Goal: Task Accomplishment & Management: Manage account settings

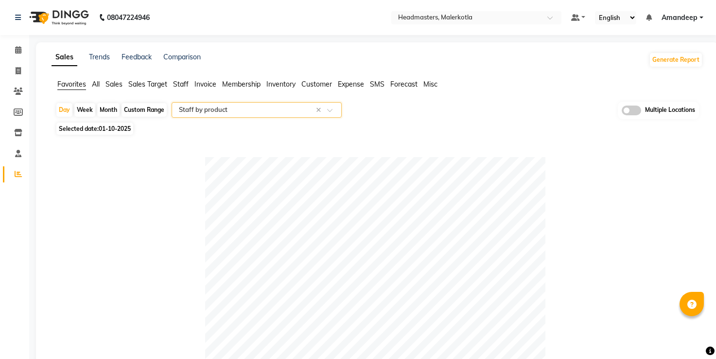
select select "full_report"
select select "csv"
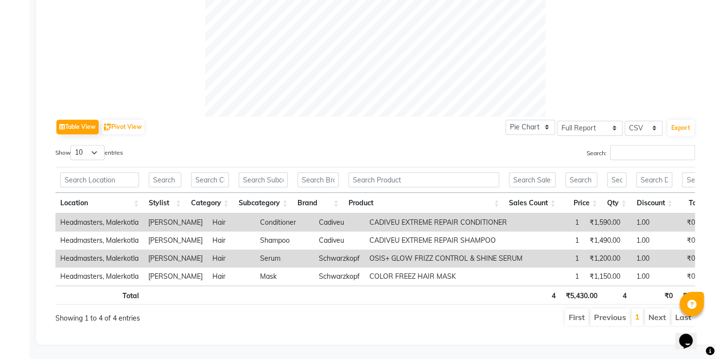
scroll to position [0, 60]
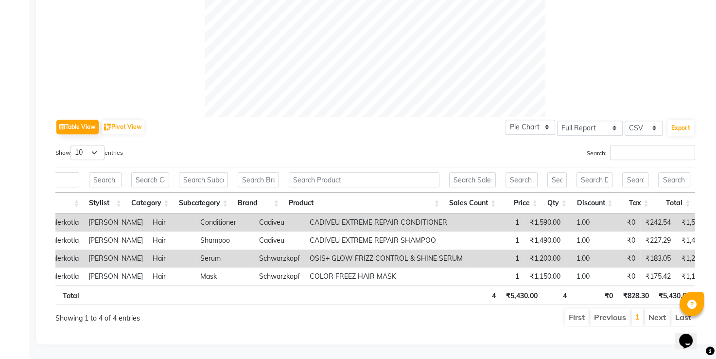
drag, startPoint x: 649, startPoint y: 279, endPoint x: 671, endPoint y: 275, distance: 22.2
click at [671, 275] on div "Location Stylist Category Subcategory Brand Product Sales Count Price Qty Disco…" at bounding box center [375, 235] width 640 height 143
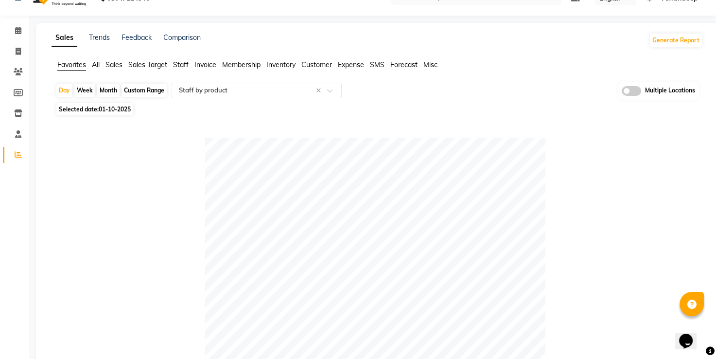
scroll to position [0, 0]
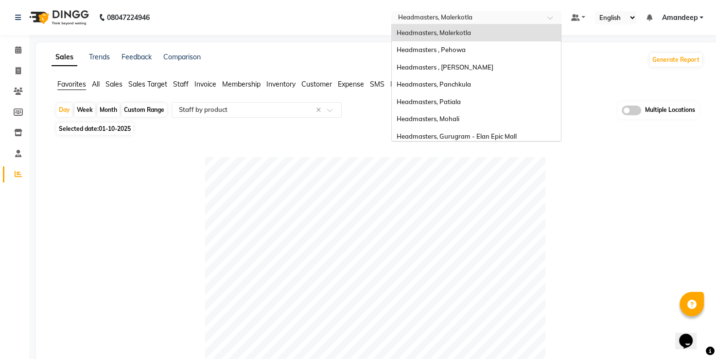
click at [462, 18] on input "text" at bounding box center [466, 19] width 141 height 10
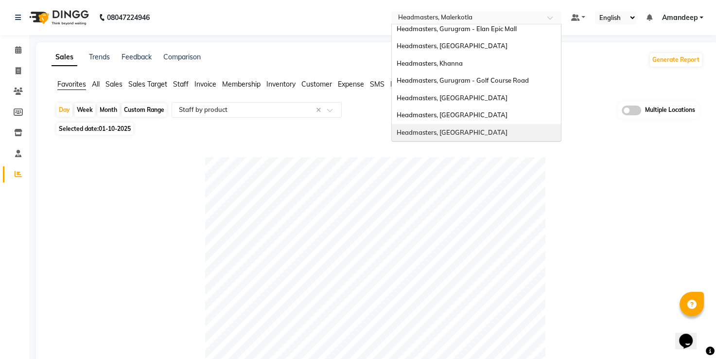
click at [457, 124] on div "Headmasters, [GEOGRAPHIC_DATA]" at bounding box center [476, 133] width 169 height 18
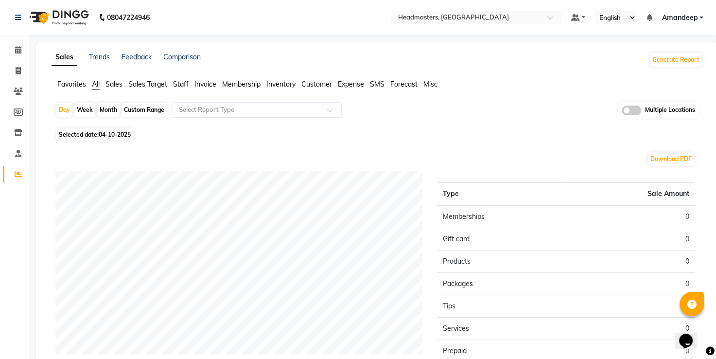
click at [68, 83] on span "Favorites" at bounding box center [71, 84] width 29 height 9
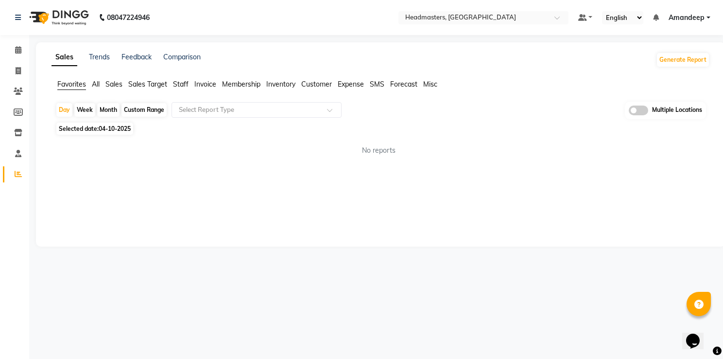
click at [108, 134] on span "Selected date: 04-10-2025" at bounding box center [94, 129] width 77 height 12
select select "10"
select select "2025"
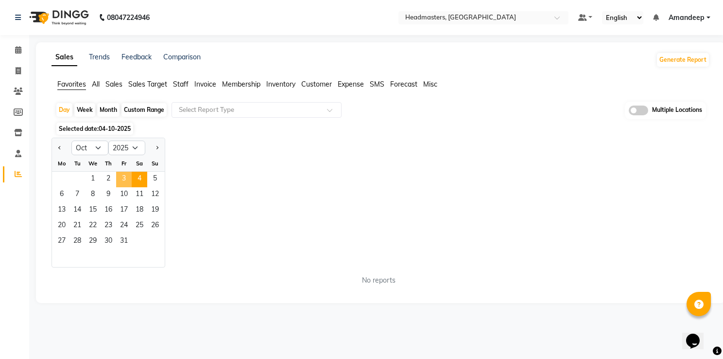
click at [126, 180] on span "3" at bounding box center [124, 180] width 16 height 16
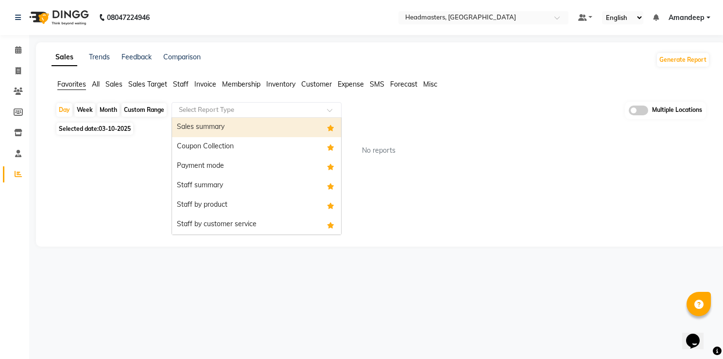
click at [223, 112] on input "text" at bounding box center [247, 110] width 140 height 10
click at [223, 130] on div "Sales summary" at bounding box center [256, 127] width 169 height 19
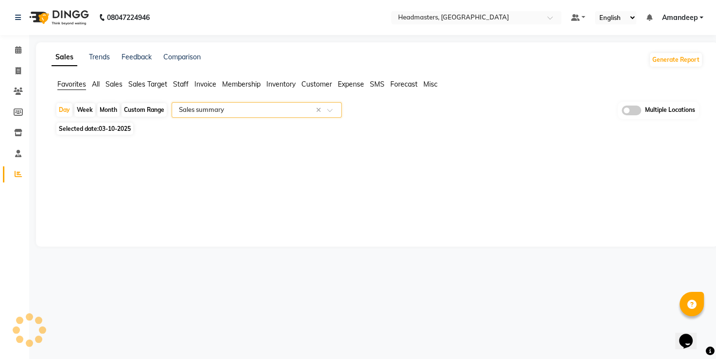
select select "full_report"
select select "csv"
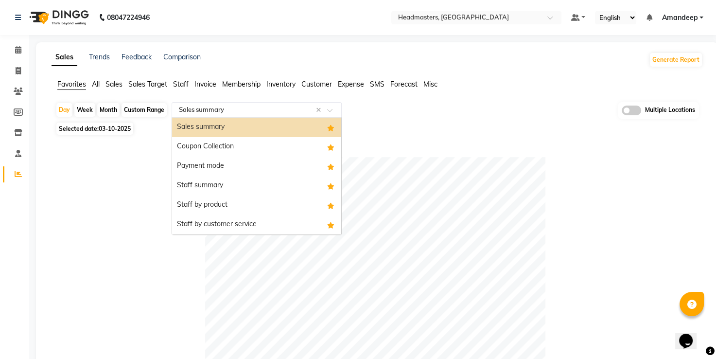
click at [211, 108] on input "text" at bounding box center [247, 110] width 140 height 10
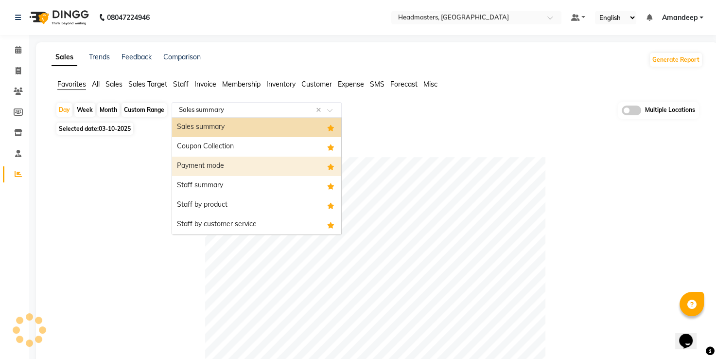
click at [210, 169] on div "Payment mode" at bounding box center [256, 166] width 169 height 19
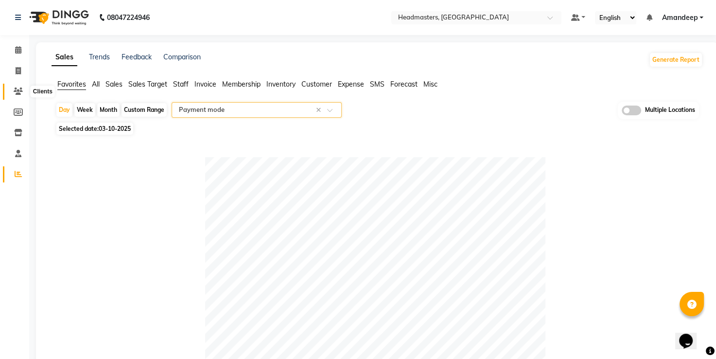
click at [13, 92] on span at bounding box center [18, 91] width 17 height 11
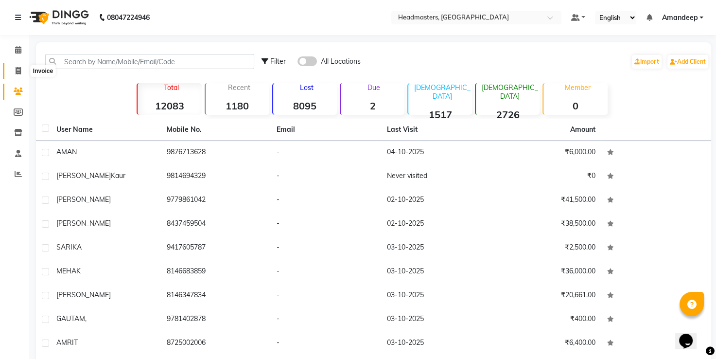
click at [17, 74] on icon at bounding box center [18, 70] width 5 height 7
select select "7132"
select select "service"
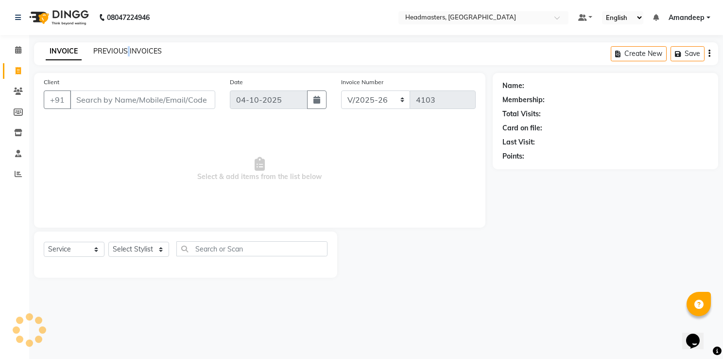
drag, startPoint x: 127, startPoint y: 44, endPoint x: 128, endPoint y: 51, distance: 7.0
click at [128, 51] on div "INVOICE PREVIOUS INVOICES Create New Save" at bounding box center [376, 53] width 685 height 23
click at [128, 51] on link "PREVIOUS INVOICES" at bounding box center [127, 51] width 69 height 9
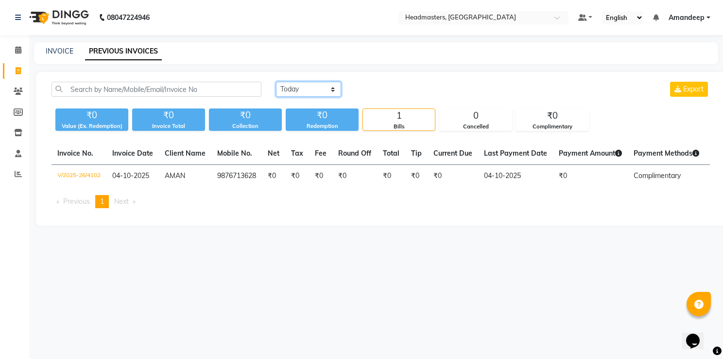
click at [299, 87] on select "Today Yesterday Custom Range" at bounding box center [308, 89] width 65 height 15
select select "yesterday"
click at [276, 82] on select "Today Yesterday Custom Range" at bounding box center [308, 89] width 65 height 15
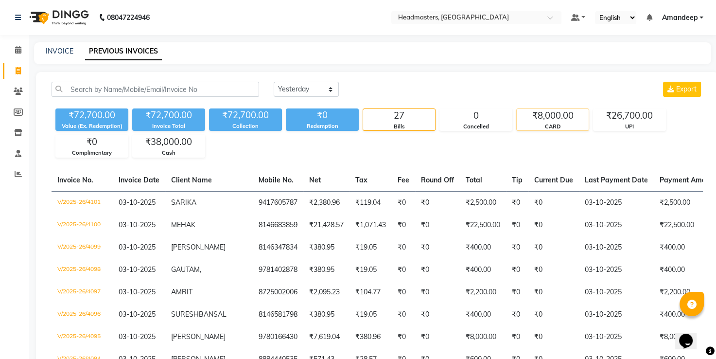
click at [557, 120] on div "₹8,000.00" at bounding box center [553, 116] width 72 height 14
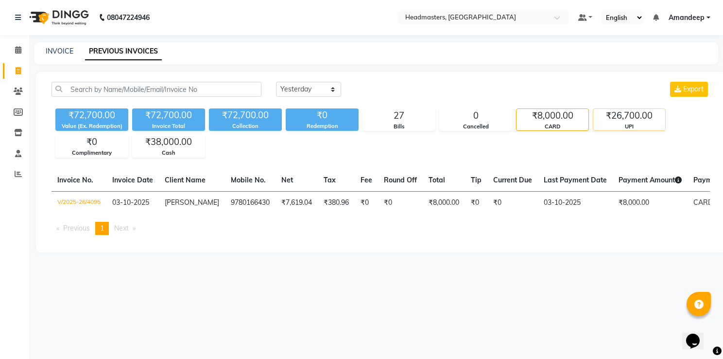
click at [611, 116] on div "₹26,700.00" at bounding box center [630, 116] width 72 height 14
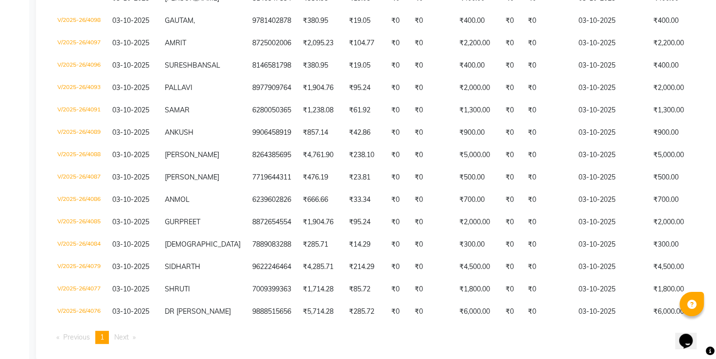
scroll to position [228, 0]
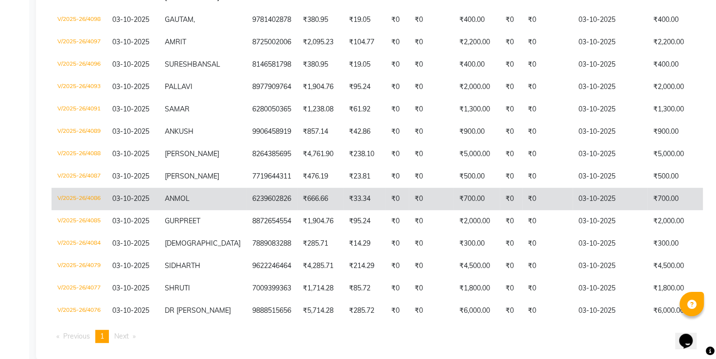
click at [532, 210] on td "₹0" at bounding box center [547, 199] width 51 height 22
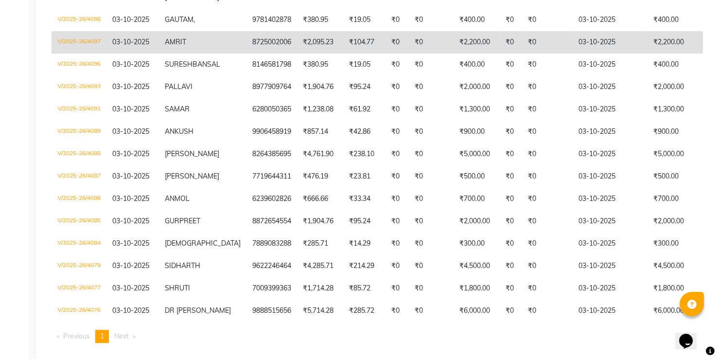
scroll to position [0, 0]
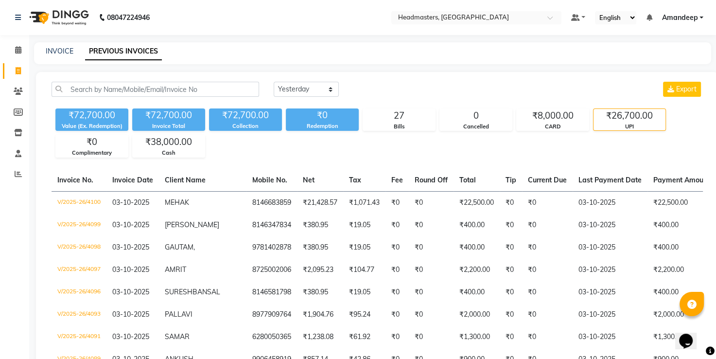
click at [268, 30] on nav "08047224946 Select Location × Headmasters, Amritsar Default Panel My Panel Engl…" at bounding box center [358, 17] width 716 height 35
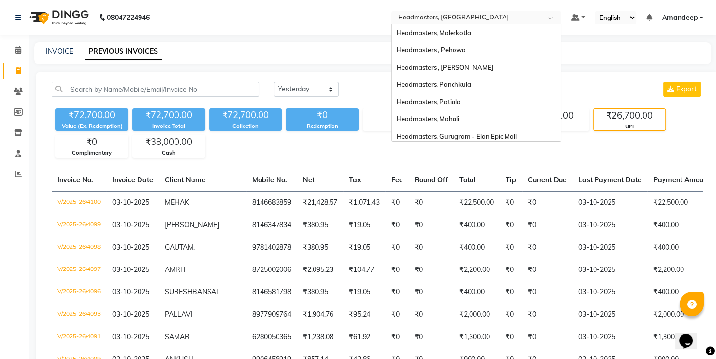
scroll to position [107, 0]
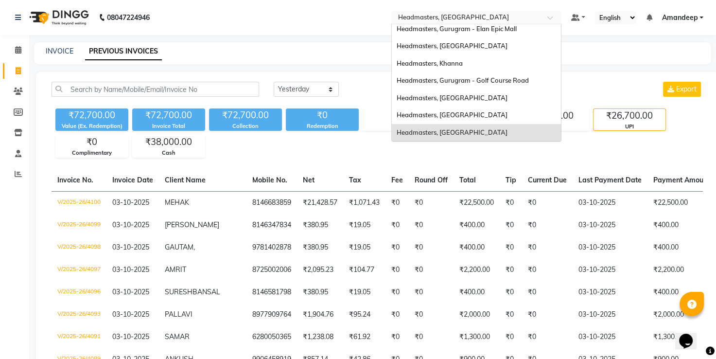
click at [471, 22] on input "text" at bounding box center [466, 19] width 141 height 10
click at [466, 98] on div "Headmasters, [GEOGRAPHIC_DATA]" at bounding box center [476, 98] width 169 height 18
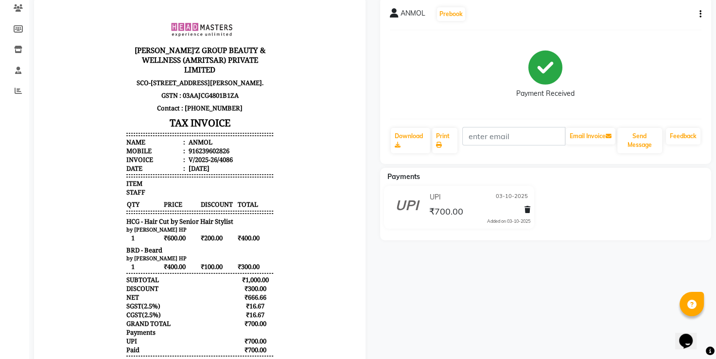
scroll to position [84, 0]
click at [529, 212] on icon at bounding box center [528, 209] width 6 height 7
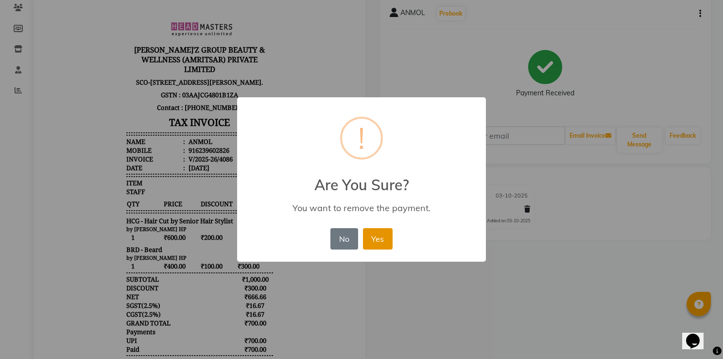
click at [381, 241] on button "Yes" at bounding box center [378, 238] width 30 height 21
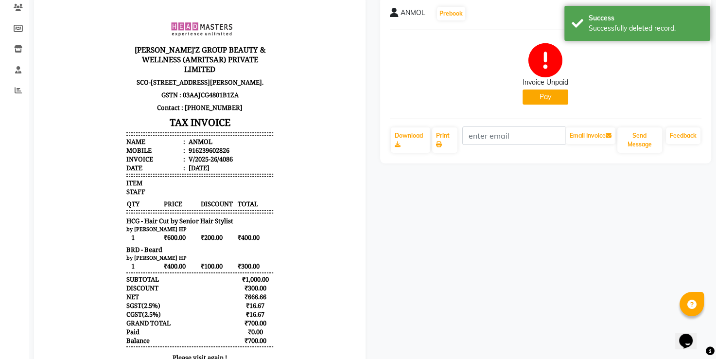
click at [552, 97] on button "Pay" at bounding box center [546, 96] width 46 height 15
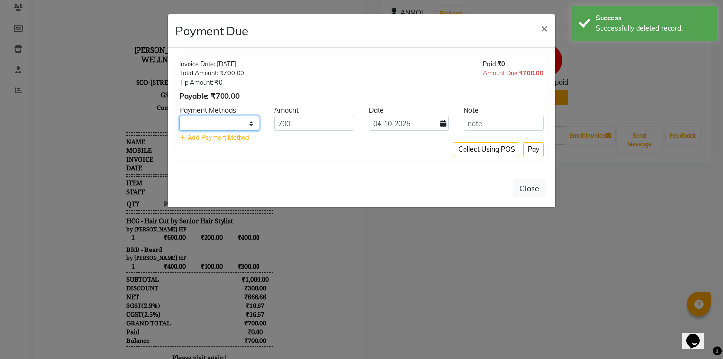
click at [243, 127] on select "UPI CARD Complimentary Cash" at bounding box center [219, 123] width 80 height 15
select select "2"
click at [179, 116] on select "UPI CARD Complimentary Cash" at bounding box center [219, 123] width 80 height 15
click at [397, 127] on input "04-10-2025" at bounding box center [409, 123] width 80 height 15
select select "10"
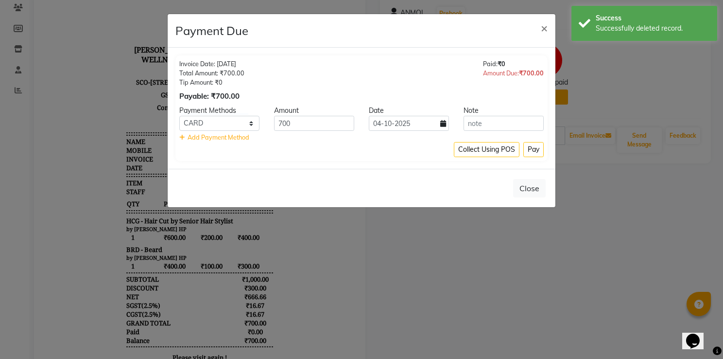
select select "2025"
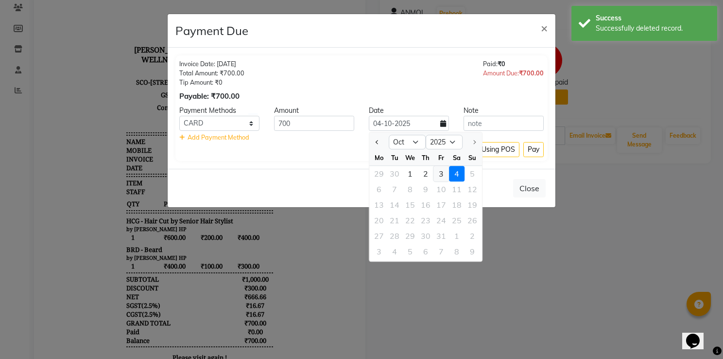
click at [440, 171] on div "3" at bounding box center [442, 174] width 16 height 16
type input "03-10-2025"
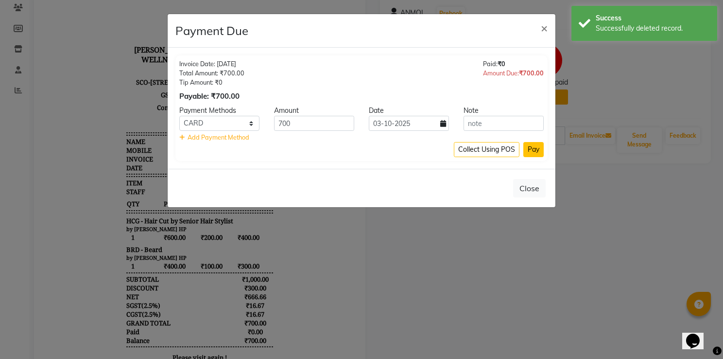
click at [531, 155] on button "Pay" at bounding box center [534, 149] width 20 height 15
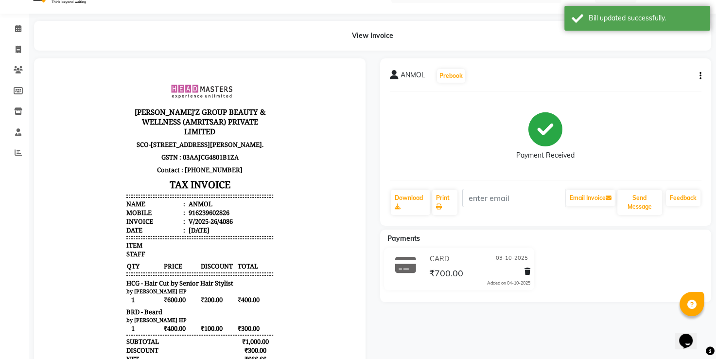
scroll to position [0, 0]
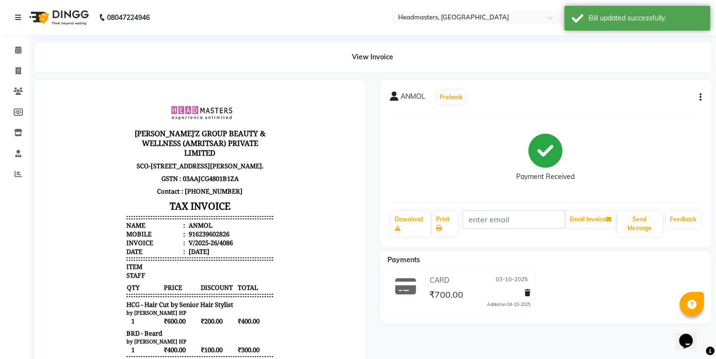
click at [703, 95] on div "ANMOL Prebook Payment Received Download Print Email Invoice Send Message Feedba…" at bounding box center [546, 163] width 332 height 167
click at [19, 169] on span at bounding box center [18, 174] width 17 height 11
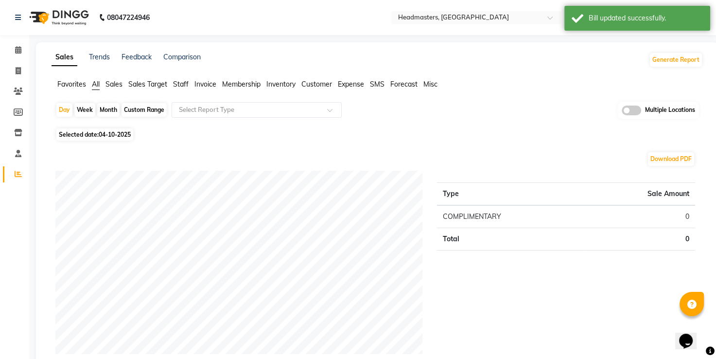
click at [70, 83] on span "Favorites" at bounding box center [71, 84] width 29 height 9
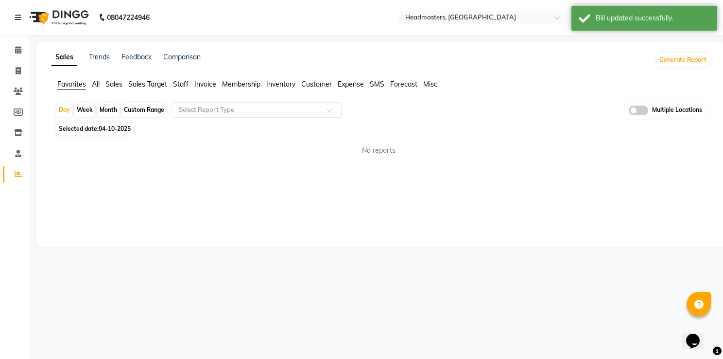
click at [108, 131] on span "04-10-2025" at bounding box center [115, 128] width 32 height 7
select select "10"
select select "2025"
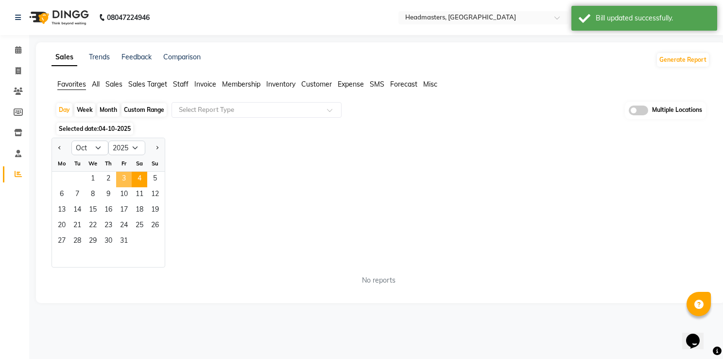
click at [128, 180] on span "3" at bounding box center [124, 180] width 16 height 16
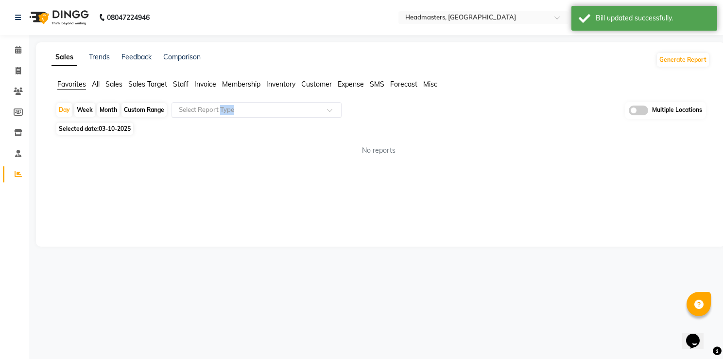
drag, startPoint x: 220, startPoint y: 118, endPoint x: 253, endPoint y: 103, distance: 36.1
click at [253, 103] on div "Day Week Month Custom Range Select Report Type Multiple Locations" at bounding box center [380, 111] width 651 height 18
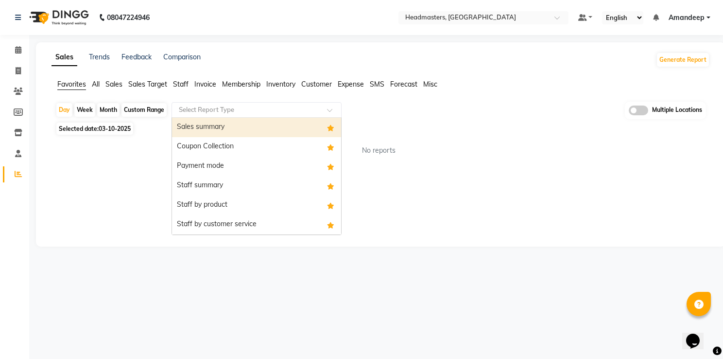
click at [253, 103] on div "Select Report Type" at bounding box center [257, 110] width 170 height 16
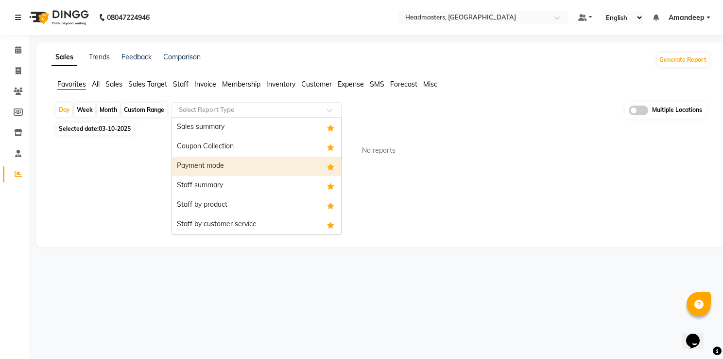
click at [238, 168] on div "Payment mode" at bounding box center [256, 166] width 169 height 19
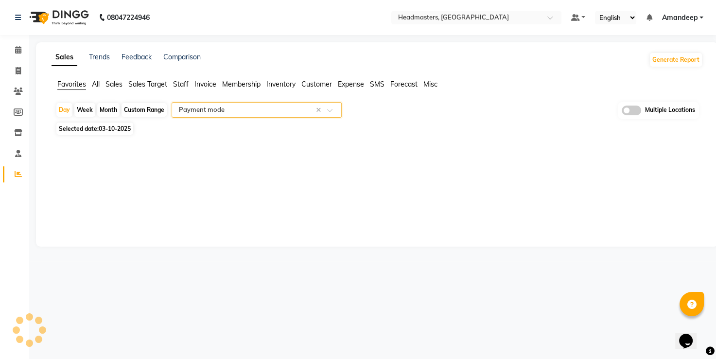
select select "full_report"
select select "csv"
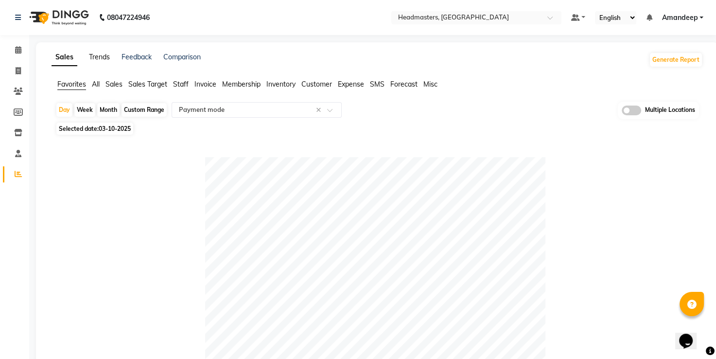
click at [92, 57] on link "Trends" at bounding box center [99, 57] width 21 height 9
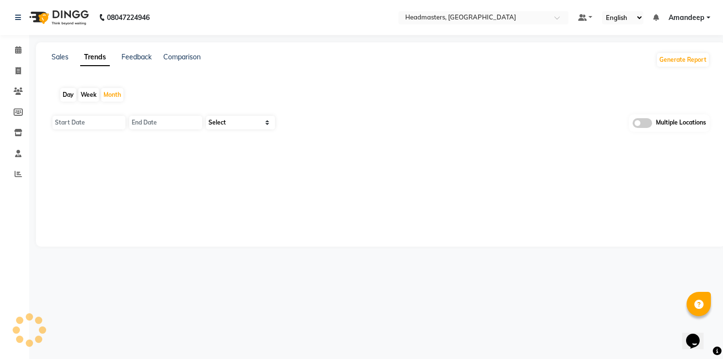
type input "01-10-2025"
type input "31-10-2025"
select select "by_client"
click at [60, 95] on div "Day" at bounding box center [68, 95] width 16 height 14
type input "04-10-2025"
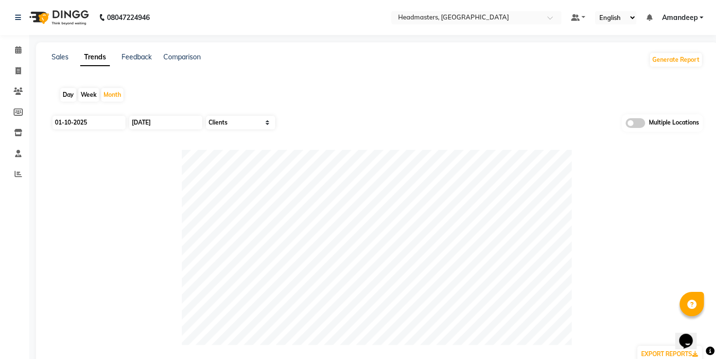
type input "04-10-2025"
click at [76, 119] on input "04-10-2025" at bounding box center [89, 123] width 73 height 14
select select "10"
select select "2025"
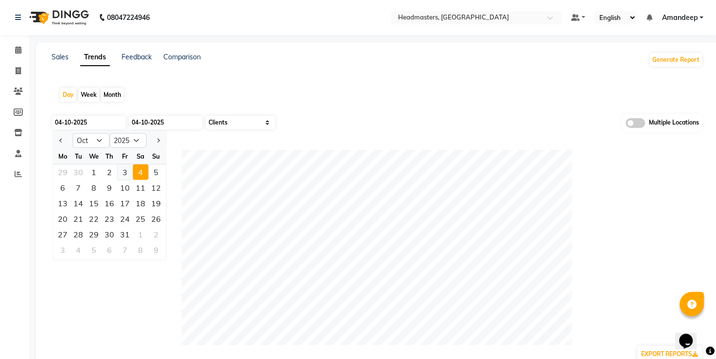
click at [121, 171] on div "3" at bounding box center [125, 172] width 16 height 16
type input "03-10-2025"
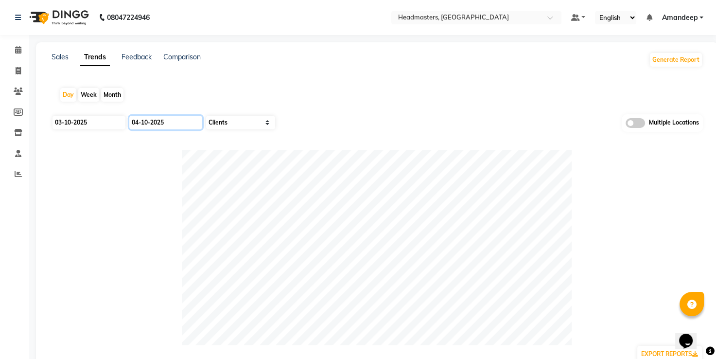
click at [163, 126] on input "04-10-2025" at bounding box center [165, 123] width 73 height 14
select select "10"
select select "2025"
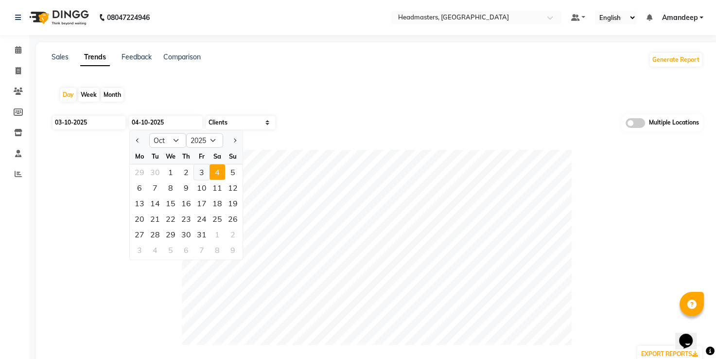
click at [196, 174] on div "3" at bounding box center [202, 172] width 16 height 16
type input "03-10-2025"
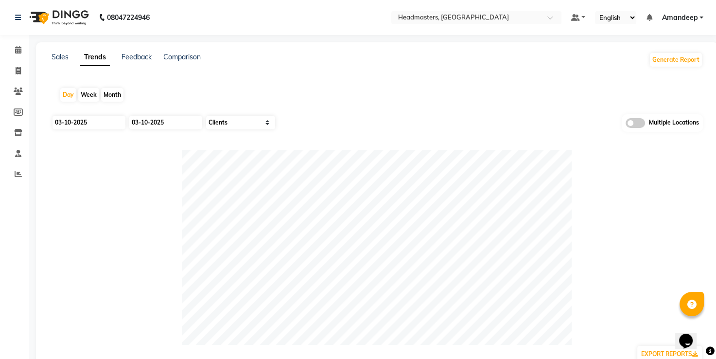
click at [306, 87] on div "Day Week Month" at bounding box center [377, 94] width 651 height 31
click at [62, 55] on link "Sales" at bounding box center [60, 57] width 17 height 9
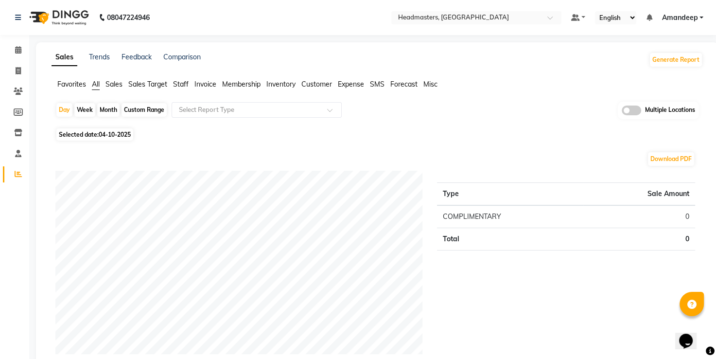
click at [64, 84] on span "Favorites" at bounding box center [71, 84] width 29 height 9
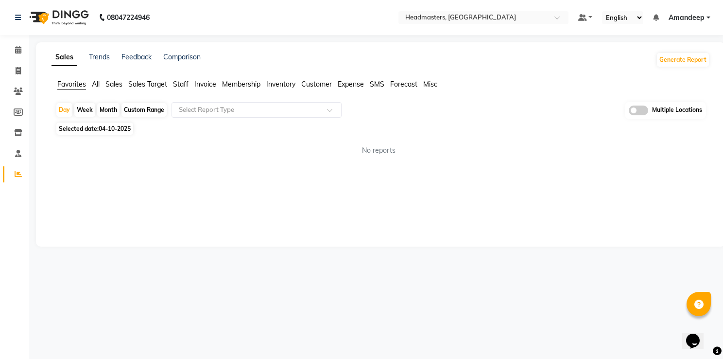
click at [117, 125] on span "04-10-2025" at bounding box center [115, 128] width 32 height 7
select select "10"
select select "2025"
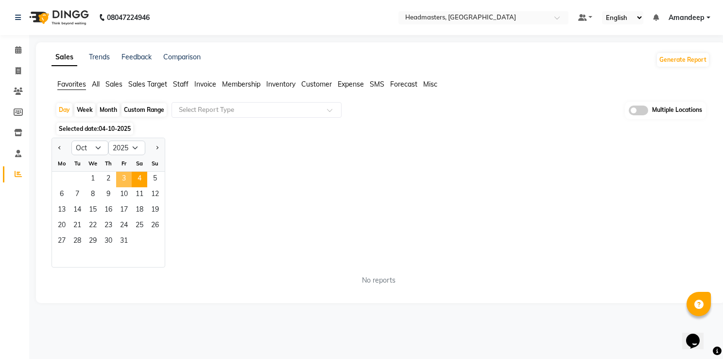
click at [125, 173] on span "3" at bounding box center [124, 180] width 16 height 16
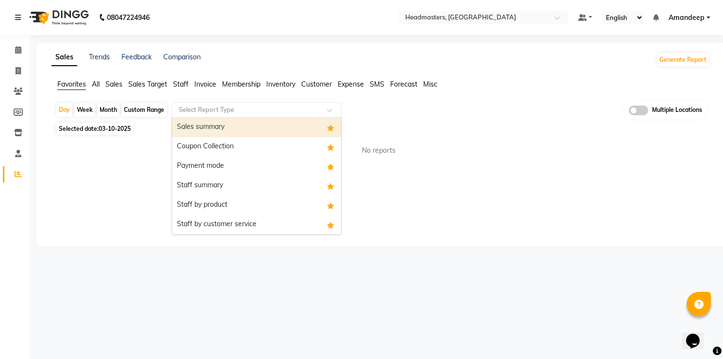
click at [228, 110] on input "text" at bounding box center [247, 110] width 140 height 10
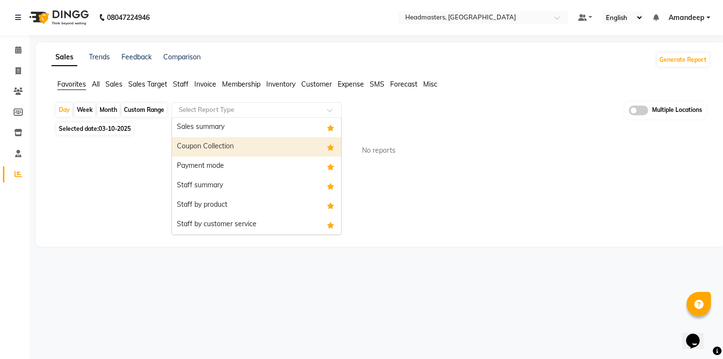
click at [231, 143] on div "Coupon Collection" at bounding box center [256, 146] width 169 height 19
select select "full_report"
select select "csv"
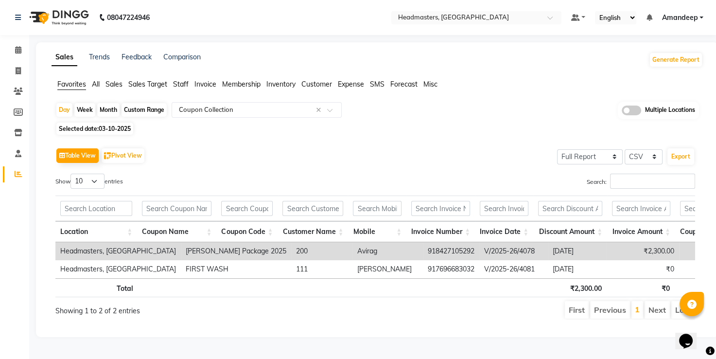
click at [430, 141] on div "Table View Pivot View Select Full Report Filtered Report Select CSV PDF Export …" at bounding box center [375, 233] width 655 height 190
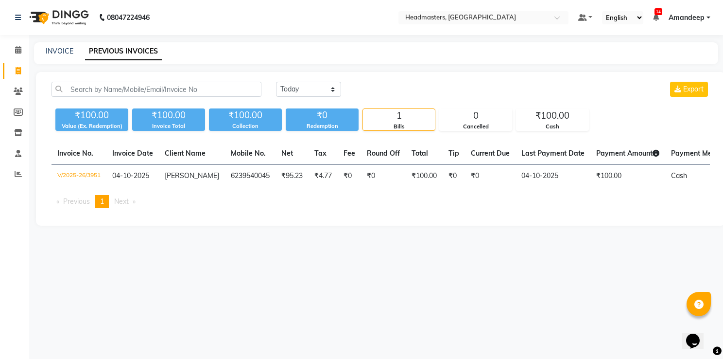
click at [15, 183] on li "Reports" at bounding box center [14, 174] width 29 height 21
click at [15, 176] on icon at bounding box center [18, 173] width 7 height 7
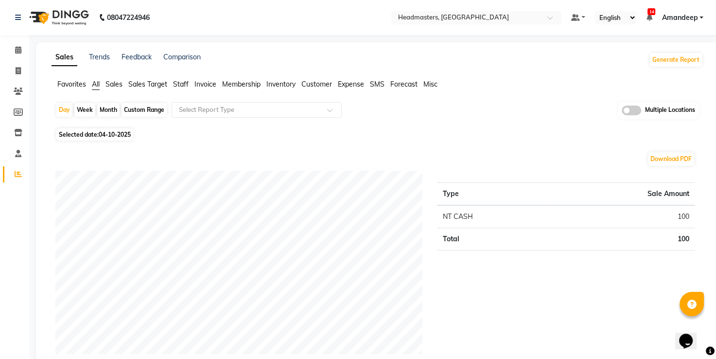
click at [79, 88] on li "Favorites" at bounding box center [71, 84] width 29 height 10
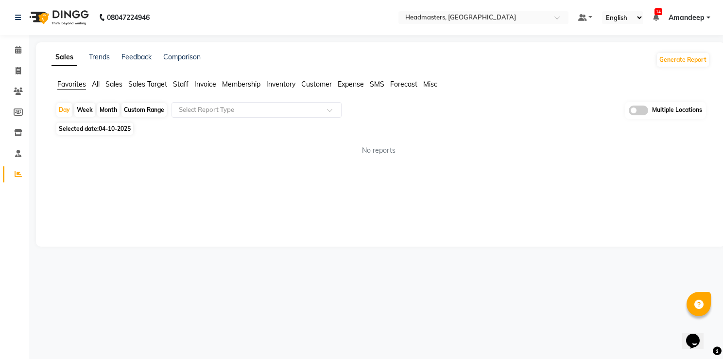
click at [112, 123] on span "Selected date: 04-10-2025" at bounding box center [94, 129] width 77 height 12
select select "10"
select select "2025"
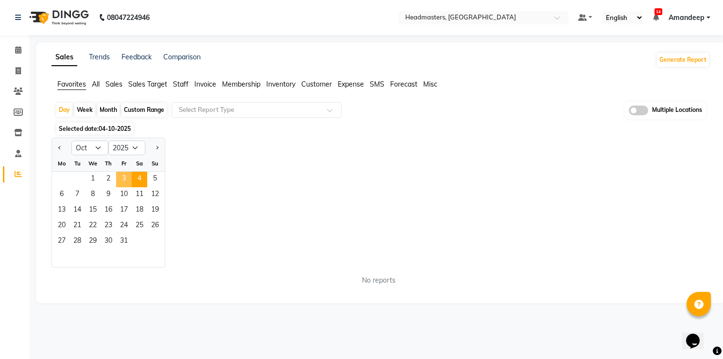
click at [128, 182] on span "3" at bounding box center [124, 180] width 16 height 16
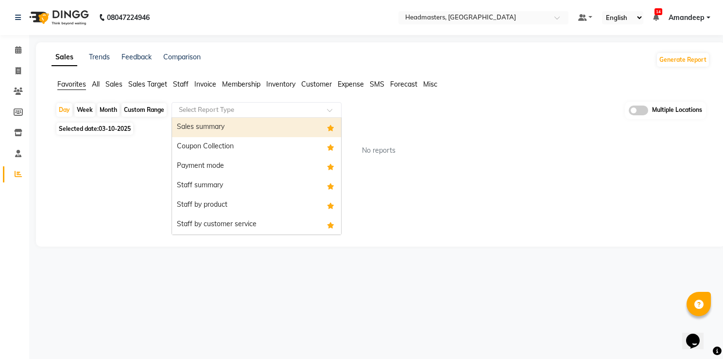
click at [249, 113] on input "text" at bounding box center [247, 110] width 140 height 10
click at [241, 128] on div "Sales summary" at bounding box center [256, 127] width 169 height 19
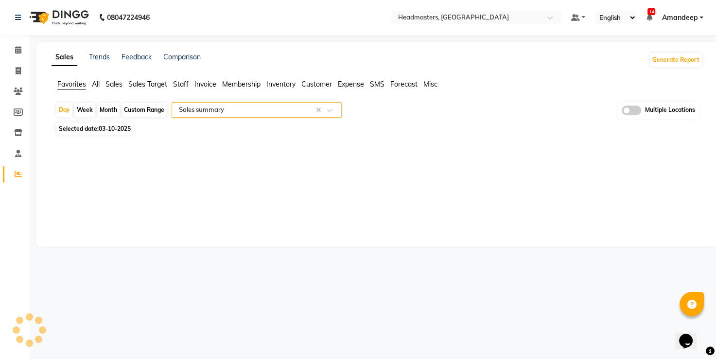
select select "full_report"
select select "csv"
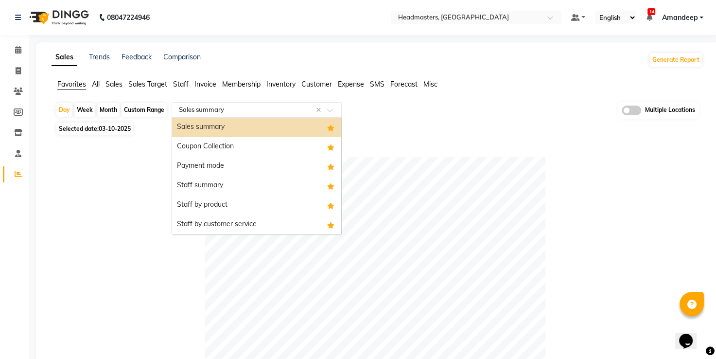
click at [232, 110] on input "text" at bounding box center [247, 110] width 140 height 10
click at [239, 166] on div "Payment mode" at bounding box center [256, 166] width 169 height 19
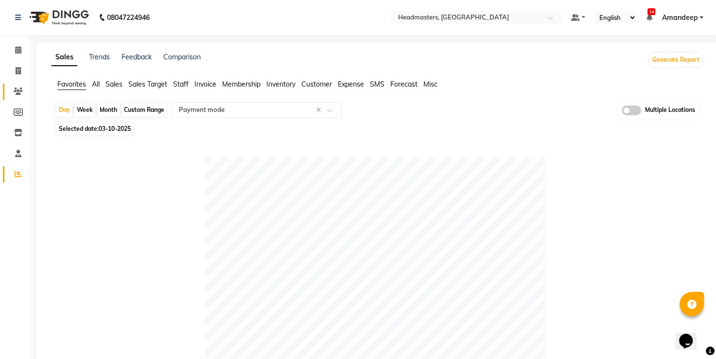
click at [21, 85] on link "Clients" at bounding box center [14, 92] width 23 height 16
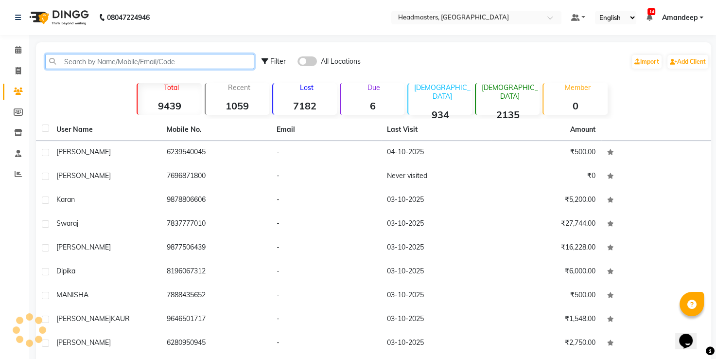
click at [98, 58] on input "text" at bounding box center [149, 61] width 209 height 15
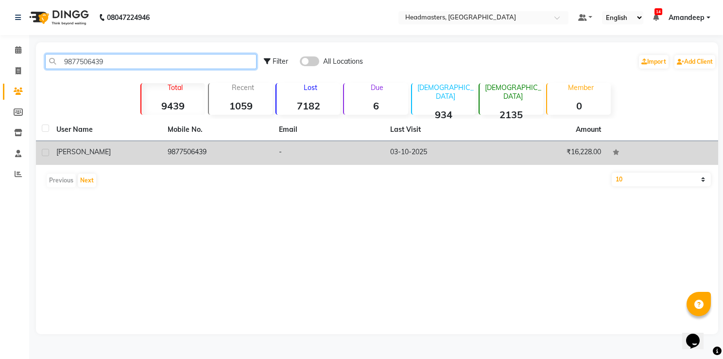
type input "9877506439"
click at [191, 148] on td "9877506439" at bounding box center [217, 153] width 111 height 24
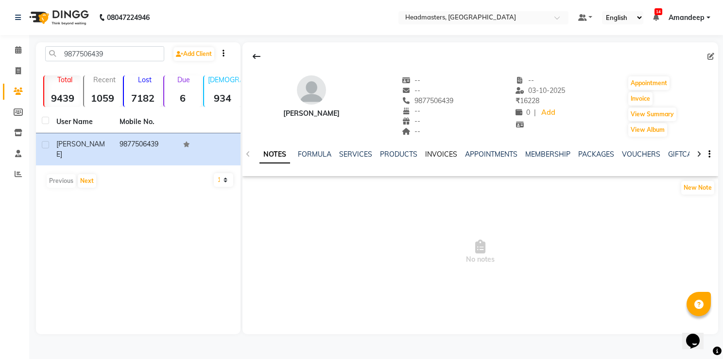
click at [445, 155] on link "INVOICES" at bounding box center [441, 154] width 32 height 9
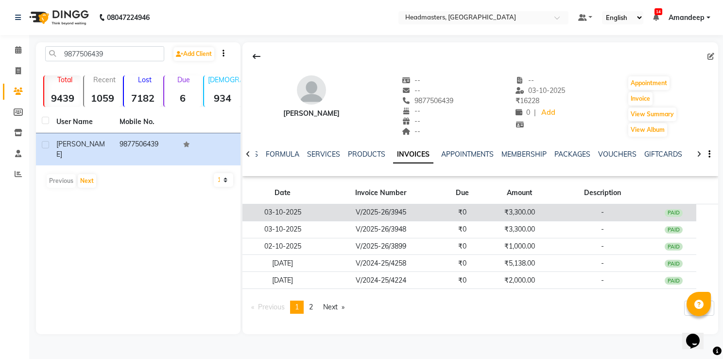
click at [409, 212] on td "V/2025-26/3945" at bounding box center [381, 212] width 117 height 17
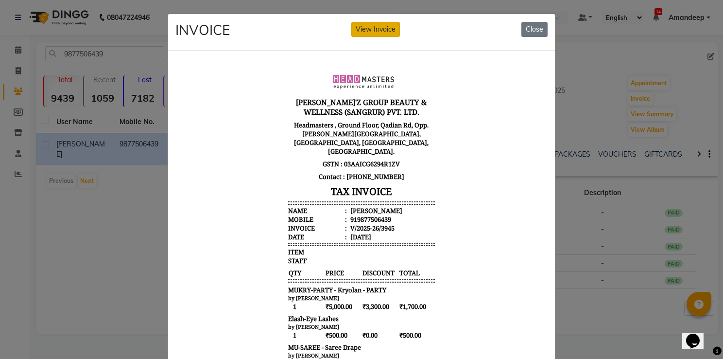
click at [371, 28] on button "View Invoice" at bounding box center [376, 29] width 49 height 15
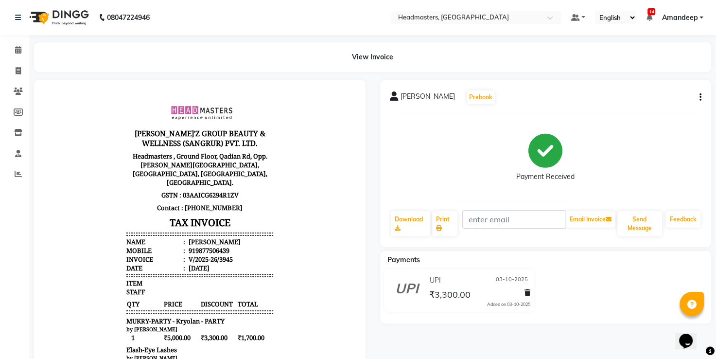
click at [702, 100] on div "aanchal Prebook Payment Received Download Print Email Invoice Send Message Feed…" at bounding box center [546, 163] width 332 height 167
click at [700, 96] on div "aanchal Prebook Payment Received Download Print Email Invoice Send Message Feed…" at bounding box center [546, 163] width 332 height 167
click at [700, 97] on icon "button" at bounding box center [701, 97] width 2 height 0
click at [661, 81] on div "Cancel Invoice" at bounding box center [651, 79] width 67 height 12
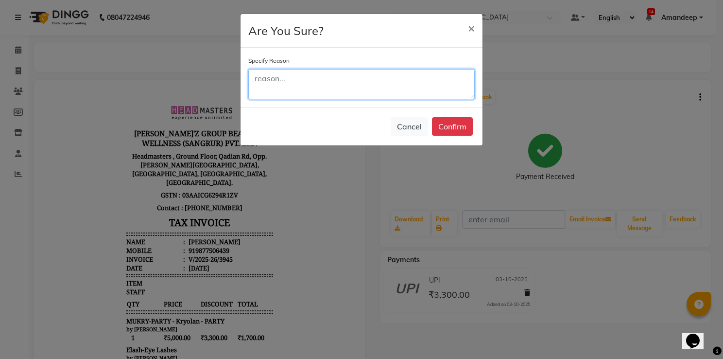
click at [331, 69] on textarea at bounding box center [361, 84] width 227 height 30
type textarea "Forgot Some Items"
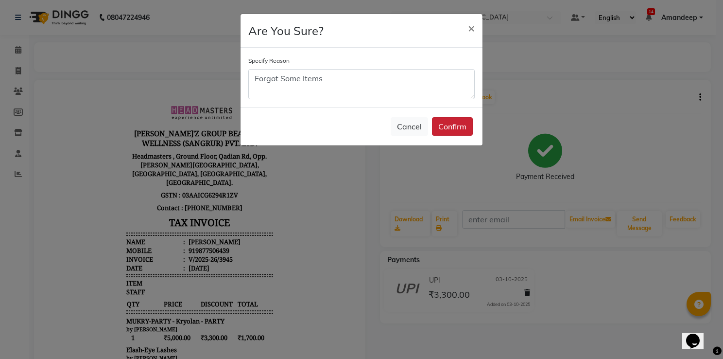
click at [438, 129] on button "Confirm" at bounding box center [452, 126] width 41 height 18
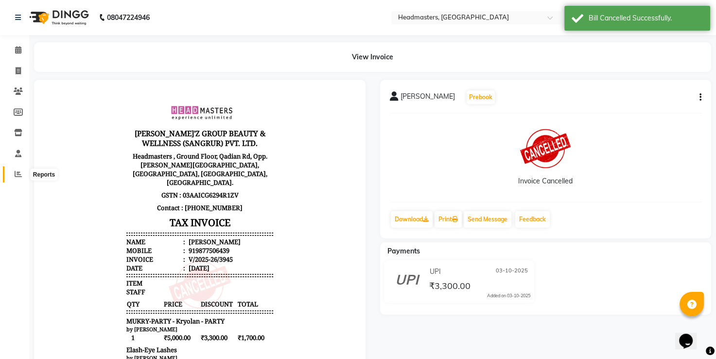
click at [12, 172] on span at bounding box center [18, 174] width 17 height 11
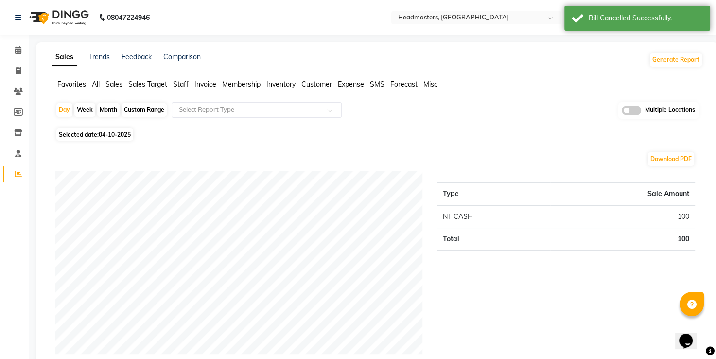
click at [105, 131] on span "04-10-2025" at bounding box center [115, 134] width 32 height 7
select select "10"
select select "2025"
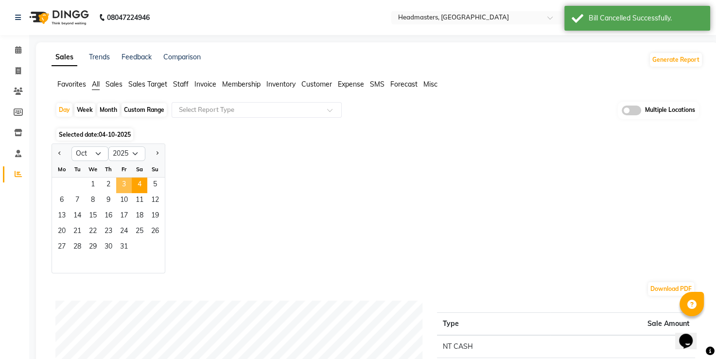
click at [123, 187] on span "3" at bounding box center [124, 185] width 16 height 16
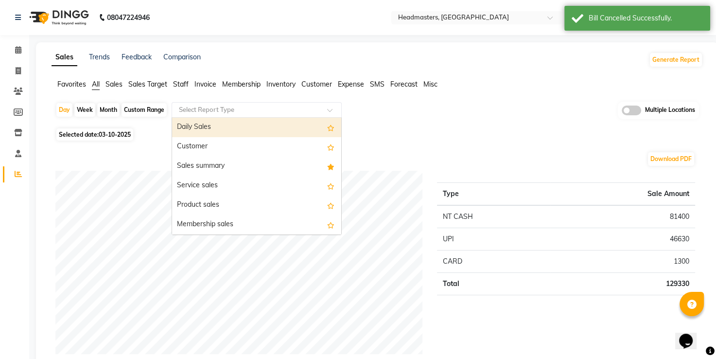
drag, startPoint x: 224, startPoint y: 104, endPoint x: 74, endPoint y: 87, distance: 150.7
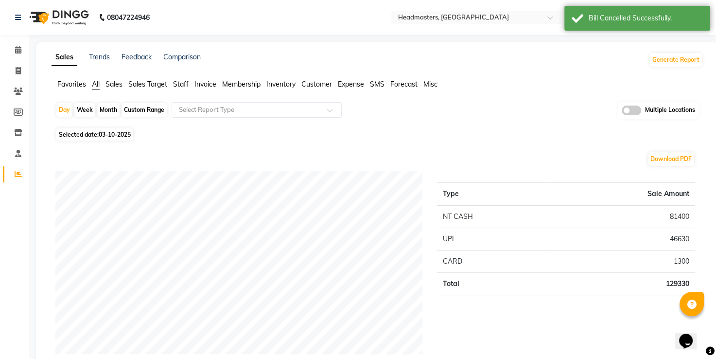
click at [74, 87] on span "Favorites" at bounding box center [71, 84] width 29 height 9
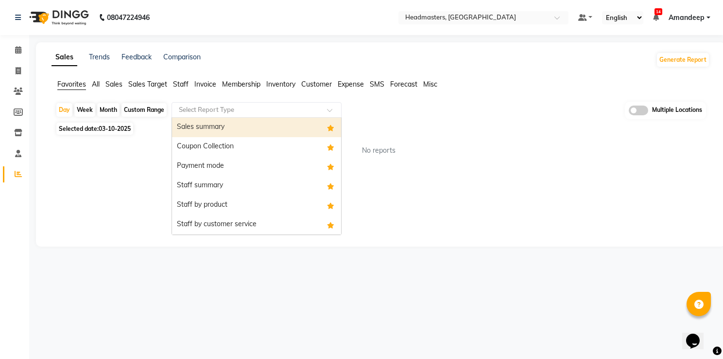
drag, startPoint x: 232, startPoint y: 110, endPoint x: 225, endPoint y: 133, distance: 24.0
click at [225, 118] on ng-select "Select Report Type Sales summary Coupon Collection Payment mode Staff summary S…" at bounding box center [257, 110] width 170 height 16
click at [225, 133] on div "Sales summary" at bounding box center [256, 127] width 169 height 19
select select "full_report"
select select "csv"
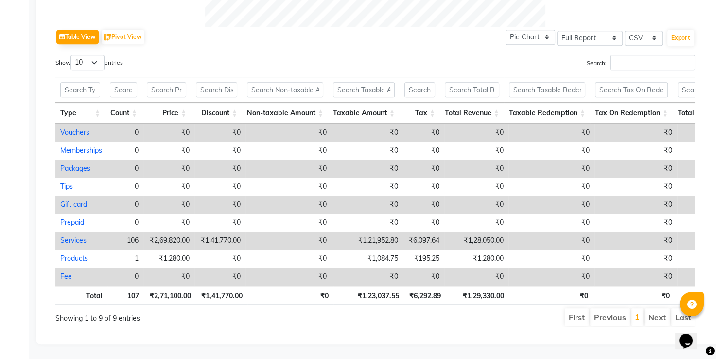
scroll to position [484, 0]
click at [231, 27] on div "Table View Pivot View Pie Chart Bar Chart Select Full Report Filtered Report Se…" at bounding box center [375, 37] width 640 height 20
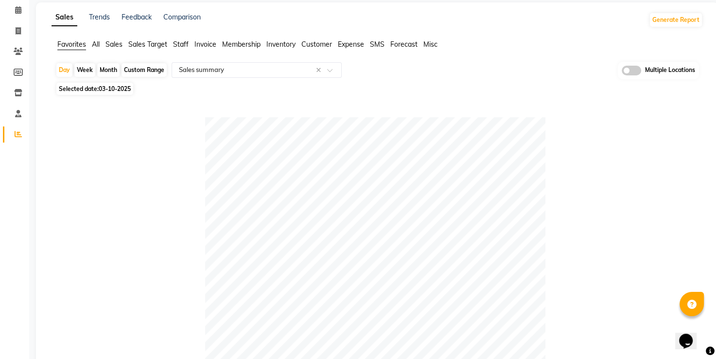
scroll to position [0, 0]
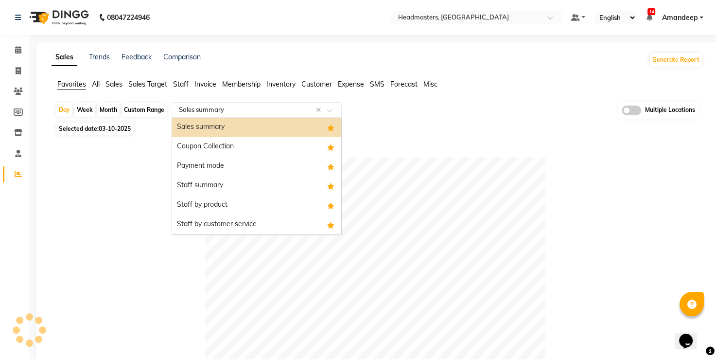
click at [237, 107] on input "text" at bounding box center [247, 110] width 140 height 10
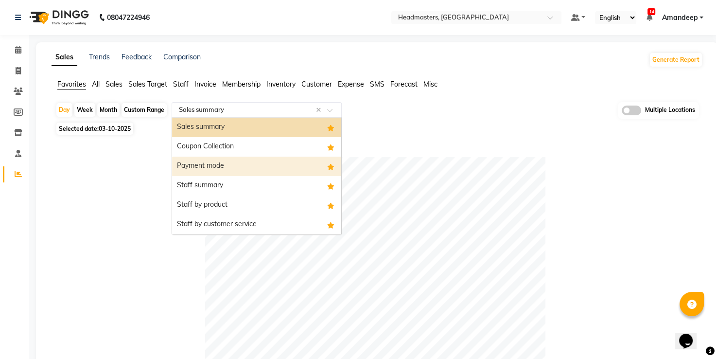
click at [231, 174] on div "Payment mode" at bounding box center [256, 166] width 169 height 19
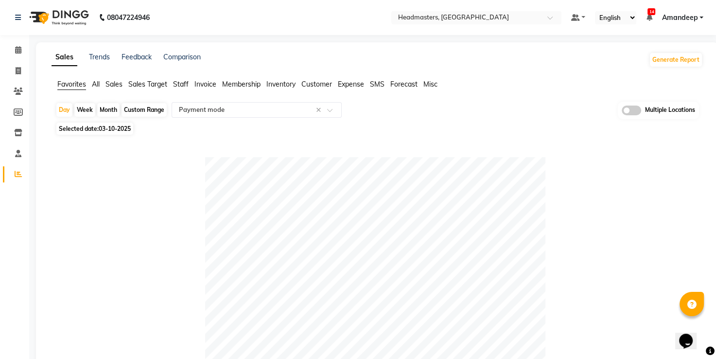
click at [126, 124] on span "Selected date: 03-10-2025" at bounding box center [94, 129] width 77 height 12
select select "10"
select select "2025"
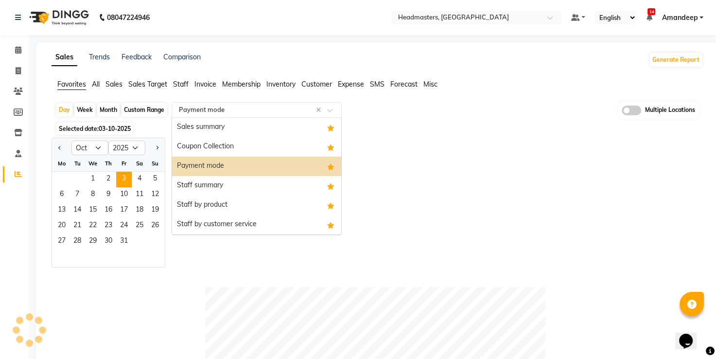
click at [228, 110] on input "text" at bounding box center [247, 110] width 140 height 10
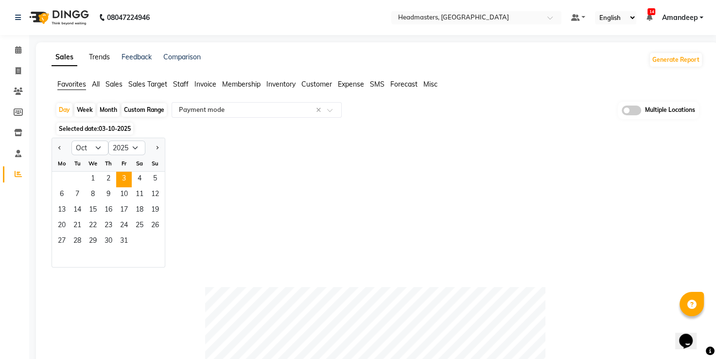
click at [95, 55] on link "Trends" at bounding box center [99, 57] width 21 height 9
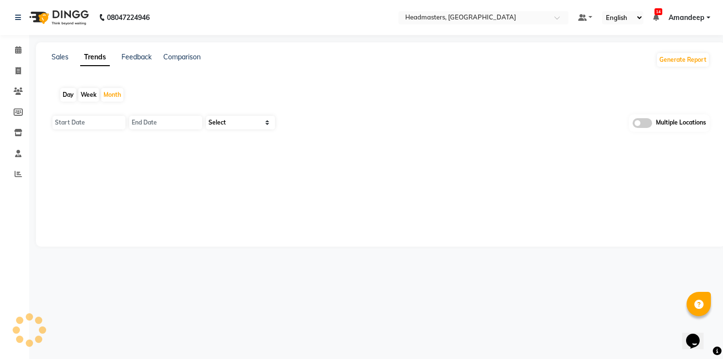
type input "01-10-2025"
type input "[DATE]"
select select "by_client"
click at [69, 92] on div "Day" at bounding box center [68, 95] width 16 height 14
type input "04-10-2025"
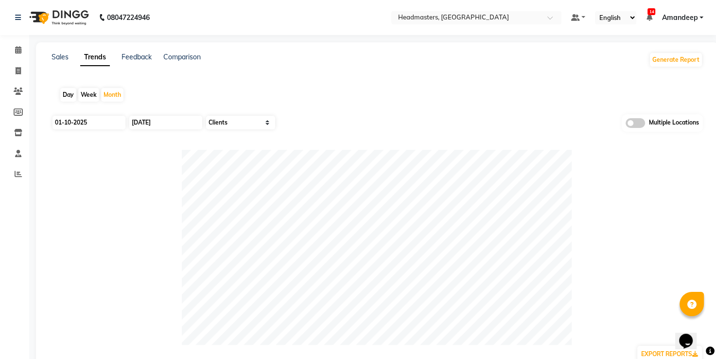
type input "04-10-2025"
drag, startPoint x: 81, startPoint y: 115, endPoint x: 82, endPoint y: 121, distance: 5.9
click at [82, 121] on div "04-10-2025" at bounding box center [88, 123] width 73 height 16
click at [82, 121] on input "04-10-2025" at bounding box center [89, 123] width 73 height 14
select select "10"
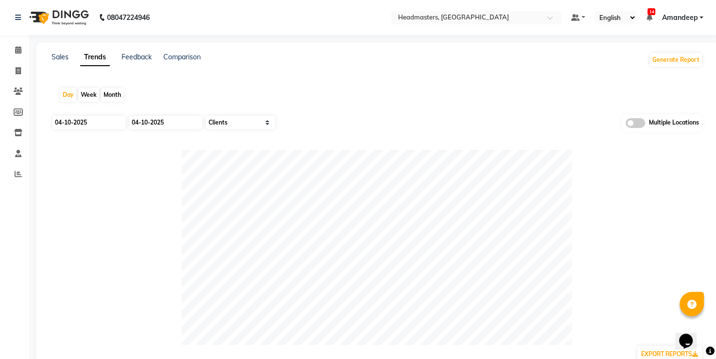
select select "2025"
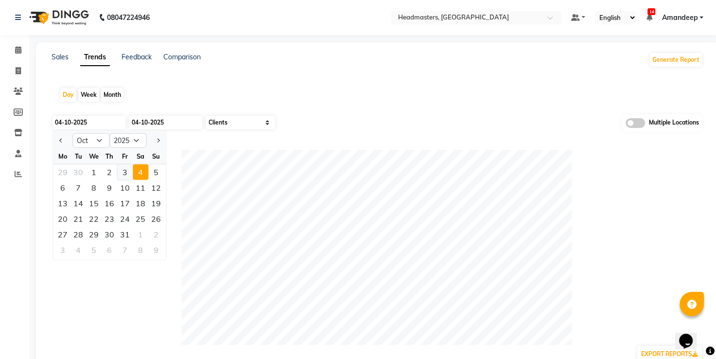
click at [123, 171] on div "3" at bounding box center [125, 172] width 16 height 16
type input "03-10-2025"
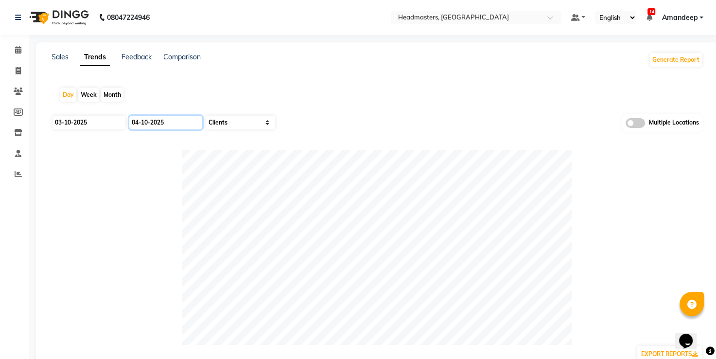
click at [162, 123] on input "04-10-2025" at bounding box center [165, 123] width 73 height 14
select select "10"
select select "2025"
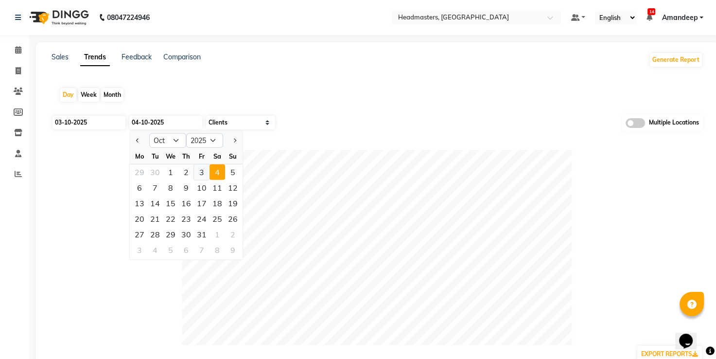
click at [202, 176] on div "3" at bounding box center [202, 172] width 16 height 16
type input "03-10-2025"
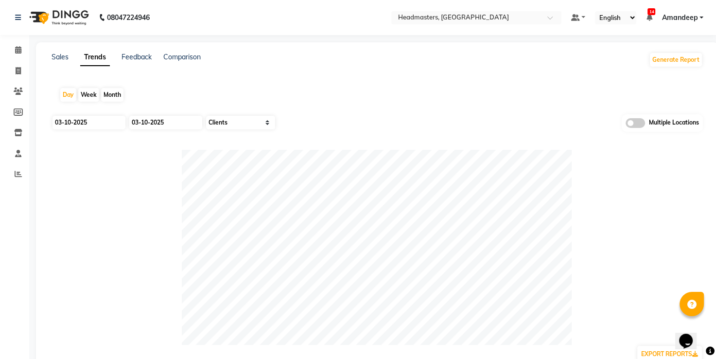
click at [300, 102] on div "Day Week Month" at bounding box center [377, 94] width 651 height 31
click at [61, 56] on link "Sales" at bounding box center [60, 57] width 17 height 9
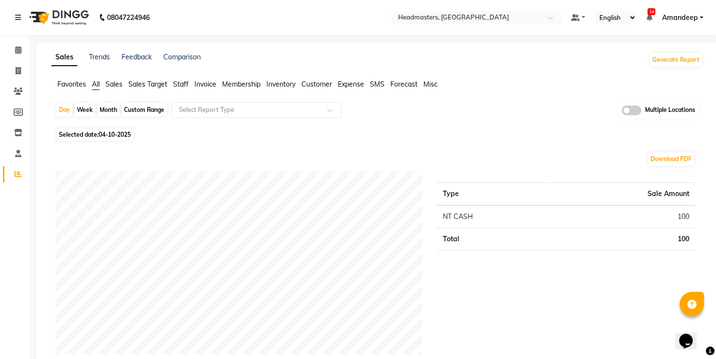
click at [75, 84] on span "Favorites" at bounding box center [71, 84] width 29 height 9
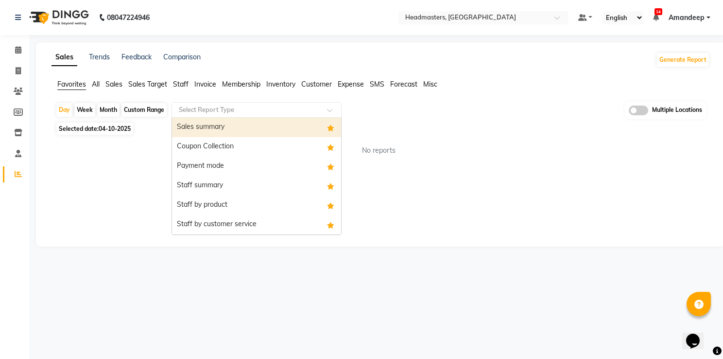
click at [215, 107] on input "text" at bounding box center [247, 110] width 140 height 10
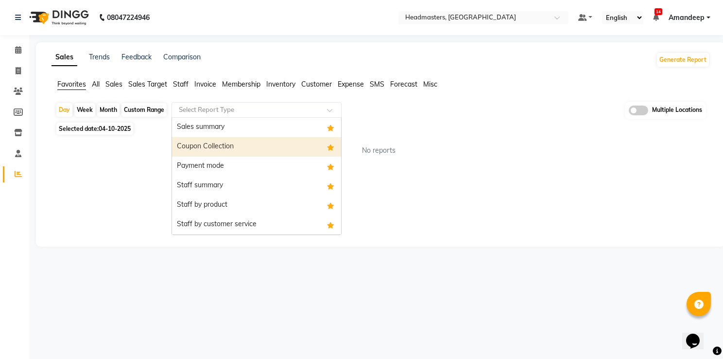
click at [218, 145] on div "Coupon Collection" at bounding box center [256, 146] width 169 height 19
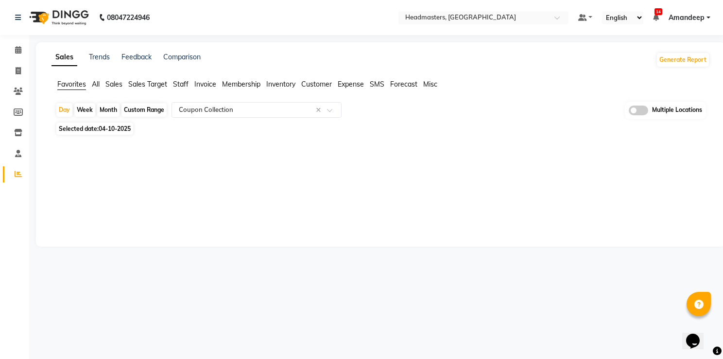
click at [314, 38] on div "08047224946 Select Location × Headmasters, Batala Default Panel My Panel Englis…" at bounding box center [361, 179] width 723 height 359
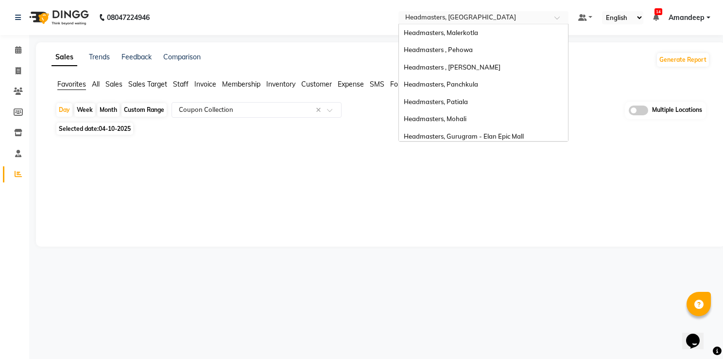
click at [468, 17] on input "text" at bounding box center [474, 19] width 141 height 10
click at [463, 32] on span "Headmasters, Malerkotla" at bounding box center [441, 33] width 74 height 8
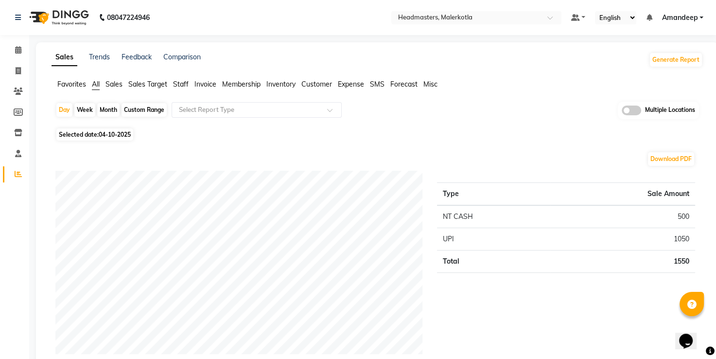
click at [104, 131] on span "04-10-2025" at bounding box center [115, 134] width 32 height 7
select select "10"
select select "2025"
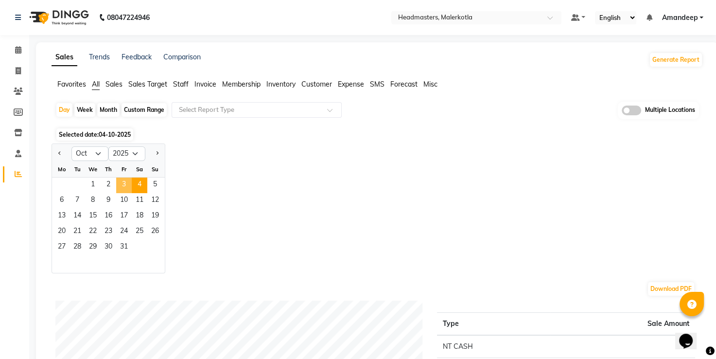
click at [126, 188] on span "3" at bounding box center [124, 185] width 16 height 16
click at [76, 88] on span "Favorites" at bounding box center [71, 84] width 29 height 9
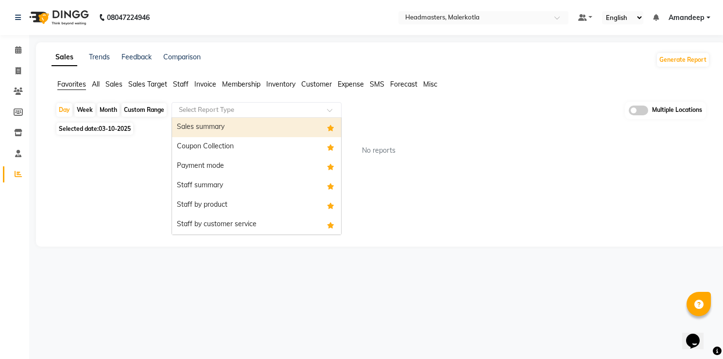
click at [211, 115] on div "Select Report Type" at bounding box center [257, 110] width 170 height 16
click at [223, 130] on div "Sales summary" at bounding box center [256, 127] width 169 height 19
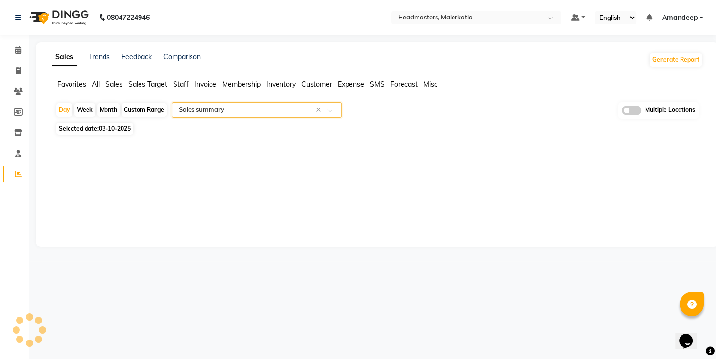
select select "full_report"
select select "csv"
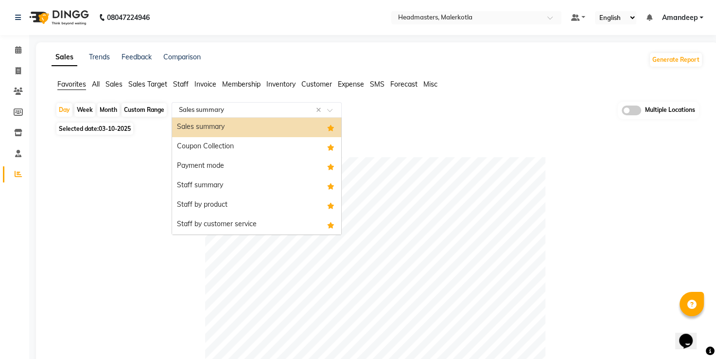
click at [208, 111] on input "text" at bounding box center [247, 110] width 140 height 10
click at [211, 169] on div "Payment mode" at bounding box center [256, 166] width 169 height 19
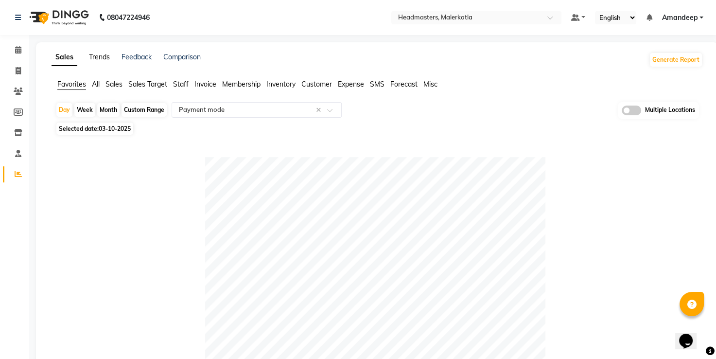
click at [97, 55] on link "Trends" at bounding box center [99, 57] width 21 height 9
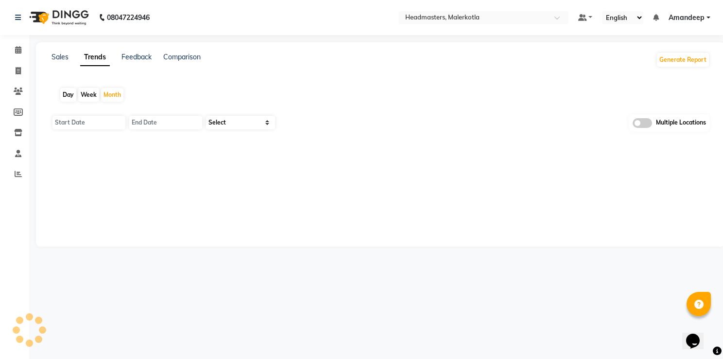
type input "01-10-2025"
type input "31-10-2025"
select select "by_client"
click at [74, 93] on div "Day" at bounding box center [68, 95] width 16 height 14
type input "04-10-2025"
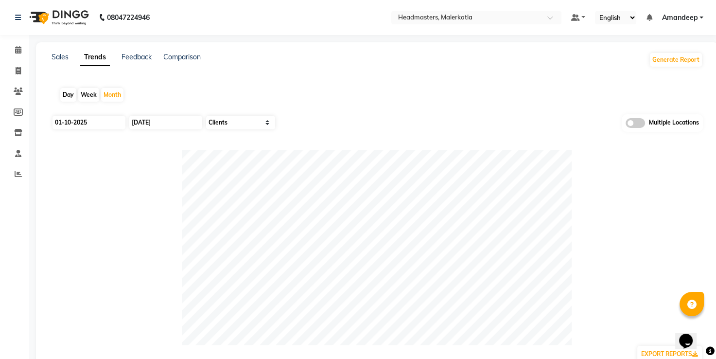
type input "04-10-2025"
click at [88, 125] on input "04-10-2025" at bounding box center [89, 123] width 73 height 14
select select "10"
select select "2025"
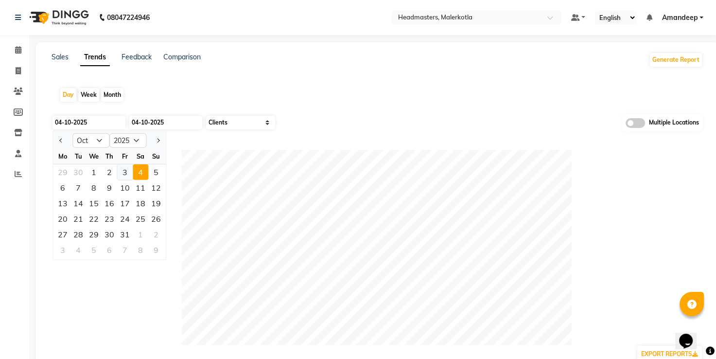
click at [131, 171] on div "3" at bounding box center [125, 172] width 16 height 16
type input "03-10-2025"
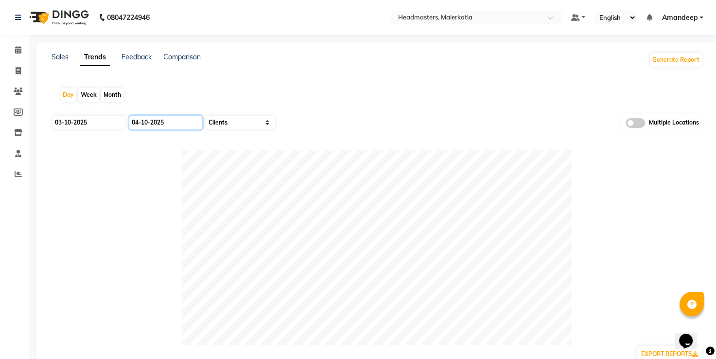
drag, startPoint x: 165, startPoint y: 118, endPoint x: 154, endPoint y: 126, distance: 13.9
click at [154, 126] on input "04-10-2025" at bounding box center [165, 123] width 73 height 14
select select "10"
select select "2025"
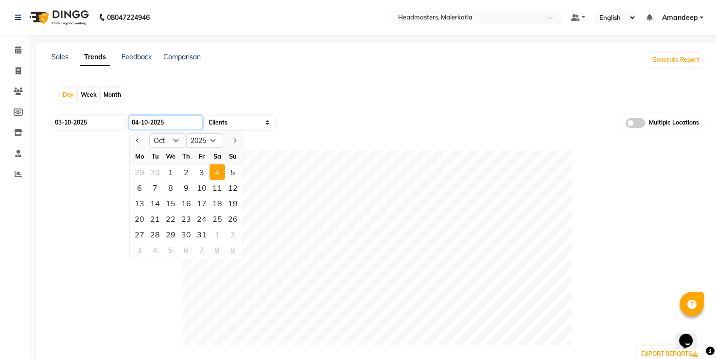
click at [154, 126] on input "04-10-2025" at bounding box center [165, 123] width 73 height 14
click at [200, 169] on div "3" at bounding box center [202, 172] width 16 height 16
type input "03-10-2025"
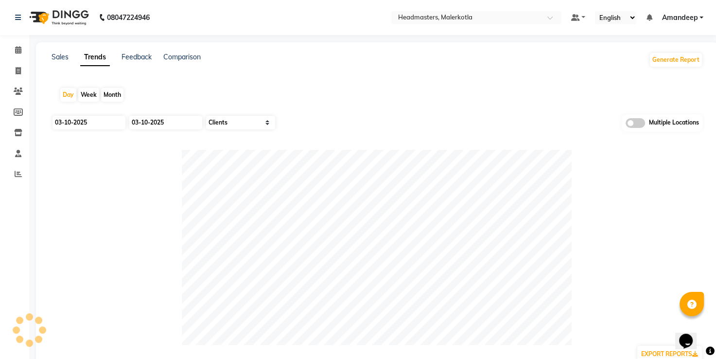
click at [307, 90] on div "Day Week Month" at bounding box center [377, 94] width 651 height 31
click at [55, 53] on link "Sales" at bounding box center [60, 57] width 17 height 9
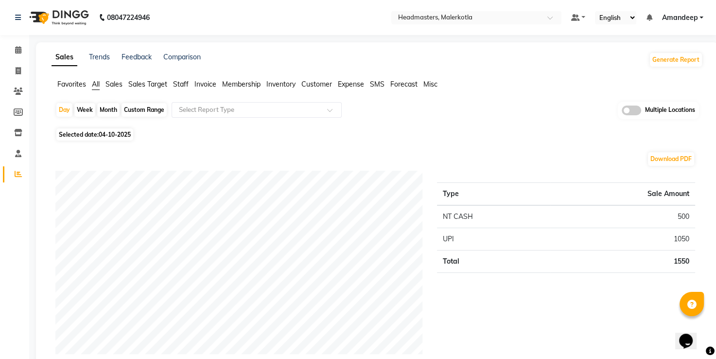
click at [69, 84] on span "Favorites" at bounding box center [71, 84] width 29 height 9
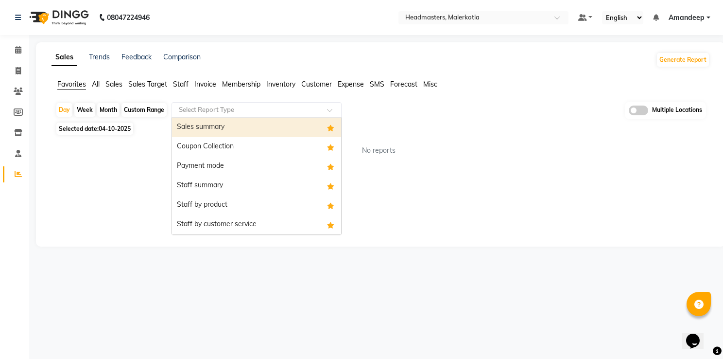
click at [214, 110] on input "text" at bounding box center [247, 110] width 140 height 10
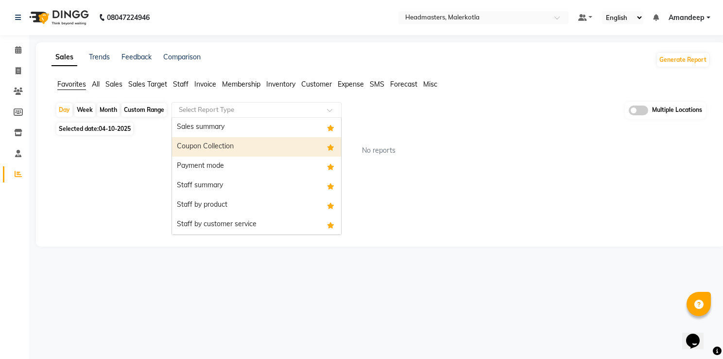
click at [214, 150] on div "Coupon Collection" at bounding box center [256, 146] width 169 height 19
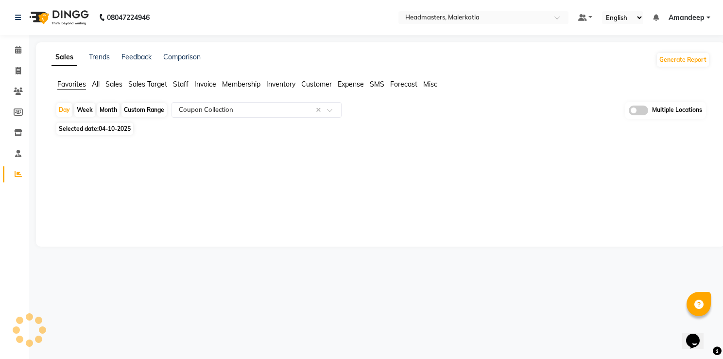
click at [126, 129] on span "04-10-2025" at bounding box center [115, 128] width 32 height 7
select select "10"
select select "2025"
click at [117, 180] on div "Sales Trends Feedback Comparison Generate Report Favorites All Sales Sales Targ…" at bounding box center [381, 144] width 690 height 204
click at [116, 129] on span "04-10-2025" at bounding box center [115, 128] width 32 height 7
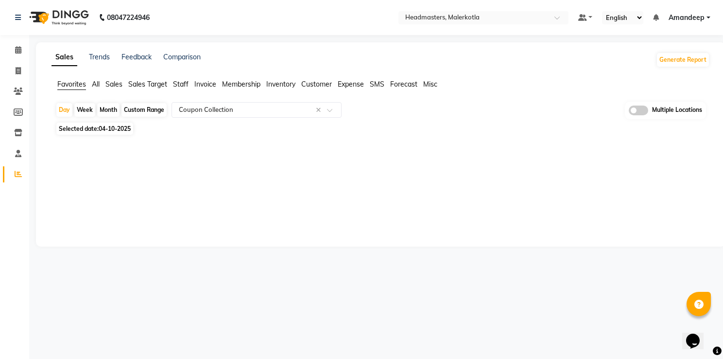
select select "10"
select select "2025"
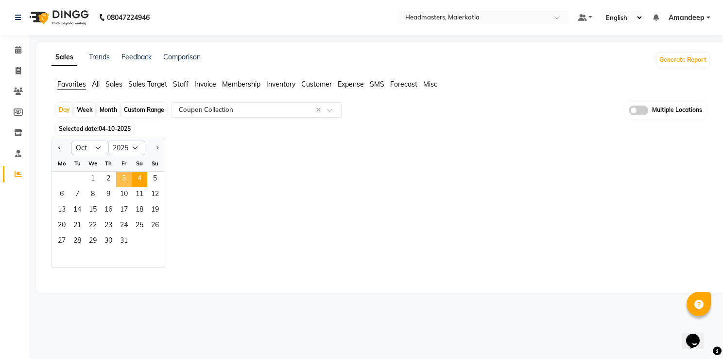
click at [127, 178] on span "3" at bounding box center [124, 180] width 16 height 16
select select "full_report"
select select "csv"
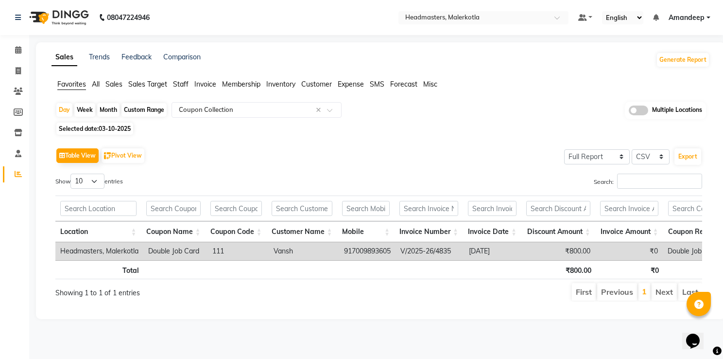
click at [247, 161] on div "Table View Pivot View Select Full Report Filtered Report Select CSV PDF Export" at bounding box center [378, 155] width 647 height 20
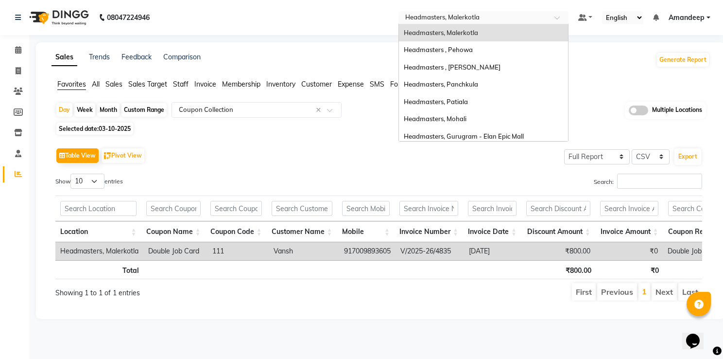
click at [478, 15] on input "text" at bounding box center [474, 19] width 141 height 10
click at [472, 89] on div "Headmasters, Panchkula" at bounding box center [483, 85] width 169 height 18
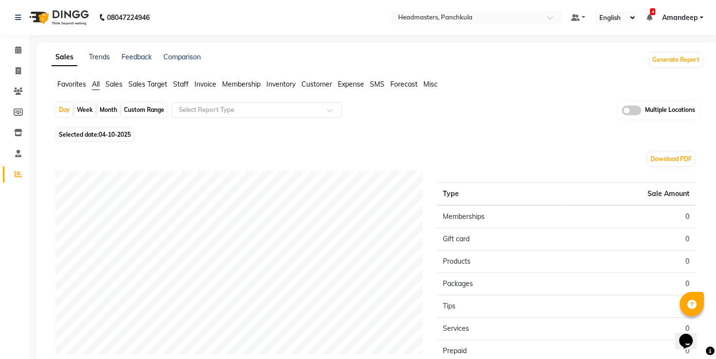
click at [105, 133] on span "04-10-2025" at bounding box center [115, 134] width 32 height 7
select select "10"
select select "2025"
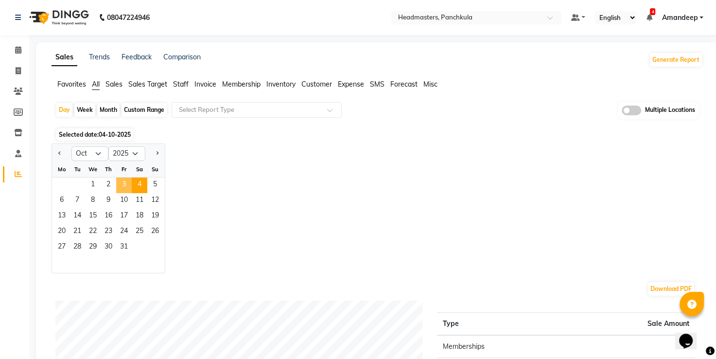
click at [123, 186] on span "3" at bounding box center [124, 185] width 16 height 16
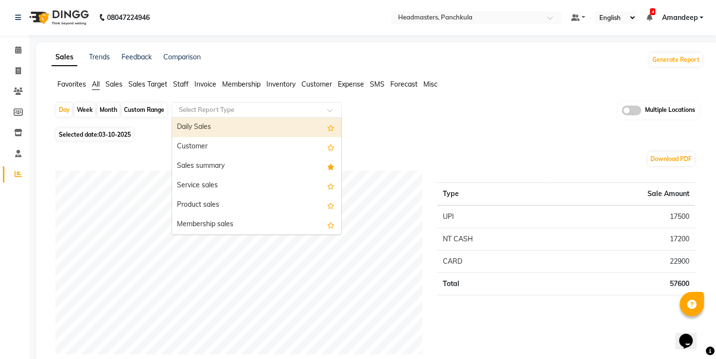
click at [216, 111] on input "text" at bounding box center [247, 110] width 140 height 10
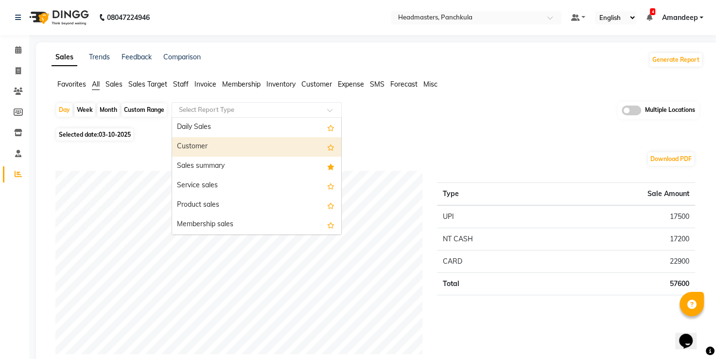
click at [71, 87] on span "Favorites" at bounding box center [71, 84] width 29 height 9
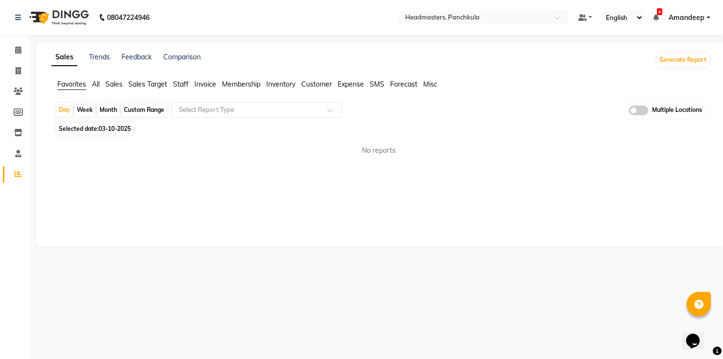
click at [230, 118] on div "Day Week Month Custom Range Select Report Type Multiple Locations" at bounding box center [380, 111] width 651 height 18
click at [245, 113] on input "text" at bounding box center [247, 110] width 140 height 10
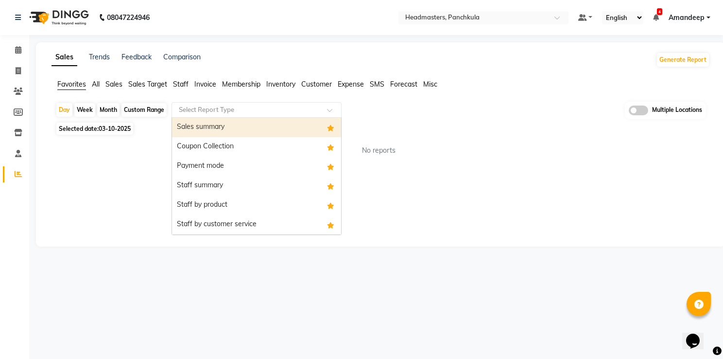
click at [228, 129] on div "Sales summary" at bounding box center [256, 127] width 169 height 19
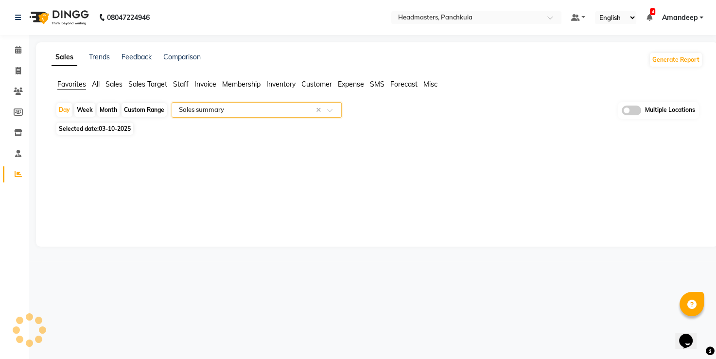
select select "full_report"
select select "csv"
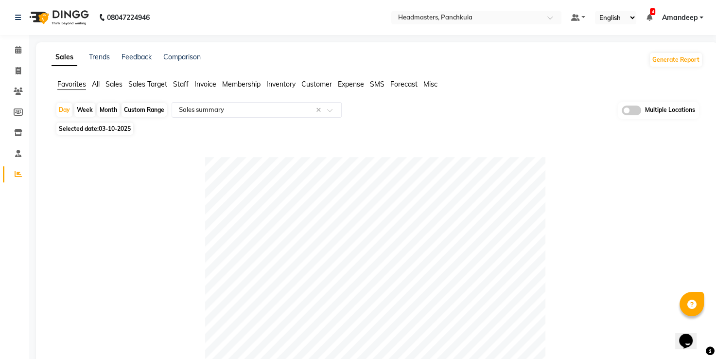
click at [292, 118] on div "Day Week Month Custom Range Select Report Type × Sales summary × Multiple Locat…" at bounding box center [377, 111] width 644 height 18
drag, startPoint x: 292, startPoint y: 118, endPoint x: 264, endPoint y: 109, distance: 28.6
click at [264, 109] on div "Day Week Month Custom Range Select Report Type × Sales summary × Multiple Locat…" at bounding box center [377, 111] width 644 height 18
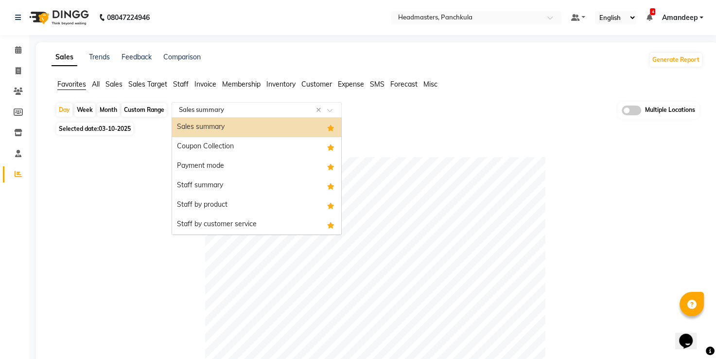
click at [264, 109] on input "text" at bounding box center [247, 110] width 140 height 10
click at [228, 160] on div "Payment mode" at bounding box center [256, 166] width 169 height 19
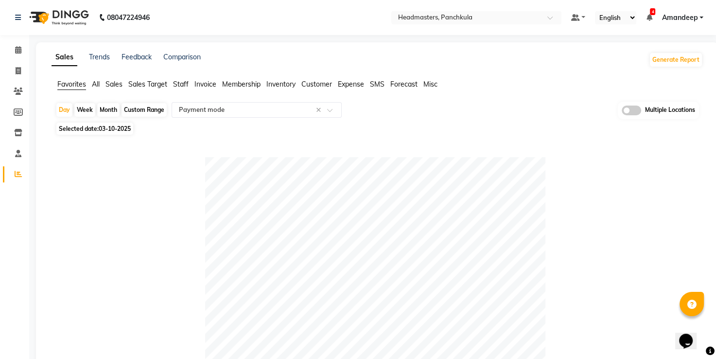
click at [258, 42] on div "08047224946 Select Location × Headmasters, Panchkula Default Panel My Panel Eng…" at bounding box center [358, 360] width 716 height 721
click at [324, 36] on div "08047224946 Select Location × Headmasters, Panchkula Default Panel My Panel Eng…" at bounding box center [358, 360] width 716 height 721
click at [217, 27] on nav "08047224946 Select Location × Headmasters, Panchkula Default Panel My Panel Eng…" at bounding box center [358, 17] width 716 height 35
click at [24, 90] on span at bounding box center [18, 91] width 17 height 11
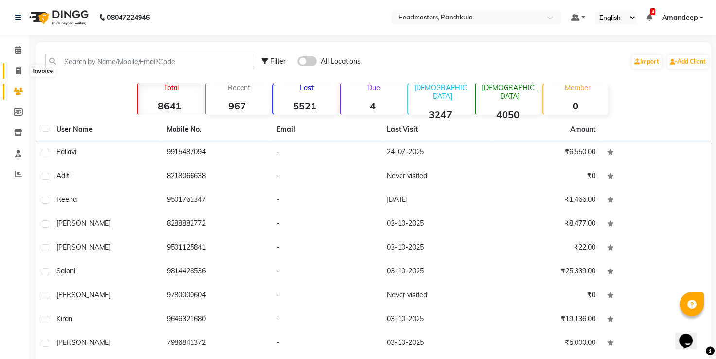
click at [23, 70] on span at bounding box center [18, 71] width 17 height 11
select select "service"
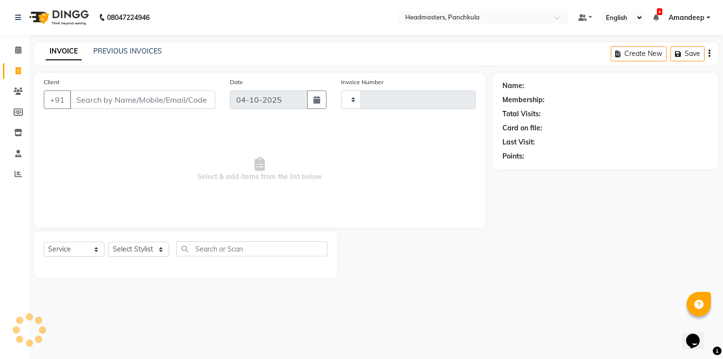
type input "3321"
select select "7376"
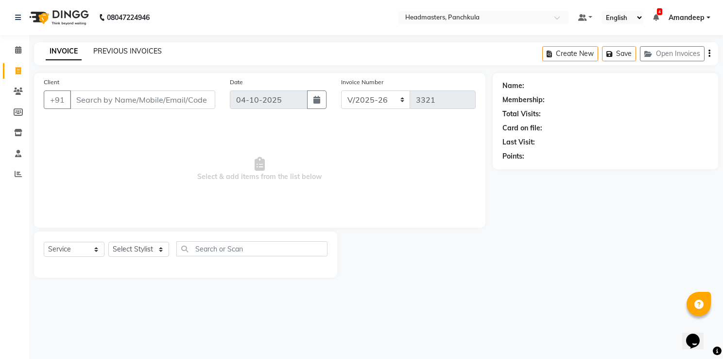
click at [126, 53] on link "PREVIOUS INVOICES" at bounding box center [127, 51] width 69 height 9
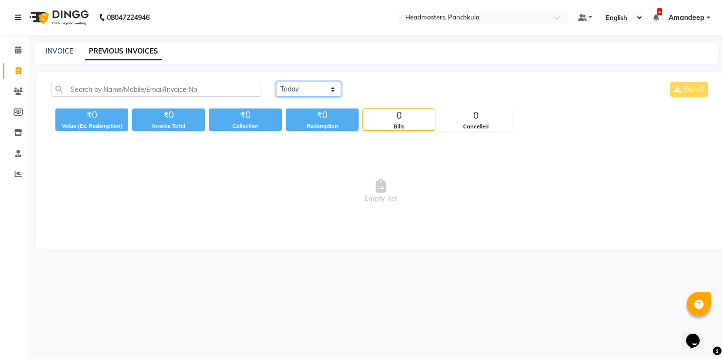
click at [327, 95] on select "[DATE] [DATE] Custom Range" at bounding box center [308, 89] width 65 height 15
select select "yesterday"
click at [276, 82] on select "[DATE] [DATE] Custom Range" at bounding box center [308, 89] width 65 height 15
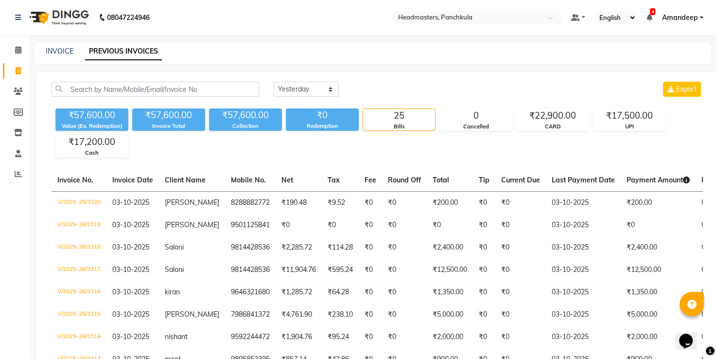
click at [307, 149] on div "₹57,600.00 Value (Ex. Redemption) ₹57,600.00 Invoice Total ₹57,600.00 Collectio…" at bounding box center [377, 131] width 651 height 53
click at [299, 149] on div "₹57,600.00 Value (Ex. Redemption) ₹57,600.00 Invoice Total ₹57,600.00 Collectio…" at bounding box center [377, 131] width 651 height 53
click at [568, 121] on div "₹22,900.00" at bounding box center [553, 116] width 72 height 14
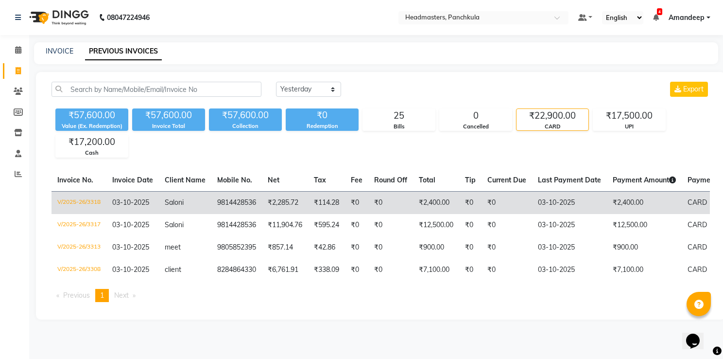
click at [593, 209] on td "03-10-2025" at bounding box center [569, 202] width 75 height 23
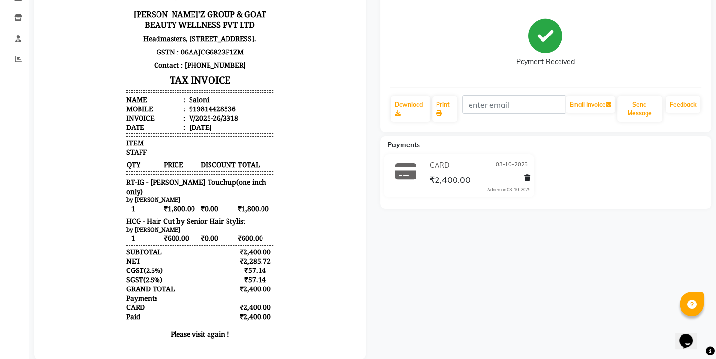
scroll to position [136, 0]
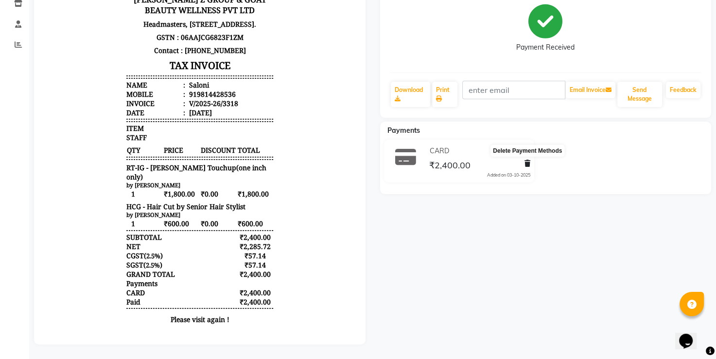
click at [530, 160] on icon at bounding box center [528, 163] width 6 height 7
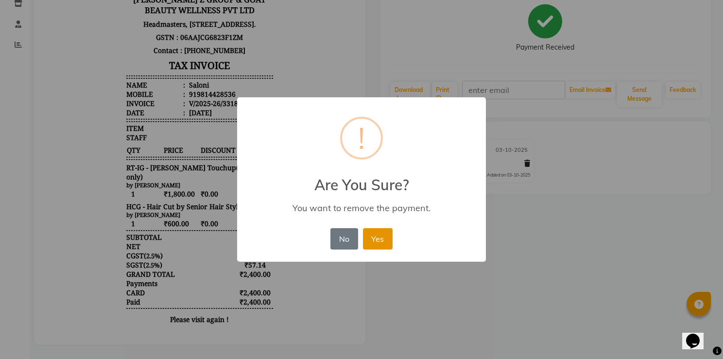
click at [373, 244] on button "Yes" at bounding box center [378, 238] width 30 height 21
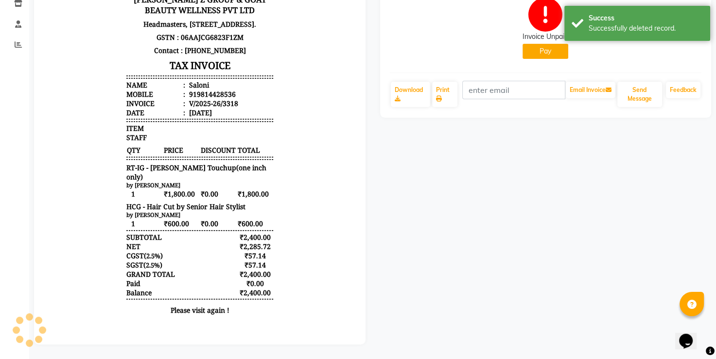
scroll to position [126, 0]
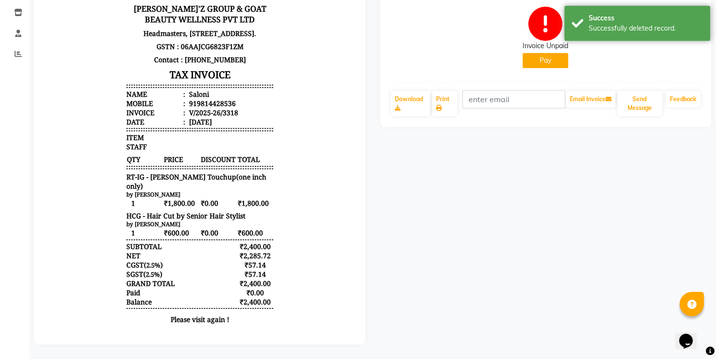
click at [556, 53] on button "Pay" at bounding box center [546, 60] width 46 height 15
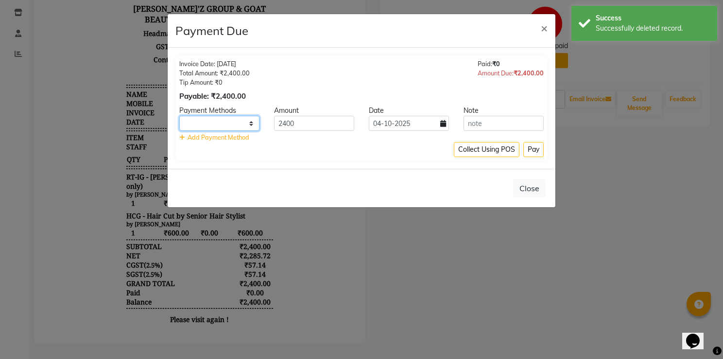
click at [236, 121] on select "UPI CARD Complimentary Cash" at bounding box center [219, 123] width 80 height 15
select select "2"
click at [179, 116] on select "UPI CARD Complimentary Cash" at bounding box center [219, 123] width 80 height 15
click at [310, 125] on input "2400" at bounding box center [314, 123] width 80 height 15
type input "2"
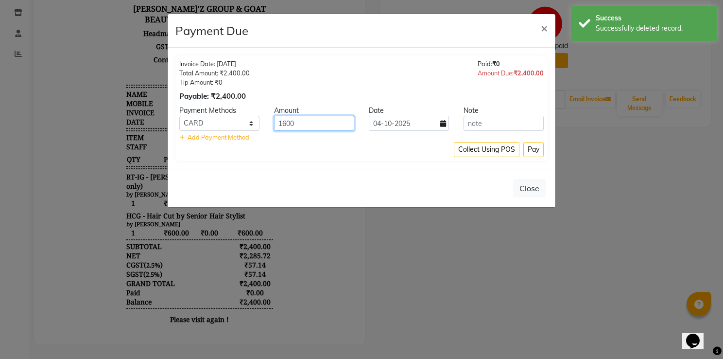
type input "1600"
click at [407, 127] on input "04-10-2025" at bounding box center [409, 123] width 80 height 15
select select "10"
select select "2025"
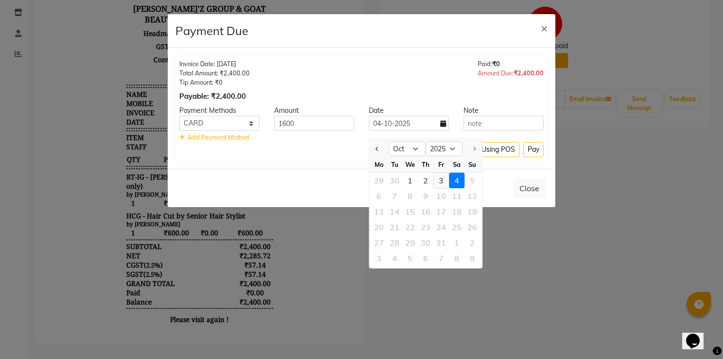
click at [441, 177] on div "3" at bounding box center [442, 181] width 16 height 16
type input "03-10-2025"
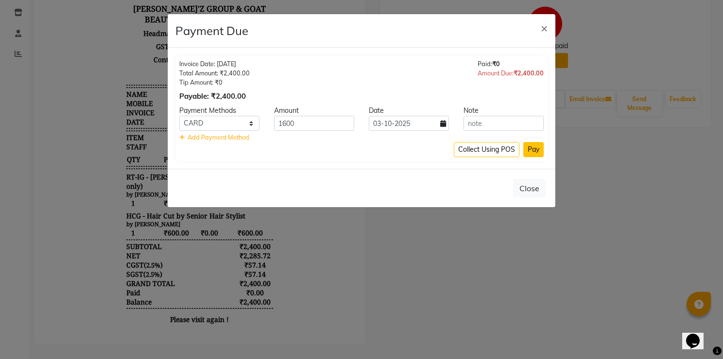
click at [531, 149] on button "Pay" at bounding box center [534, 149] width 20 height 15
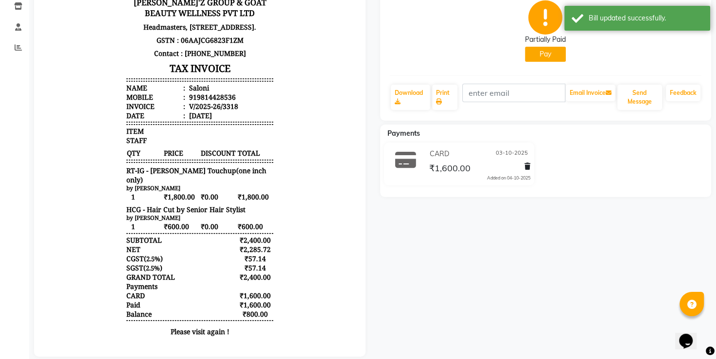
click at [545, 52] on button "Pay" at bounding box center [545, 54] width 41 height 15
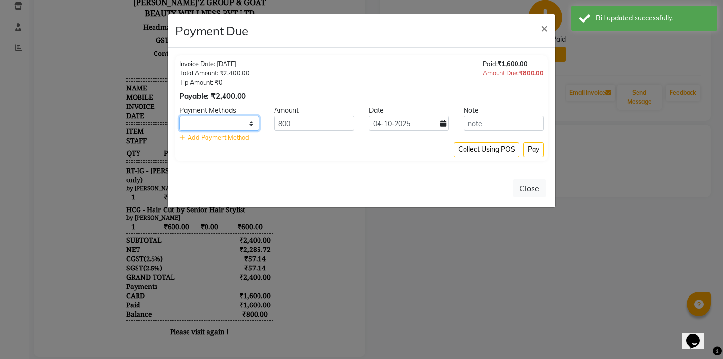
click at [227, 122] on select "UPI CARD Complimentary Cash" at bounding box center [219, 123] width 80 height 15
select select "8"
click at [179, 116] on select "UPI CARD Complimentary Cash" at bounding box center [219, 123] width 80 height 15
click at [357, 74] on div "Invoice Date: [DATE] Total Amount: ₹2,400.00 Tip Amount: ₹0 Payable: ₹2,400.00 …" at bounding box center [361, 80] width 365 height 42
click at [362, 151] on div "Collect Using POS Pay" at bounding box center [361, 149] width 365 height 15
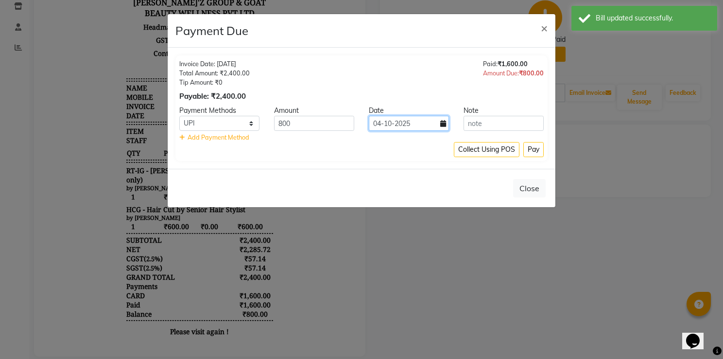
click at [414, 127] on input "04-10-2025" at bounding box center [409, 123] width 80 height 15
select select "10"
select select "2025"
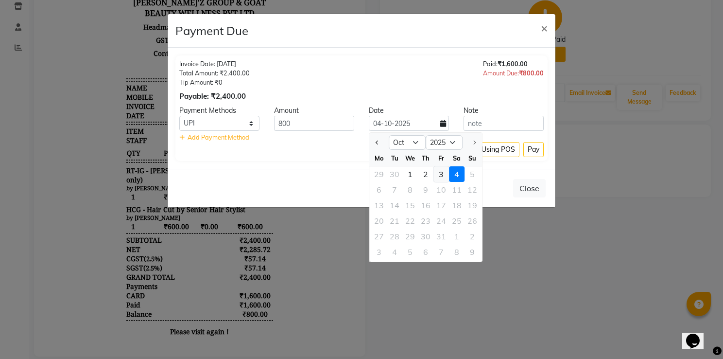
click at [442, 173] on div "3" at bounding box center [442, 174] width 16 height 16
type input "03-10-2025"
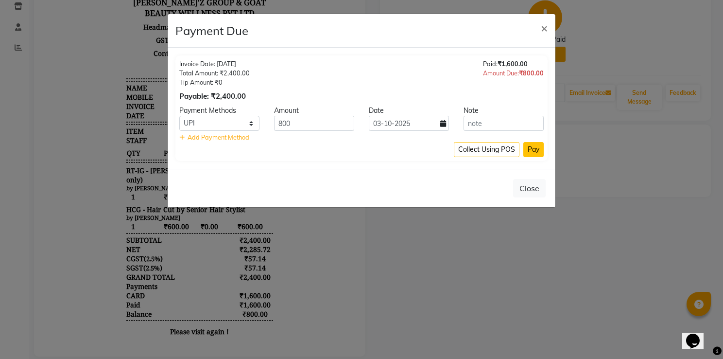
click at [535, 153] on button "Pay" at bounding box center [534, 149] width 20 height 15
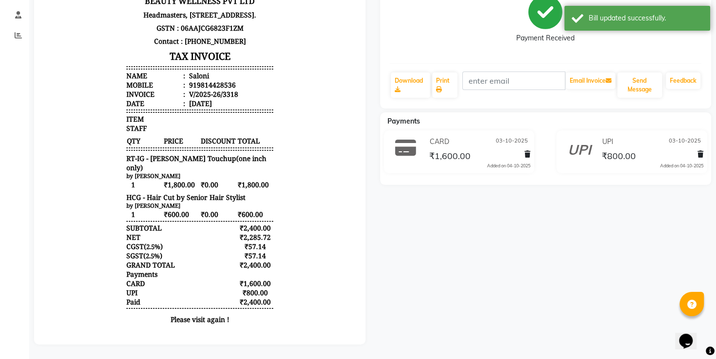
scroll to position [0, 0]
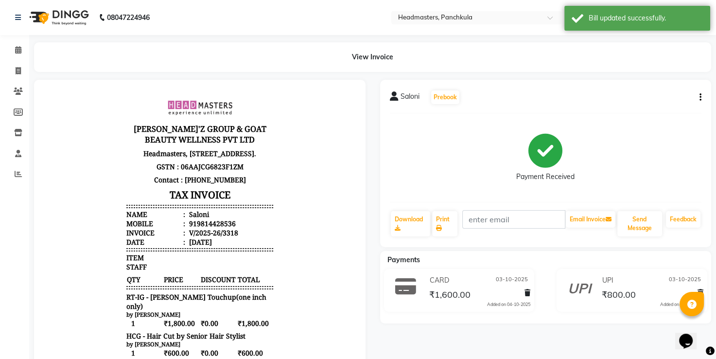
click at [397, 141] on div "Payment Received" at bounding box center [546, 157] width 312 height 73
click at [15, 176] on icon at bounding box center [18, 173] width 7 height 7
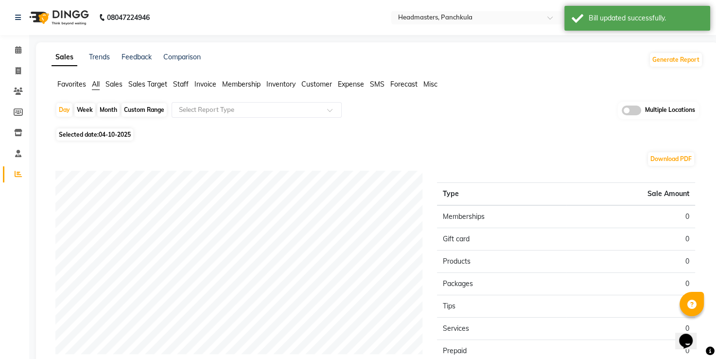
click at [78, 81] on span "Favorites" at bounding box center [71, 84] width 29 height 9
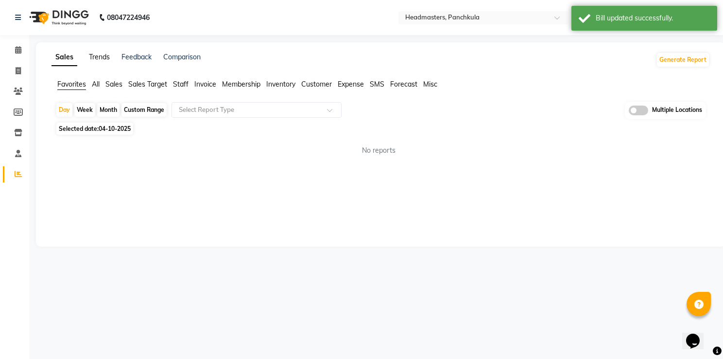
click at [103, 60] on link "Trends" at bounding box center [99, 57] width 21 height 9
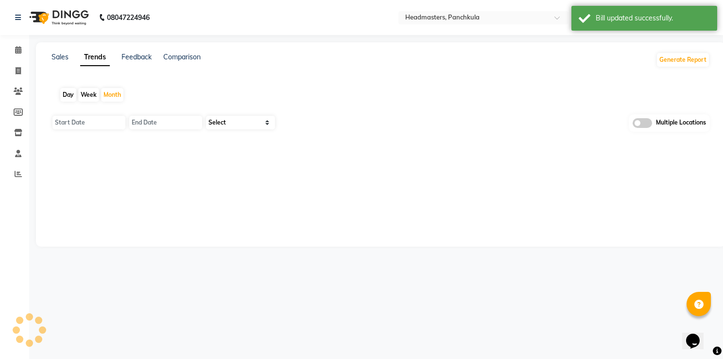
type input "01-10-2025"
type input "31-10-2025"
select select "by_client"
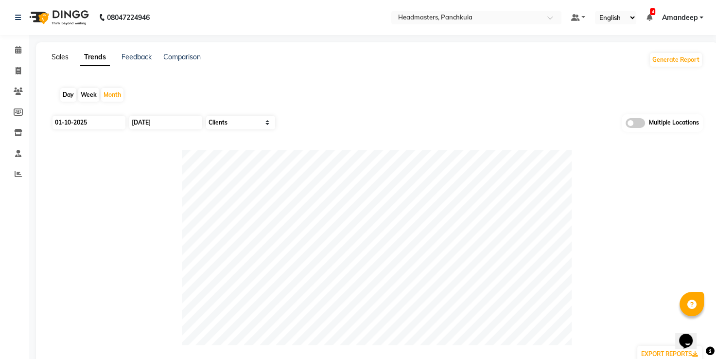
click at [66, 60] on link "Sales" at bounding box center [60, 57] width 17 height 9
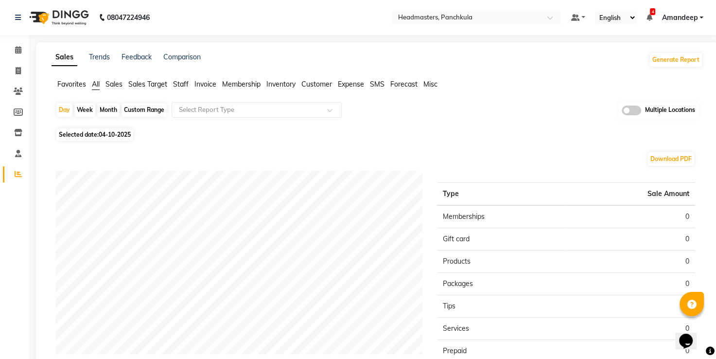
click at [72, 83] on span "Favorites" at bounding box center [71, 84] width 29 height 9
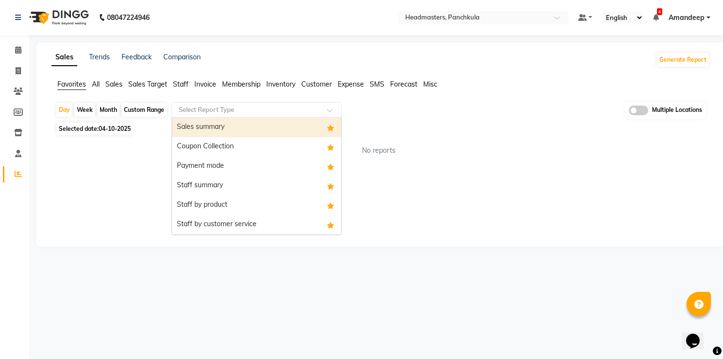
click at [196, 115] on div "Select Report Type" at bounding box center [257, 110] width 170 height 16
click at [207, 130] on div "Sales summary" at bounding box center [256, 127] width 169 height 19
select select "full_report"
select select "csv"
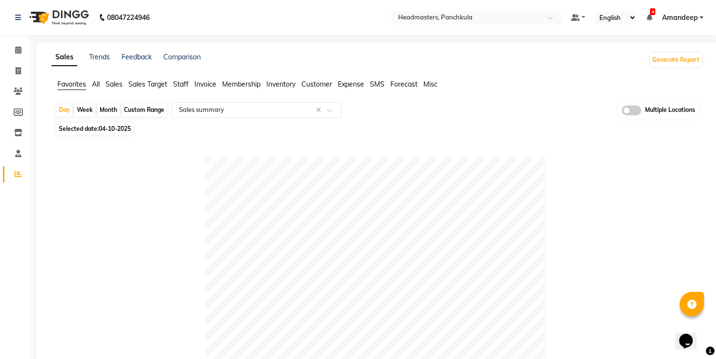
click at [114, 131] on span "04-10-2025" at bounding box center [115, 128] width 32 height 7
select select "10"
select select "2025"
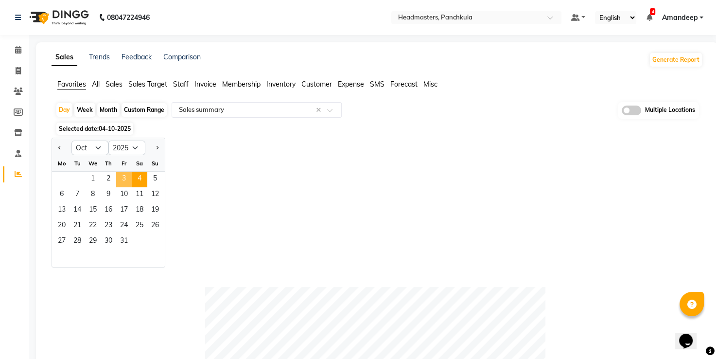
click at [120, 176] on span "3" at bounding box center [124, 180] width 16 height 16
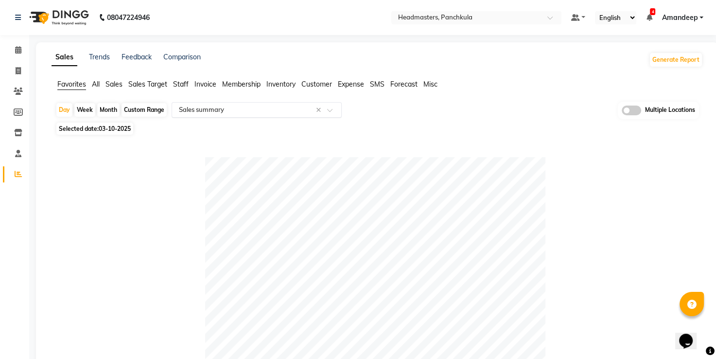
click at [185, 113] on input "text" at bounding box center [247, 110] width 140 height 10
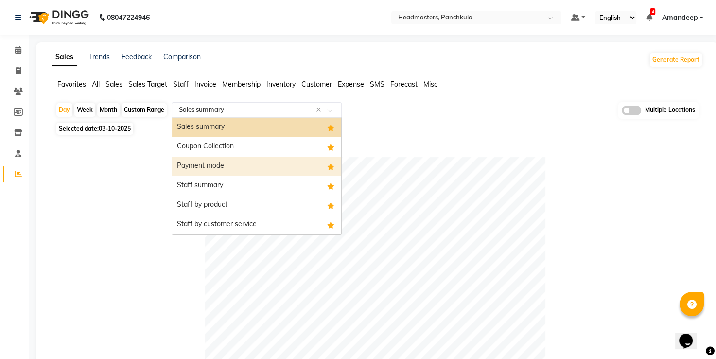
click at [196, 160] on div "Payment mode" at bounding box center [256, 166] width 169 height 19
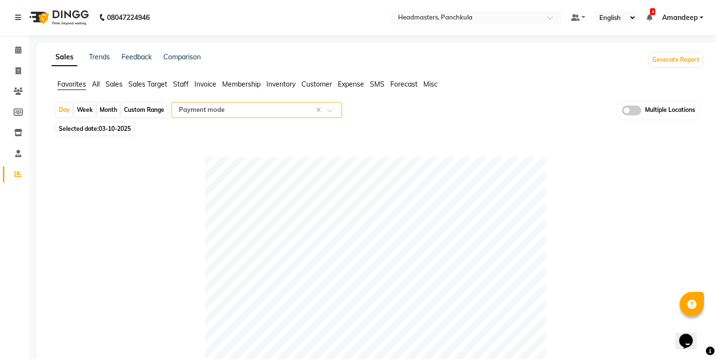
click at [214, 110] on input "text" at bounding box center [247, 110] width 140 height 10
click at [20, 73] on icon at bounding box center [18, 70] width 5 height 7
select select "service"
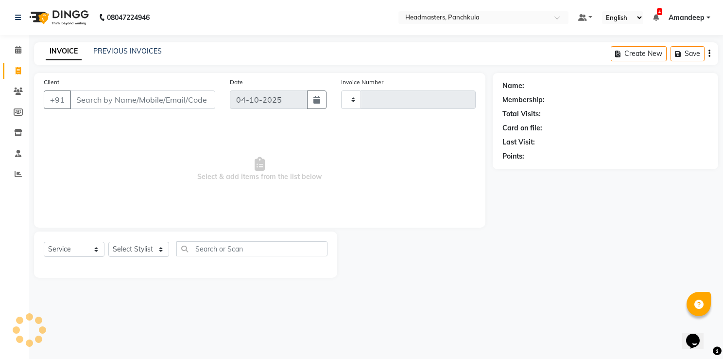
type input "3321"
select select "7376"
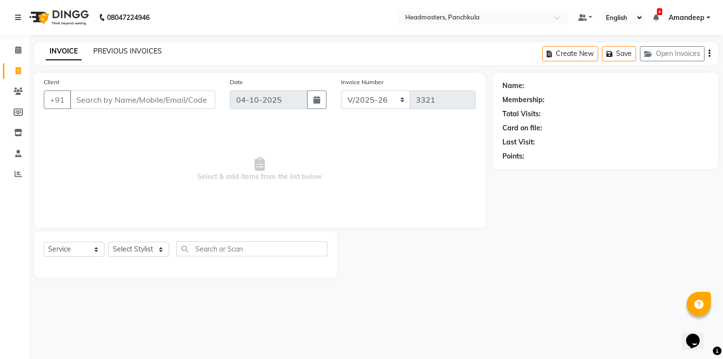
click at [123, 51] on link "PREVIOUS INVOICES" at bounding box center [127, 51] width 69 height 9
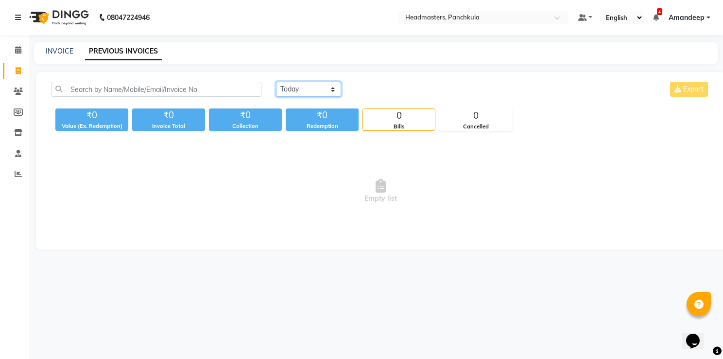
click at [297, 83] on select "[DATE] [DATE] Custom Range" at bounding box center [308, 89] width 65 height 15
select select "yesterday"
click at [276, 82] on select "[DATE] [DATE] Custom Range" at bounding box center [308, 89] width 65 height 15
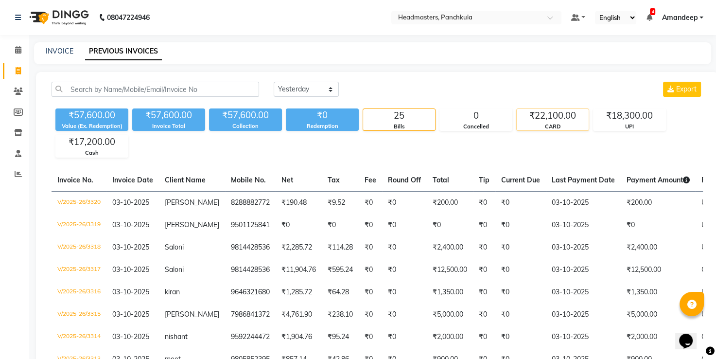
click at [566, 123] on div "CARD" at bounding box center [553, 127] width 72 height 8
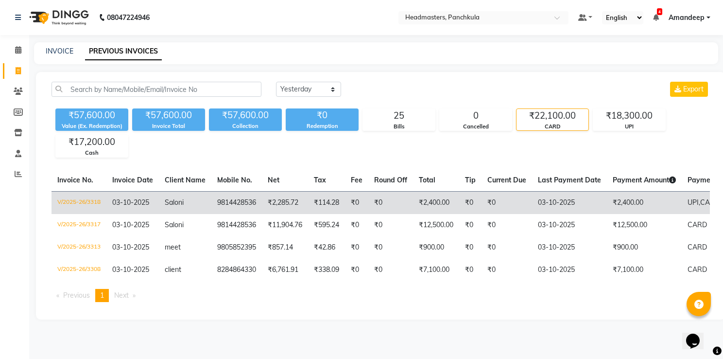
click at [615, 208] on td "₹2,400.00" at bounding box center [644, 202] width 75 height 23
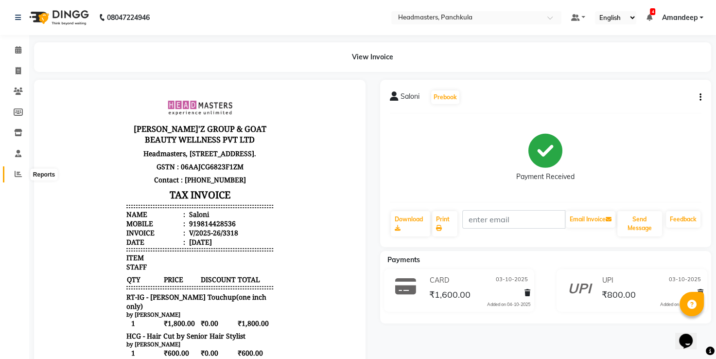
click at [17, 178] on span at bounding box center [18, 174] width 17 height 11
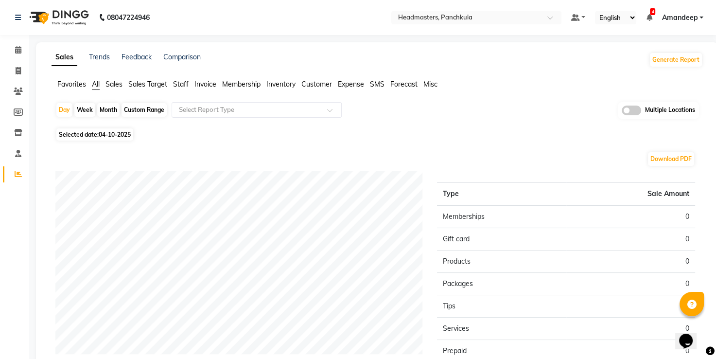
click at [73, 82] on span "Favorites" at bounding box center [71, 84] width 29 height 9
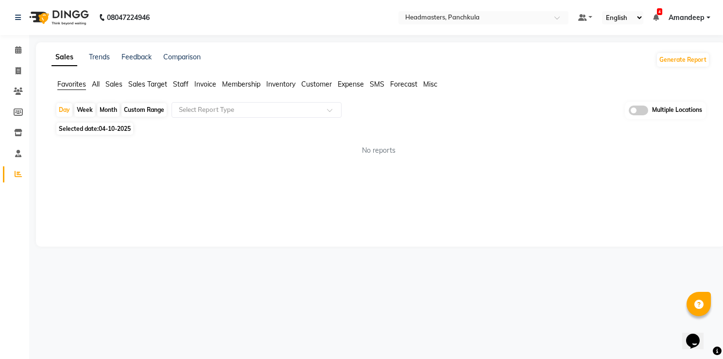
click at [107, 133] on span "Selected date: [DATE]" at bounding box center [94, 129] width 77 height 12
select select "10"
select select "2025"
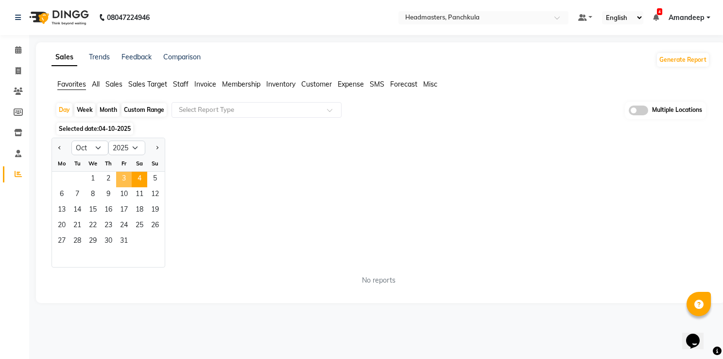
click at [122, 176] on span "3" at bounding box center [124, 180] width 16 height 16
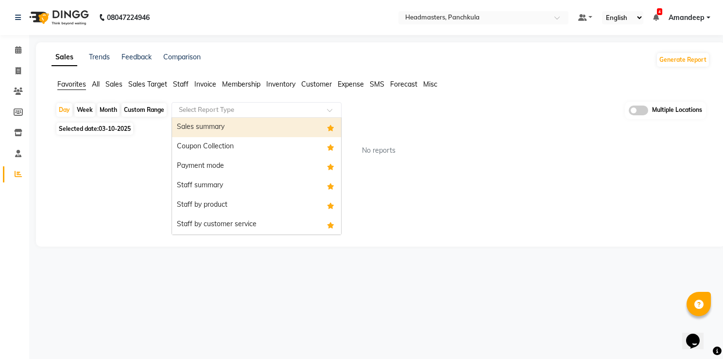
click at [233, 112] on input "text" at bounding box center [247, 110] width 140 height 10
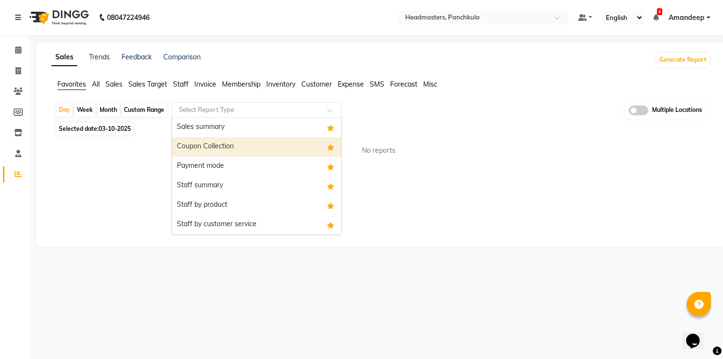
click at [232, 154] on div "Coupon Collection" at bounding box center [256, 146] width 169 height 19
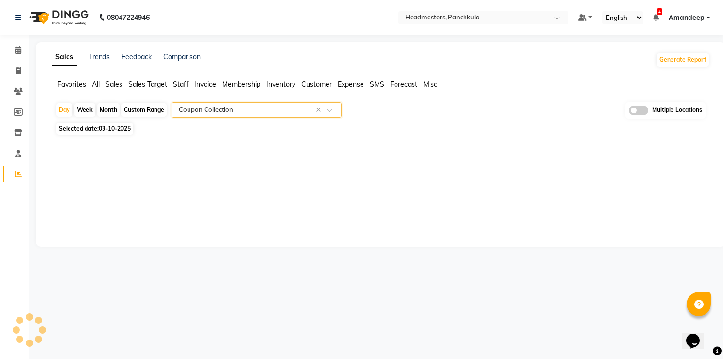
select select "full_report"
select select "csv"
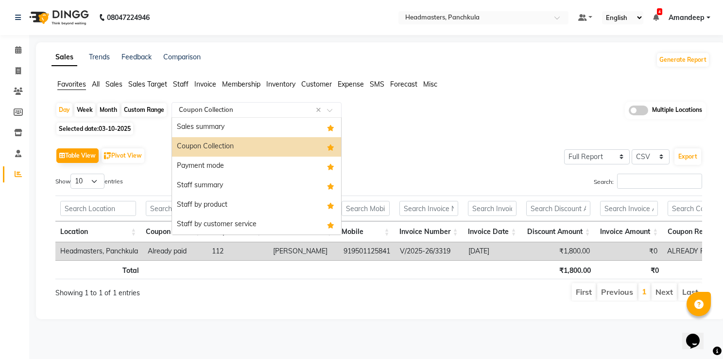
click at [221, 109] on input "text" at bounding box center [247, 110] width 140 height 10
click at [213, 162] on div "Payment mode" at bounding box center [256, 166] width 169 height 19
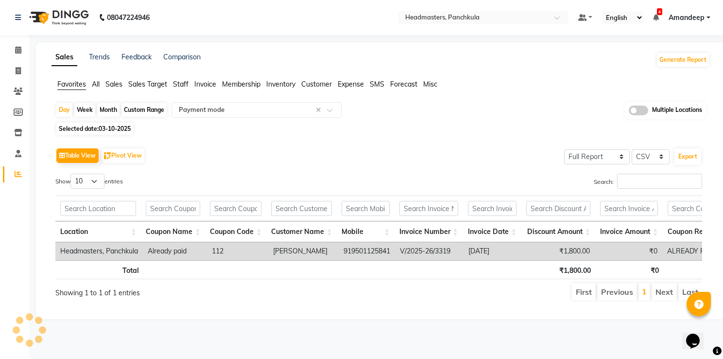
click at [320, 145] on div "Table View Pivot View Select Full Report Filtered Report Select CSV PDF Export" at bounding box center [378, 155] width 647 height 20
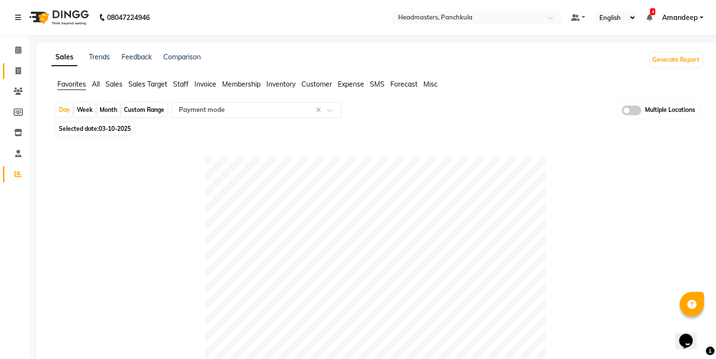
click at [18, 65] on link "Invoice" at bounding box center [14, 71] width 23 height 16
select select "service"
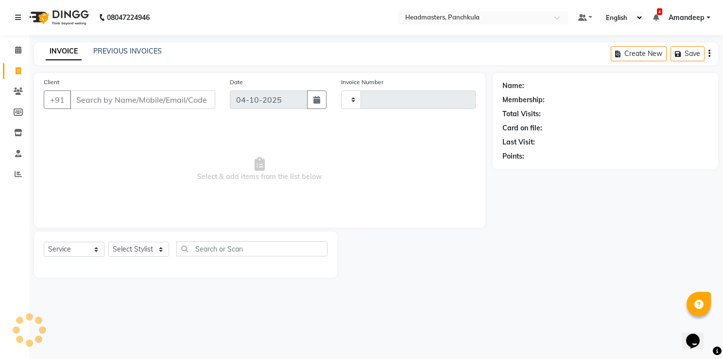
type input "3321"
select select "7376"
click at [148, 48] on link "PREVIOUS INVOICES" at bounding box center [127, 51] width 69 height 9
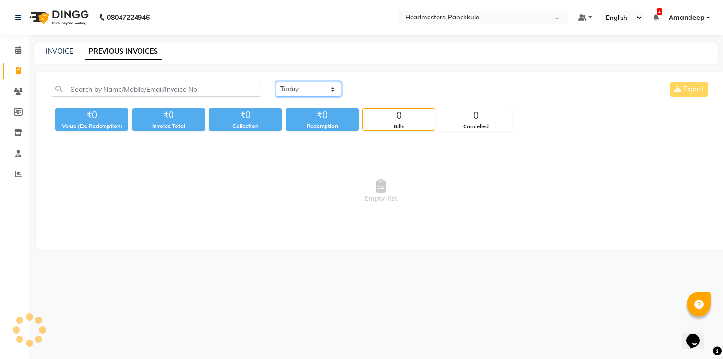
click at [293, 91] on select "[DATE] [DATE] Custom Range" at bounding box center [308, 89] width 65 height 15
select select "yesterday"
click at [276, 82] on select "[DATE] [DATE] Custom Range" at bounding box center [308, 89] width 65 height 15
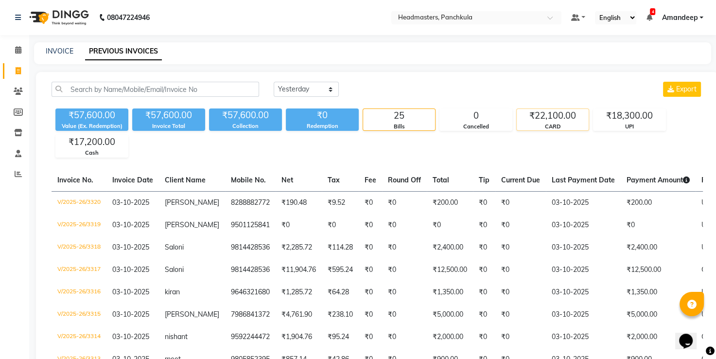
click at [569, 125] on div "CARD" at bounding box center [553, 127] width 72 height 8
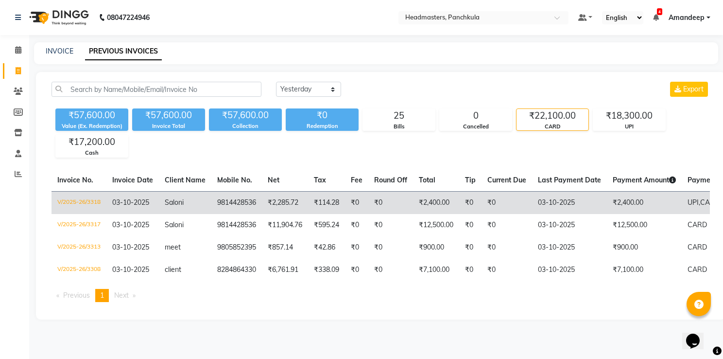
click at [630, 196] on td "₹2,400.00" at bounding box center [644, 202] width 75 height 23
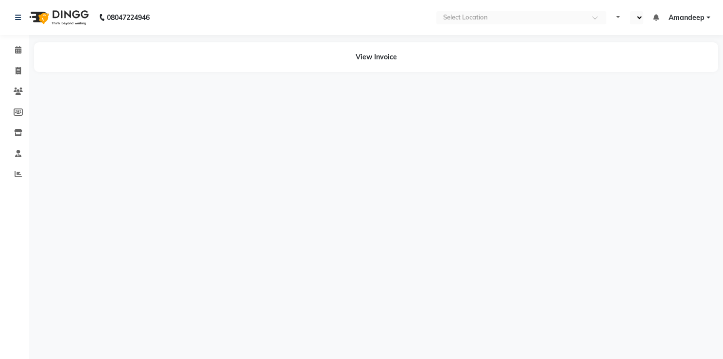
select select "en"
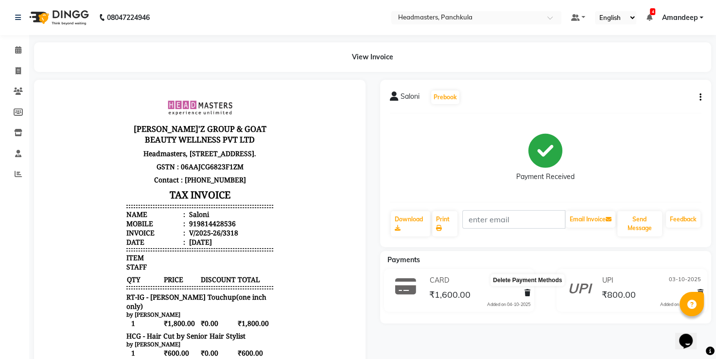
click at [529, 293] on icon at bounding box center [528, 292] width 6 height 7
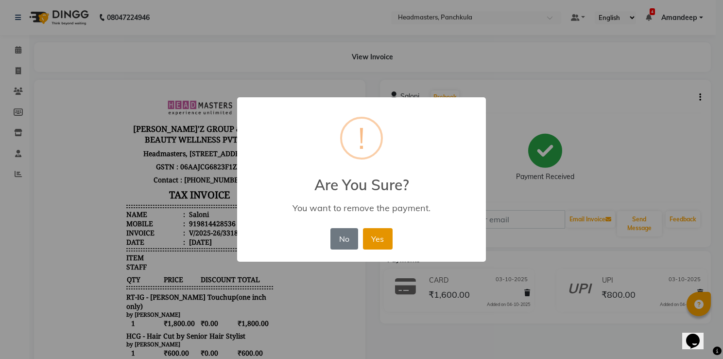
click at [382, 237] on button "Yes" at bounding box center [378, 238] width 30 height 21
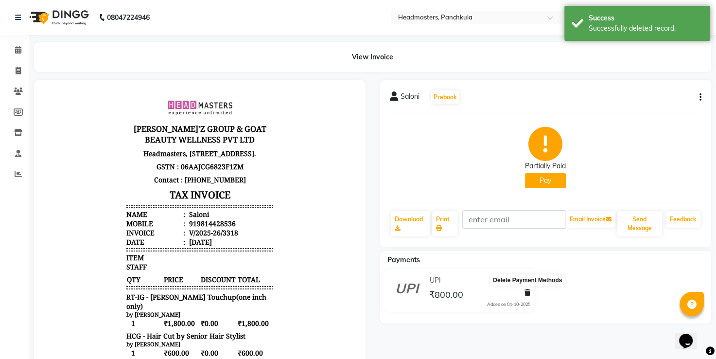
click at [528, 292] on icon at bounding box center [528, 292] width 6 height 7
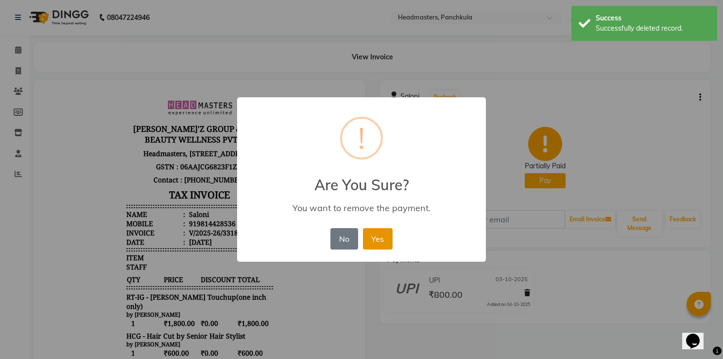
drag, startPoint x: 380, startPoint y: 227, endPoint x: 382, endPoint y: 246, distance: 19.0
click at [382, 246] on div "No No Yes" at bounding box center [361, 239] width 67 height 26
click at [382, 246] on button "Yes" at bounding box center [378, 238] width 30 height 21
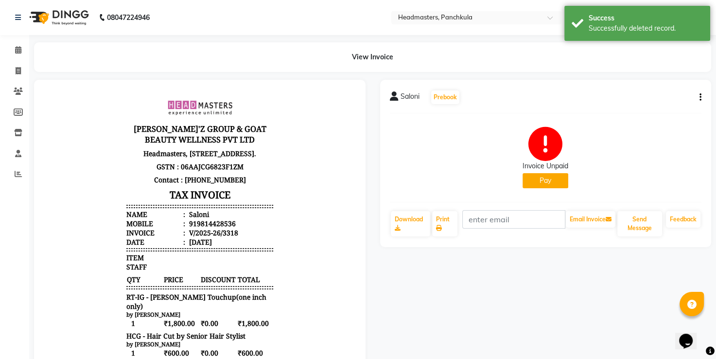
click at [554, 178] on button "Pay" at bounding box center [546, 180] width 46 height 15
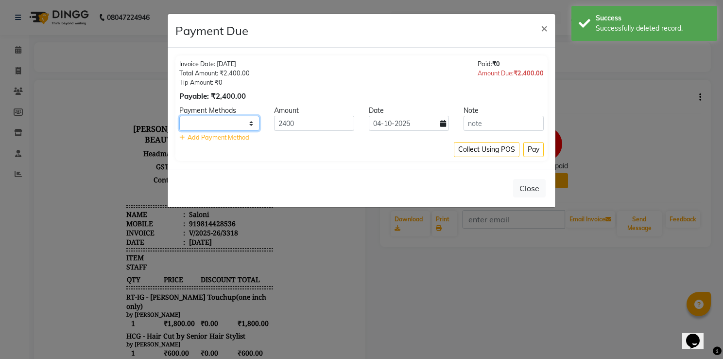
click at [232, 122] on select "UPI CARD Complimentary Cash" at bounding box center [219, 123] width 80 height 15
select select "2"
click at [179, 116] on select "UPI CARD Complimentary Cash" at bounding box center [219, 123] width 80 height 15
click at [433, 123] on input "04-10-2025" at bounding box center [409, 123] width 80 height 15
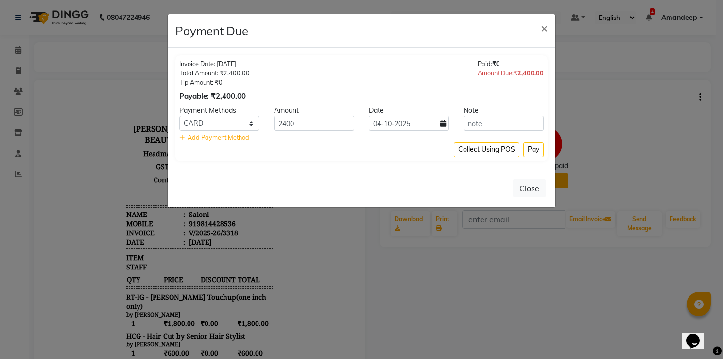
select select "10"
select select "2025"
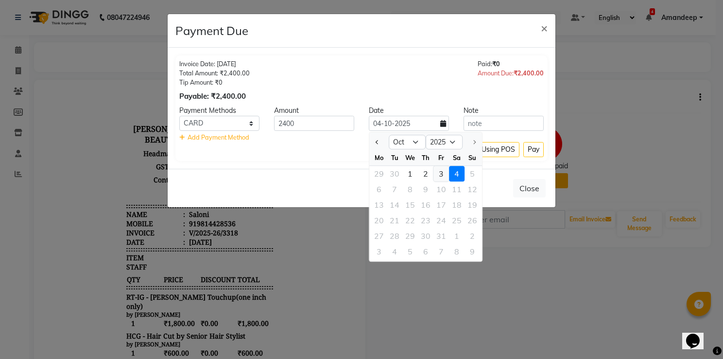
click at [444, 172] on div "3" at bounding box center [442, 174] width 16 height 16
type input "03-10-2025"
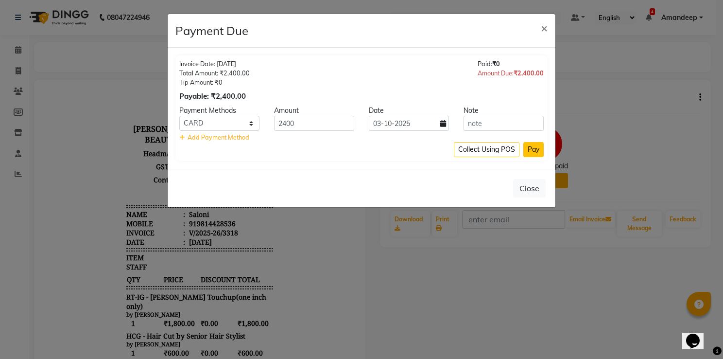
click at [532, 153] on button "Pay" at bounding box center [534, 149] width 20 height 15
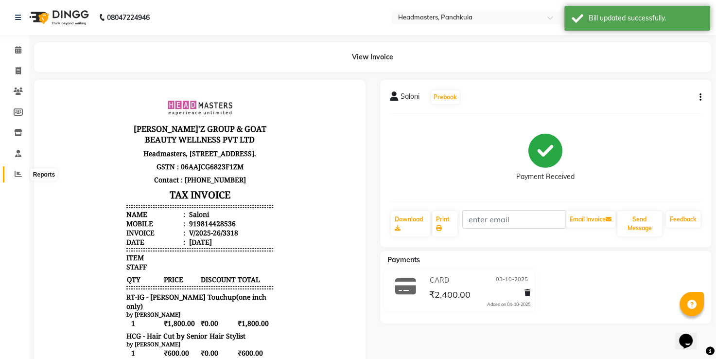
click at [10, 176] on span at bounding box center [18, 174] width 17 height 11
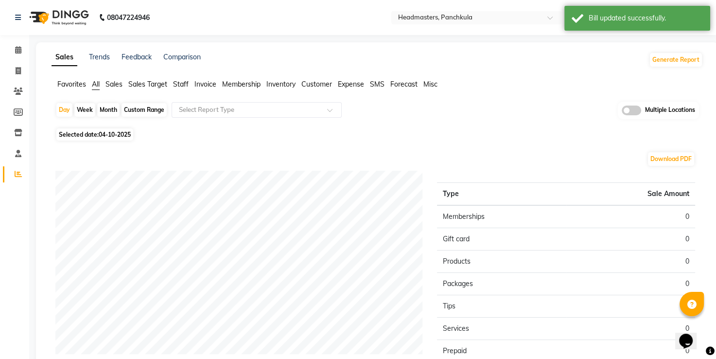
click at [70, 83] on span "Favorites" at bounding box center [71, 84] width 29 height 9
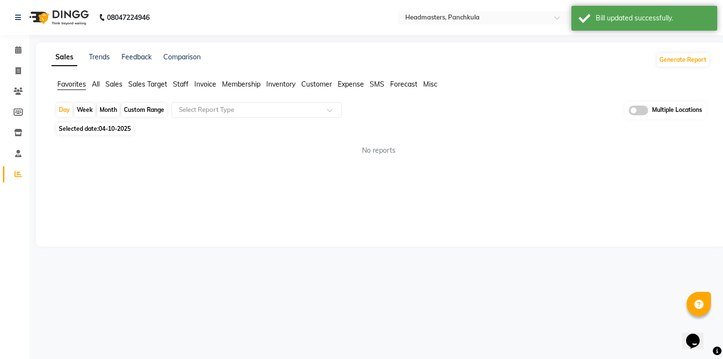
click at [105, 128] on span "04-10-2025" at bounding box center [115, 128] width 32 height 7
select select "10"
select select "2025"
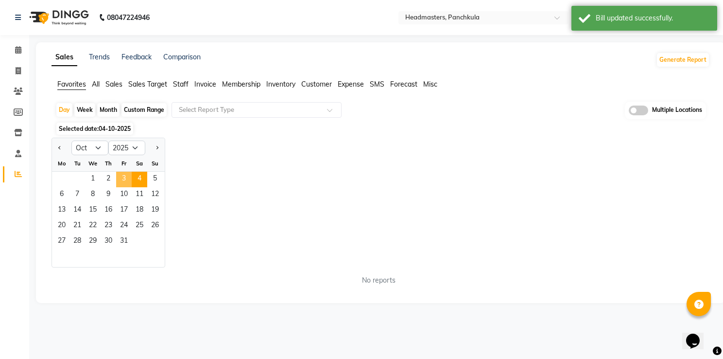
click at [122, 180] on span "3" at bounding box center [124, 180] width 16 height 16
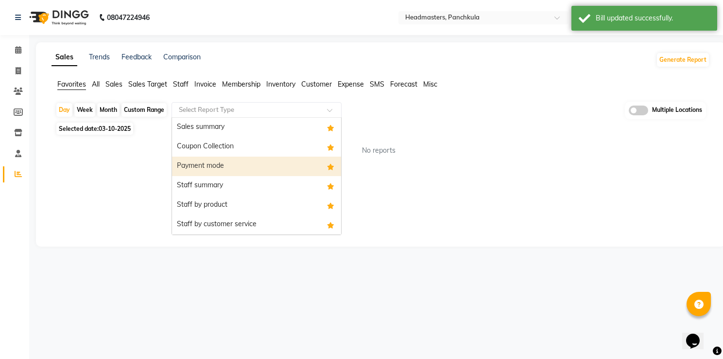
drag, startPoint x: 220, startPoint y: 112, endPoint x: 219, endPoint y: 170, distance: 57.9
click at [219, 118] on ng-select "Select Report Type Sales summary Coupon Collection Payment mode Staff summary S…" at bounding box center [257, 110] width 170 height 16
click at [219, 170] on div "Payment mode" at bounding box center [256, 166] width 169 height 19
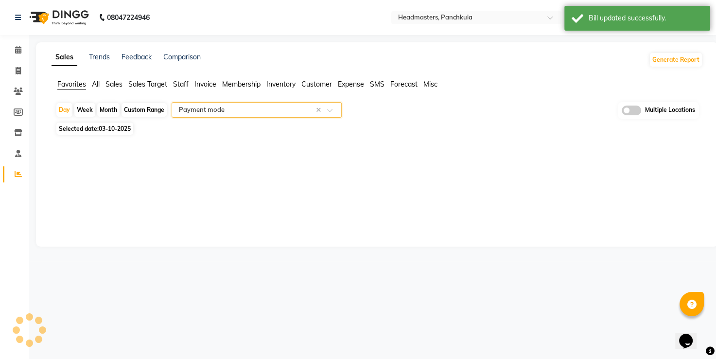
select select "full_report"
select select "csv"
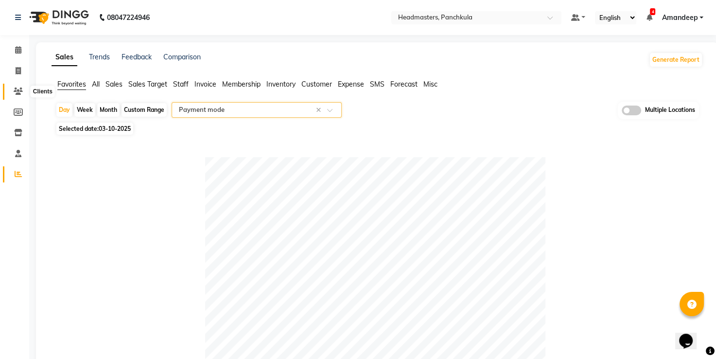
click at [17, 93] on icon at bounding box center [18, 91] width 9 height 7
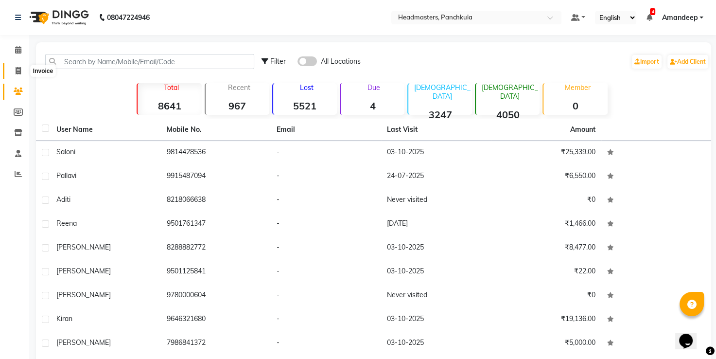
click at [20, 70] on icon at bounding box center [18, 70] width 5 height 7
select select "service"
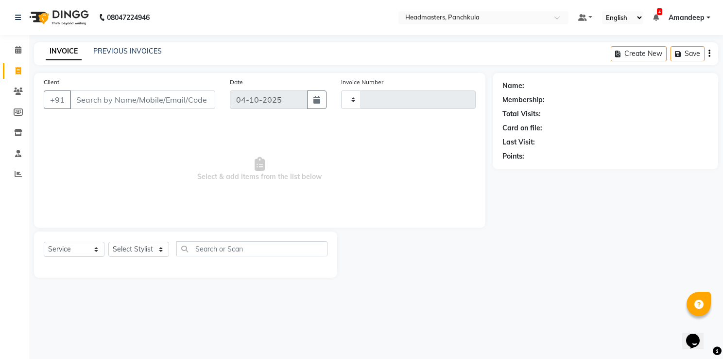
type input "3321"
select select "7376"
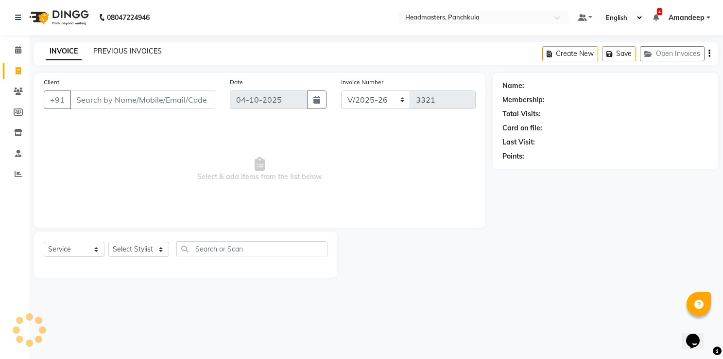
click at [138, 48] on link "PREVIOUS INVOICES" at bounding box center [127, 51] width 69 height 9
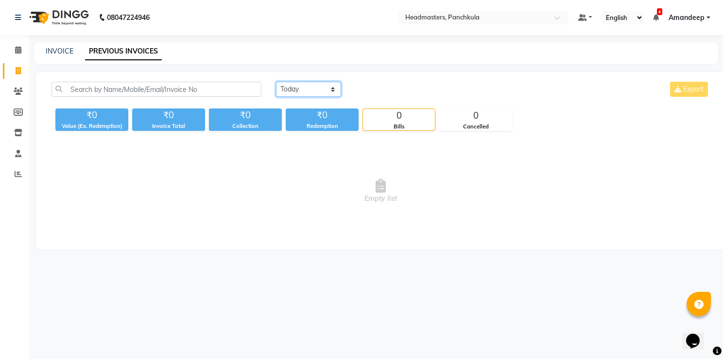
click at [281, 86] on select "[DATE] [DATE] Custom Range" at bounding box center [308, 89] width 65 height 15
select select "yesterday"
click at [276, 82] on select "[DATE] [DATE] Custom Range" at bounding box center [308, 89] width 65 height 15
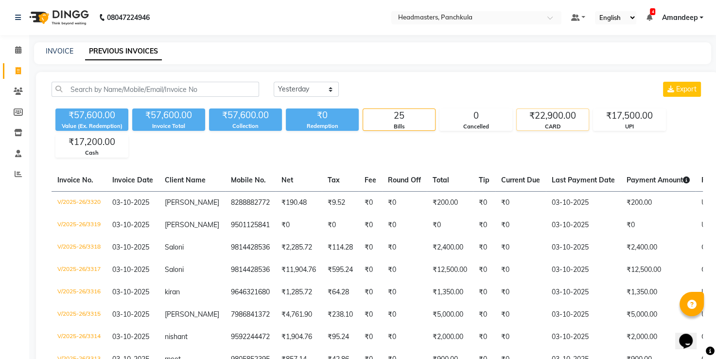
click at [576, 127] on div "CARD" at bounding box center [553, 127] width 72 height 8
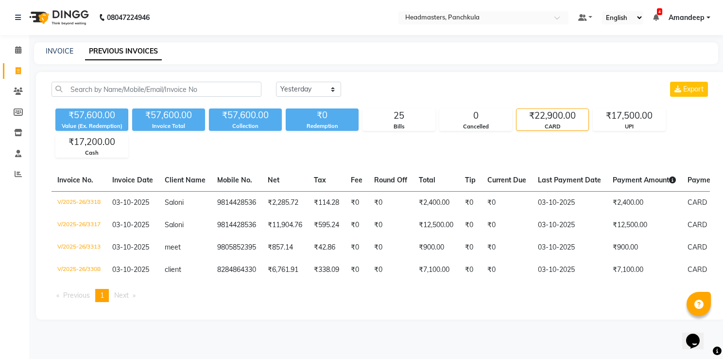
click at [475, 158] on div "Today Yesterday Custom Range Export ₹57,600.00 Value (Ex. Redemption) ₹57,600.0…" at bounding box center [381, 195] width 690 height 247
click at [499, 150] on div "₹57,600.00 Value (Ex. Redemption) ₹57,600.00 Invoice Total ₹57,600.00 Collectio…" at bounding box center [381, 131] width 659 height 53
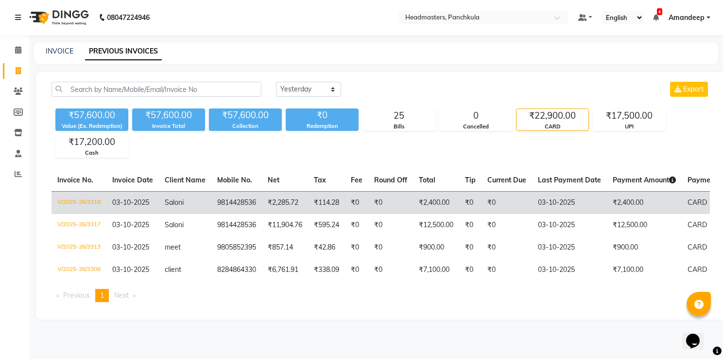
click at [607, 203] on td "03-10-2025" at bounding box center [569, 202] width 75 height 23
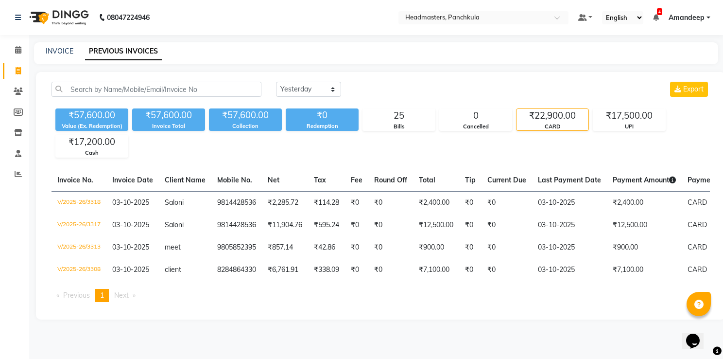
click at [212, 43] on div "INVOICE PREVIOUS INVOICES" at bounding box center [376, 53] width 685 height 22
click at [233, 31] on nav "08047224946 Select Location × Headmasters, Panchkula Default Panel My Panel Eng…" at bounding box center [361, 17] width 723 height 35
click at [7, 170] on link "Reports" at bounding box center [14, 174] width 23 height 16
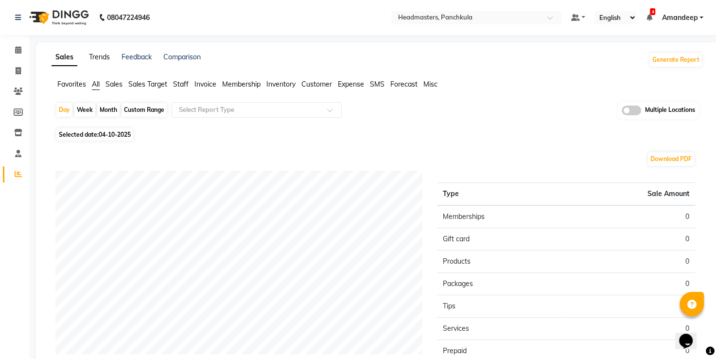
click at [101, 57] on link "Trends" at bounding box center [99, 57] width 21 height 9
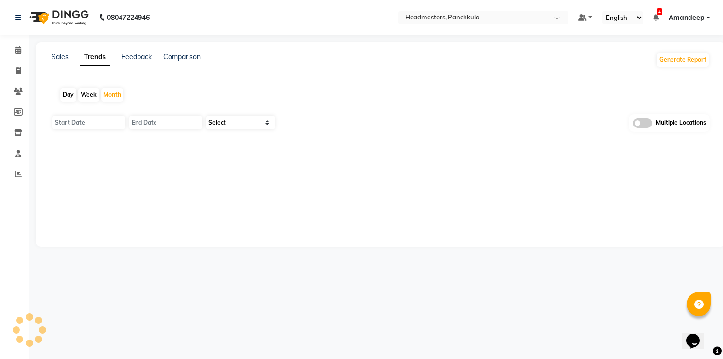
type input "01-10-2025"
type input "31-10-2025"
click at [70, 96] on div "Day" at bounding box center [68, 95] width 16 height 14
type input "04-10-2025"
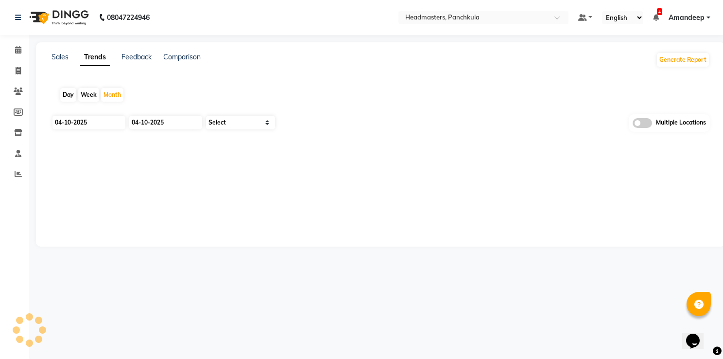
select select "by_client"
click at [88, 127] on input "04-10-2025" at bounding box center [89, 123] width 73 height 14
select select "10"
select select "2025"
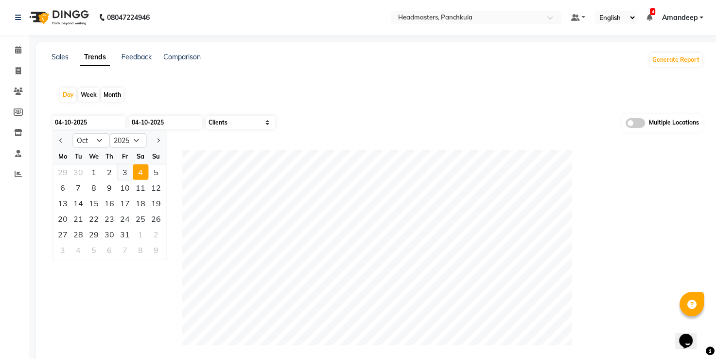
click at [123, 173] on div "3" at bounding box center [125, 172] width 16 height 16
type input "03-10-2025"
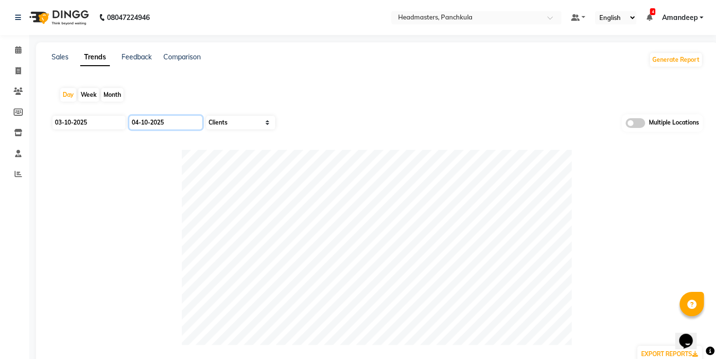
click at [154, 125] on input "04-10-2025" at bounding box center [165, 123] width 73 height 14
select select "10"
select select "2025"
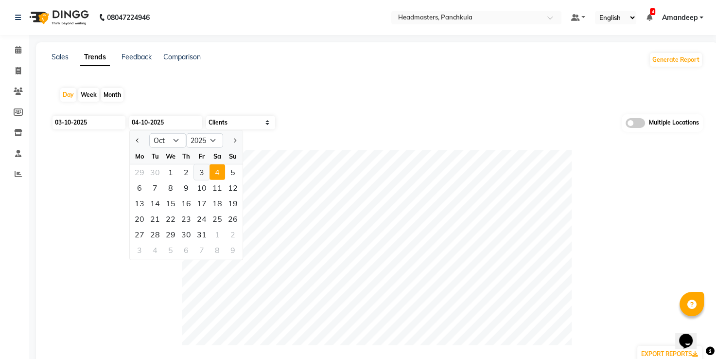
click at [202, 175] on div "3" at bounding box center [202, 172] width 16 height 16
type input "03-10-2025"
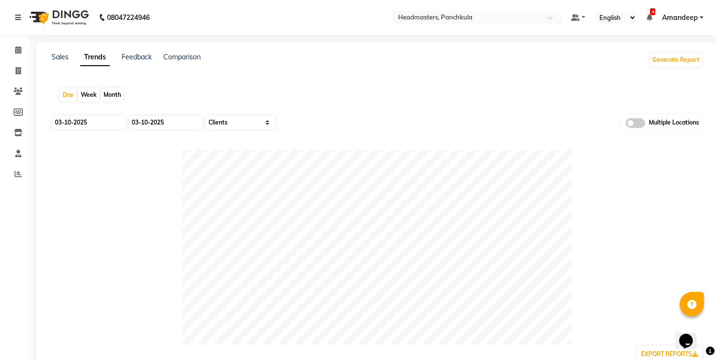
click at [284, 82] on div "Day Week Month" at bounding box center [377, 94] width 651 height 31
click at [64, 59] on link "Sales" at bounding box center [60, 57] width 17 height 9
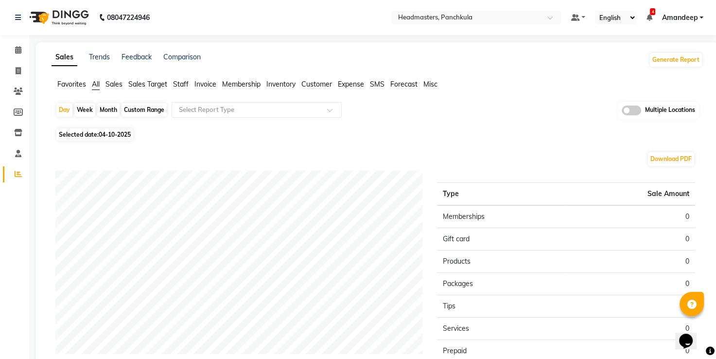
click at [66, 81] on span "Favorites" at bounding box center [71, 84] width 29 height 9
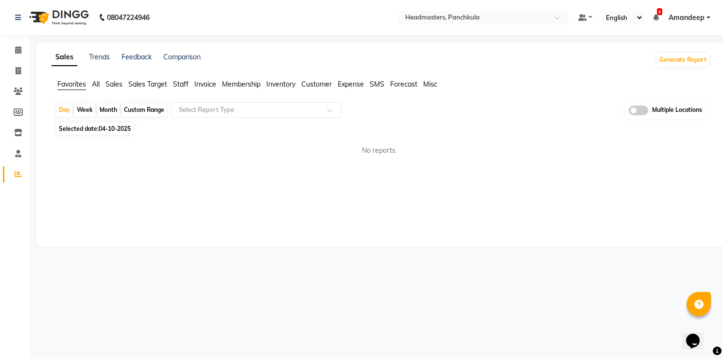
click at [107, 128] on span "04-10-2025" at bounding box center [115, 128] width 32 height 7
select select "10"
select select "2025"
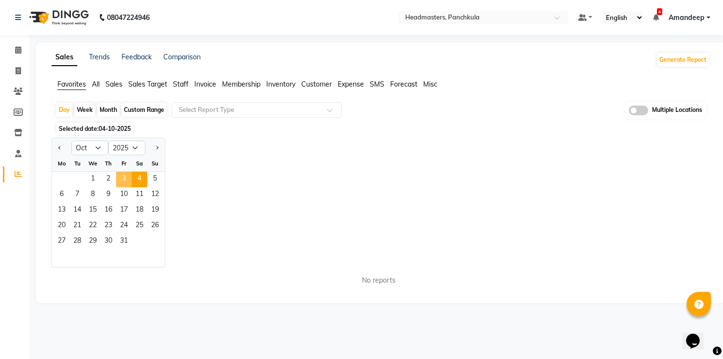
click at [124, 185] on span "3" at bounding box center [124, 180] width 16 height 16
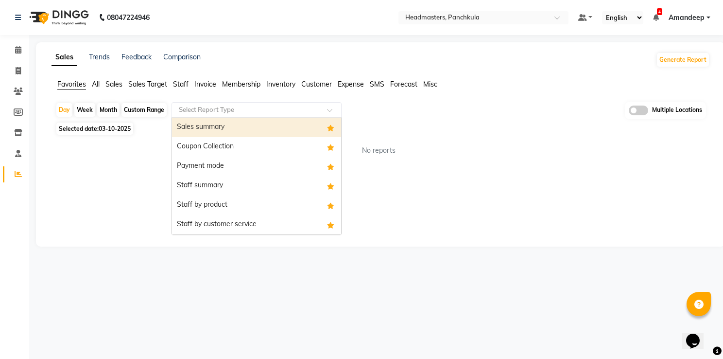
click at [215, 114] on div "Select Report Type" at bounding box center [257, 110] width 170 height 16
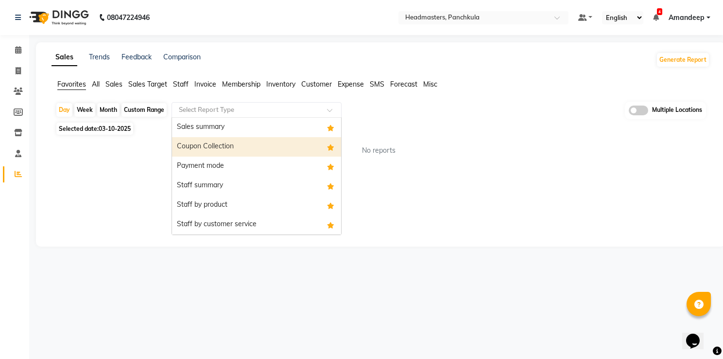
click at [218, 152] on div "Coupon Collection" at bounding box center [256, 146] width 169 height 19
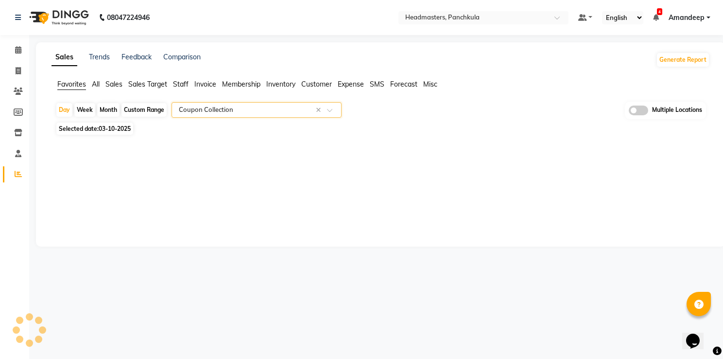
select select "full_report"
select select "csv"
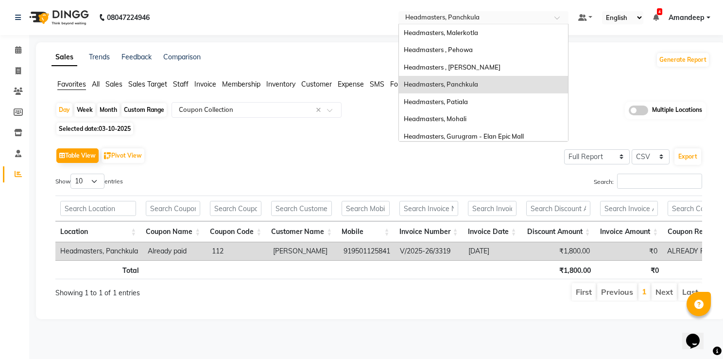
click at [459, 18] on input "text" at bounding box center [474, 19] width 141 height 10
click at [453, 48] on span "Headmasters , Pehowa" at bounding box center [438, 50] width 69 height 8
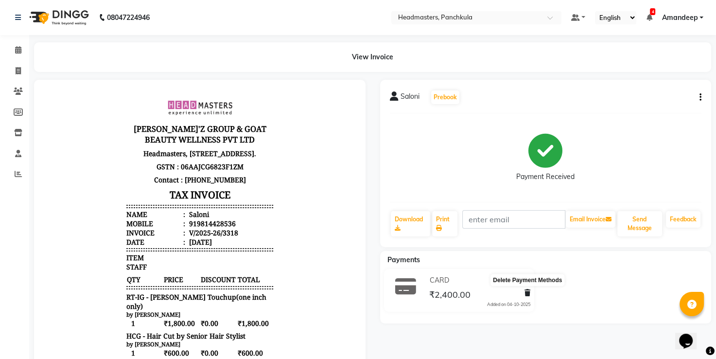
click at [529, 291] on icon at bounding box center [528, 292] width 6 height 7
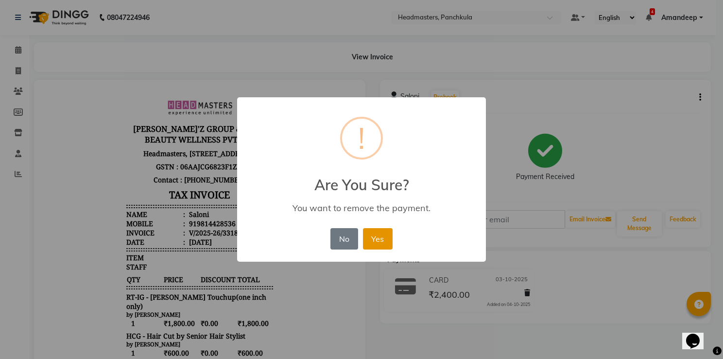
click at [384, 244] on button "Yes" at bounding box center [378, 238] width 30 height 21
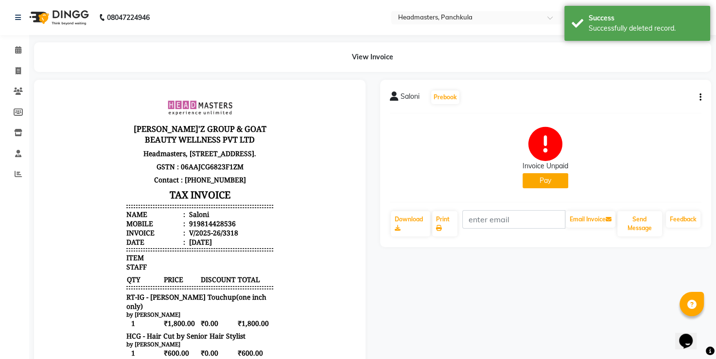
click at [540, 187] on button "Pay" at bounding box center [546, 180] width 46 height 15
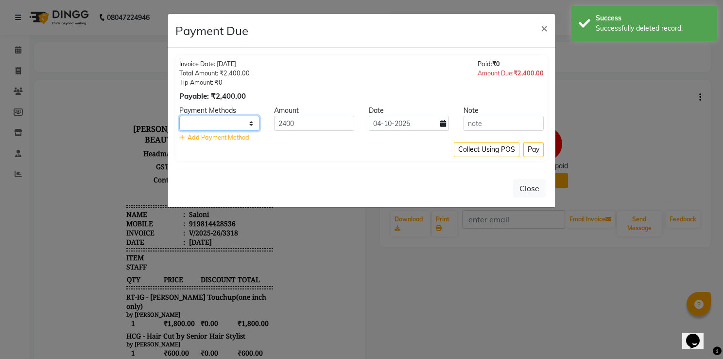
click at [217, 120] on select "UPI CARD Complimentary Cash" at bounding box center [219, 123] width 80 height 15
select select "8"
click at [179, 116] on select "UPI CARD Complimentary Cash" at bounding box center [219, 123] width 80 height 15
click at [201, 139] on span "Add Payment Method" at bounding box center [219, 137] width 62 height 8
select select
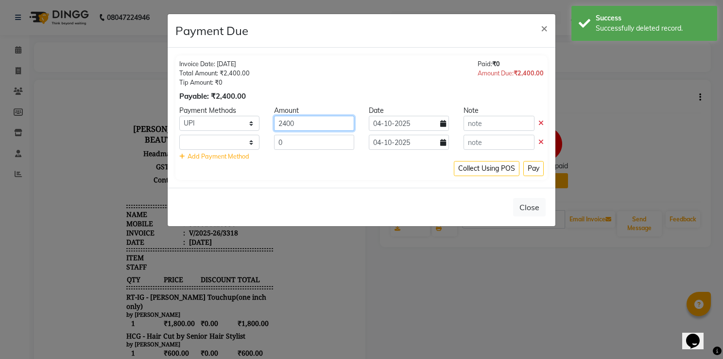
click at [336, 117] on input "2400" at bounding box center [314, 123] width 80 height 15
type input "2"
type input "800"
drag, startPoint x: 415, startPoint y: 133, endPoint x: 415, endPoint y: 123, distance: 10.7
click at [415, 123] on div "Payment Methods Amount Date Note UPI CARD Complimentary Cash 800 04-10-2025 UPI…" at bounding box center [361, 132] width 365 height 55
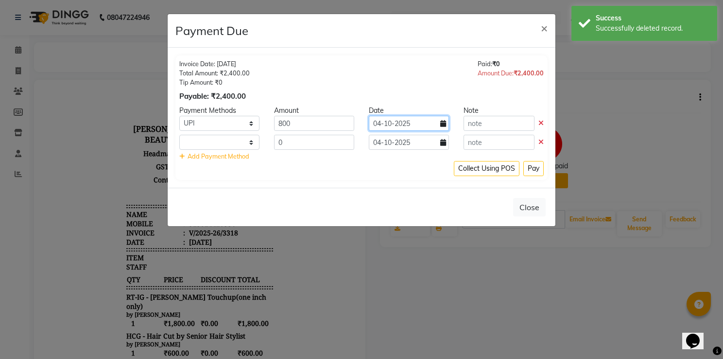
click at [415, 123] on input "04-10-2025" at bounding box center [409, 123] width 80 height 15
select select "10"
select select "2025"
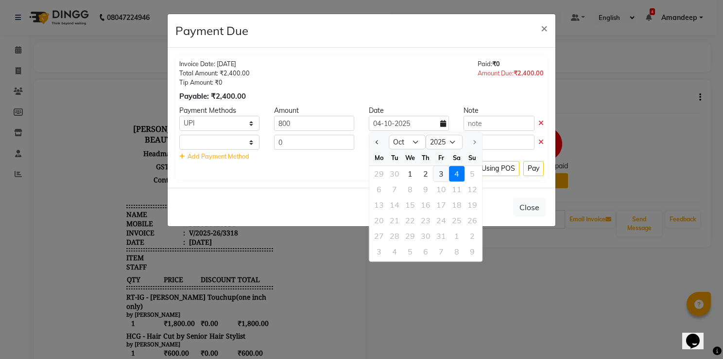
click at [447, 174] on div "3" at bounding box center [442, 174] width 16 height 16
type input "03-10-2025"
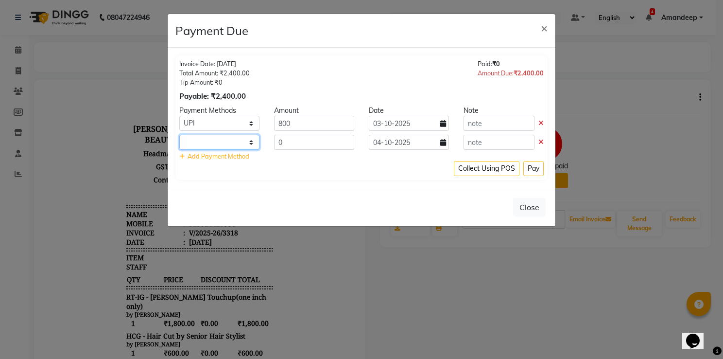
click at [227, 148] on select "UPI CARD Complimentary Cash" at bounding box center [219, 142] width 80 height 15
select select "2"
click at [179, 135] on select "UPI CARD Complimentary Cash" at bounding box center [219, 142] width 80 height 15
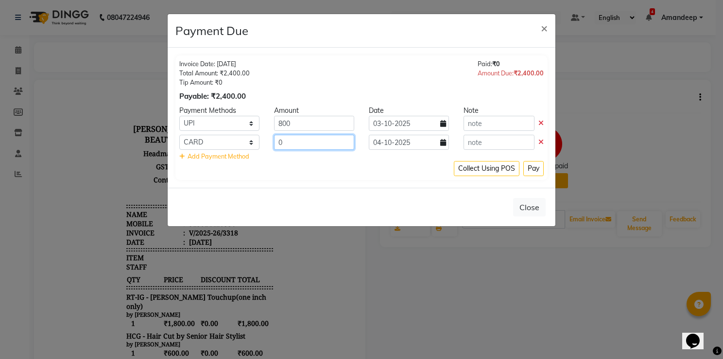
click at [300, 143] on input "0" at bounding box center [314, 142] width 80 height 15
type input "1600"
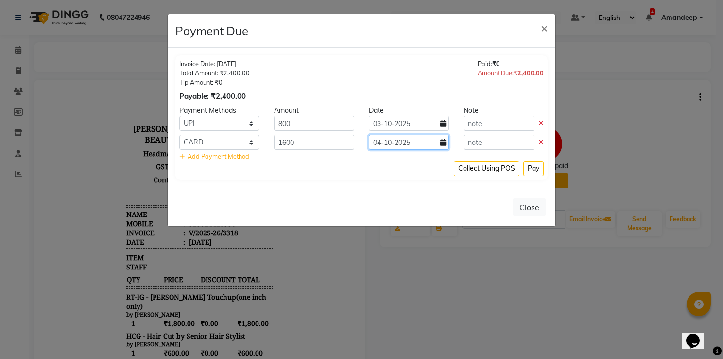
click at [410, 143] on input "04-10-2025" at bounding box center [409, 142] width 80 height 15
select select "10"
select select "2025"
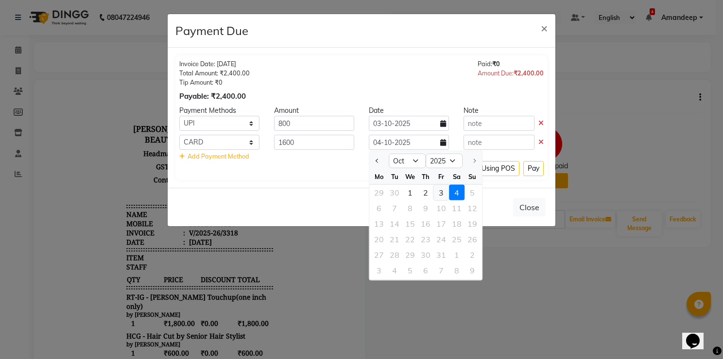
click at [444, 194] on div "3" at bounding box center [442, 193] width 16 height 16
type input "03-10-2025"
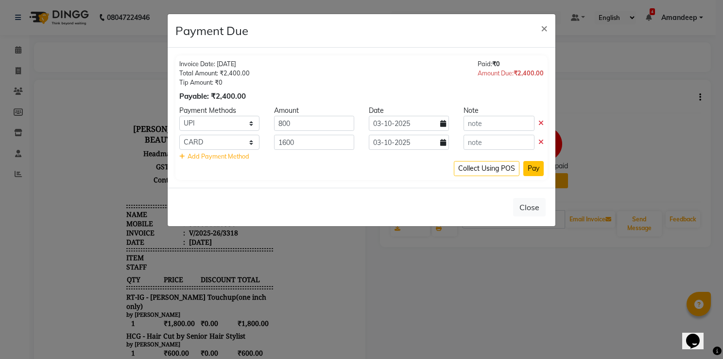
click at [535, 169] on button "Pay" at bounding box center [534, 168] width 20 height 15
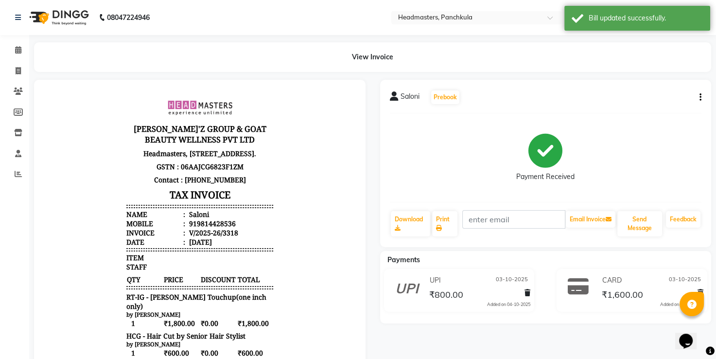
click at [14, 184] on li "Reports" at bounding box center [14, 174] width 29 height 21
click at [16, 173] on icon at bounding box center [18, 173] width 7 height 7
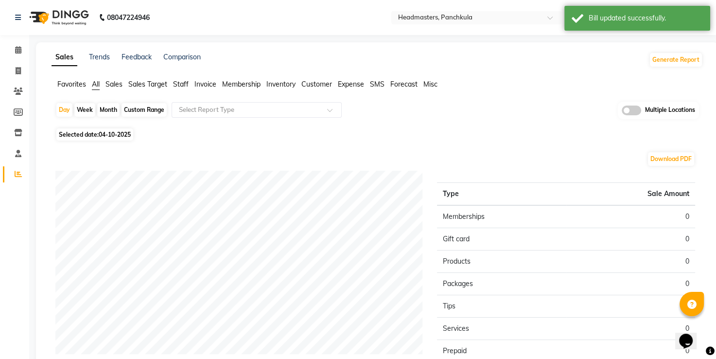
drag, startPoint x: 72, startPoint y: 79, endPoint x: 73, endPoint y: 85, distance: 6.0
click at [73, 85] on li "Favorites" at bounding box center [71, 84] width 29 height 10
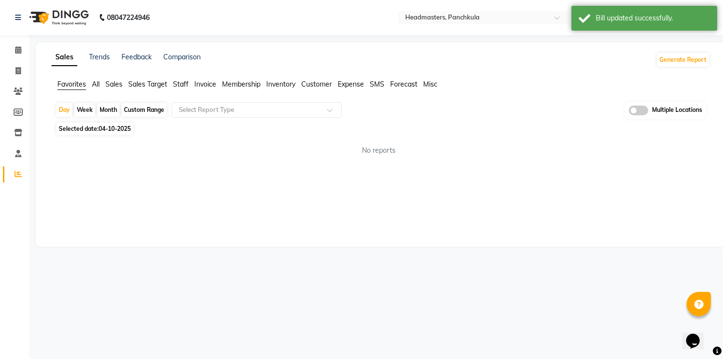
click at [73, 85] on span "Favorites" at bounding box center [71, 84] width 29 height 9
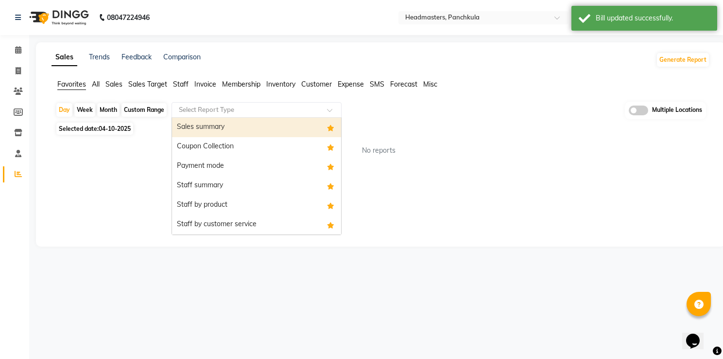
drag, startPoint x: 211, startPoint y: 107, endPoint x: 201, endPoint y: 165, distance: 59.1
click at [201, 118] on ng-select "Select Report Type Sales summary Coupon Collection Payment mode Staff summary S…" at bounding box center [257, 110] width 170 height 16
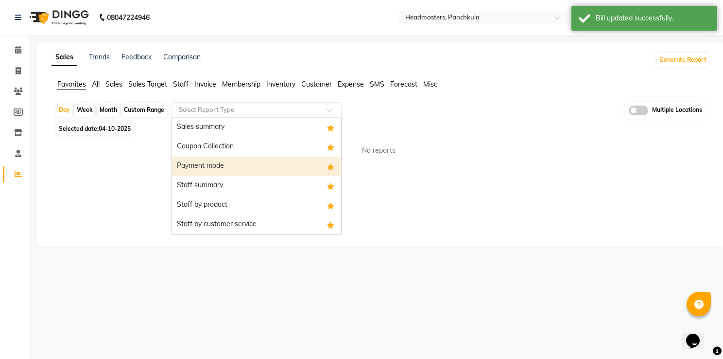
click at [201, 165] on div "Payment mode" at bounding box center [256, 166] width 169 height 19
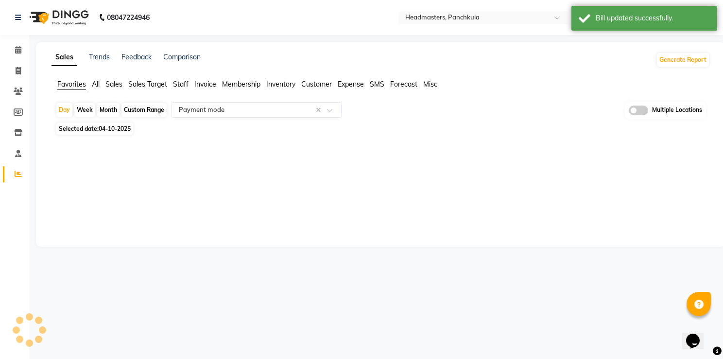
click at [109, 128] on span "04-10-2025" at bounding box center [115, 128] width 32 height 7
select select "10"
select select "2025"
click at [103, 132] on span "04-10-2025" at bounding box center [115, 128] width 32 height 7
select select "10"
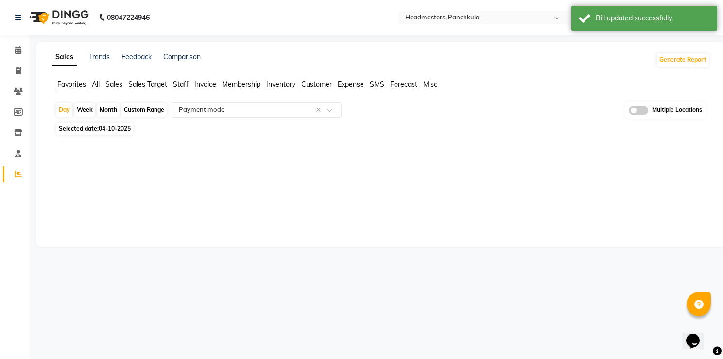
select select "2025"
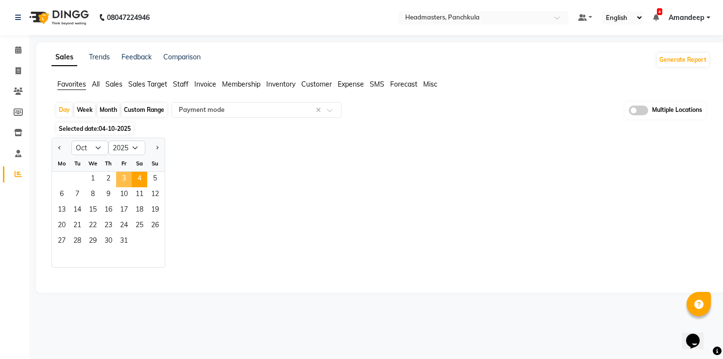
click at [124, 176] on span "3" at bounding box center [124, 180] width 16 height 16
click at [237, 170] on div "Jan Feb Mar Apr May Jun Jul Aug Sep Oct Nov Dec 2015 2016 2017 2018 2019 2020 2…" at bounding box center [381, 203] width 659 height 130
select select "full_report"
select select "csv"
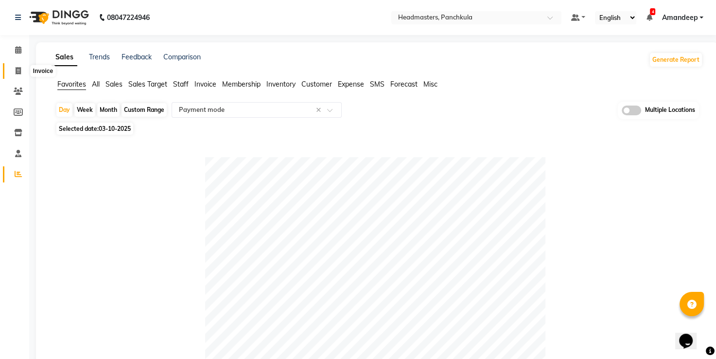
click at [19, 66] on span at bounding box center [18, 71] width 17 height 11
select select "service"
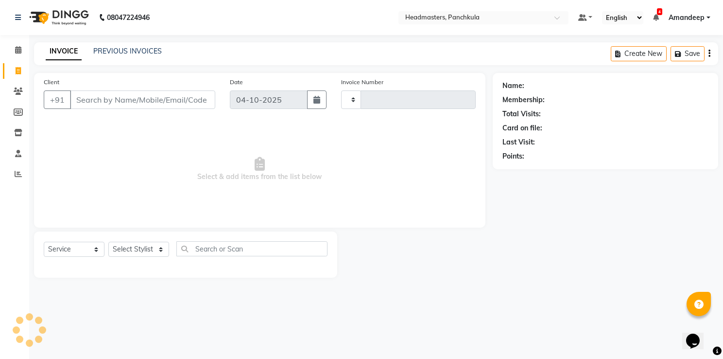
type input "3321"
select select "7376"
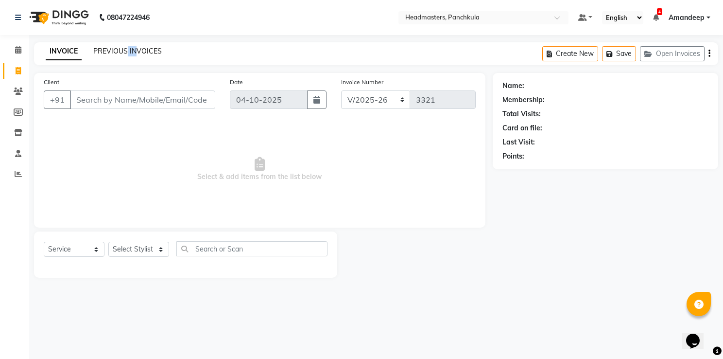
drag, startPoint x: 127, startPoint y: 56, endPoint x: 135, endPoint y: 53, distance: 8.3
click at [135, 53] on div "INVOICE PREVIOUS INVOICES" at bounding box center [104, 51] width 140 height 11
click at [135, 53] on link "PREVIOUS INVOICES" at bounding box center [127, 51] width 69 height 9
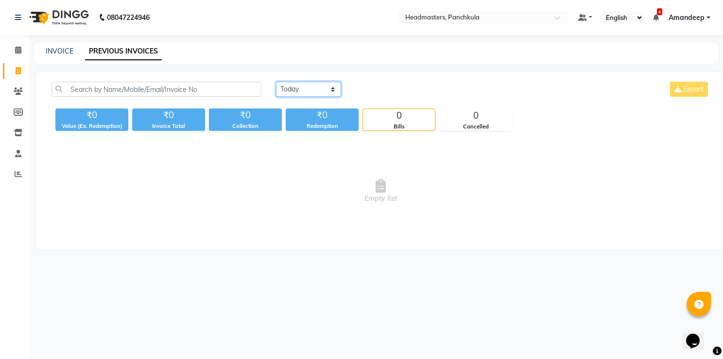
click at [301, 90] on select "Today Yesterday Custom Range" at bounding box center [308, 89] width 65 height 15
select select "yesterday"
click at [276, 82] on select "Today Yesterday Custom Range" at bounding box center [308, 89] width 65 height 15
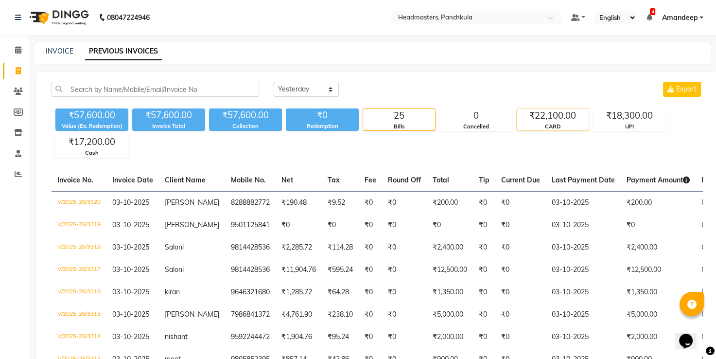
click at [563, 127] on div "CARD" at bounding box center [553, 127] width 72 height 8
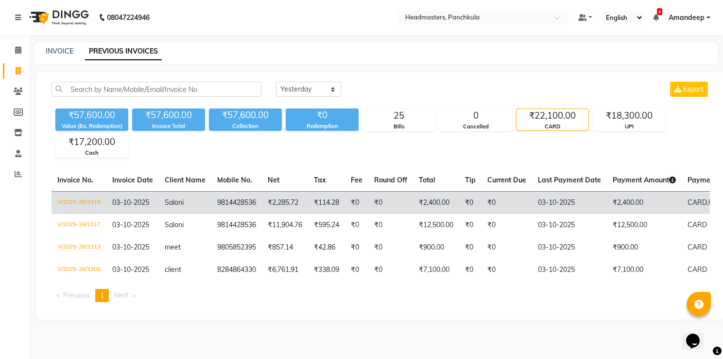
click at [595, 197] on td "03-10-2025" at bounding box center [569, 202] width 75 height 23
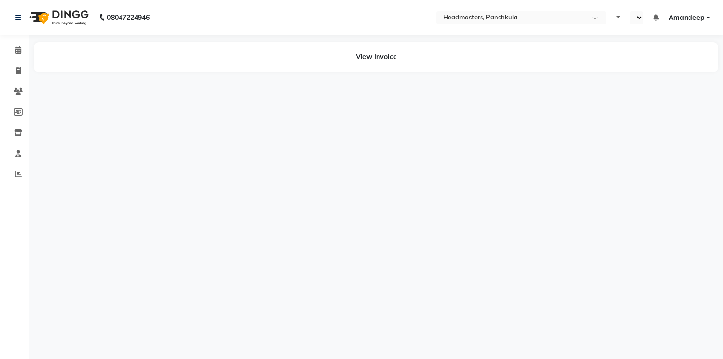
select select "en"
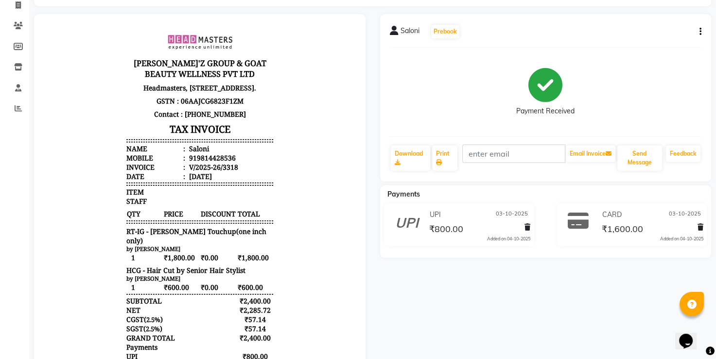
scroll to position [66, 0]
click at [527, 225] on icon at bounding box center [528, 226] width 6 height 7
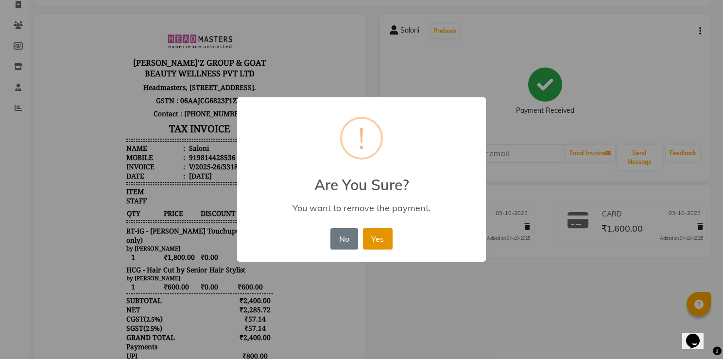
click at [388, 240] on button "Yes" at bounding box center [378, 238] width 30 height 21
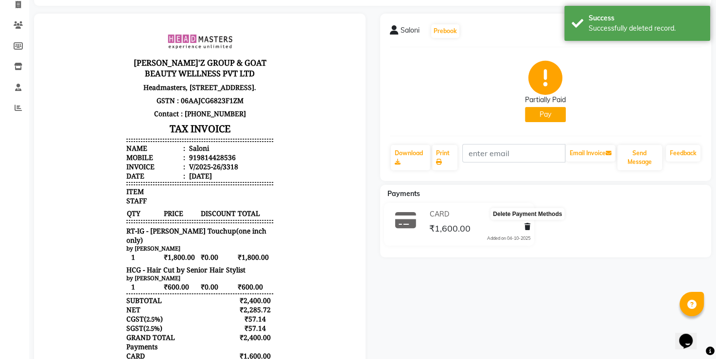
click at [525, 223] on span at bounding box center [528, 227] width 6 height 10
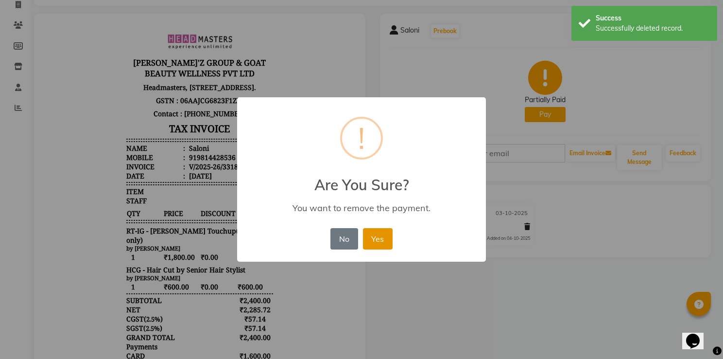
click at [386, 239] on button "Yes" at bounding box center [378, 238] width 30 height 21
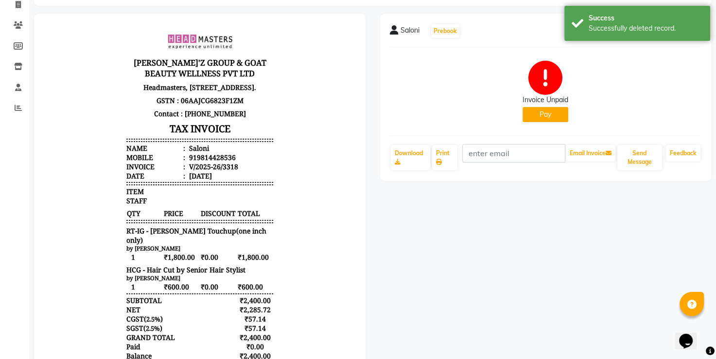
click at [549, 118] on button "Pay" at bounding box center [546, 114] width 46 height 15
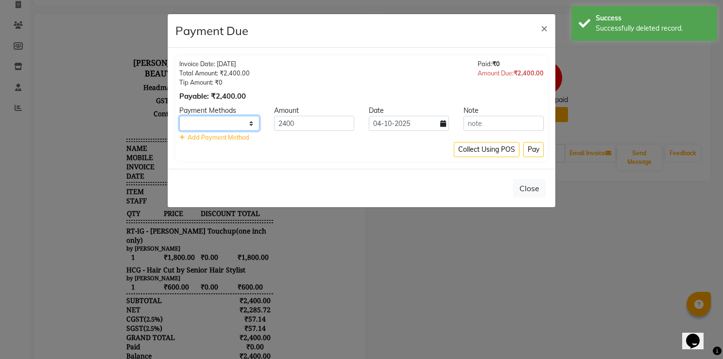
click at [245, 122] on select "UPI CARD Complimentary Cash" at bounding box center [219, 123] width 80 height 15
select select "2"
click at [179, 116] on select "UPI CARD Complimentary Cash" at bounding box center [219, 123] width 80 height 15
click at [417, 123] on input "04-10-2025" at bounding box center [409, 123] width 80 height 15
select select "10"
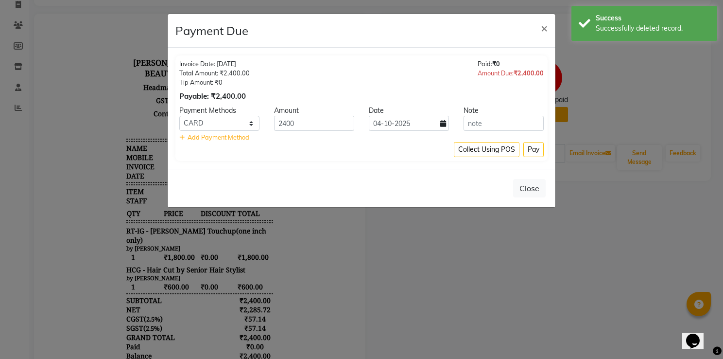
select select "2025"
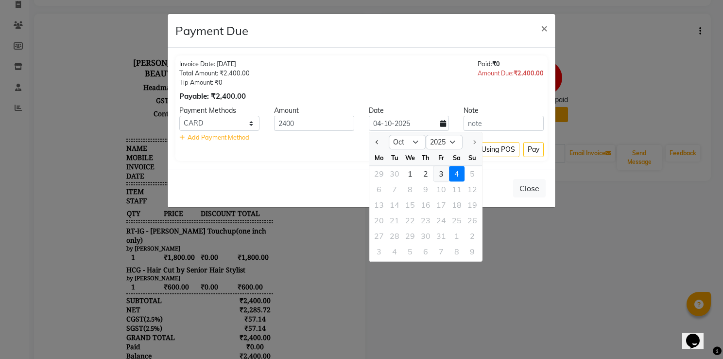
click at [443, 172] on div "3" at bounding box center [442, 174] width 16 height 16
type input "03-10-2025"
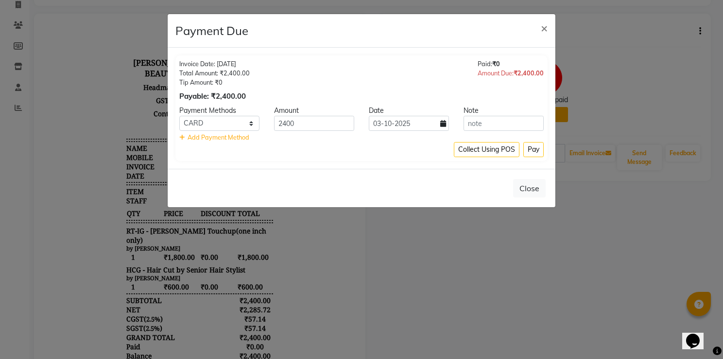
click at [447, 92] on div "Invoice Date: 03-10-2025 Total Amount: ₹2,400.00 Tip Amount: ₹0 Payable: ₹2,400…" at bounding box center [361, 80] width 365 height 42
click at [532, 149] on button "Pay" at bounding box center [534, 149] width 20 height 15
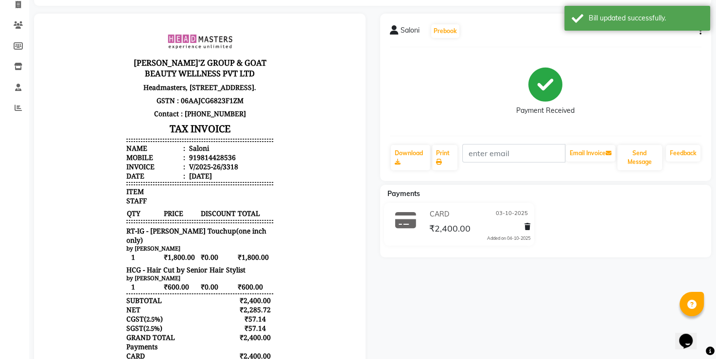
scroll to position [0, 0]
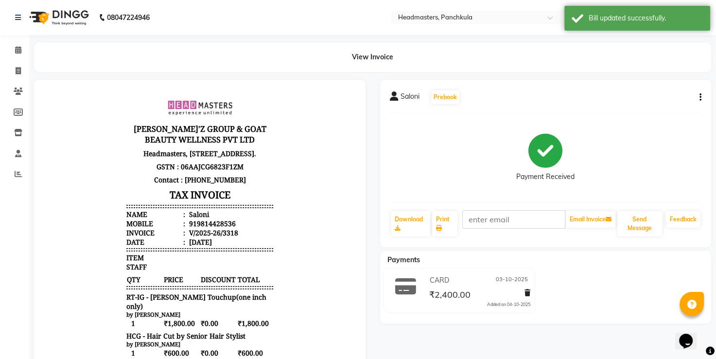
click at [700, 97] on icon "button" at bounding box center [701, 97] width 2 height 0
click at [518, 151] on div "Payment Received" at bounding box center [545, 158] width 58 height 48
click at [20, 172] on icon at bounding box center [18, 173] width 7 height 7
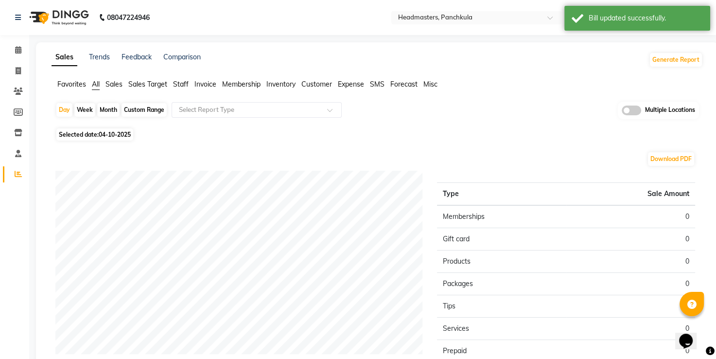
click at [107, 131] on span "04-10-2025" at bounding box center [115, 134] width 32 height 7
select select "10"
select select "2025"
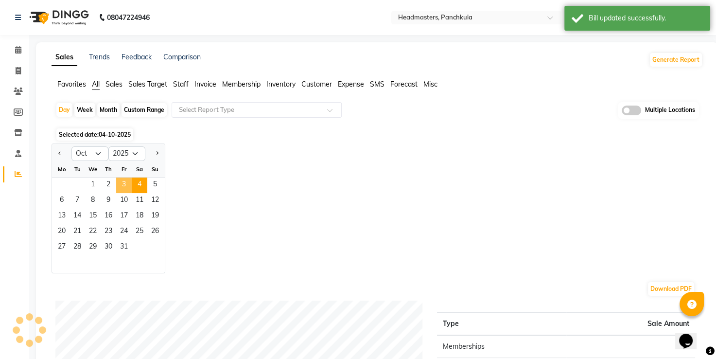
click at [123, 182] on span "3" at bounding box center [124, 185] width 16 height 16
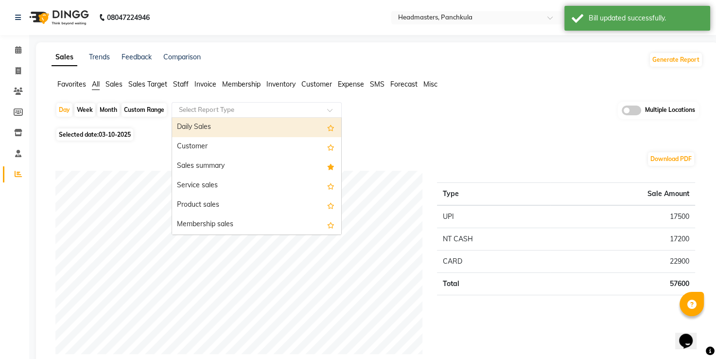
click at [215, 110] on input "text" at bounding box center [247, 110] width 140 height 10
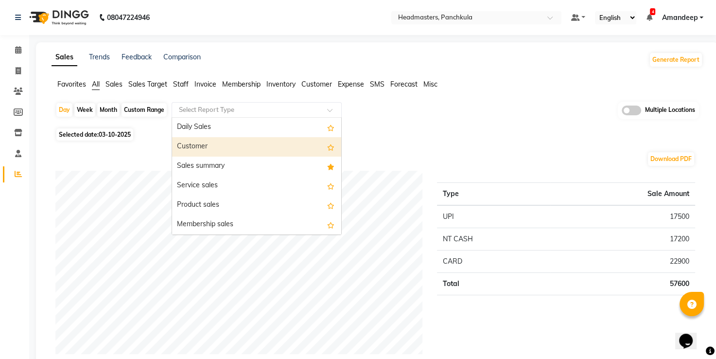
click at [78, 81] on span "Favorites" at bounding box center [71, 84] width 29 height 9
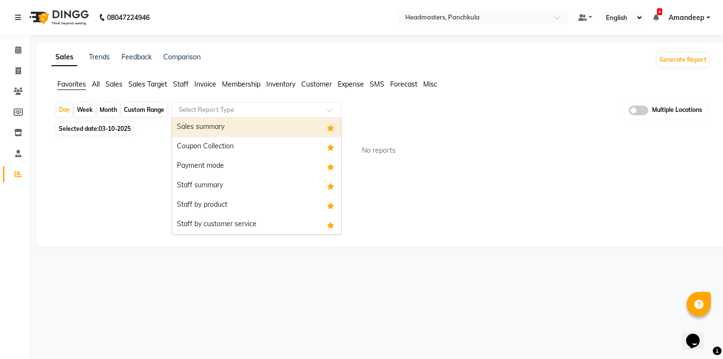
click at [214, 114] on div "Select Report Type" at bounding box center [257, 110] width 170 height 16
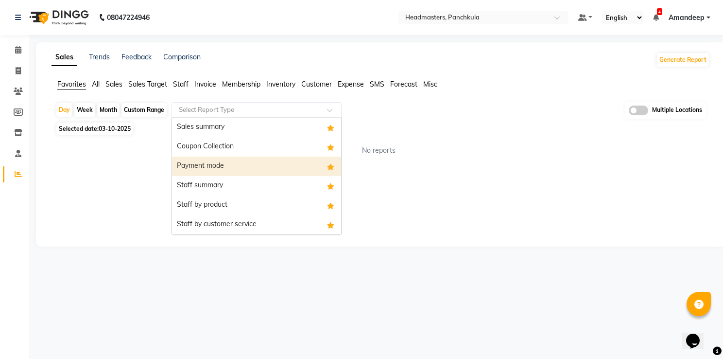
click at [212, 172] on div "Payment mode" at bounding box center [256, 166] width 169 height 19
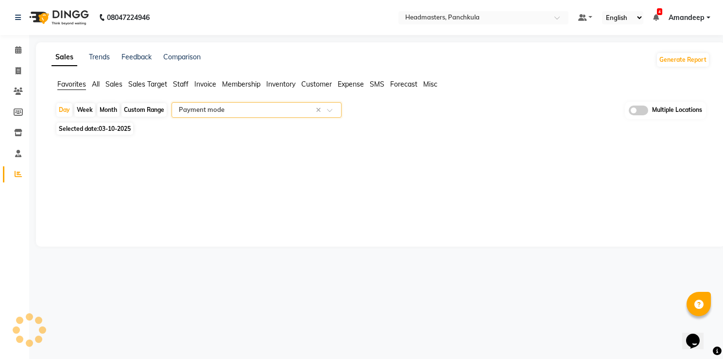
select select "full_report"
select select "csv"
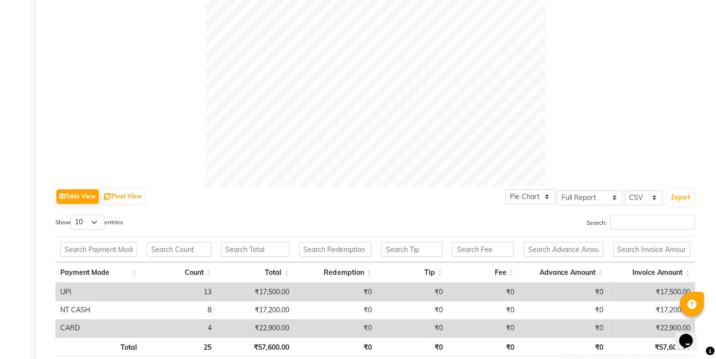
scroll to position [369, 0]
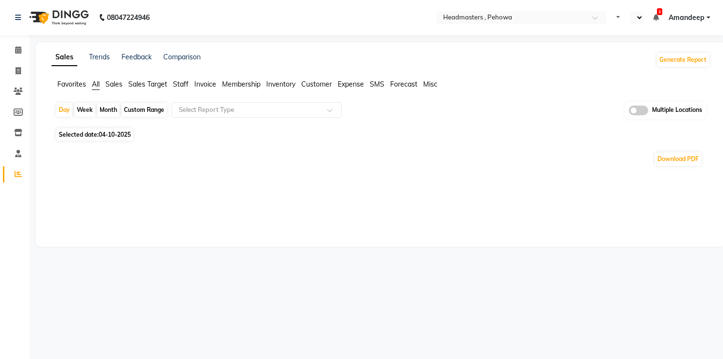
select select "en"
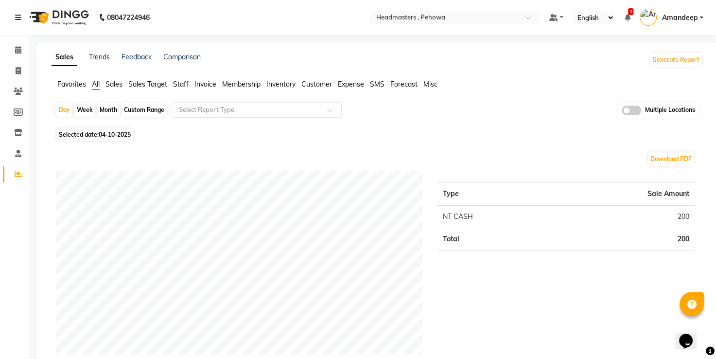
click at [76, 88] on span "Favorites" at bounding box center [71, 84] width 29 height 9
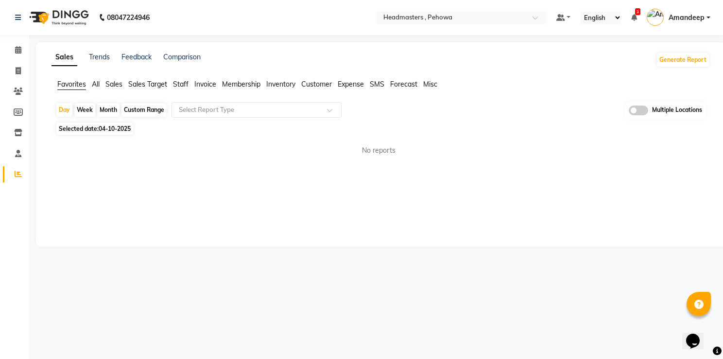
click at [111, 131] on span "04-10-2025" at bounding box center [115, 128] width 32 height 7
select select "10"
select select "2025"
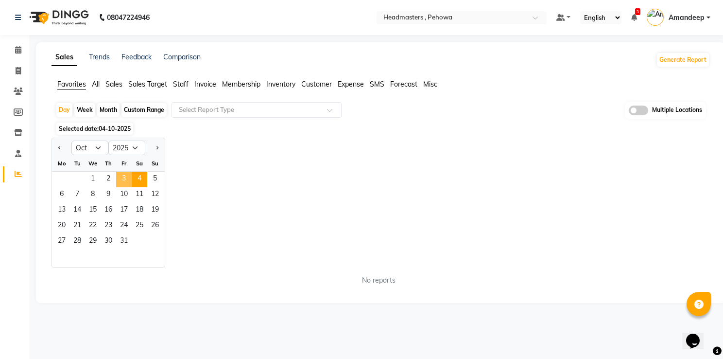
click at [124, 181] on span "3" at bounding box center [124, 180] width 16 height 16
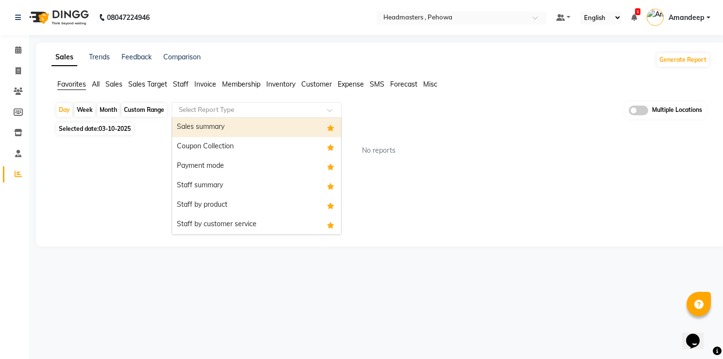
click at [210, 114] on div "Select Report Type" at bounding box center [257, 110] width 170 height 16
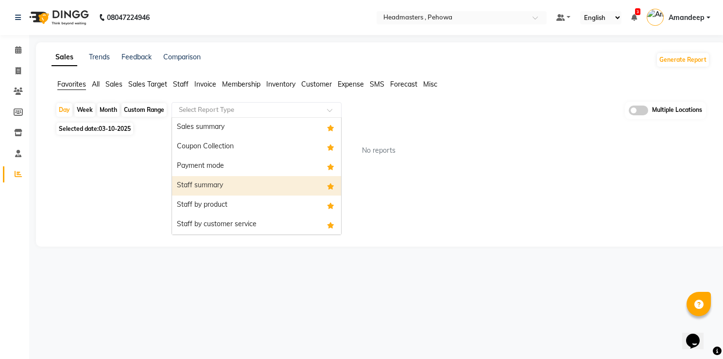
click at [216, 189] on div "Staff summary" at bounding box center [256, 185] width 169 height 19
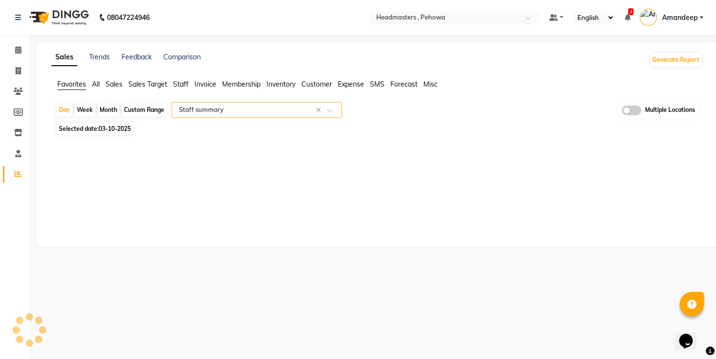
select select "full_report"
select select "csv"
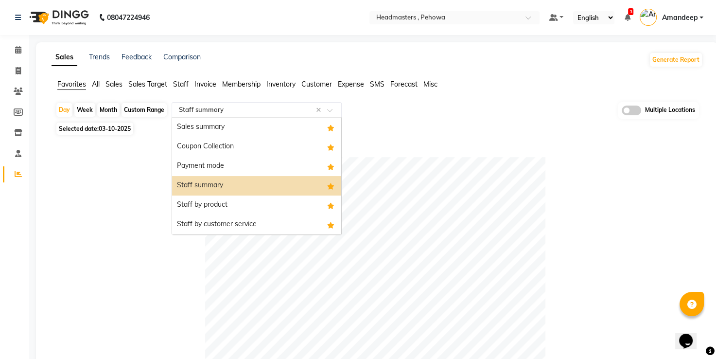
click at [238, 111] on input "text" at bounding box center [247, 110] width 140 height 10
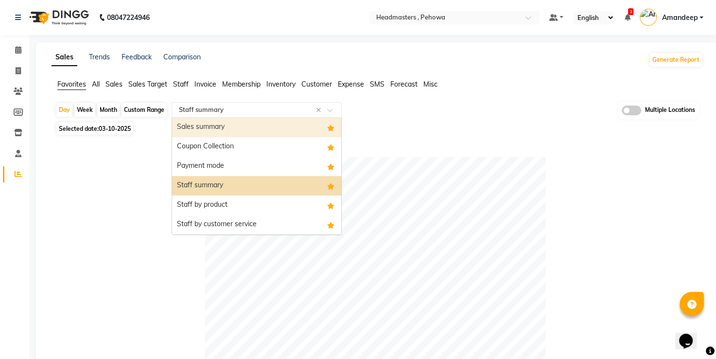
click at [230, 121] on div "Sales summary" at bounding box center [256, 127] width 169 height 19
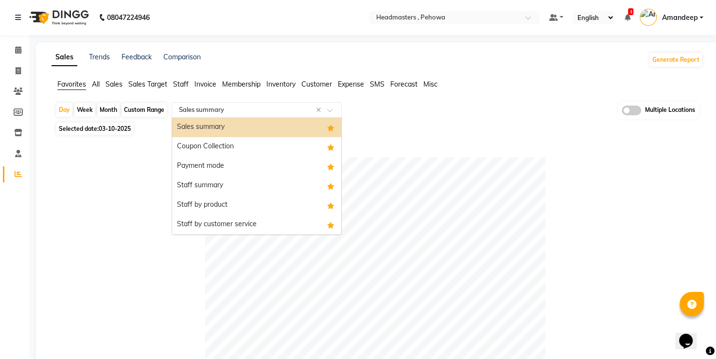
click at [228, 114] on div "Select Report Type × Sales summary ×" at bounding box center [257, 110] width 170 height 16
click at [231, 173] on div "Payment mode" at bounding box center [256, 166] width 169 height 19
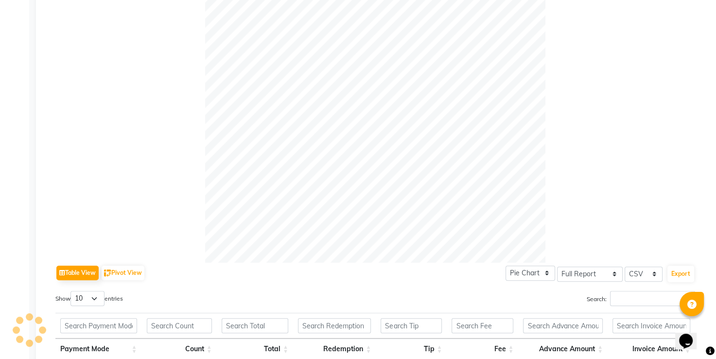
scroll to position [351, 0]
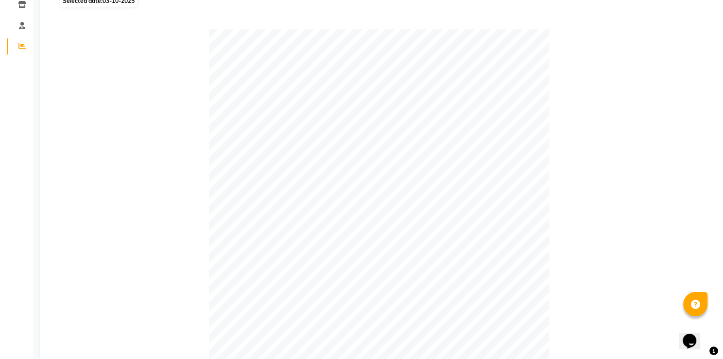
scroll to position [0, 0]
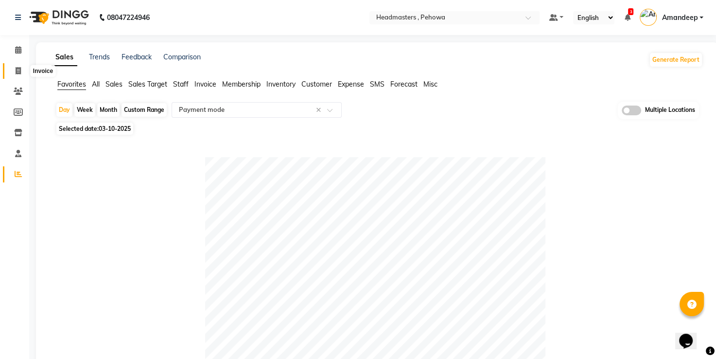
click at [19, 71] on icon at bounding box center [18, 70] width 5 height 7
select select "7727"
select select "service"
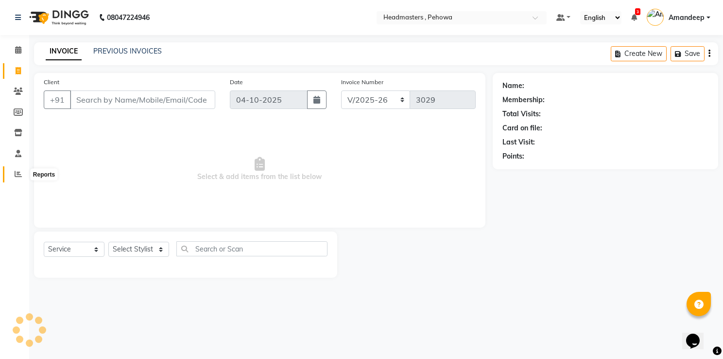
click at [16, 175] on icon at bounding box center [18, 173] width 7 height 7
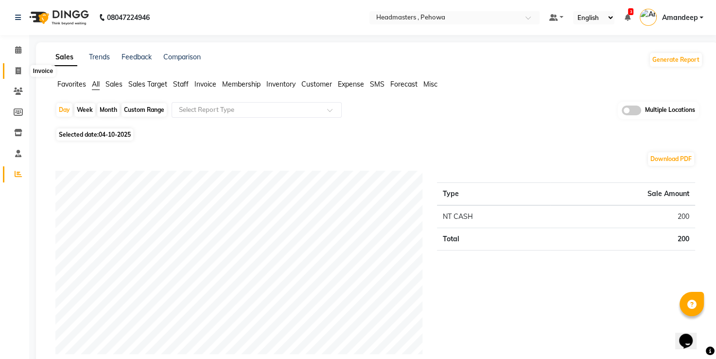
click at [17, 72] on icon at bounding box center [18, 70] width 5 height 7
select select "service"
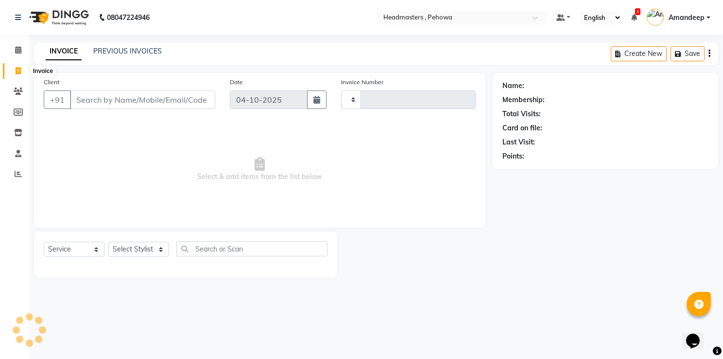
type input "3029"
select select "7727"
click at [139, 55] on div "PREVIOUS INVOICES" at bounding box center [127, 51] width 69 height 10
click at [141, 54] on link "PREVIOUS INVOICES" at bounding box center [127, 51] width 69 height 9
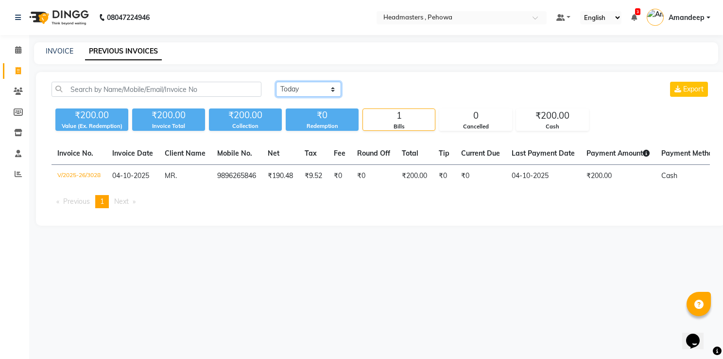
drag, startPoint x: 308, startPoint y: 86, endPoint x: 305, endPoint y: 115, distance: 29.3
click at [305, 115] on div "[DATE] [DATE] Custom Range Export ₹200.00 Value (Ex. Redemption) ₹200.00 Invoic…" at bounding box center [381, 106] width 670 height 49
select select "yesterday"
click at [276, 82] on select "[DATE] [DATE] Custom Range" at bounding box center [308, 89] width 65 height 15
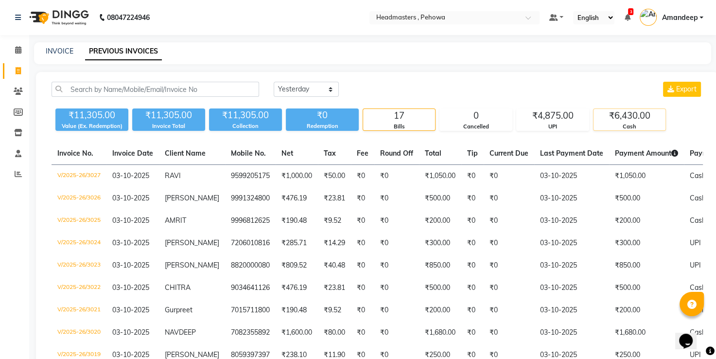
click at [616, 124] on div "Cash" at bounding box center [630, 127] width 72 height 8
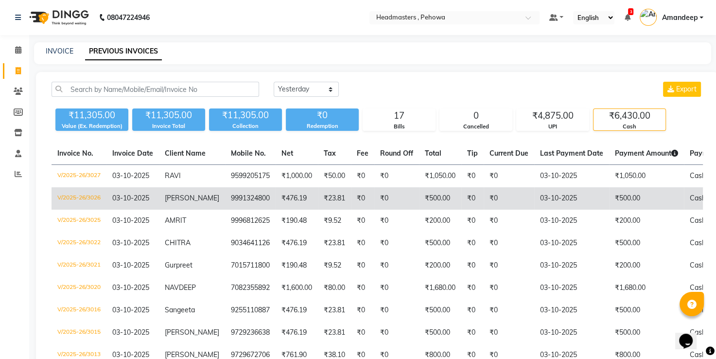
click at [550, 201] on td "03-10-2025" at bounding box center [571, 198] width 75 height 22
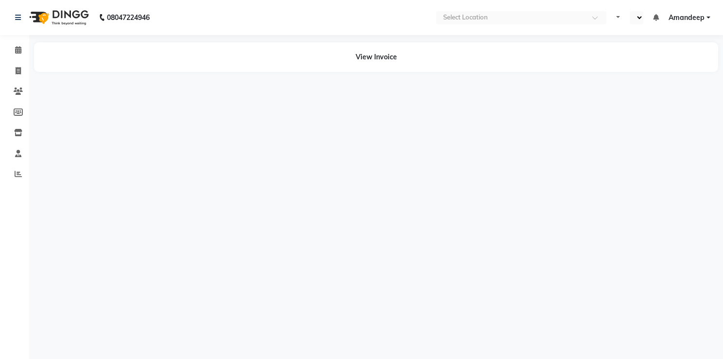
select select "en"
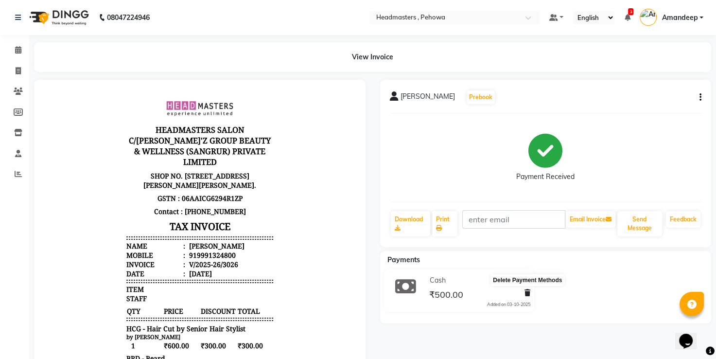
click at [527, 294] on icon at bounding box center [528, 292] width 6 height 7
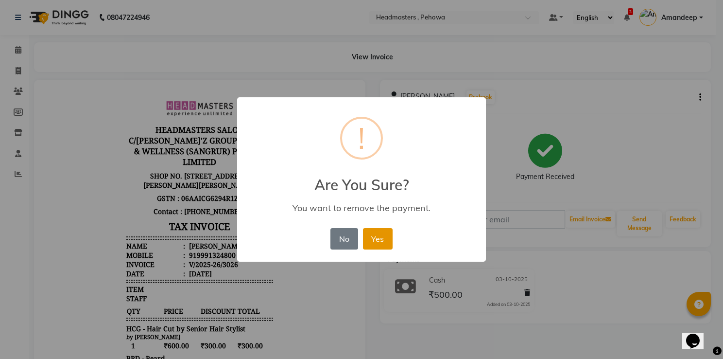
click at [368, 238] on button "Yes" at bounding box center [378, 238] width 30 height 21
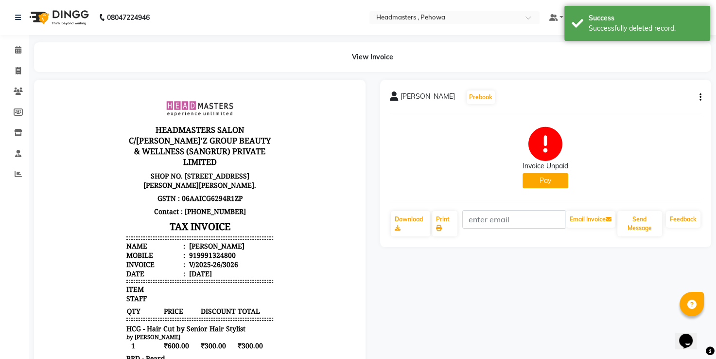
click at [548, 182] on button "Pay" at bounding box center [546, 180] width 46 height 15
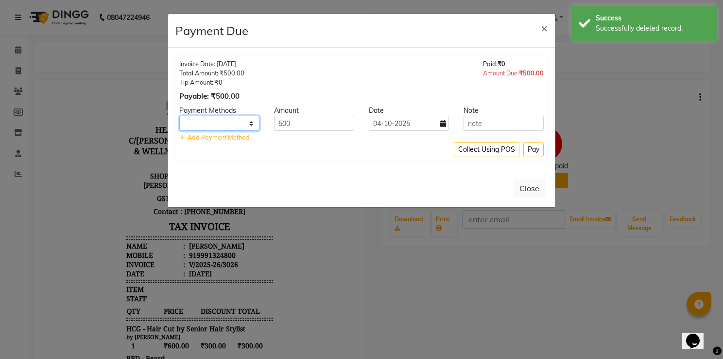
click at [251, 124] on select "UPI CARD Complimentary Cash" at bounding box center [219, 123] width 80 height 15
select select "8"
click at [179, 116] on select "UPI CARD Complimentary Cash" at bounding box center [219, 123] width 80 height 15
click at [398, 129] on input "04-10-2025" at bounding box center [409, 123] width 80 height 15
select select "10"
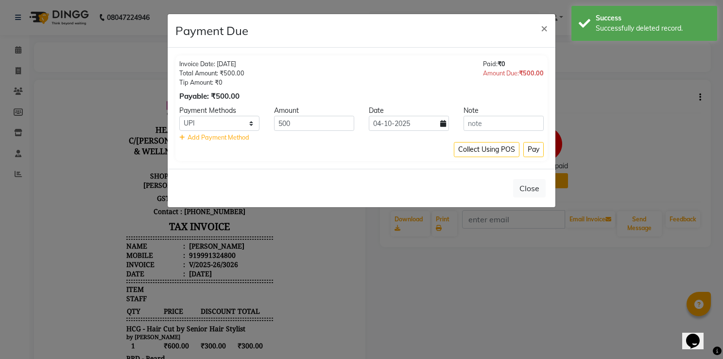
select select "2025"
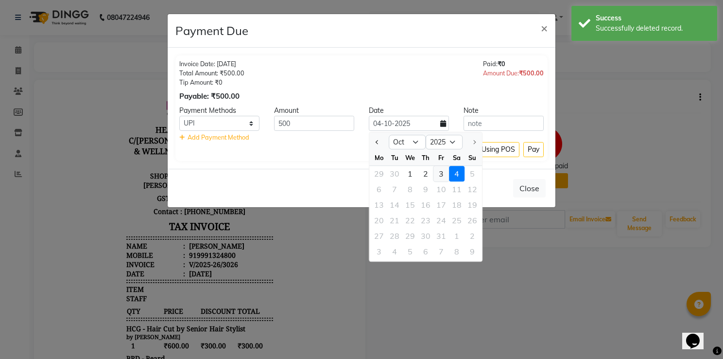
click at [445, 172] on div "3" at bounding box center [442, 174] width 16 height 16
type input "03-10-2025"
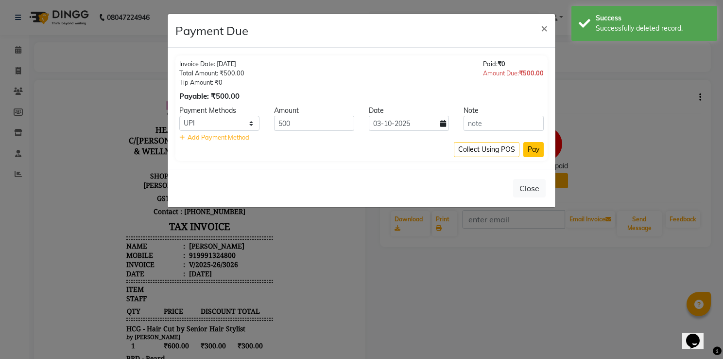
click at [533, 153] on button "Pay" at bounding box center [534, 149] width 20 height 15
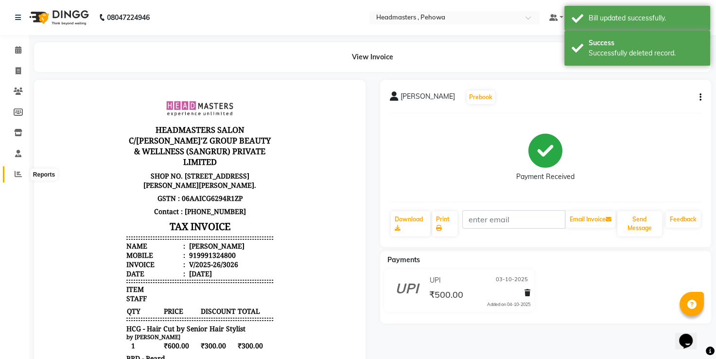
click at [16, 172] on icon at bounding box center [18, 173] width 7 height 7
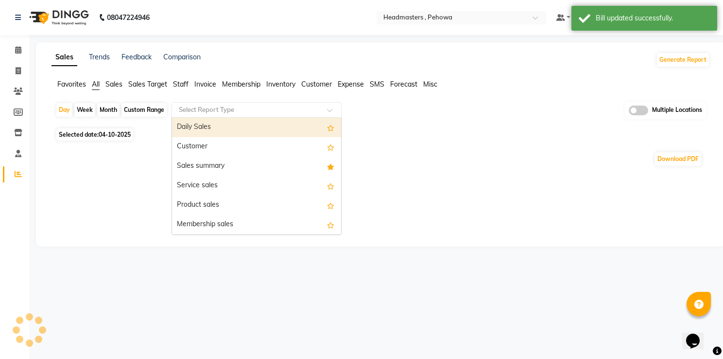
click at [208, 113] on input "text" at bounding box center [247, 110] width 140 height 10
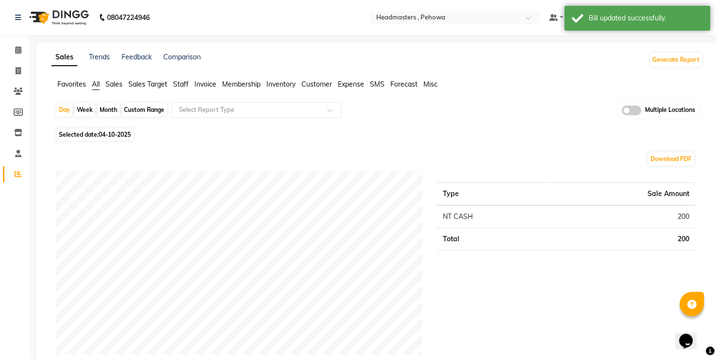
click at [57, 84] on span "Favorites" at bounding box center [71, 84] width 29 height 9
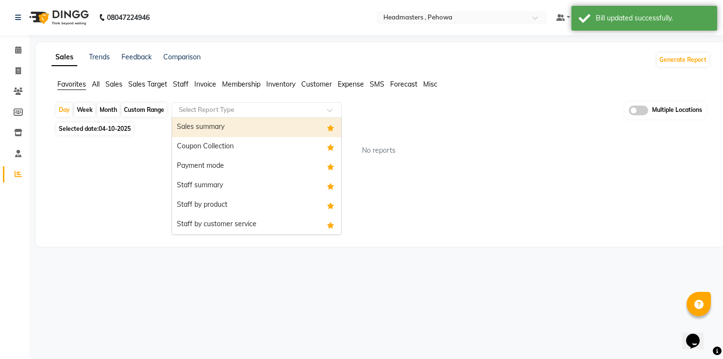
click at [203, 108] on input "text" at bounding box center [247, 110] width 140 height 10
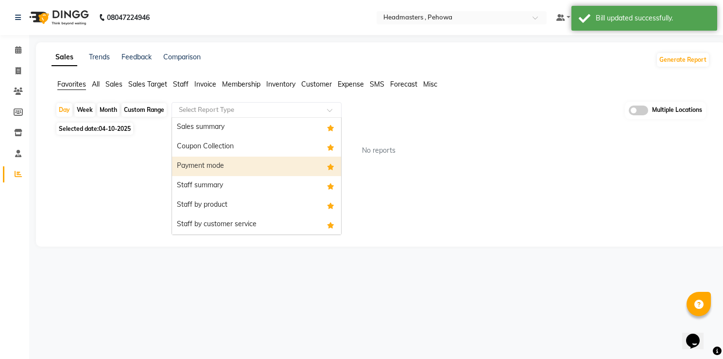
click at [200, 174] on div "Payment mode" at bounding box center [256, 166] width 169 height 19
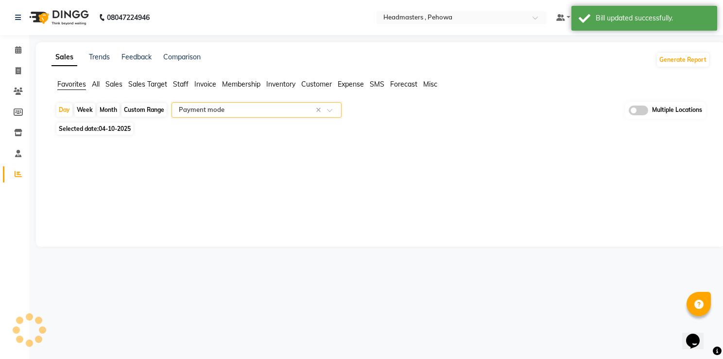
select select "full_report"
select select "csv"
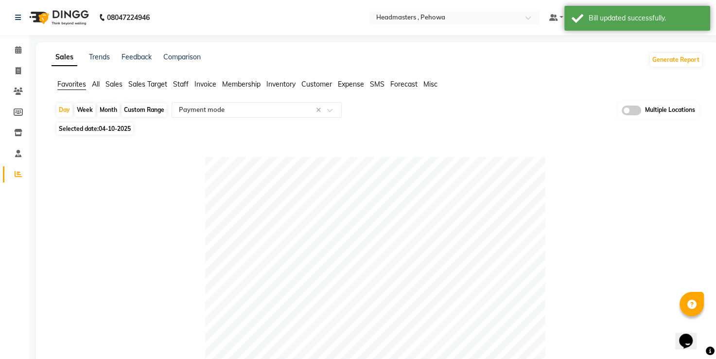
click at [103, 131] on span "04-10-2025" at bounding box center [115, 128] width 32 height 7
select select "10"
select select "2025"
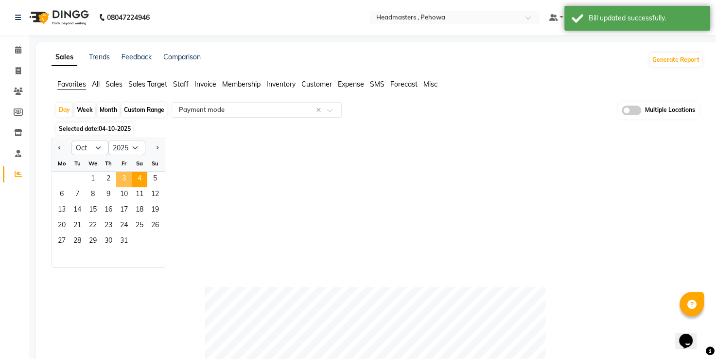
click at [122, 182] on span "3" at bounding box center [124, 180] width 16 height 16
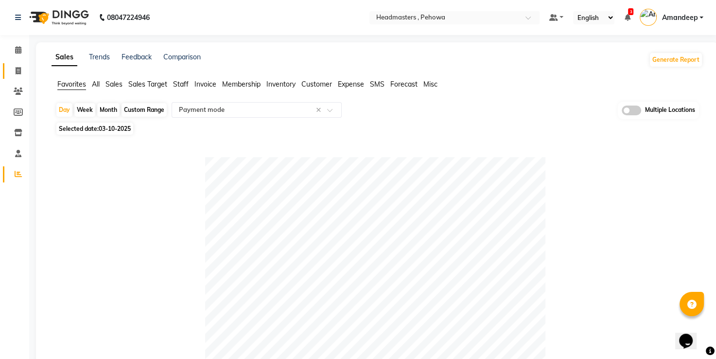
click at [16, 76] on link "Invoice" at bounding box center [14, 71] width 23 height 16
select select "service"
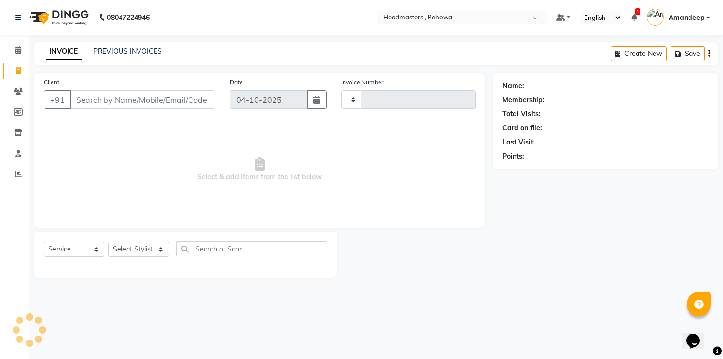
type input "3029"
select select "7727"
click at [139, 49] on link "PREVIOUS INVOICES" at bounding box center [127, 51] width 69 height 9
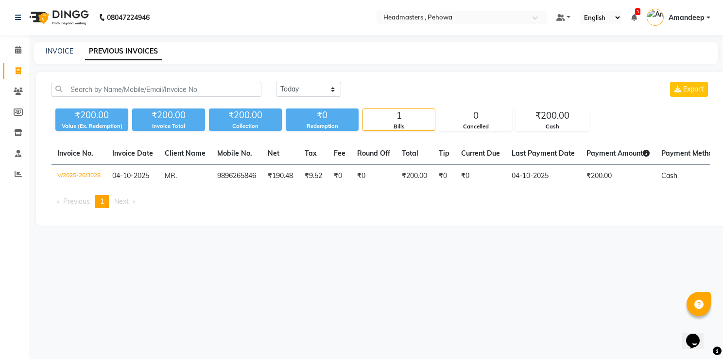
click at [308, 97] on div "Today Yesterday Custom Range Export" at bounding box center [493, 93] width 449 height 23
click at [307, 97] on div "Today Yesterday Custom Range Export" at bounding box center [493, 93] width 449 height 23
click at [299, 88] on select "[DATE] [DATE] Custom Range" at bounding box center [308, 89] width 65 height 15
click at [276, 82] on select "[DATE] [DATE] Custom Range" at bounding box center [308, 89] width 65 height 15
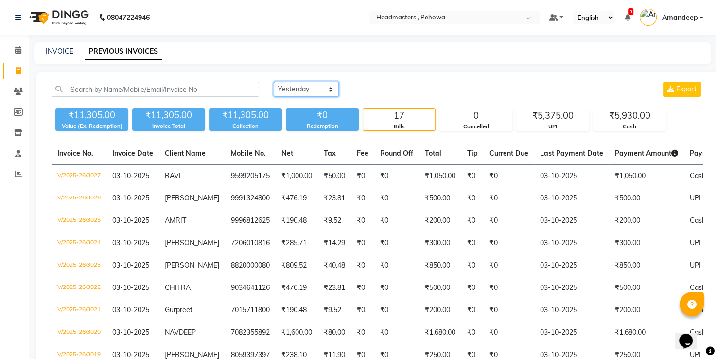
click at [305, 95] on select "[DATE] [DATE] Custom Range" at bounding box center [306, 89] width 65 height 15
click at [274, 82] on select "[DATE] [DATE] Custom Range" at bounding box center [306, 89] width 65 height 15
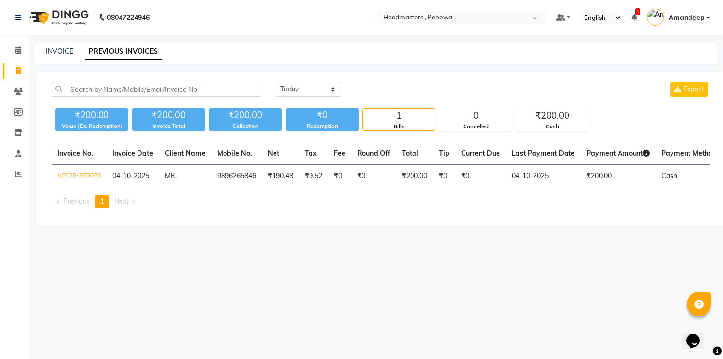
click at [307, 99] on div "Today Yesterday Custom Range Export" at bounding box center [493, 93] width 449 height 23
drag, startPoint x: 306, startPoint y: 88, endPoint x: 304, endPoint y: 118, distance: 29.7
click at [304, 118] on div "Today Yesterday Custom Range Export ₹200.00 Value (Ex. Redemption) ₹200.00 Invo…" at bounding box center [381, 106] width 670 height 49
select select "yesterday"
click at [276, 82] on select "[DATE] [DATE] Custom Range" at bounding box center [308, 89] width 65 height 15
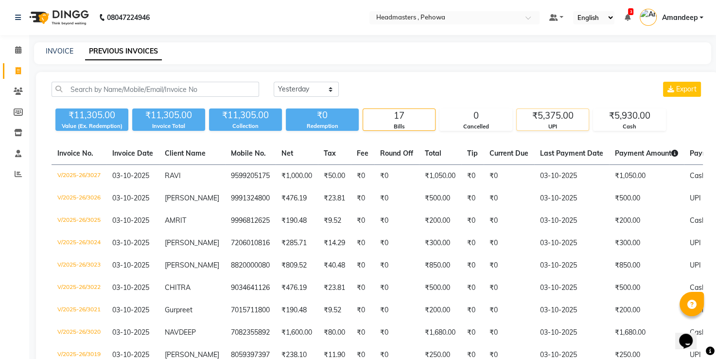
click at [552, 124] on div "UPI" at bounding box center [553, 127] width 72 height 8
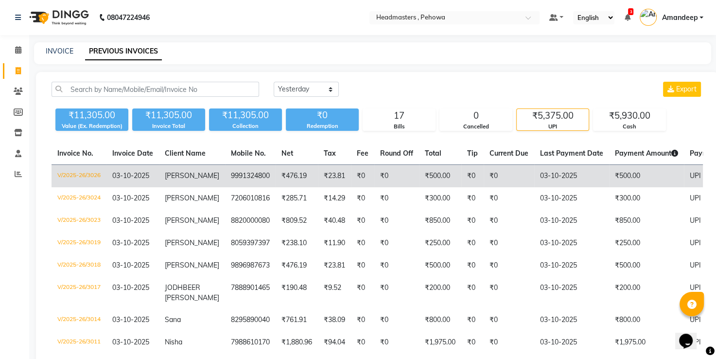
click at [566, 170] on td "03-10-2025" at bounding box center [571, 176] width 75 height 23
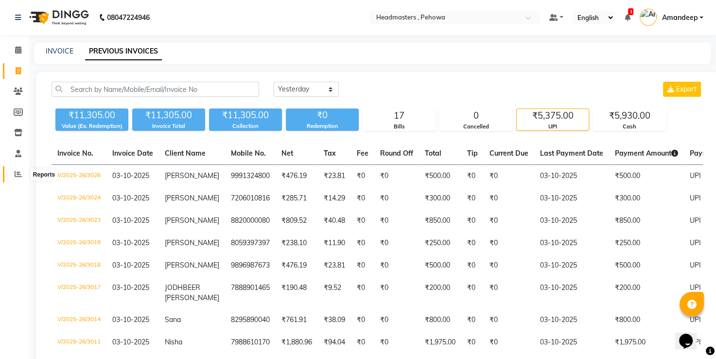
click at [18, 169] on span at bounding box center [18, 174] width 17 height 11
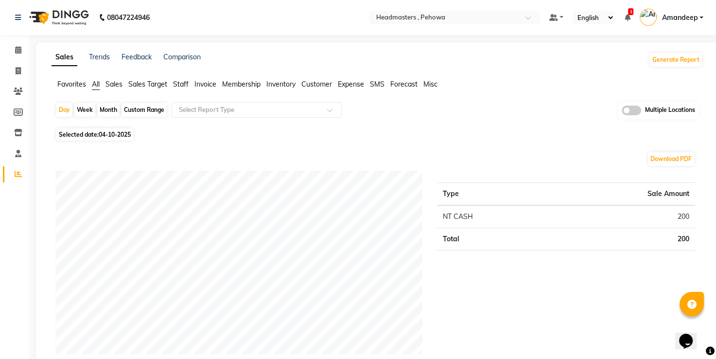
click at [113, 136] on span "04-10-2025" at bounding box center [115, 134] width 32 height 7
select select "10"
select select "2025"
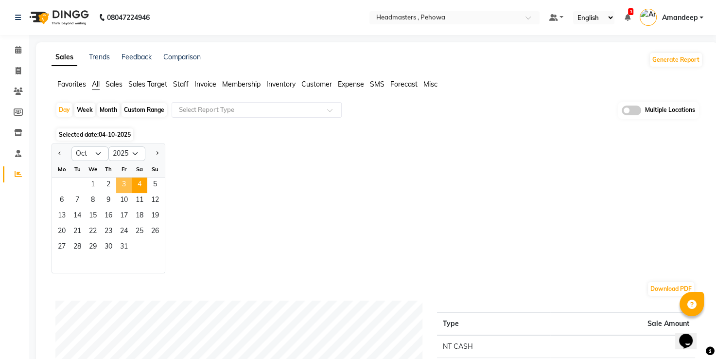
click at [124, 182] on span "3" at bounding box center [124, 185] width 16 height 16
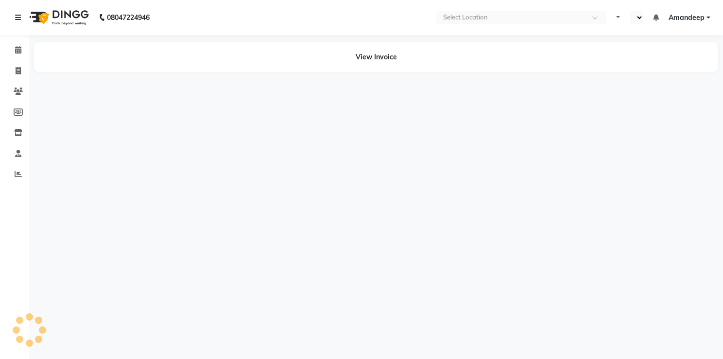
select select "en"
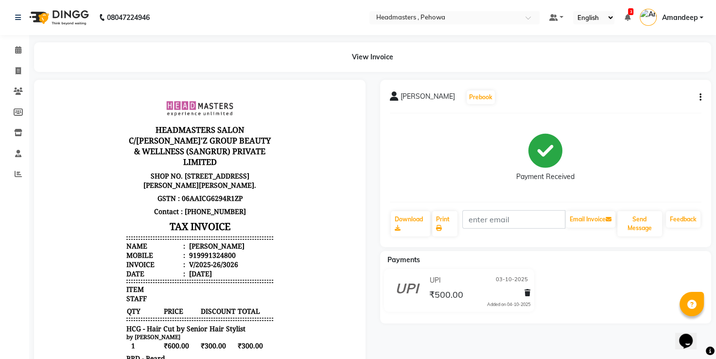
click at [524, 294] on div at bounding box center [526, 294] width 10 height 13
click at [528, 293] on icon at bounding box center [528, 292] width 6 height 7
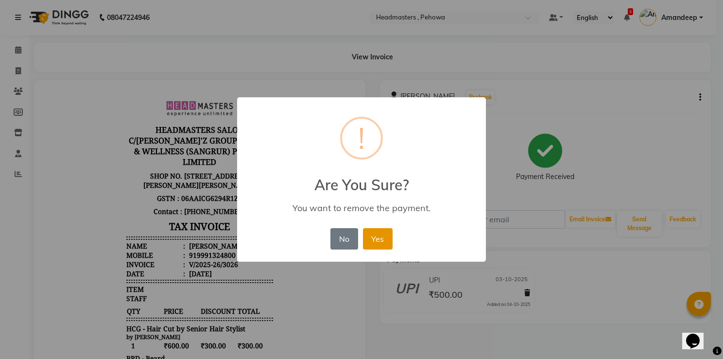
click at [385, 236] on button "Yes" at bounding box center [378, 238] width 30 height 21
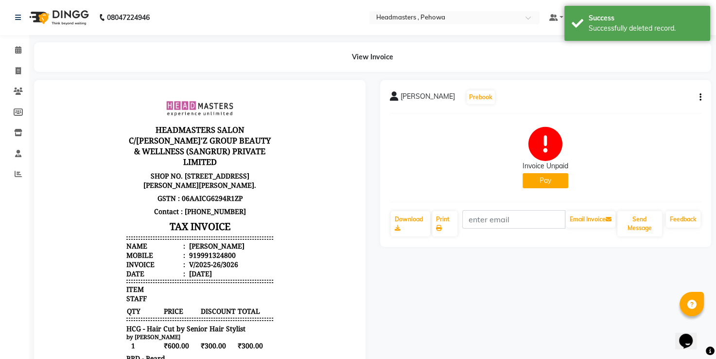
click at [537, 178] on button "Pay" at bounding box center [546, 180] width 46 height 15
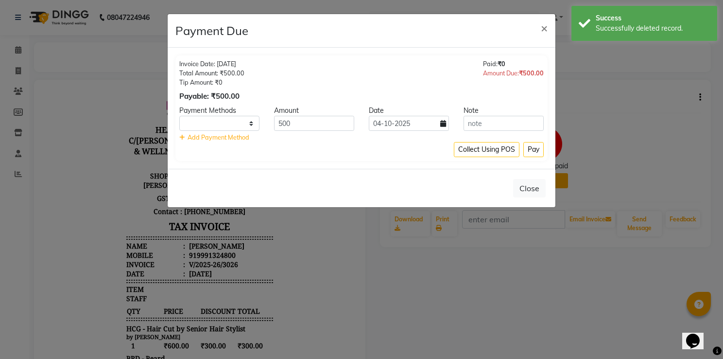
click at [244, 115] on div "Payment Methods" at bounding box center [219, 110] width 95 height 10
click at [232, 122] on select "UPI CARD Complimentary Cash" at bounding box center [219, 123] width 80 height 15
select select "116"
click at [179, 116] on select "UPI CARD Complimentary Cash" at bounding box center [219, 123] width 80 height 15
click at [402, 120] on input "04-10-2025" at bounding box center [409, 123] width 80 height 15
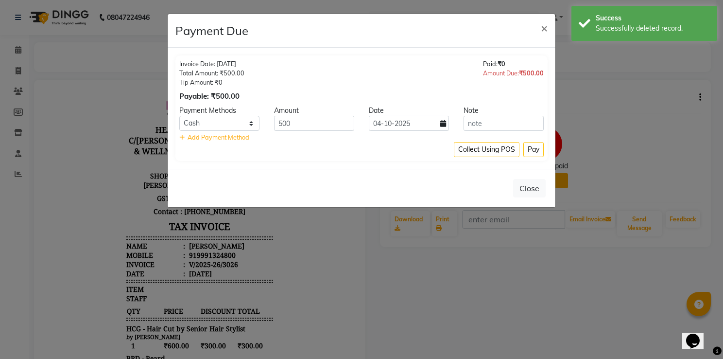
select select "10"
select select "2025"
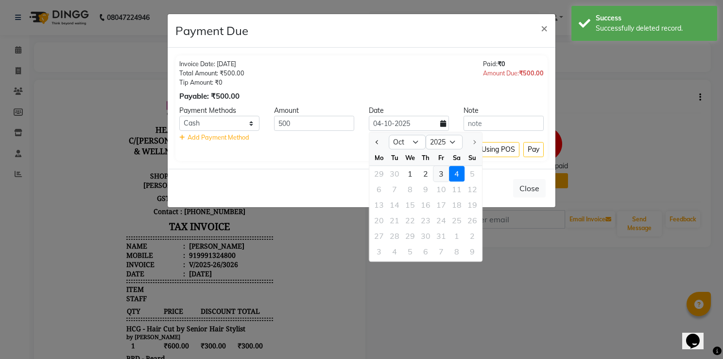
click at [440, 172] on div "3" at bounding box center [442, 174] width 16 height 16
type input "03-10-2025"
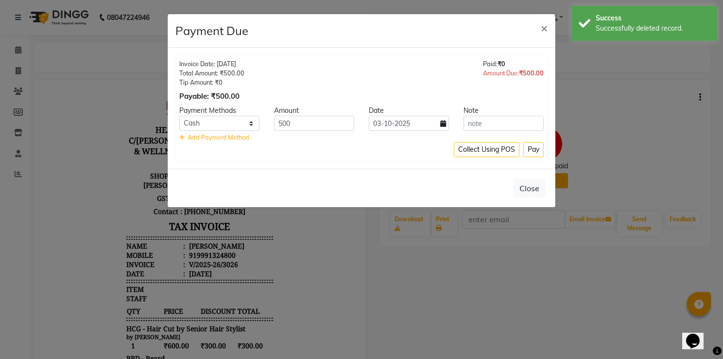
click at [432, 75] on div "Invoice Date: [DATE] Total Amount: ₹500.00 Tip Amount: ₹0 Payable: ₹500.00 Paid…" at bounding box center [361, 80] width 365 height 42
click at [539, 151] on button "Pay" at bounding box center [534, 149] width 20 height 15
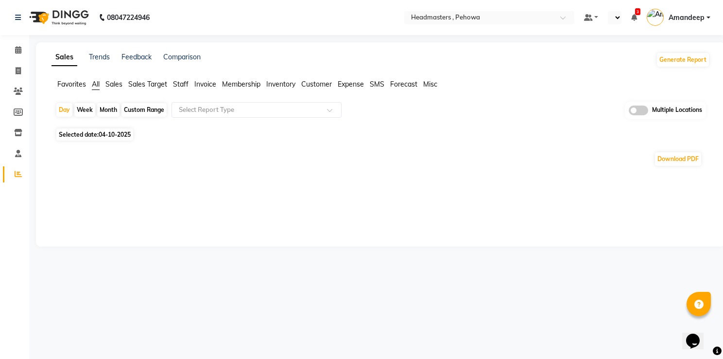
select select "en"
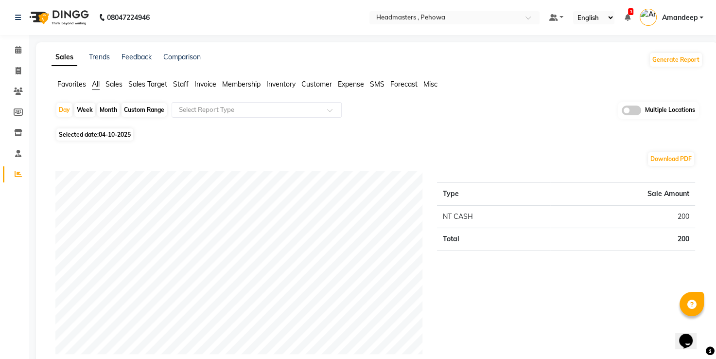
click at [99, 135] on span "Selected date: 04-10-2025" at bounding box center [94, 134] width 77 height 12
select select "10"
select select "2025"
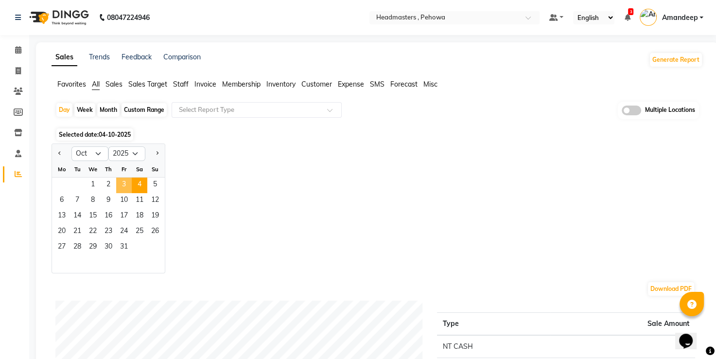
click at [121, 185] on span "3" at bounding box center [124, 185] width 16 height 16
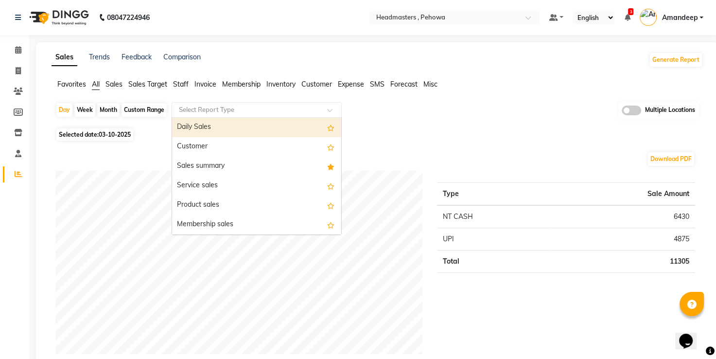
click at [218, 106] on input "text" at bounding box center [247, 110] width 140 height 10
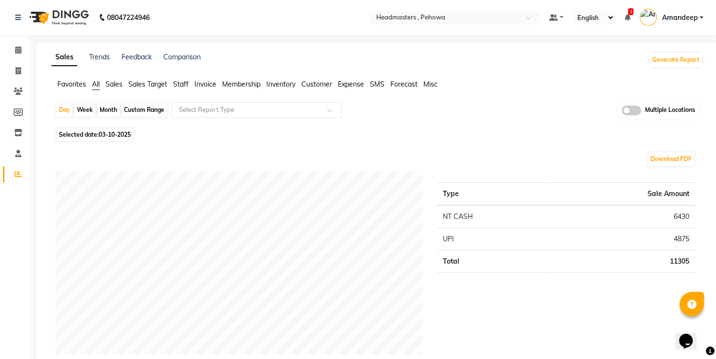
click at [78, 88] on li "Favorites" at bounding box center [71, 84] width 29 height 10
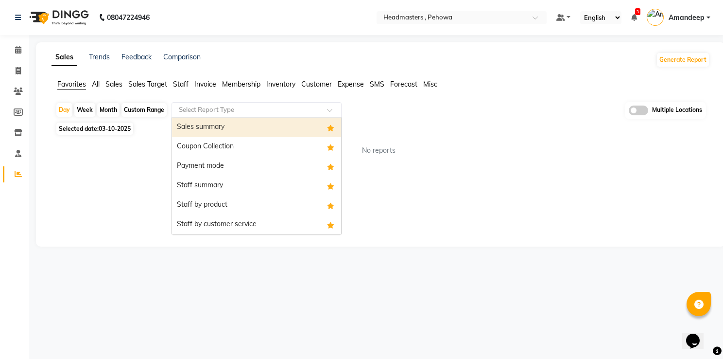
click at [225, 108] on input "text" at bounding box center [247, 110] width 140 height 10
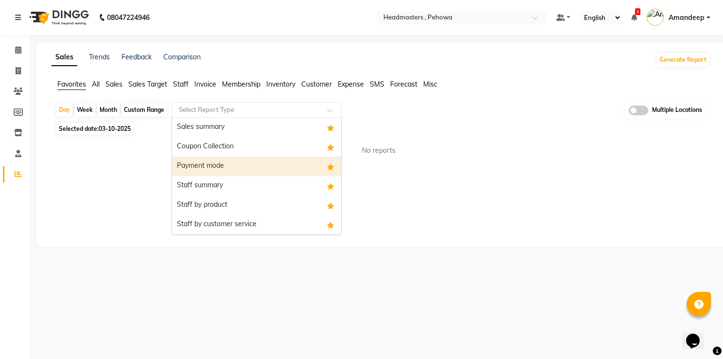
click at [220, 163] on div "Payment mode" at bounding box center [256, 166] width 169 height 19
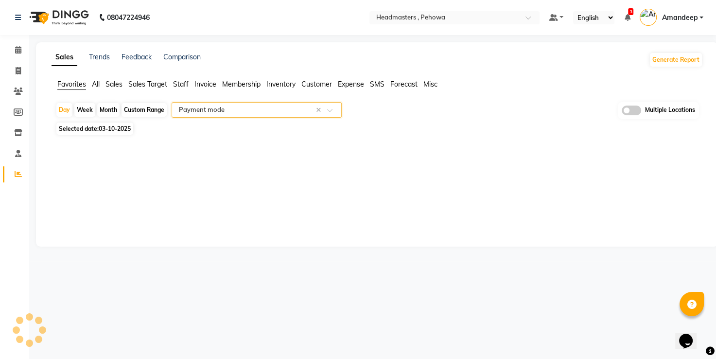
select select "full_report"
select select "csv"
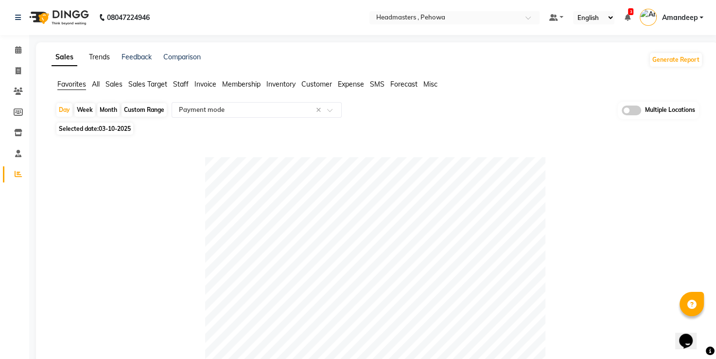
click at [98, 59] on link "Trends" at bounding box center [99, 57] width 21 height 9
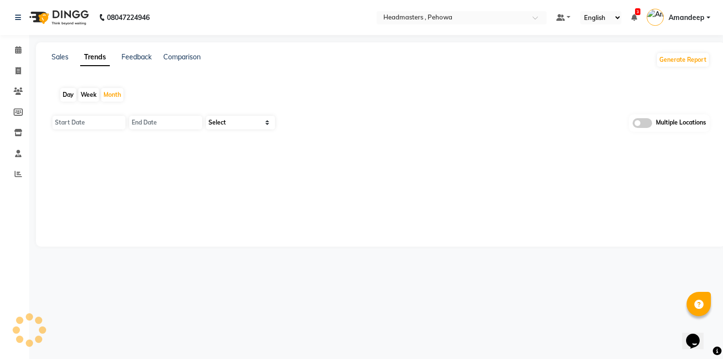
type input "01-10-2025"
type input "31-10-2025"
select select "by_client"
click at [63, 92] on div "Day" at bounding box center [68, 95] width 16 height 14
type input "04-10-2025"
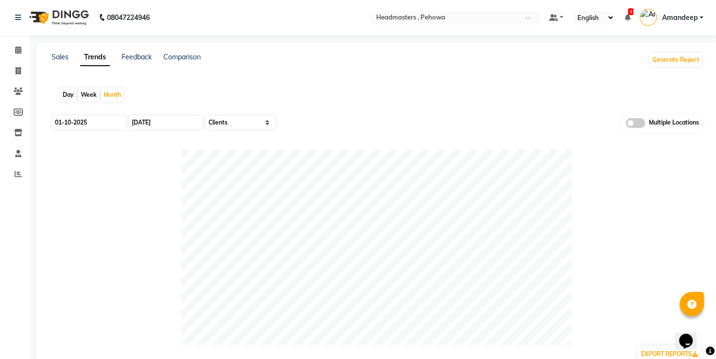
type input "04-10-2025"
click at [74, 122] on input "04-10-2025" at bounding box center [89, 123] width 73 height 14
select select "10"
select select "2025"
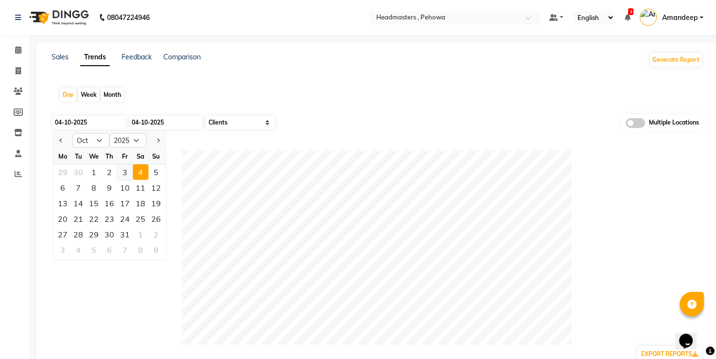
click at [121, 173] on div "3" at bounding box center [125, 172] width 16 height 16
type input "03-10-2025"
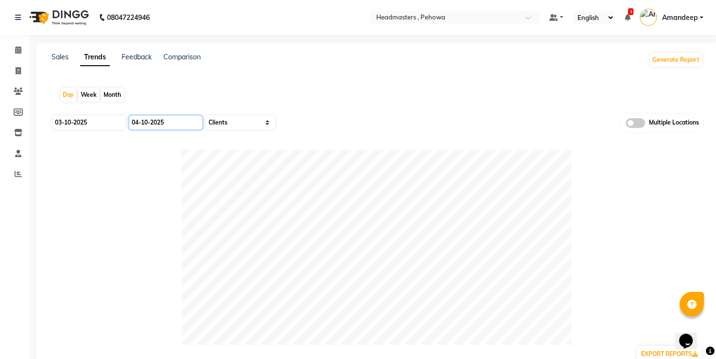
click at [147, 122] on input "04-10-2025" at bounding box center [165, 123] width 73 height 14
select select "10"
select select "2025"
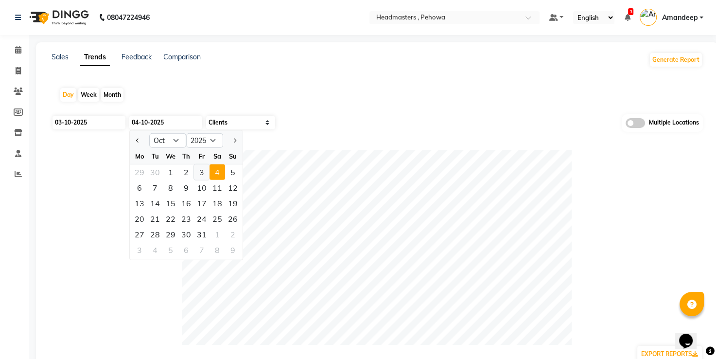
click at [202, 176] on div "3" at bounding box center [202, 172] width 16 height 16
type input "03-10-2025"
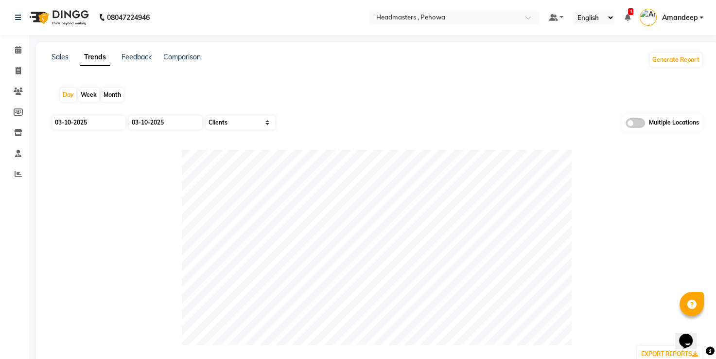
click at [314, 92] on div "Day Week Month" at bounding box center [377, 94] width 651 height 31
click at [78, 57] on div "Sales Trends Feedback Comparison" at bounding box center [126, 60] width 149 height 16
click at [64, 57] on link "Sales" at bounding box center [60, 57] width 17 height 9
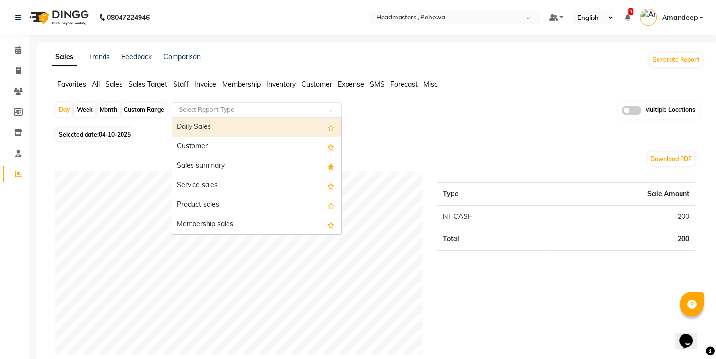
click at [230, 108] on input "text" at bounding box center [247, 110] width 140 height 10
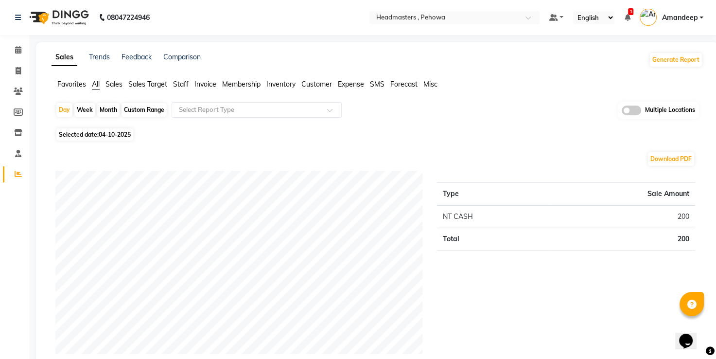
click at [70, 83] on span "Favorites" at bounding box center [71, 84] width 29 height 9
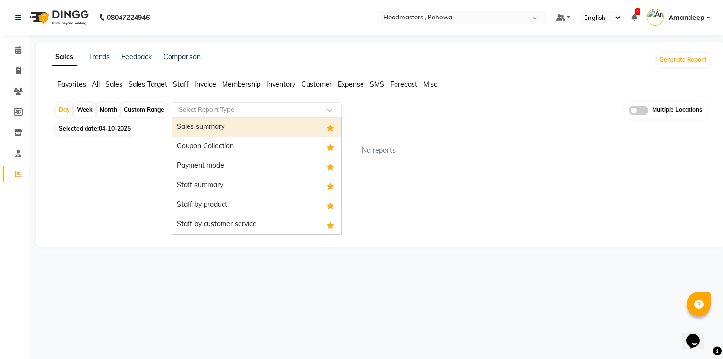
click at [212, 116] on div "Select Report Type" at bounding box center [257, 110] width 170 height 16
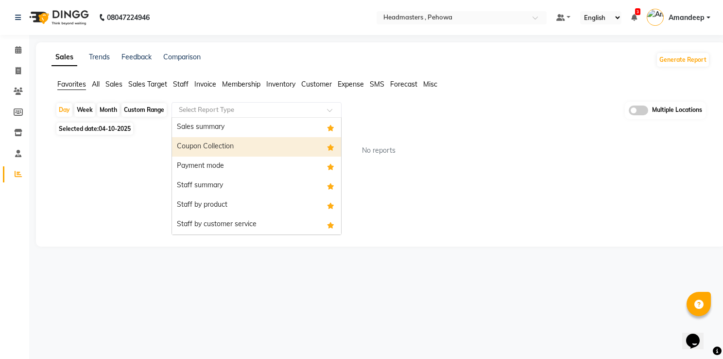
drag, startPoint x: 212, startPoint y: 157, endPoint x: 207, endPoint y: 141, distance: 16.9
click at [207, 141] on div "Sales summary Coupon Collection Payment mode Staff summary Staff by product Sta…" at bounding box center [256, 186] width 169 height 136
click at [207, 141] on div "Coupon Collection" at bounding box center [256, 146] width 169 height 19
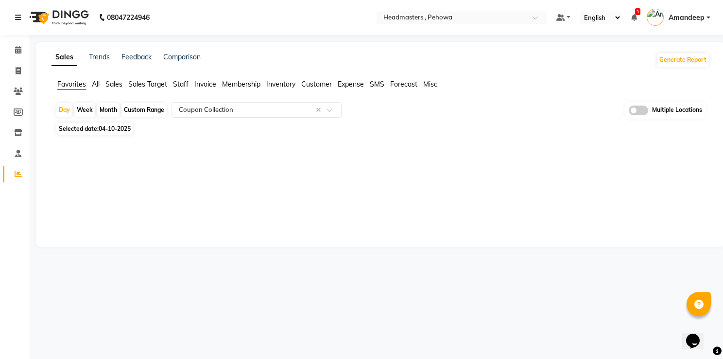
click at [105, 127] on span "04-10-2025" at bounding box center [115, 128] width 32 height 7
select select "10"
select select "2025"
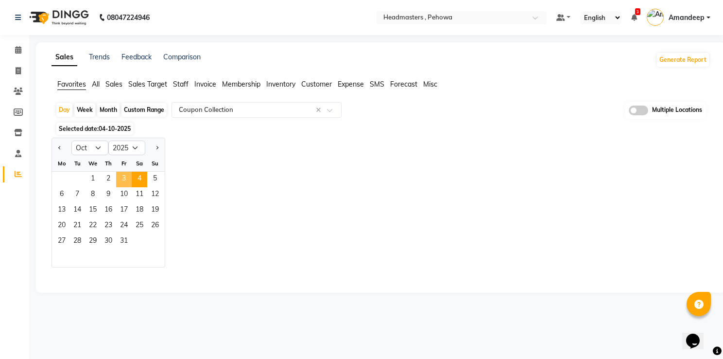
click at [123, 183] on span "3" at bounding box center [124, 180] width 16 height 16
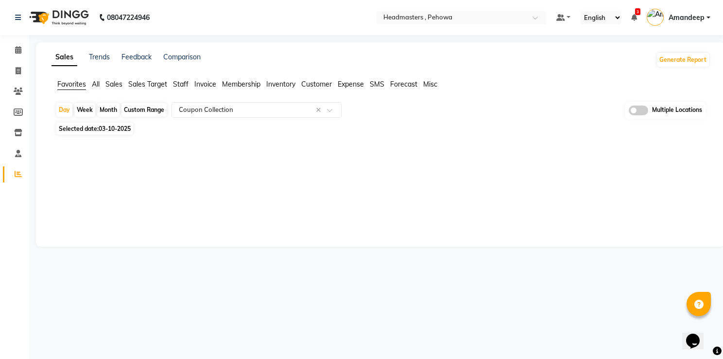
click at [253, 178] on div "Sales Trends Feedback Comparison Generate Report Favorites All Sales Sales Targ…" at bounding box center [381, 144] width 690 height 204
click at [299, 24] on nav "08047224946 Select Location × Headmasters , Pehowa Default Panel My Panel Engli…" at bounding box center [361, 17] width 723 height 35
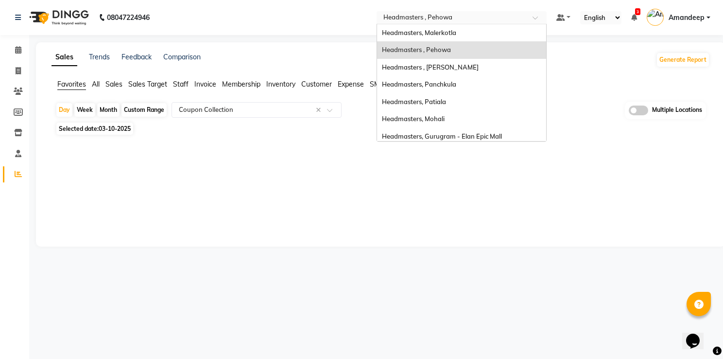
click at [462, 15] on input "text" at bounding box center [452, 19] width 141 height 10
click at [457, 68] on span "Headmasters , Sri Muktsar Sahib" at bounding box center [430, 67] width 97 height 8
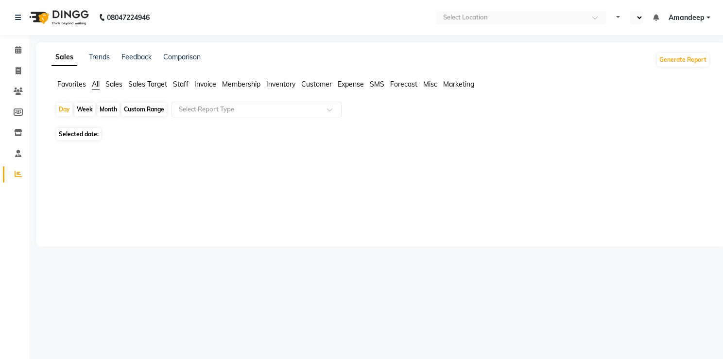
select select "en"
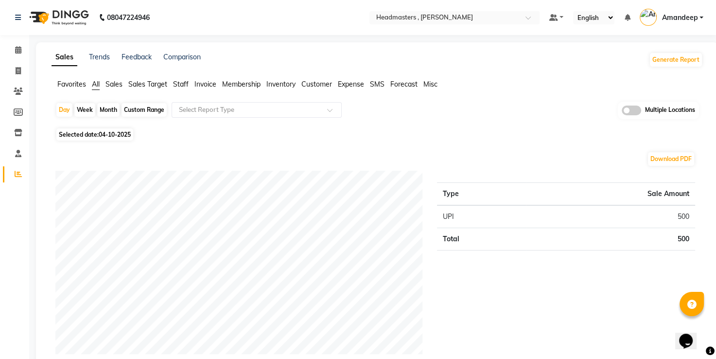
click at [65, 86] on span "Favorites" at bounding box center [71, 84] width 29 height 9
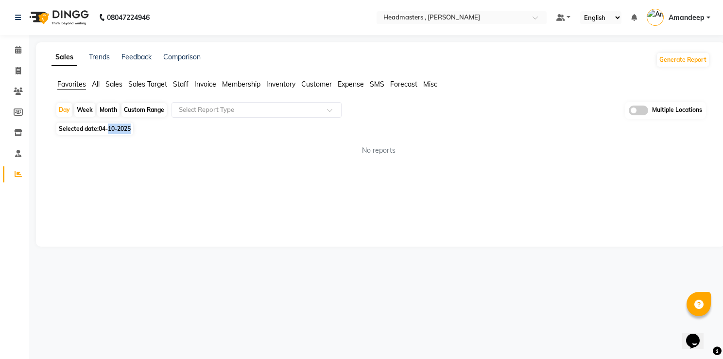
drag, startPoint x: 107, startPoint y: 139, endPoint x: 108, endPoint y: 131, distance: 7.8
click at [108, 131] on div "Day Week Month Custom Range Select Report Type Multiple Locations Selected date…" at bounding box center [381, 133] width 659 height 62
click at [108, 131] on span "04-10-2025" at bounding box center [115, 128] width 32 height 7
select select "10"
select select "2025"
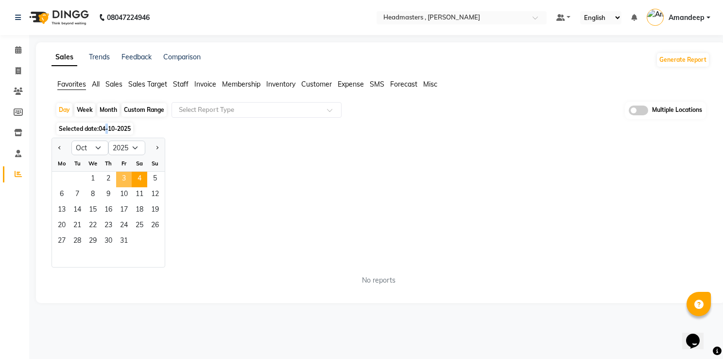
drag, startPoint x: 108, startPoint y: 131, endPoint x: 124, endPoint y: 180, distance: 51.7
click at [124, 180] on span "3" at bounding box center [124, 180] width 16 height 16
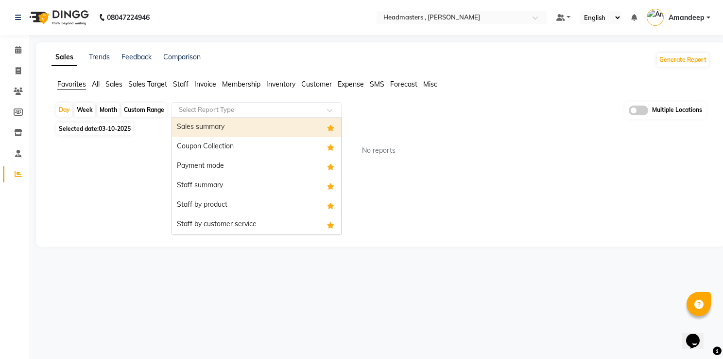
click at [214, 114] on div "Select Report Type" at bounding box center [257, 110] width 170 height 16
click at [217, 126] on div "Sales summary" at bounding box center [256, 127] width 169 height 19
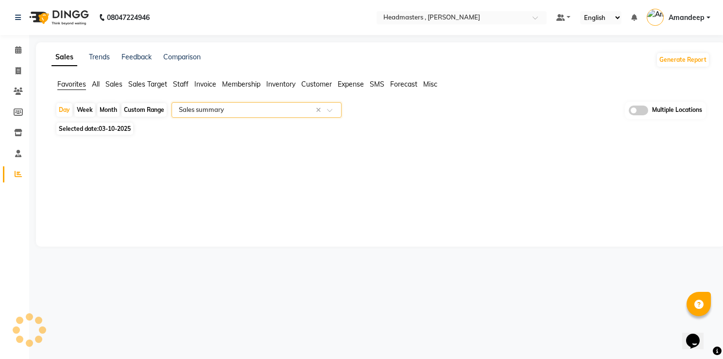
select select "full_report"
select select "csv"
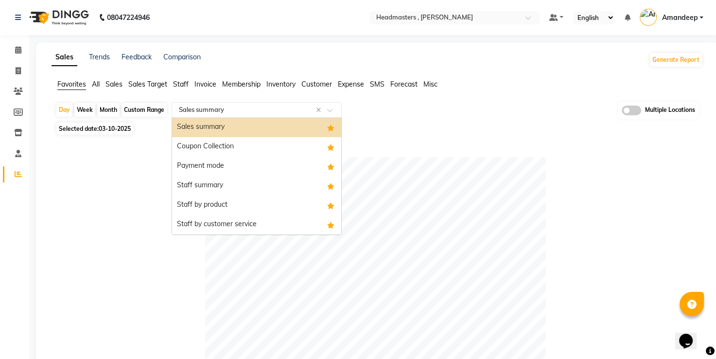
click at [190, 114] on div "Select Report Type × Sales summary ×" at bounding box center [257, 110] width 170 height 16
click at [204, 165] on div "Payment mode" at bounding box center [256, 166] width 169 height 19
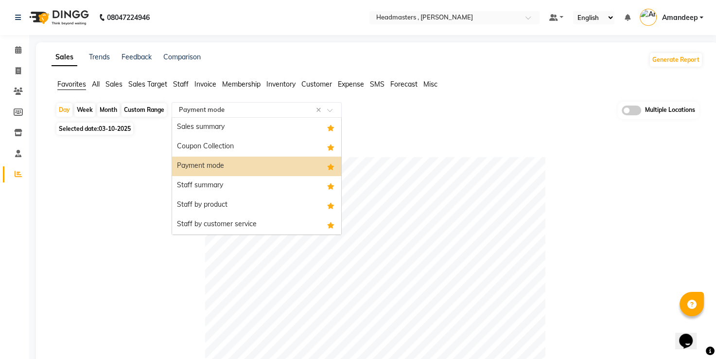
click at [203, 102] on div "Select Report Type × Payment mode ×" at bounding box center [257, 110] width 170 height 16
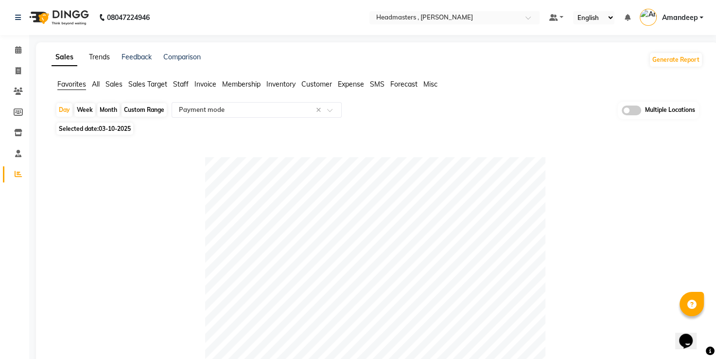
click at [107, 60] on link "Trends" at bounding box center [99, 57] width 21 height 9
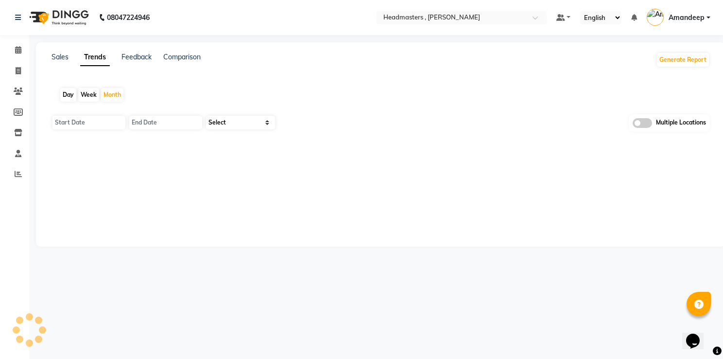
type input "01-10-2025"
type input "[DATE]"
select select "by_client"
click at [72, 95] on div "Day" at bounding box center [68, 95] width 16 height 14
type input "04-10-2025"
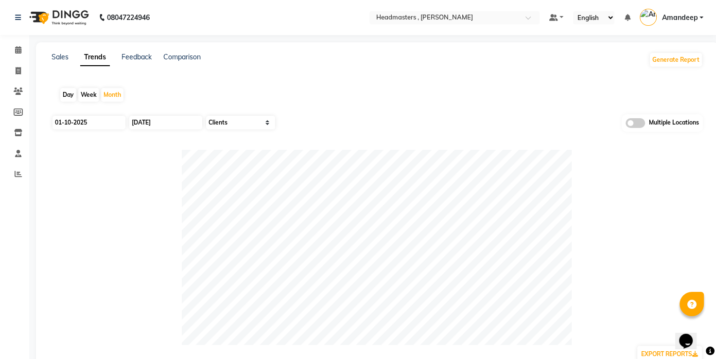
type input "04-10-2025"
click at [81, 122] on input "04-10-2025" at bounding box center [89, 123] width 73 height 14
select select "10"
select select "2025"
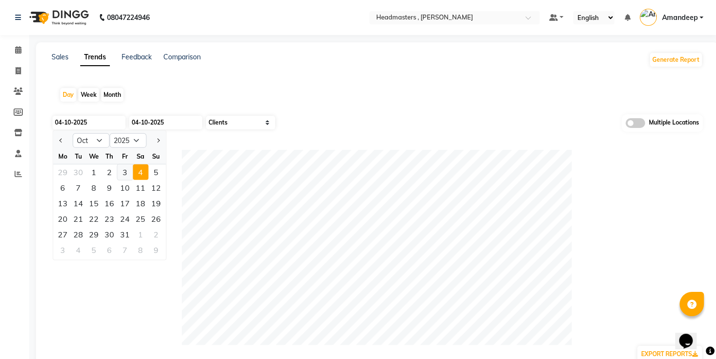
click at [126, 171] on div "3" at bounding box center [125, 172] width 16 height 16
type input "03-10-2025"
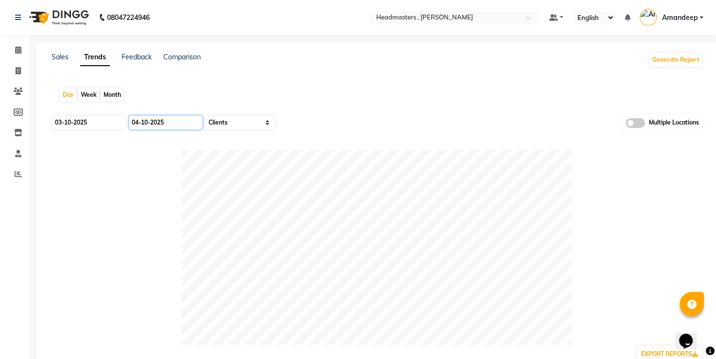
click at [176, 118] on input "04-10-2025" at bounding box center [165, 123] width 73 height 14
select select "10"
select select "2025"
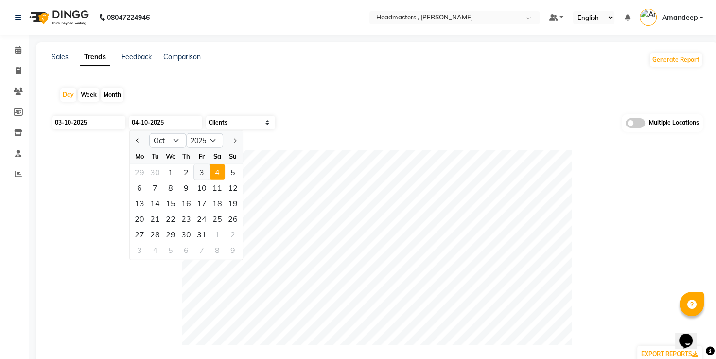
click at [199, 167] on div "3" at bounding box center [202, 172] width 16 height 16
type input "03-10-2025"
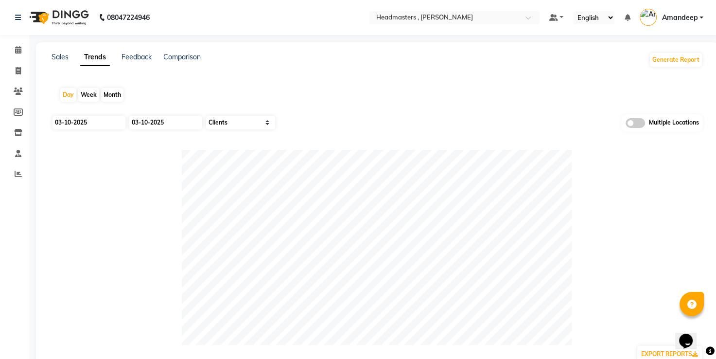
click at [289, 77] on div "Sales Trends Feedback Comparison Generate Report Day Week Month 03-10-2025 03-1…" at bounding box center [377, 255] width 683 height 426
click at [64, 55] on link "Sales" at bounding box center [60, 57] width 17 height 9
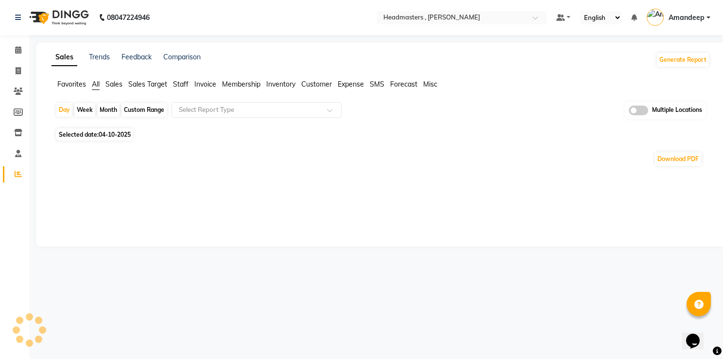
click at [63, 82] on span "Favorites" at bounding box center [71, 84] width 29 height 9
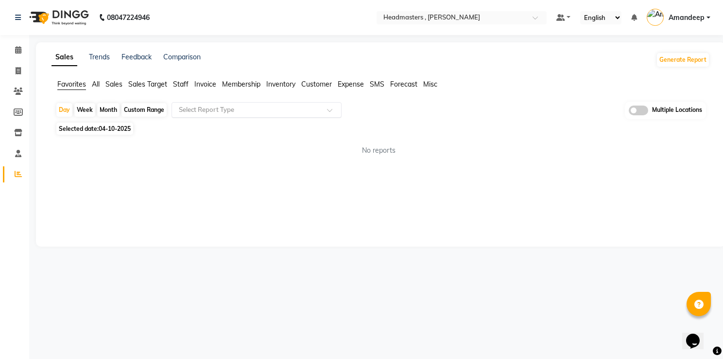
drag, startPoint x: 205, startPoint y: 99, endPoint x: 210, endPoint y: 114, distance: 15.8
click at [210, 114] on app-reports "Favorites All Sales Sales Target Staff Invoice Membership Inventory Customer Ex…" at bounding box center [381, 121] width 670 height 84
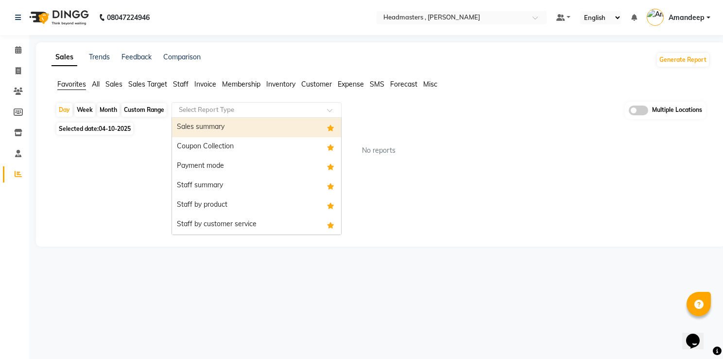
click at [210, 114] on input "text" at bounding box center [247, 110] width 140 height 10
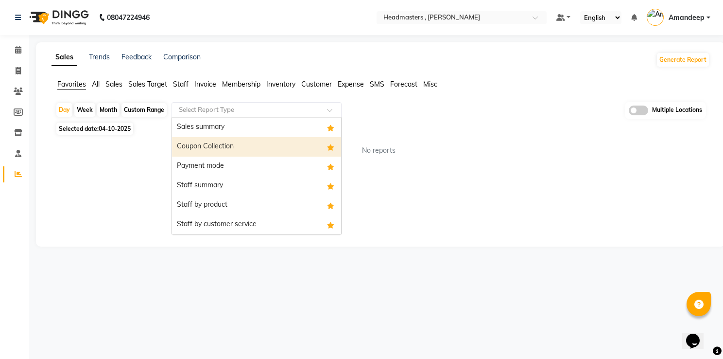
click at [217, 146] on div "Coupon Collection" at bounding box center [256, 146] width 169 height 19
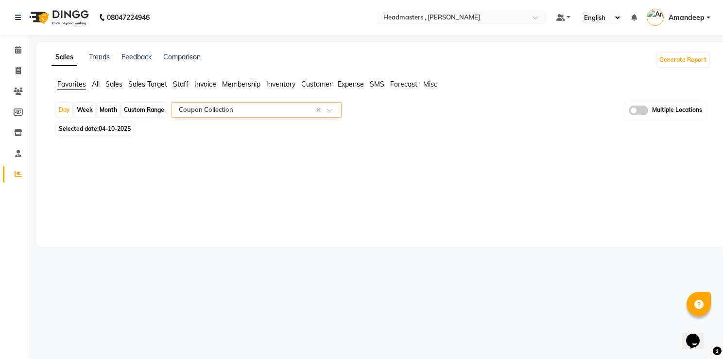
click at [114, 126] on span "04-10-2025" at bounding box center [115, 128] width 32 height 7
select select "10"
select select "2025"
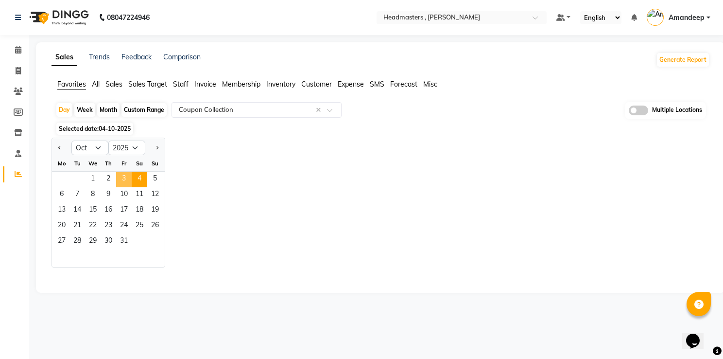
click at [126, 177] on span "3" at bounding box center [124, 180] width 16 height 16
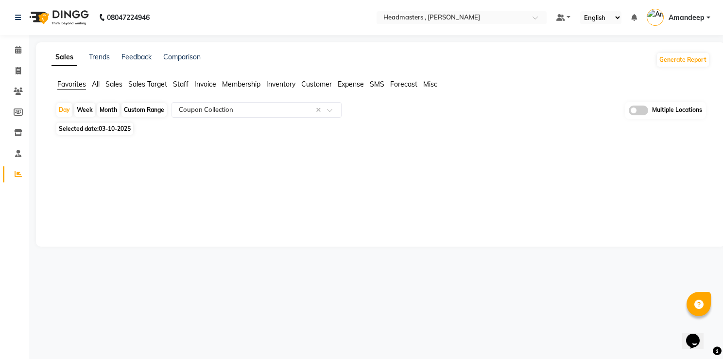
click at [249, 146] on div at bounding box center [379, 146] width 663 height 16
click at [219, 15] on nav "08047224946 Select Location × Headmasters , Sri Muktsar Sahib Default Panel My …" at bounding box center [361, 17] width 723 height 35
click at [408, 20] on input "text" at bounding box center [452, 19] width 141 height 10
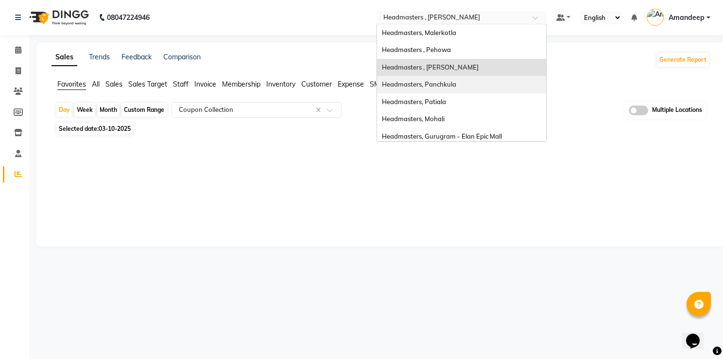
scroll to position [107, 0]
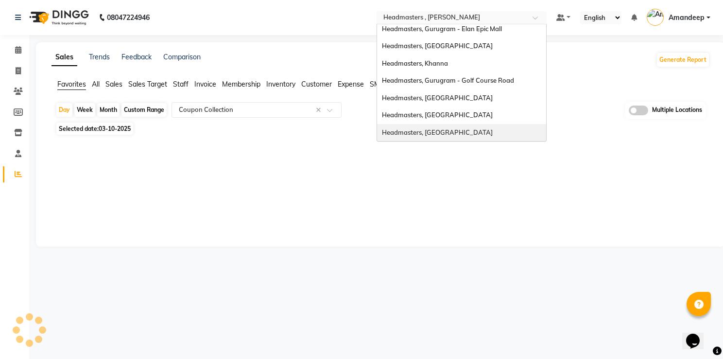
click at [440, 128] on span "Headmasters, [GEOGRAPHIC_DATA]" at bounding box center [437, 132] width 111 height 8
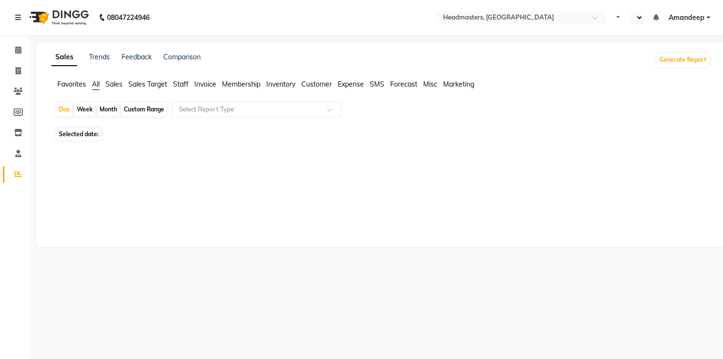
select select "en"
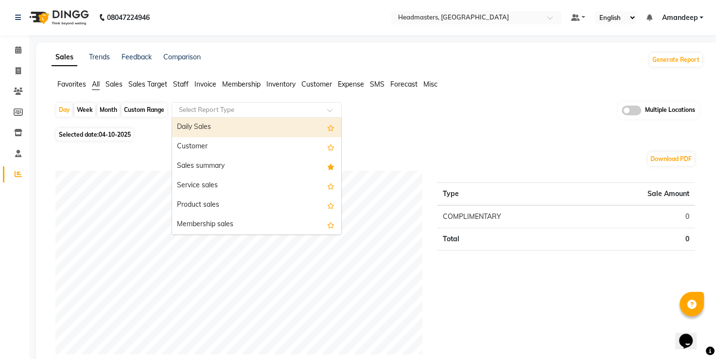
click at [221, 115] on div "Select Report Type" at bounding box center [257, 110] width 170 height 16
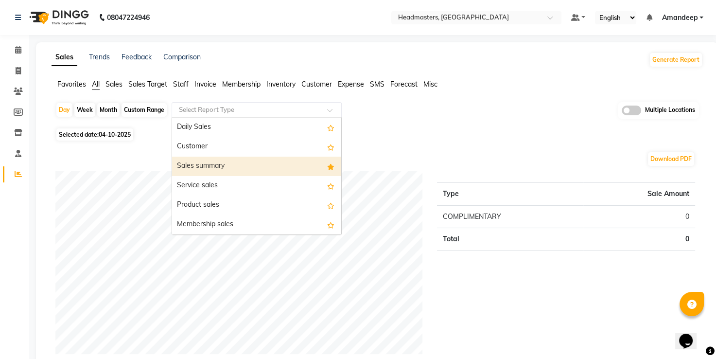
click at [223, 164] on div "Sales summary" at bounding box center [256, 166] width 169 height 19
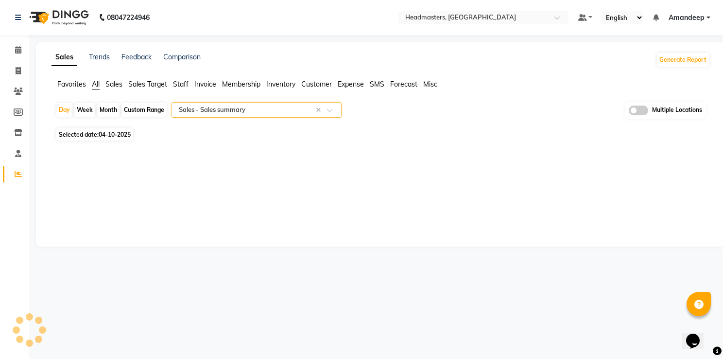
select select "full_report"
select select "csv"
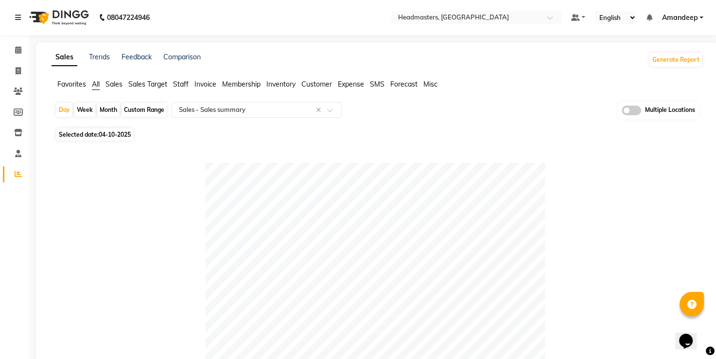
click at [74, 85] on span "Favorites" at bounding box center [71, 84] width 29 height 9
click at [222, 115] on div "Select Report Type" at bounding box center [257, 110] width 170 height 16
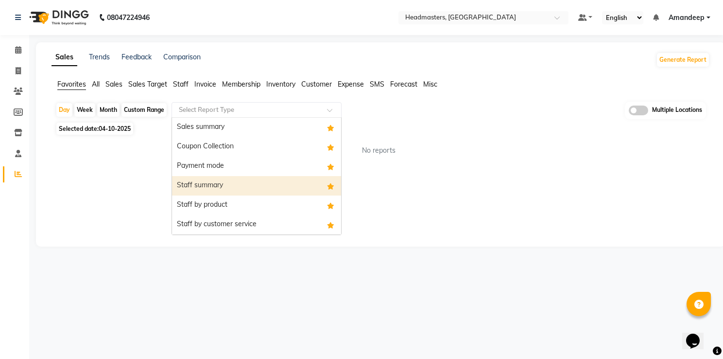
click at [224, 185] on div "Staff summary" at bounding box center [256, 185] width 169 height 19
select select "full_report"
select select "csv"
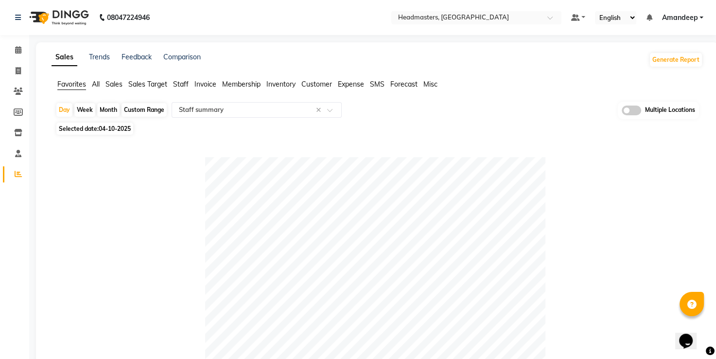
click at [105, 131] on span "04-10-2025" at bounding box center [115, 128] width 32 height 7
select select "10"
select select "2025"
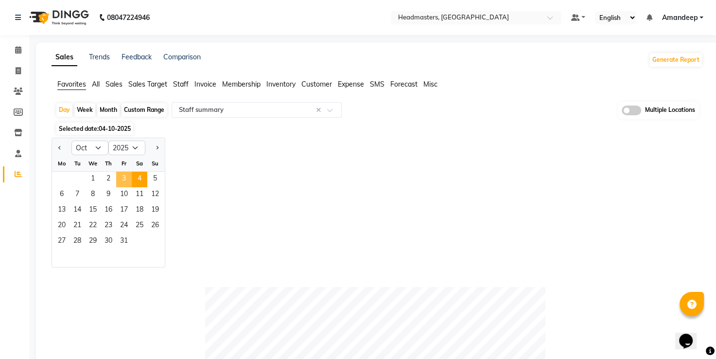
click at [125, 180] on span "3" at bounding box center [124, 180] width 16 height 16
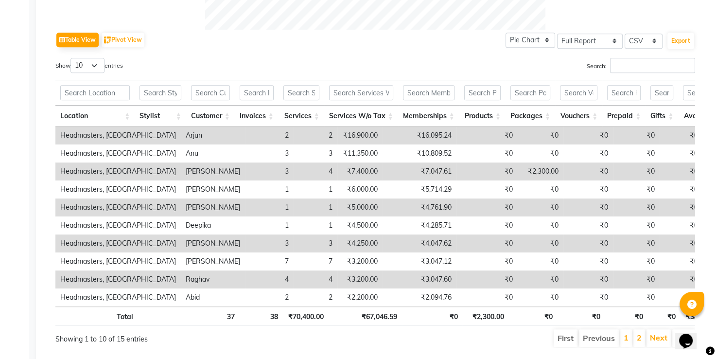
scroll to position [502, 0]
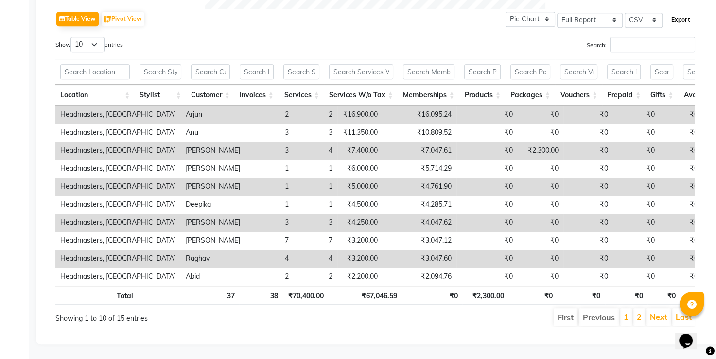
click at [675, 12] on button "Export" at bounding box center [681, 20] width 27 height 17
click at [272, 40] on div "Show 10 25 50 100 entries" at bounding box center [211, 46] width 313 height 19
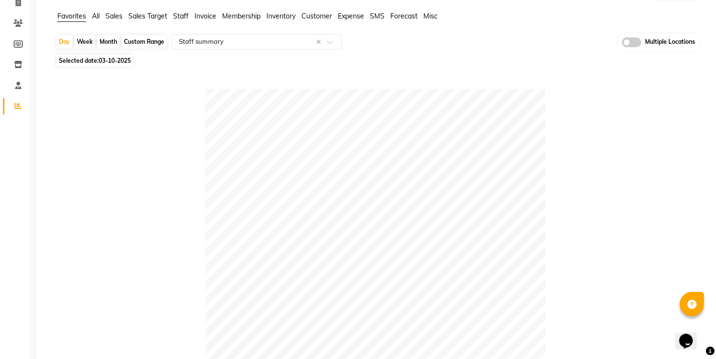
scroll to position [62, 0]
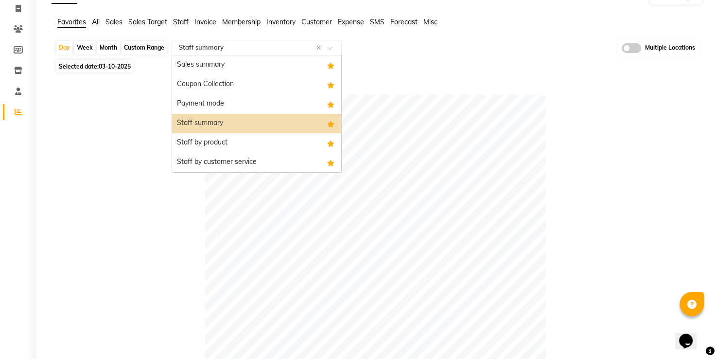
click at [235, 46] on input "text" at bounding box center [247, 48] width 140 height 10
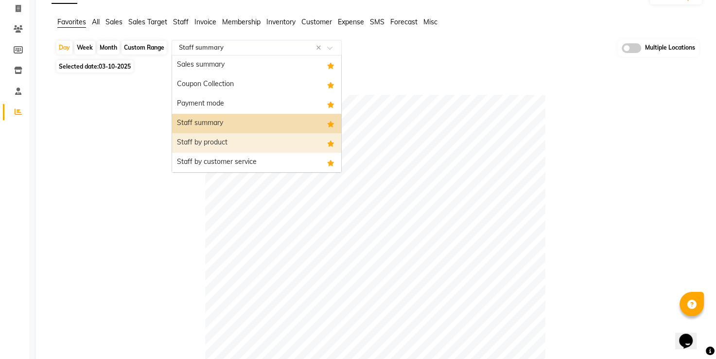
click at [214, 144] on div "Staff by product" at bounding box center [256, 142] width 169 height 19
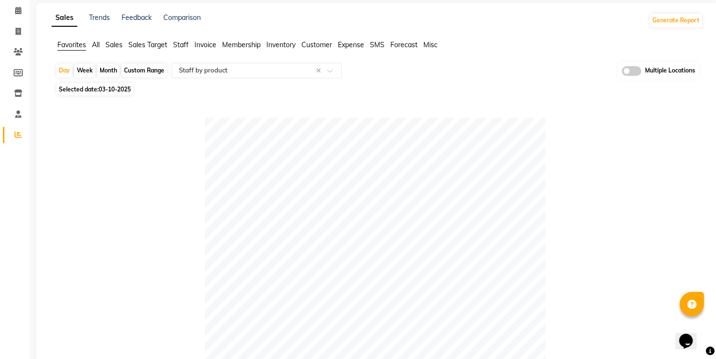
scroll to position [0, 0]
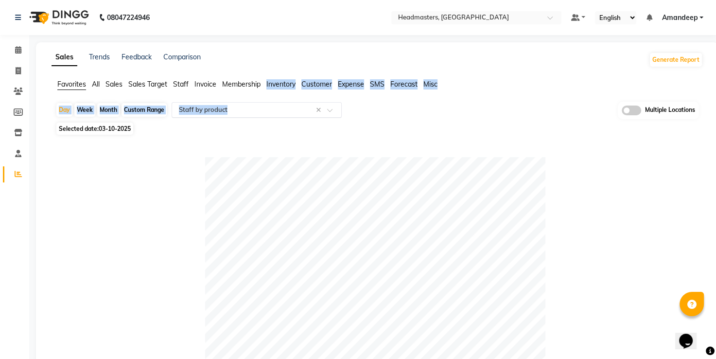
drag, startPoint x: 235, startPoint y: 96, endPoint x: 233, endPoint y: 116, distance: 19.6
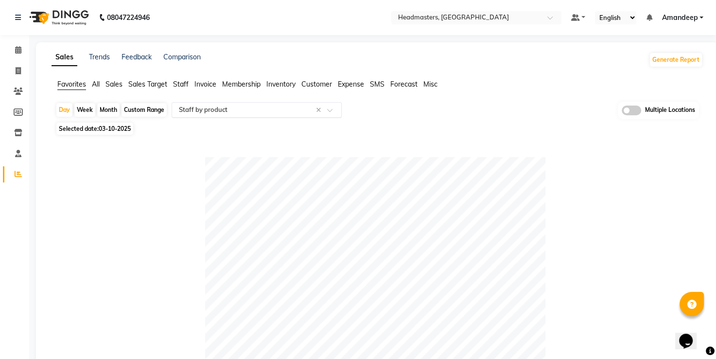
click at [233, 116] on div "Select Report Type × Staff by product ×" at bounding box center [257, 110] width 170 height 16
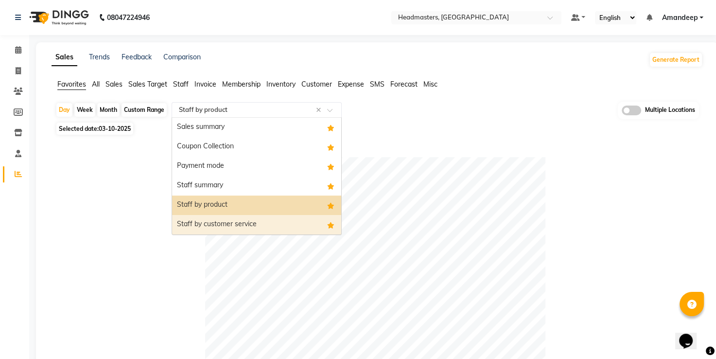
click at [227, 227] on div "Staff by customer service" at bounding box center [256, 224] width 169 height 19
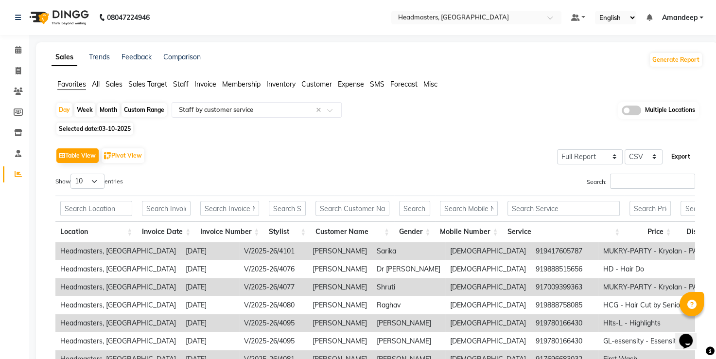
click at [681, 160] on button "Export" at bounding box center [681, 156] width 27 height 17
click at [682, 156] on button "Export" at bounding box center [681, 156] width 27 height 17
click at [298, 50] on div "Sales Trends Feedback Comparison Generate Report Favorites All Sales Sales Targ…" at bounding box center [377, 261] width 683 height 439
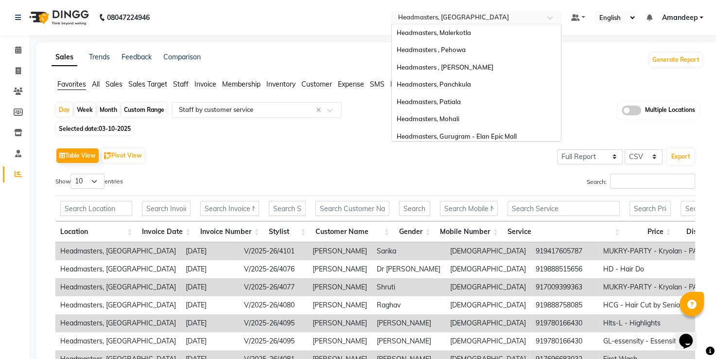
click at [465, 12] on div "Select Location × Headmasters, [GEOGRAPHIC_DATA]" at bounding box center [476, 17] width 170 height 13
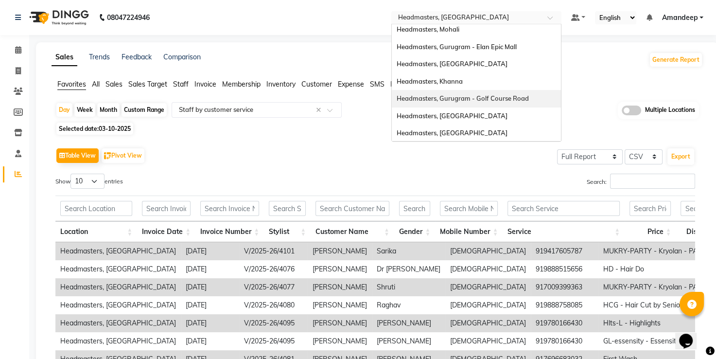
scroll to position [90, 0]
click at [451, 115] on span "Headmasters, [GEOGRAPHIC_DATA]" at bounding box center [452, 115] width 111 height 8
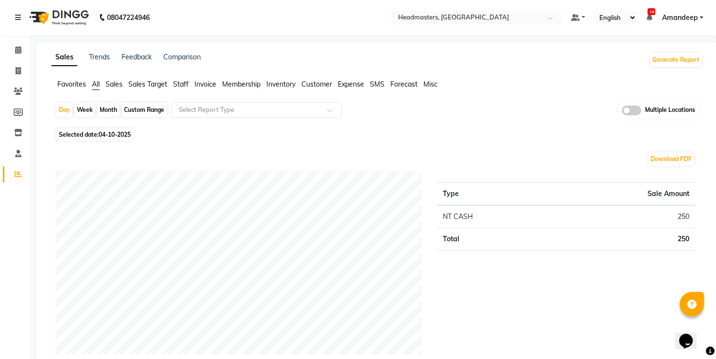
click at [101, 130] on span "Selected date: [DATE]" at bounding box center [94, 134] width 77 height 12
select select "10"
select select "2025"
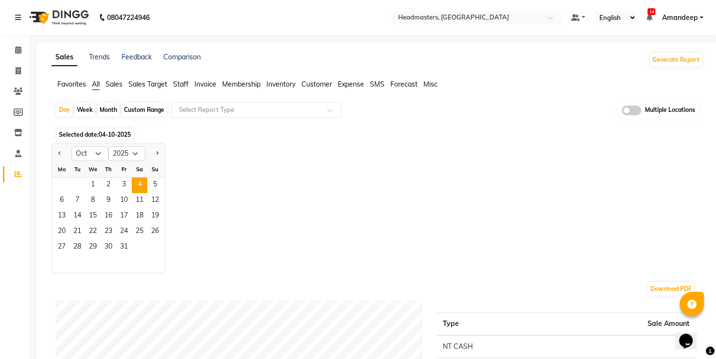
click at [136, 108] on div "Custom Range" at bounding box center [144, 110] width 45 height 14
select select "10"
select select "2025"
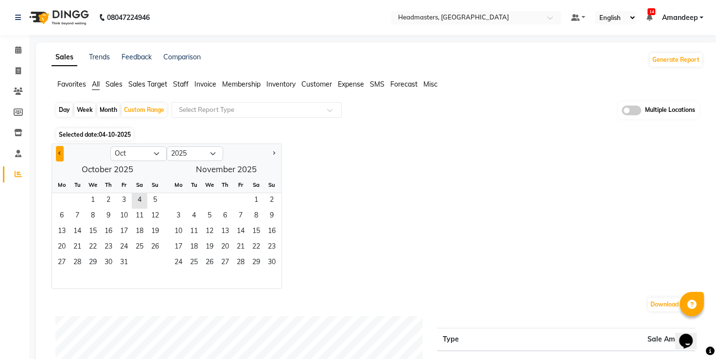
click at [60, 153] on span "Previous month" at bounding box center [59, 152] width 3 height 3
select select "9"
click at [65, 197] on span "1" at bounding box center [62, 201] width 16 height 16
click at [77, 265] on span "30" at bounding box center [78, 263] width 16 height 16
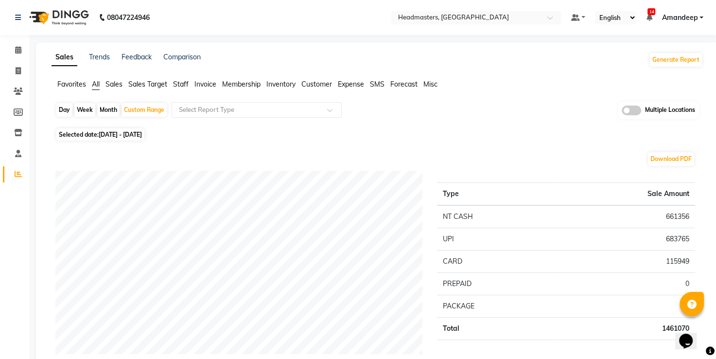
click at [63, 87] on span "Favorites" at bounding box center [71, 84] width 29 height 9
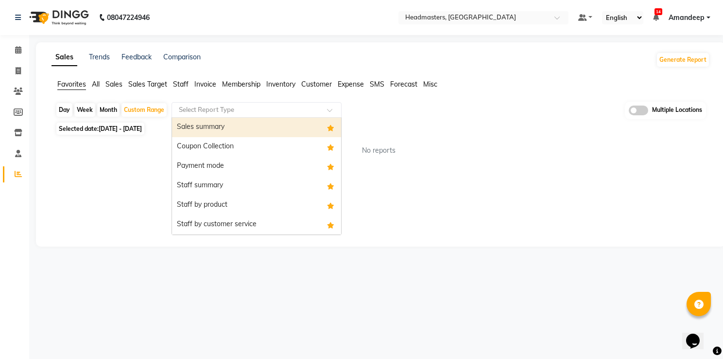
click at [219, 106] on input "text" at bounding box center [247, 110] width 140 height 10
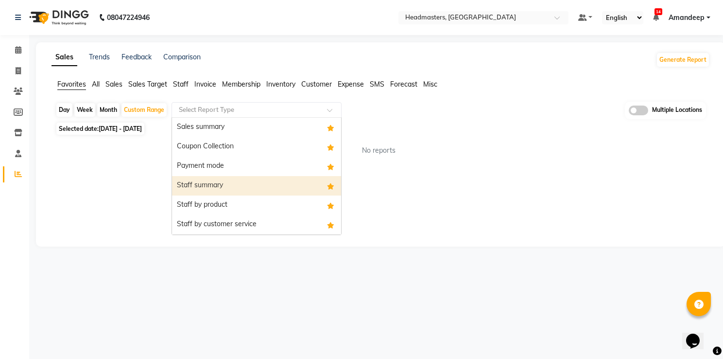
click at [227, 192] on div "Staff summary" at bounding box center [256, 185] width 169 height 19
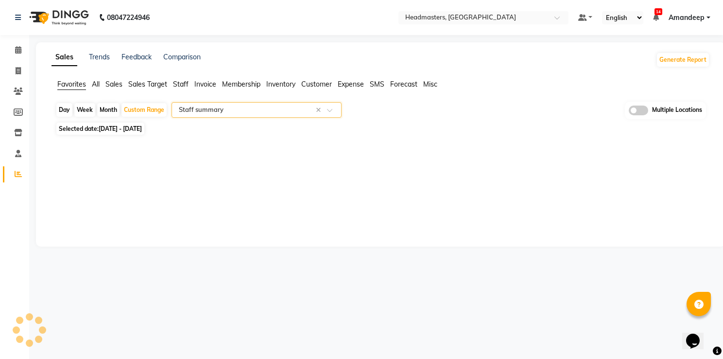
select select "full_report"
select select "csv"
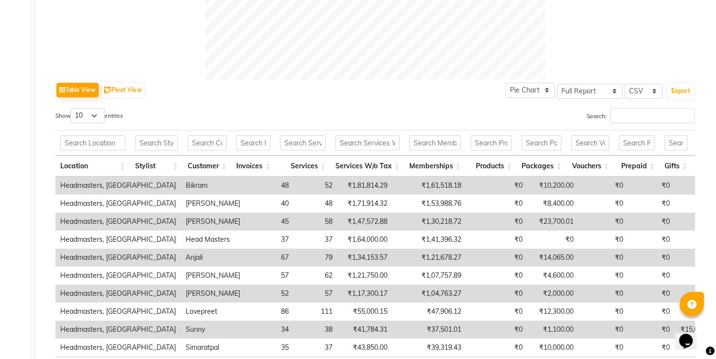
scroll to position [421, 0]
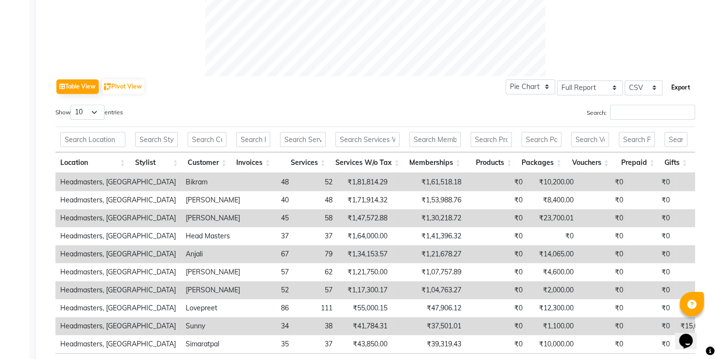
click at [679, 91] on button "Export" at bounding box center [681, 87] width 27 height 17
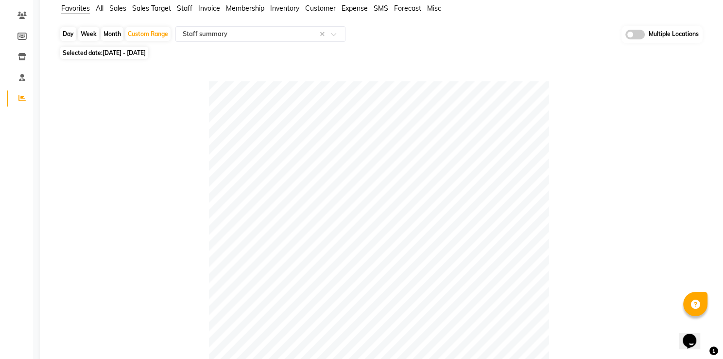
scroll to position [0, 0]
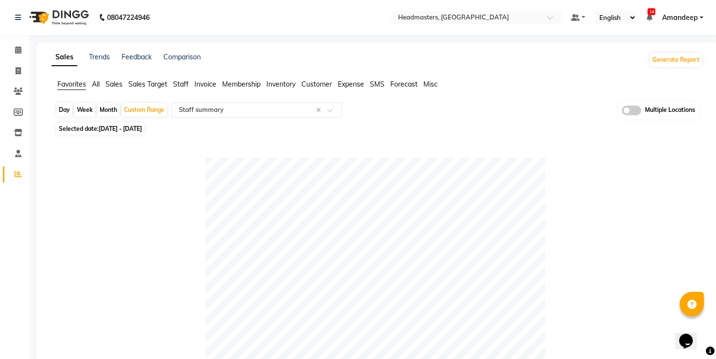
click at [10, 71] on span at bounding box center [18, 71] width 17 height 11
select select "service"
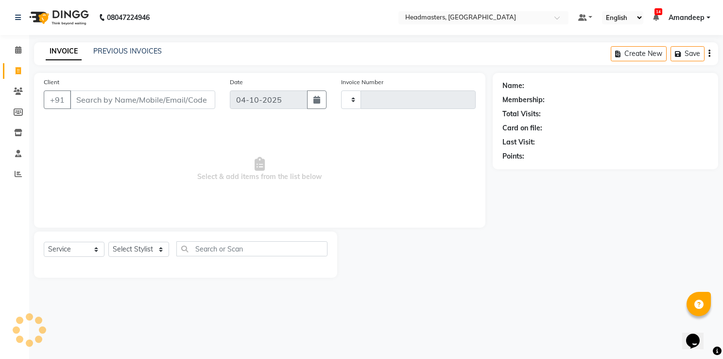
click at [135, 103] on input "Client" at bounding box center [142, 99] width 145 height 18
type input "3953"
select select "7136"
type input "9877506439"
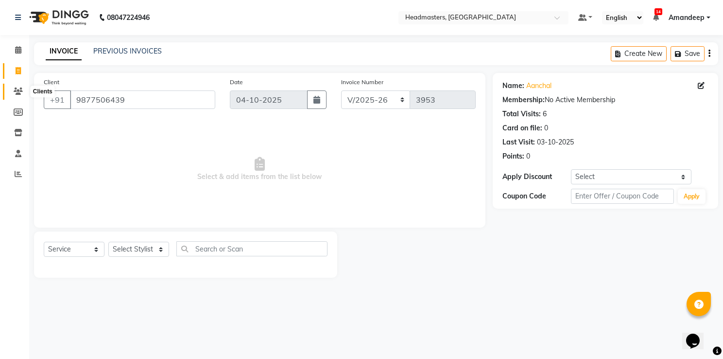
click at [16, 92] on icon at bounding box center [18, 91] width 9 height 7
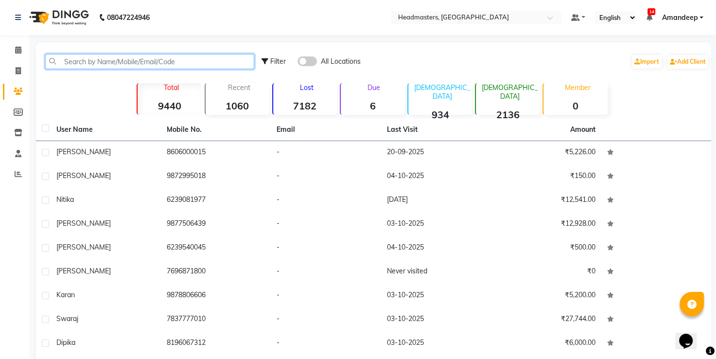
click at [162, 55] on input "text" at bounding box center [149, 61] width 209 height 15
paste input "9877506439"
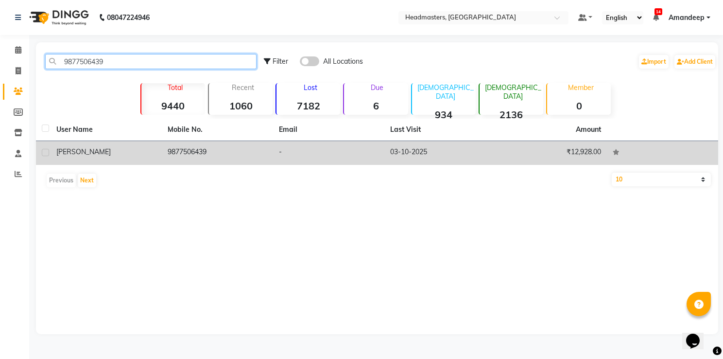
type input "9877506439"
click at [211, 154] on td "9877506439" at bounding box center [217, 153] width 111 height 24
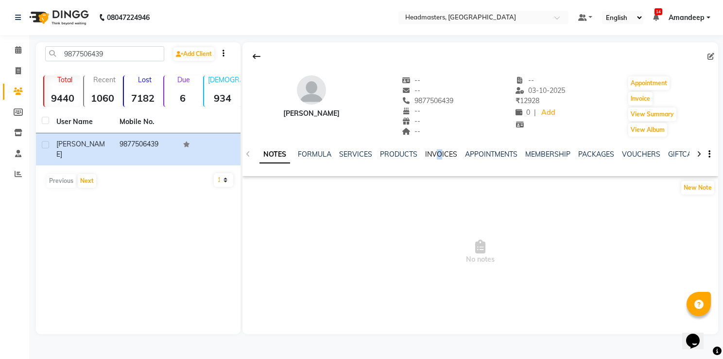
drag, startPoint x: 434, startPoint y: 162, endPoint x: 438, endPoint y: 156, distance: 7.4
click at [438, 156] on div "NOTES FORMULA SERVICES PRODUCTS INVOICES APPOINTMENTS MEMBERSHIP PACKAGES VOUCH…" at bounding box center [469, 158] width 419 height 18
click at [438, 156] on link "INVOICES" at bounding box center [441, 154] width 32 height 9
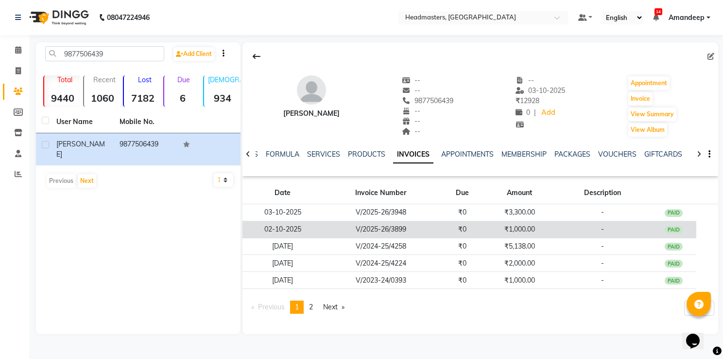
click at [386, 231] on td "V/2025-26/3899" at bounding box center [381, 229] width 117 height 17
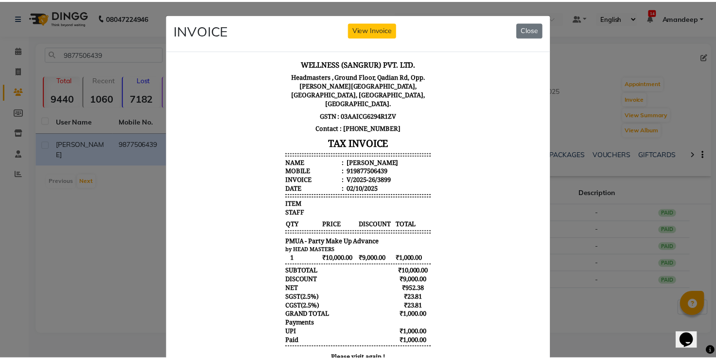
scroll to position [50, 0]
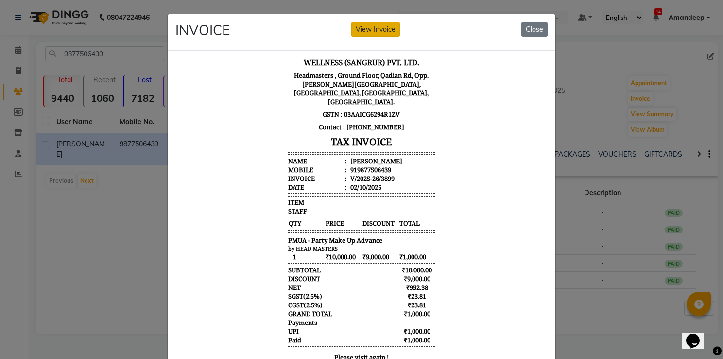
click at [373, 32] on button "View Invoice" at bounding box center [376, 29] width 49 height 15
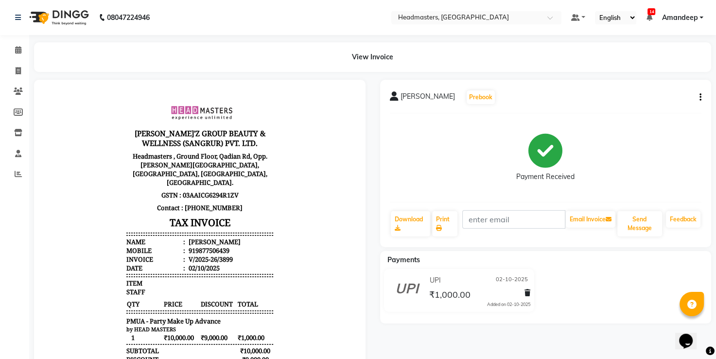
scroll to position [8, 0]
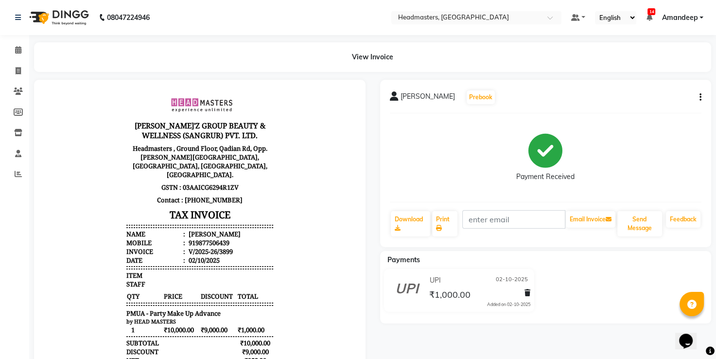
click at [700, 97] on icon "button" at bounding box center [701, 97] width 2 height 0
click at [644, 115] on div "Edit Invoice" at bounding box center [651, 116] width 67 height 12
select select "service"
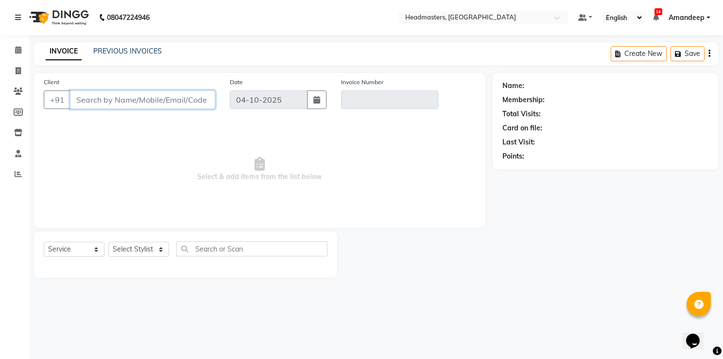
type input "9877506439"
type input "V/2025-26/3899"
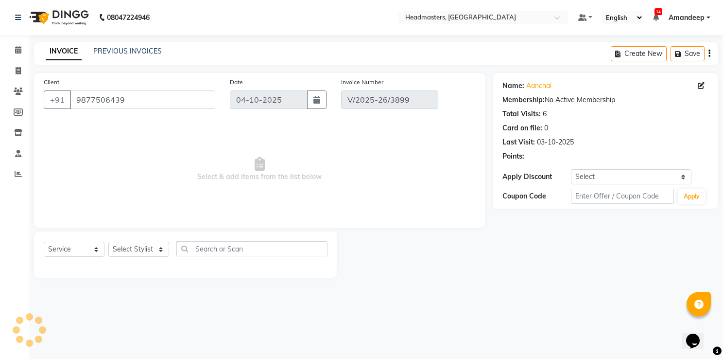
type input "02-10-2025"
select select "select"
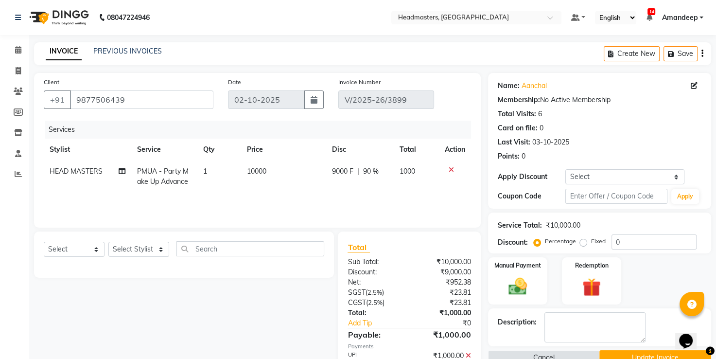
click at [95, 170] on span "HEAD MASTERS" at bounding box center [76, 171] width 53 height 9
select select "60708"
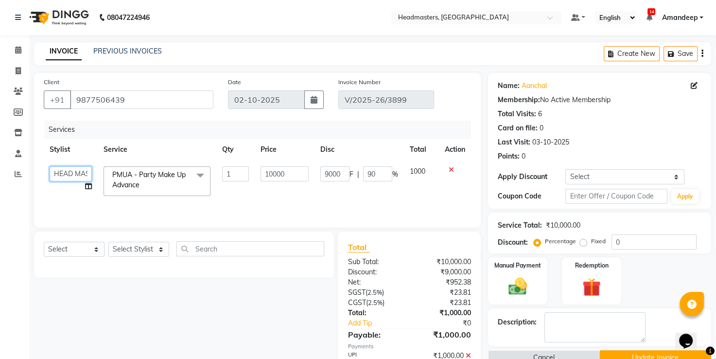
click at [86, 172] on select "AFIA Anjali [PERSON_NAME] [PERSON_NAME] [PERSON_NAME] HEAD [PERSON_NAME] [PERSO…" at bounding box center [71, 173] width 42 height 15
select select "60669"
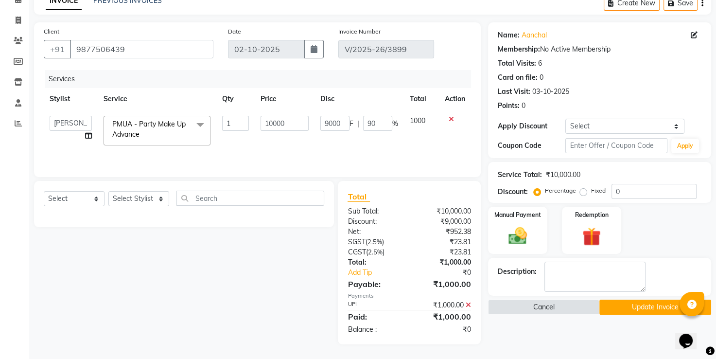
drag, startPoint x: 652, startPoint y: 316, endPoint x: 637, endPoint y: 297, distance: 24.2
click at [637, 297] on div "Name: [PERSON_NAME] Membership: No Active Membership Total Visits: 6 Card on fi…" at bounding box center [603, 183] width 230 height 322
click at [644, 311] on button "Update Invoice" at bounding box center [655, 306] width 112 height 15
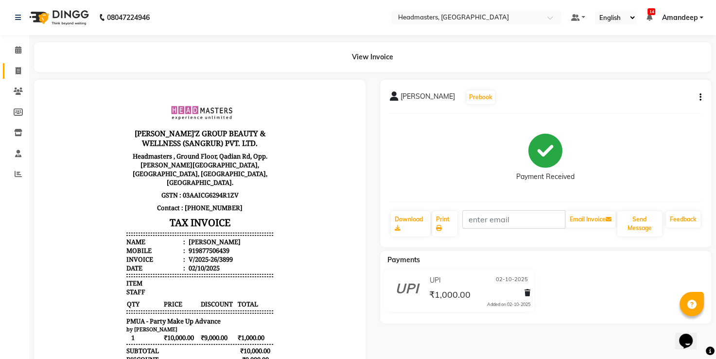
click at [16, 76] on link "Invoice" at bounding box center [14, 71] width 23 height 16
select select "service"
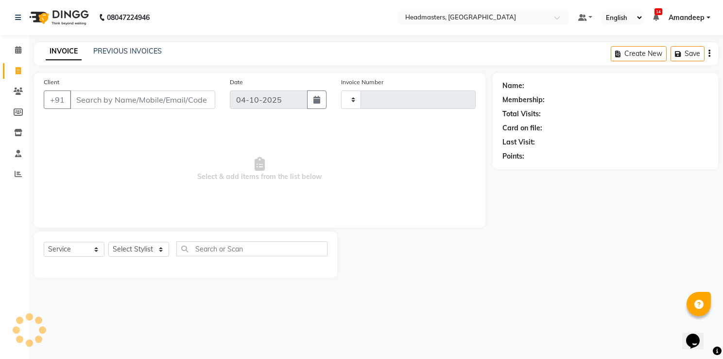
type input "3953"
select select "7136"
click at [19, 94] on icon at bounding box center [18, 91] width 9 height 7
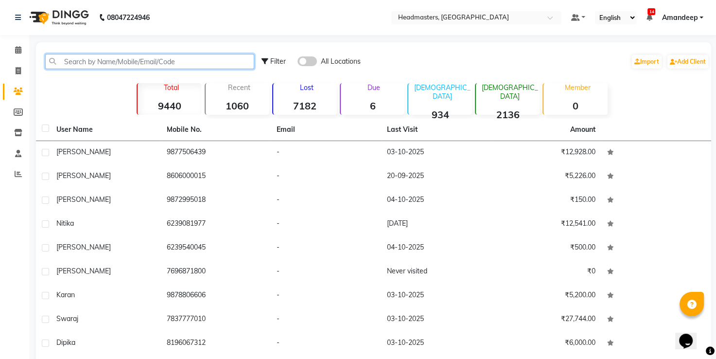
click at [150, 60] on input "text" at bounding box center [149, 61] width 209 height 15
type input "9877506439"
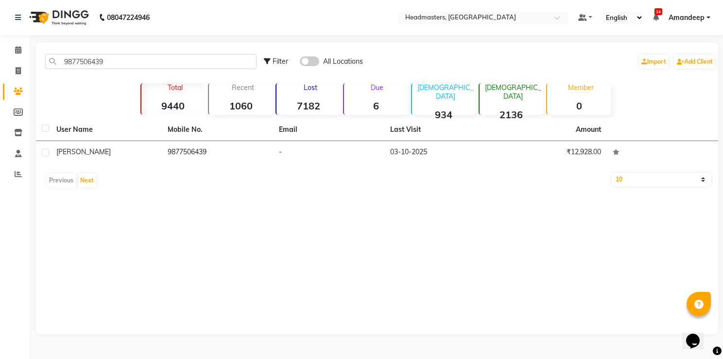
click at [317, 155] on td "-" at bounding box center [328, 153] width 111 height 24
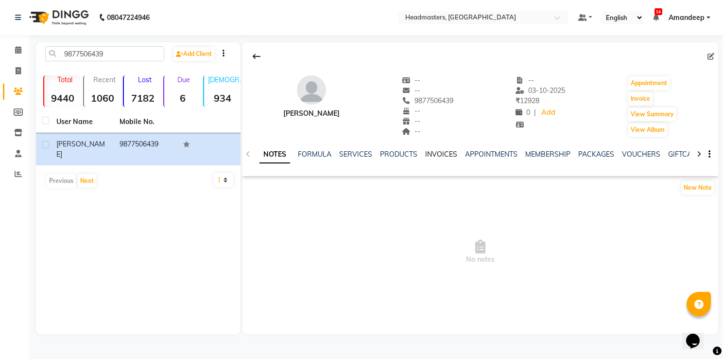
click at [439, 157] on link "INVOICES" at bounding box center [441, 154] width 32 height 9
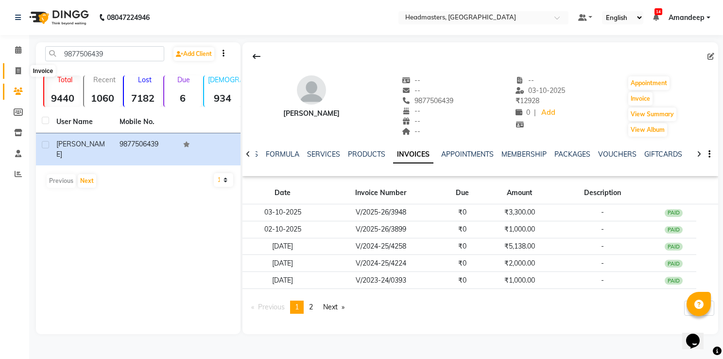
click at [16, 68] on icon at bounding box center [18, 70] width 5 height 7
select select "service"
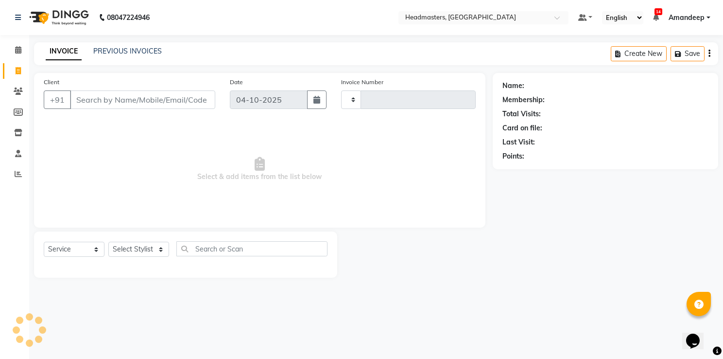
type input "3954"
select select "7136"
click at [138, 44] on div "INVOICE PREVIOUS INVOICES Create New Save" at bounding box center [376, 53] width 685 height 23
click at [138, 46] on div "PREVIOUS INVOICES" at bounding box center [127, 51] width 69 height 10
click at [140, 49] on link "PREVIOUS INVOICES" at bounding box center [127, 51] width 69 height 9
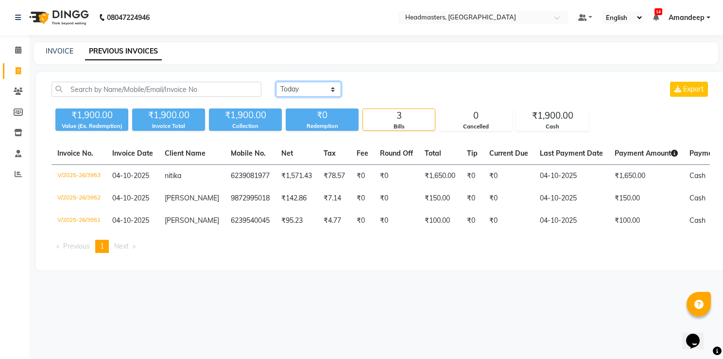
click at [299, 88] on select "[DATE] [DATE] Custom Range" at bounding box center [308, 89] width 65 height 15
click at [276, 82] on select "[DATE] [DATE] Custom Range" at bounding box center [308, 89] width 65 height 15
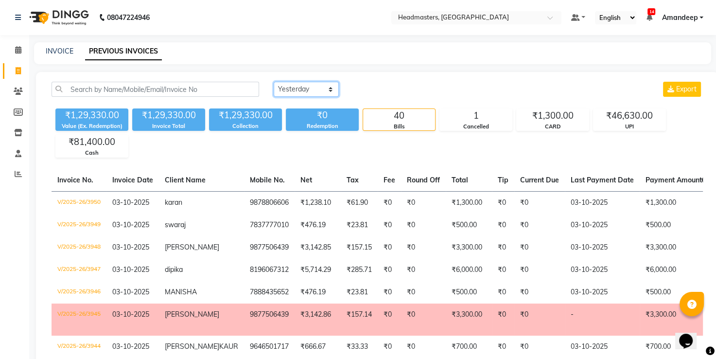
click at [299, 89] on select "[DATE] [DATE] Custom Range" at bounding box center [306, 89] width 65 height 15
select select "range"
click at [274, 82] on select "[DATE] [DATE] Custom Range" at bounding box center [306, 89] width 65 height 15
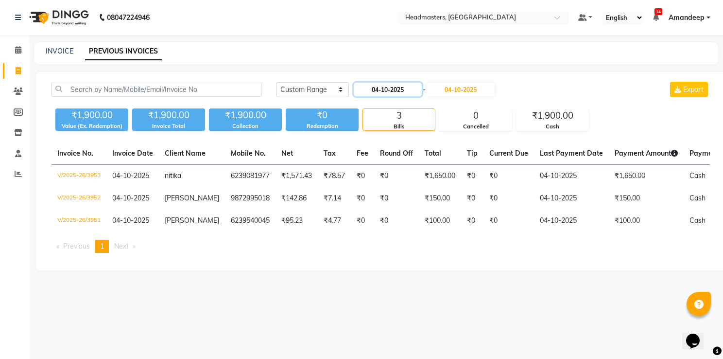
click at [392, 93] on input "04-10-2025" at bounding box center [388, 90] width 68 height 14
select select "10"
select select "2025"
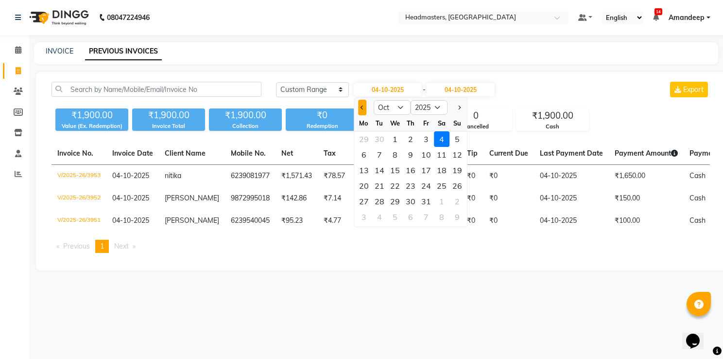
click at [365, 110] on button "Previous month" at bounding box center [362, 108] width 8 height 16
select select "9"
click at [364, 136] on div "1" at bounding box center [364, 139] width 16 height 16
type input "01-09-2025"
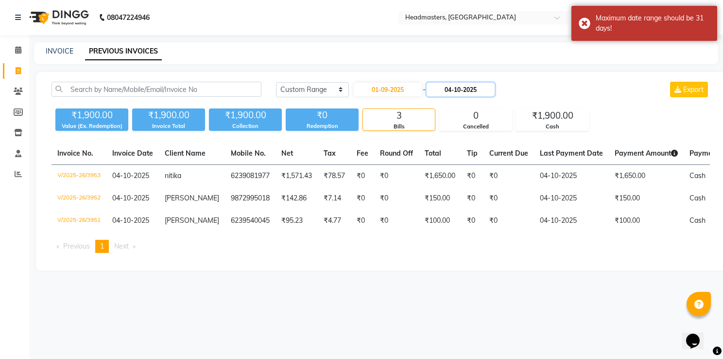
click at [456, 93] on input "04-10-2025" at bounding box center [461, 90] width 68 height 14
select select "10"
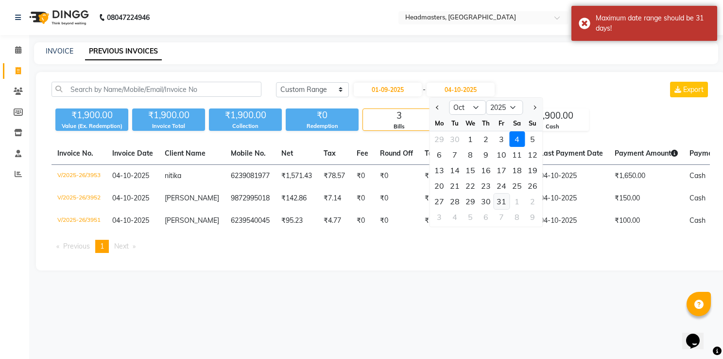
click at [500, 201] on div "31" at bounding box center [502, 201] width 16 height 16
type input "[DATE]"
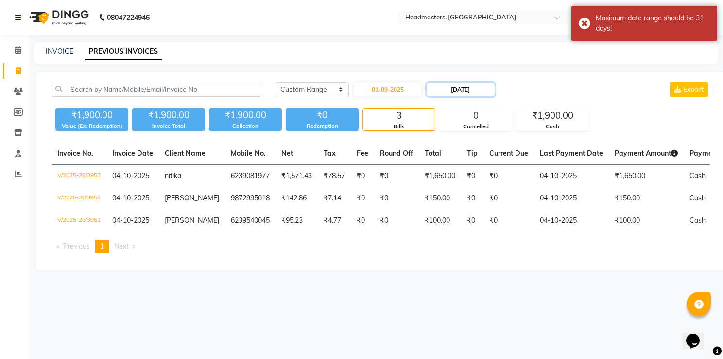
click at [460, 90] on input "[DATE]" at bounding box center [461, 90] width 68 height 14
select select "10"
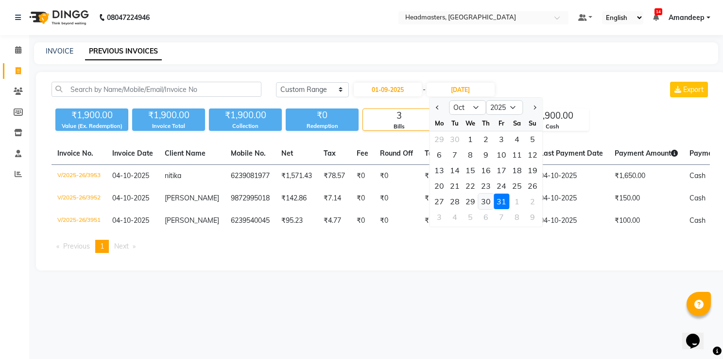
click at [484, 197] on div "30" at bounding box center [486, 201] width 16 height 16
type input "[DATE]"
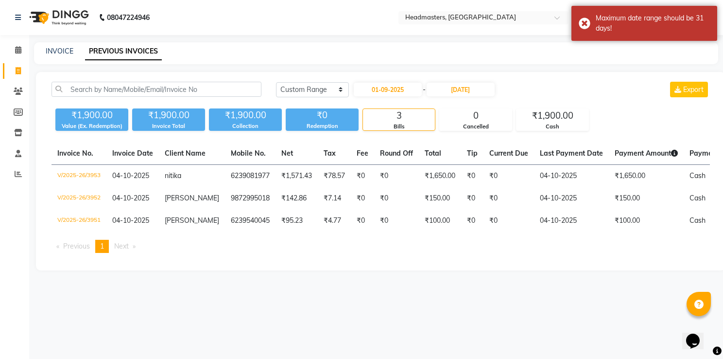
click at [545, 90] on div "[DATE] [DATE] Custom Range [DATE] - [DATE] Export" at bounding box center [493, 90] width 434 height 16
click at [451, 88] on input "[DATE]" at bounding box center [461, 90] width 68 height 14
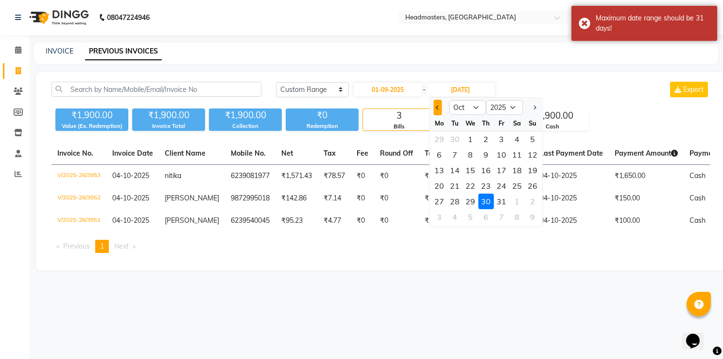
click at [436, 110] on button "Previous month" at bounding box center [438, 108] width 8 height 16
select select "9"
click at [460, 201] on div "30" at bounding box center [455, 201] width 16 height 16
type input "30-09-2025"
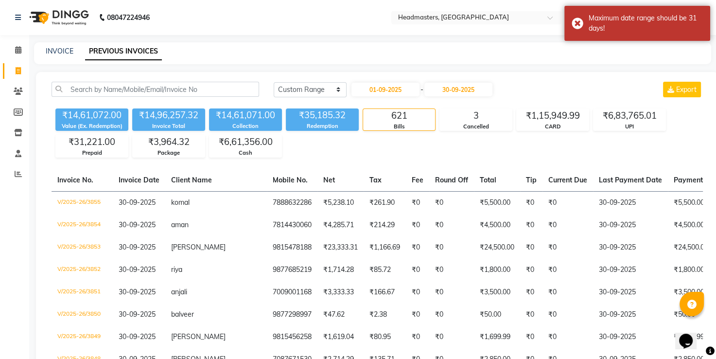
click at [564, 82] on div "[DATE] [DATE] Custom Range [DATE] - [DATE] Export" at bounding box center [488, 90] width 429 height 16
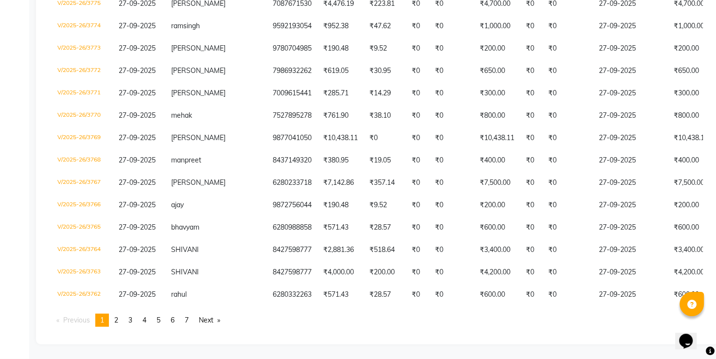
scroll to position [2254, 0]
click at [189, 320] on span "7" at bounding box center [187, 320] width 4 height 9
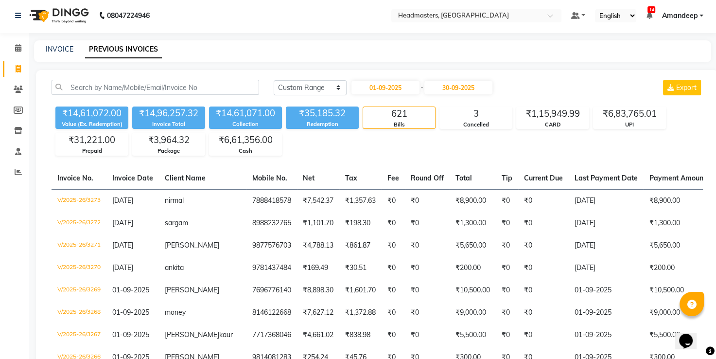
scroll to position [0, 0]
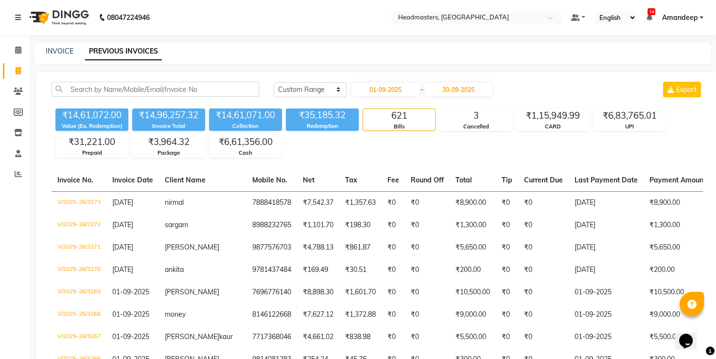
click at [328, 47] on div "INVOICE PREVIOUS INVOICES" at bounding box center [367, 51] width 666 height 10
click at [326, 54] on div "INVOICE PREVIOUS INVOICES" at bounding box center [367, 51] width 666 height 10
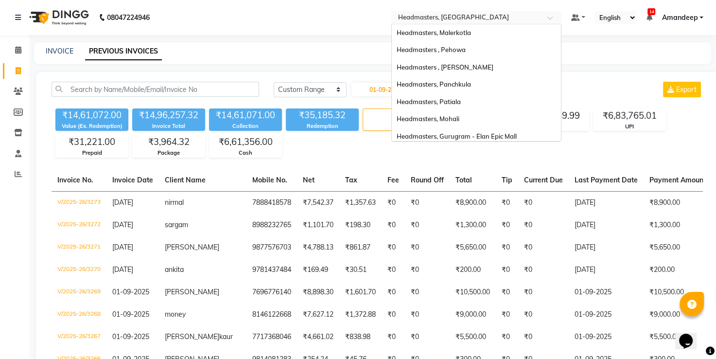
scroll to position [107, 0]
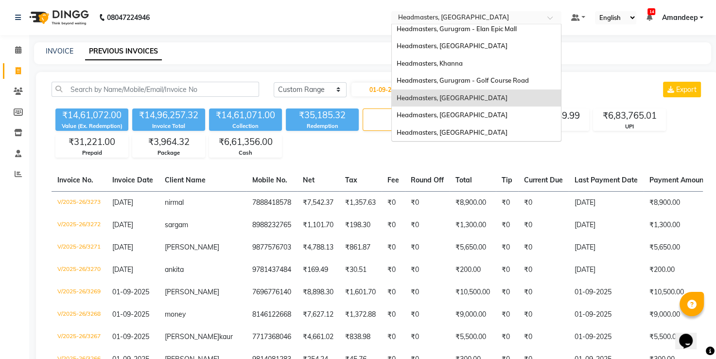
click at [470, 19] on input "text" at bounding box center [466, 19] width 141 height 10
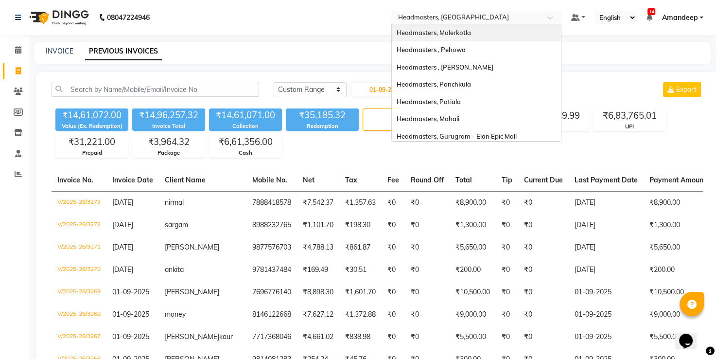
click at [456, 33] on span "Headmasters, Malerkotla" at bounding box center [434, 33] width 74 height 8
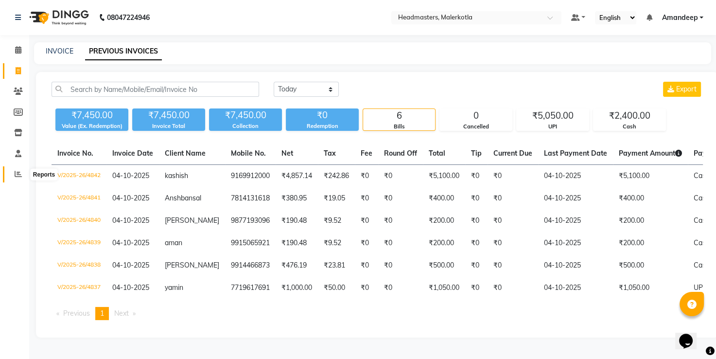
click at [11, 172] on span at bounding box center [18, 174] width 17 height 11
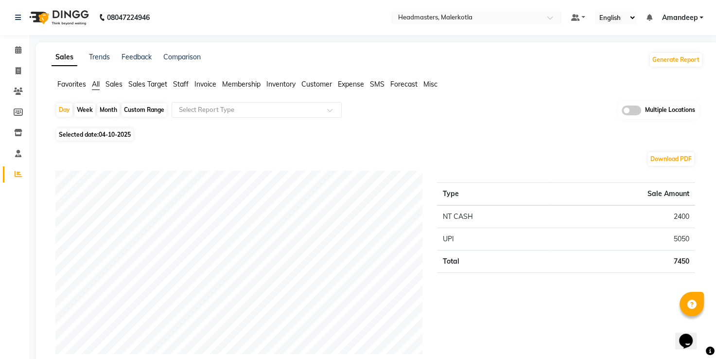
click at [95, 135] on span "Selected date: [DATE]" at bounding box center [94, 134] width 77 height 12
select select "10"
select select "2025"
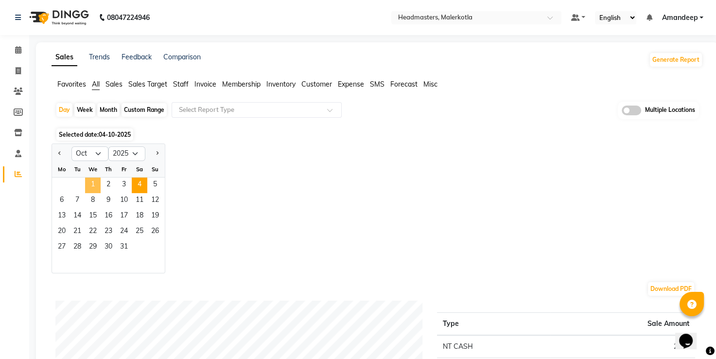
click at [91, 183] on span "1" at bounding box center [93, 185] width 16 height 16
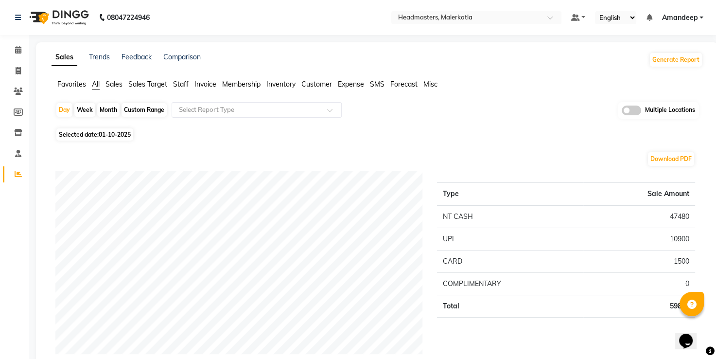
click at [65, 88] on span "Favorites" at bounding box center [71, 84] width 29 height 9
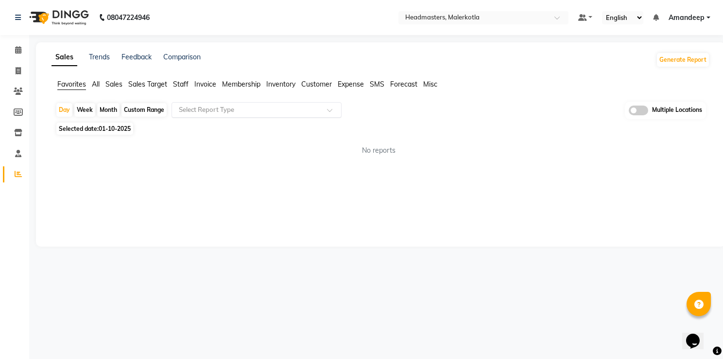
click at [222, 113] on input "text" at bounding box center [247, 110] width 140 height 10
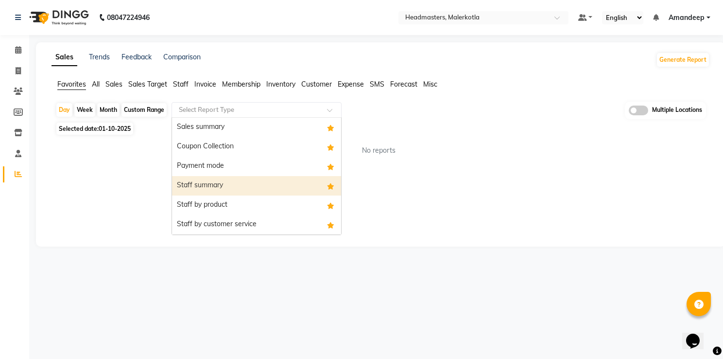
click at [220, 189] on div "Staff summary" at bounding box center [256, 185] width 169 height 19
select select "full_report"
select select "csv"
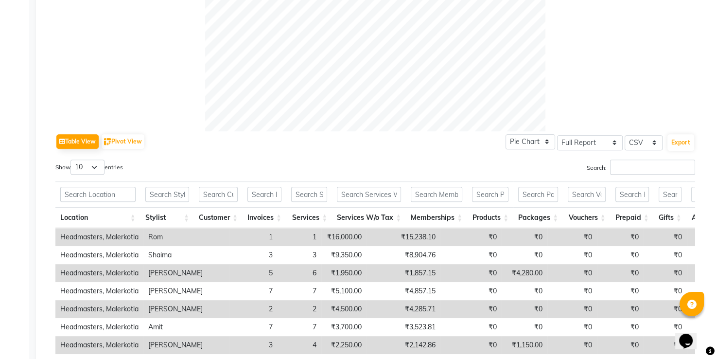
scroll to position [372, 0]
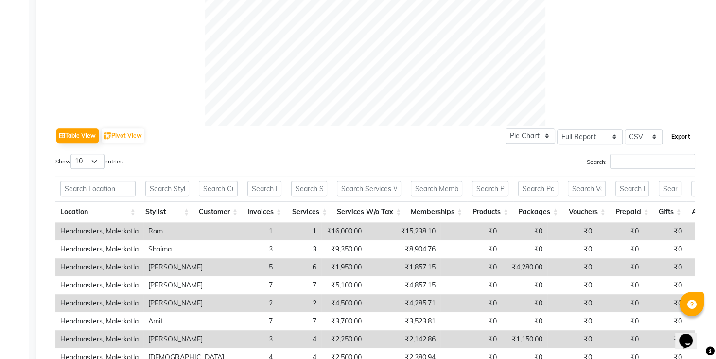
click at [685, 133] on button "Export" at bounding box center [681, 136] width 27 height 17
click at [255, 145] on div "Table View Pivot View Pie Chart Bar Chart Select Full Report Filtered Report Se…" at bounding box center [375, 284] width 640 height 318
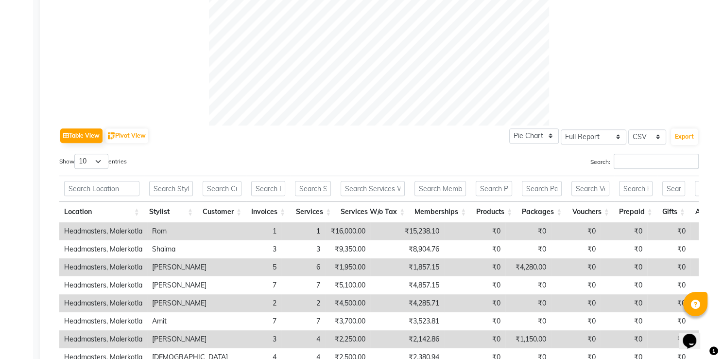
scroll to position [0, 0]
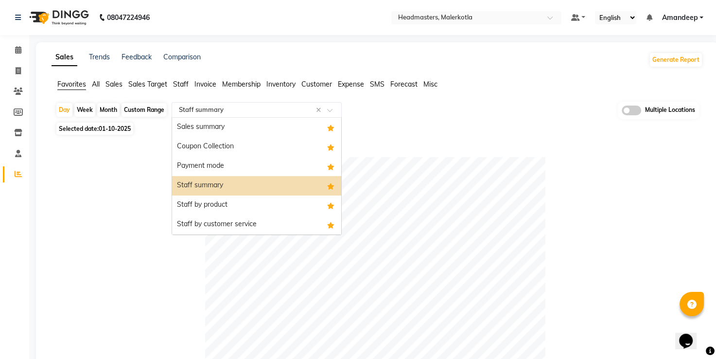
click at [214, 113] on input "text" at bounding box center [247, 110] width 140 height 10
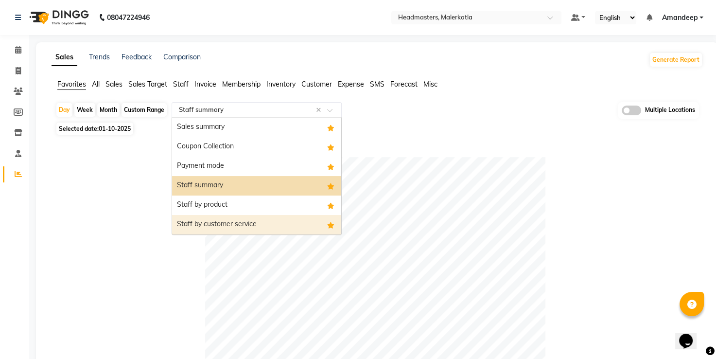
click at [241, 221] on div "Staff by customer service" at bounding box center [256, 224] width 169 height 19
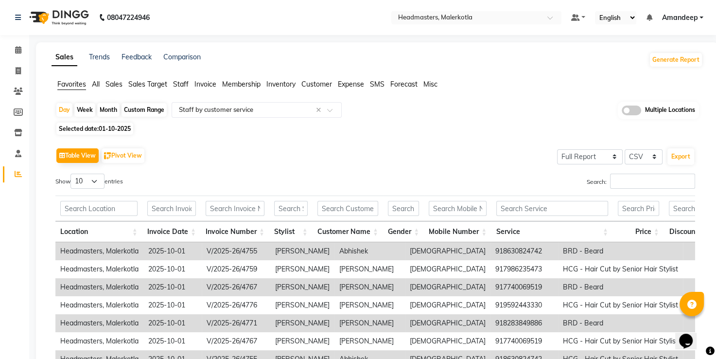
click at [335, 139] on div "Table View Pivot View Select Full Report Filtered Report Select CSV PDF Export …" at bounding box center [375, 305] width 655 height 334
click at [671, 154] on button "Export" at bounding box center [681, 156] width 27 height 17
click at [391, 147] on div "Table View Pivot View Select Full Report Filtered Report Select CSV PDF Export" at bounding box center [375, 155] width 640 height 20
click at [16, 67] on icon at bounding box center [18, 70] width 5 height 7
select select "service"
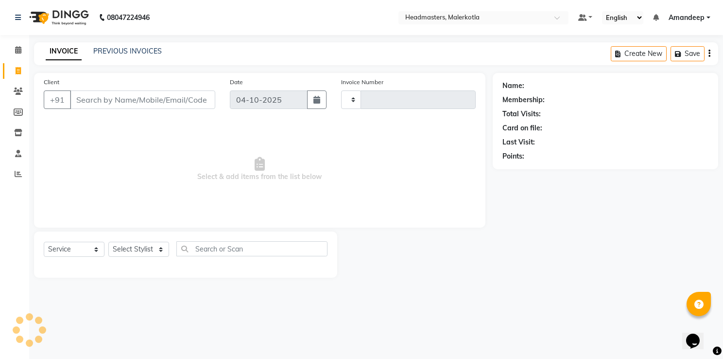
type input "4844"
select select "7368"
click at [18, 96] on span at bounding box center [18, 91] width 17 height 11
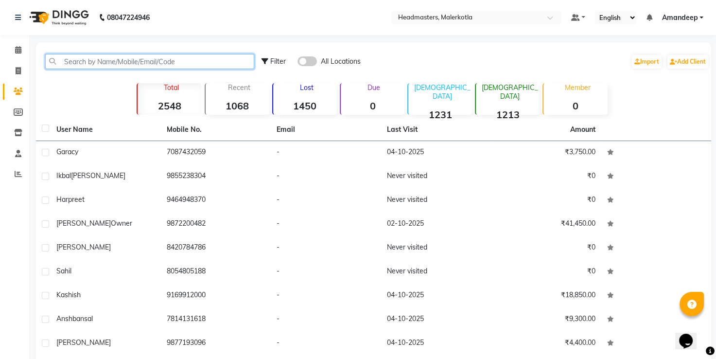
click at [136, 57] on input "text" at bounding box center [149, 61] width 209 height 15
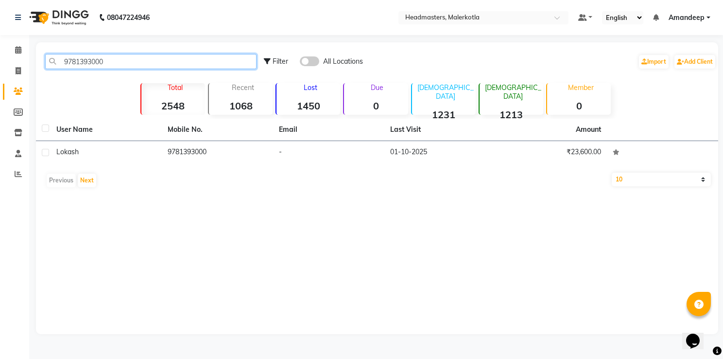
type input "9781393000"
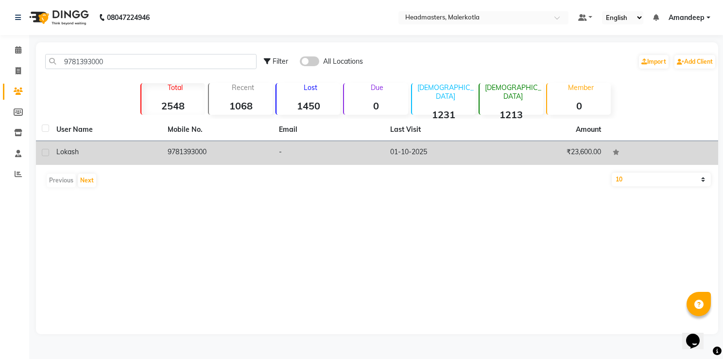
drag, startPoint x: 230, startPoint y: 171, endPoint x: 256, endPoint y: 158, distance: 28.1
click at [256, 158] on div "User Name Mobile No. Email Last Visit Amount lokash 9781393000 - 01-10-2025 ₹23…" at bounding box center [377, 155] width 683 height 73
click at [256, 158] on td "9781393000" at bounding box center [217, 153] width 111 height 24
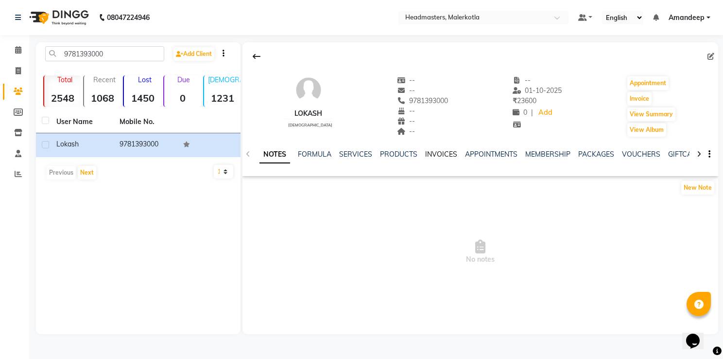
click at [428, 158] on link "INVOICES" at bounding box center [441, 154] width 32 height 9
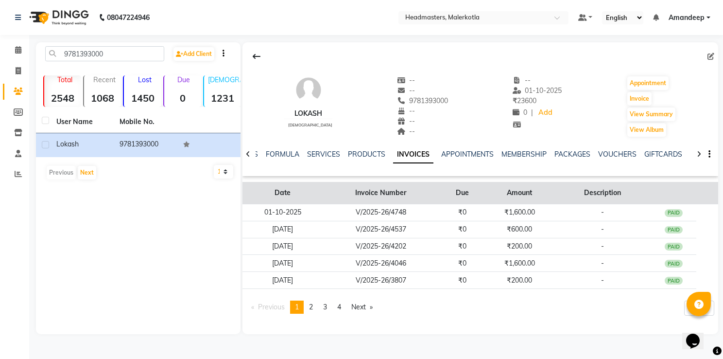
click at [456, 194] on th "Due" at bounding box center [463, 193] width 46 height 22
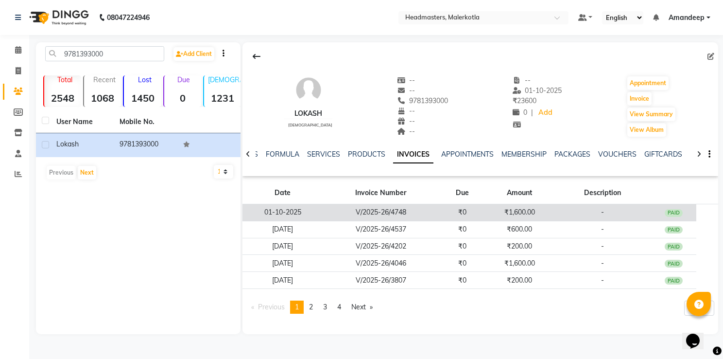
click at [424, 211] on td "V/2025-26/4748" at bounding box center [381, 212] width 117 height 17
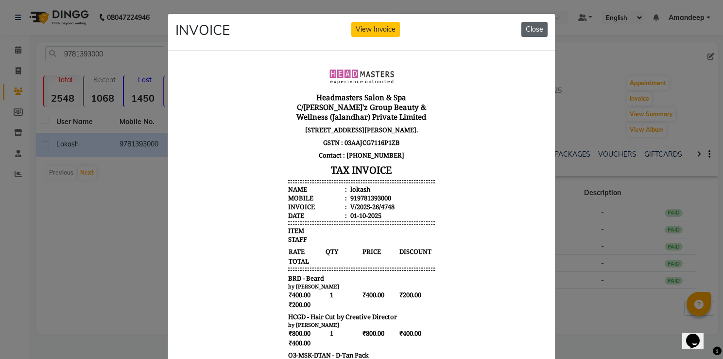
click at [529, 26] on button "Close" at bounding box center [535, 29] width 26 height 15
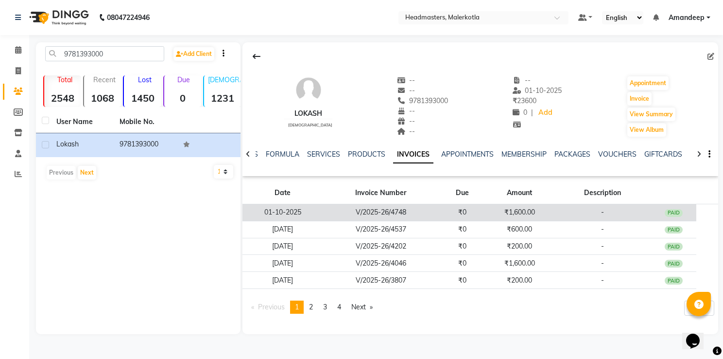
click at [498, 209] on td "₹1,600.00" at bounding box center [520, 212] width 69 height 17
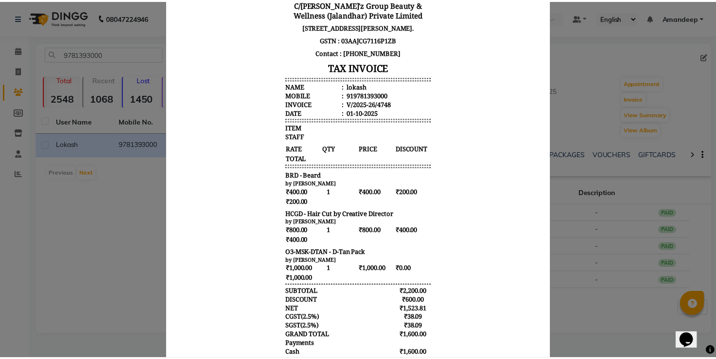
scroll to position [105, 0]
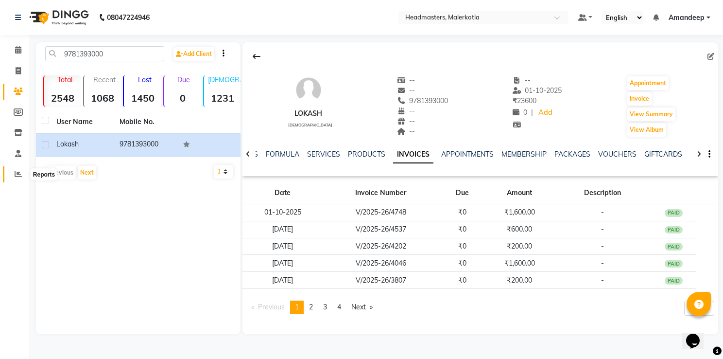
click at [10, 172] on span at bounding box center [18, 174] width 17 height 11
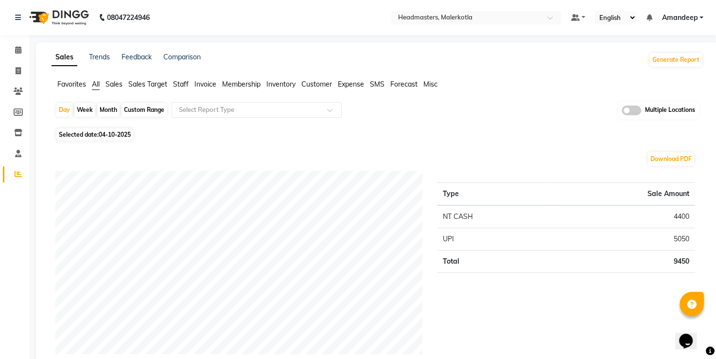
click at [68, 86] on span "Favorites" at bounding box center [71, 84] width 29 height 9
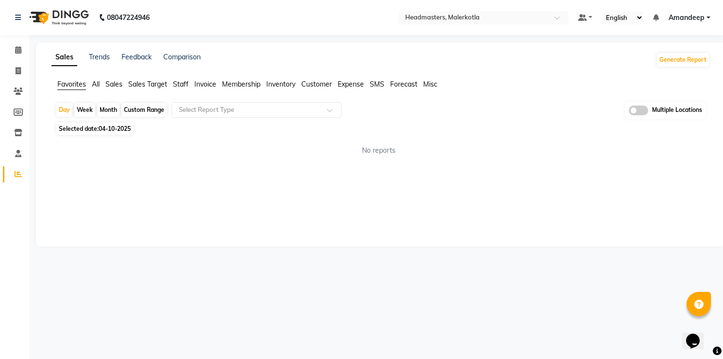
click at [111, 128] on span "04-10-2025" at bounding box center [115, 128] width 32 height 7
select select "10"
select select "2025"
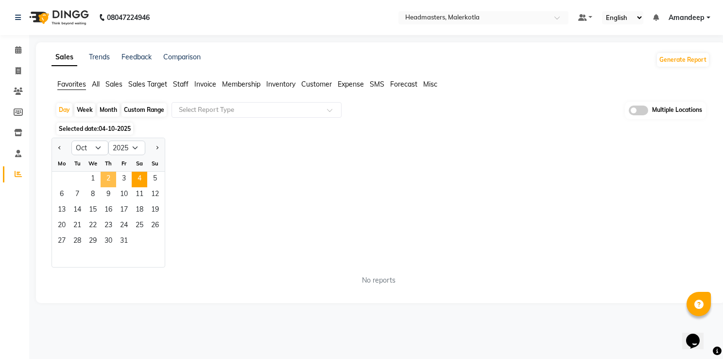
click at [106, 177] on span "2" at bounding box center [109, 180] width 16 height 16
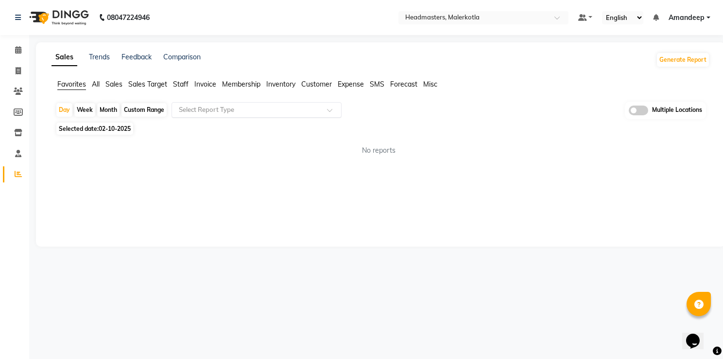
click at [229, 106] on input "text" at bounding box center [247, 110] width 140 height 10
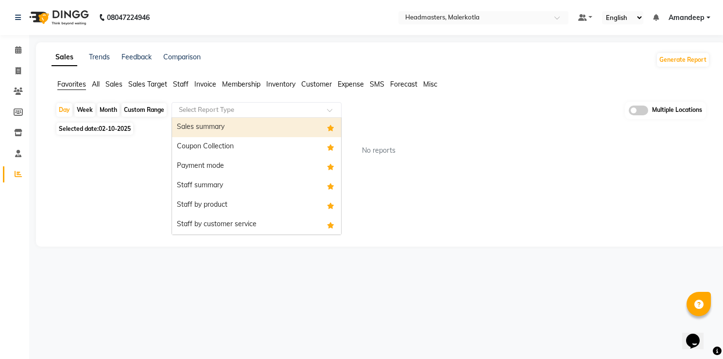
click at [218, 127] on div "Sales summary" at bounding box center [256, 127] width 169 height 19
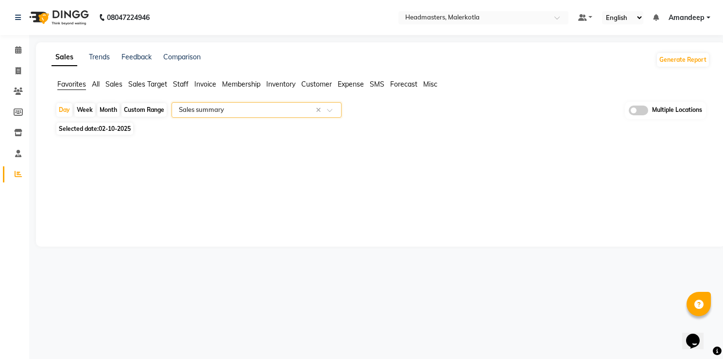
select select "full_report"
select select "csv"
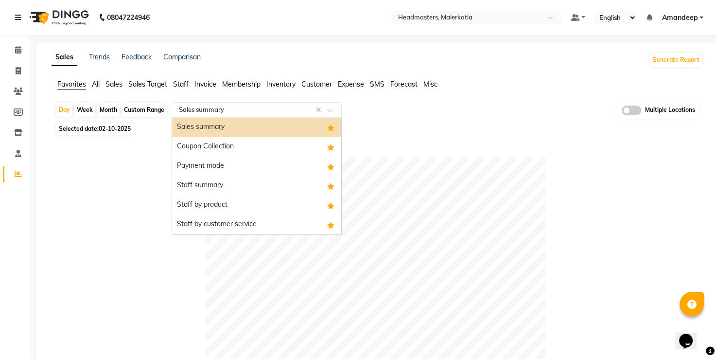
click at [236, 109] on input "text" at bounding box center [247, 110] width 140 height 10
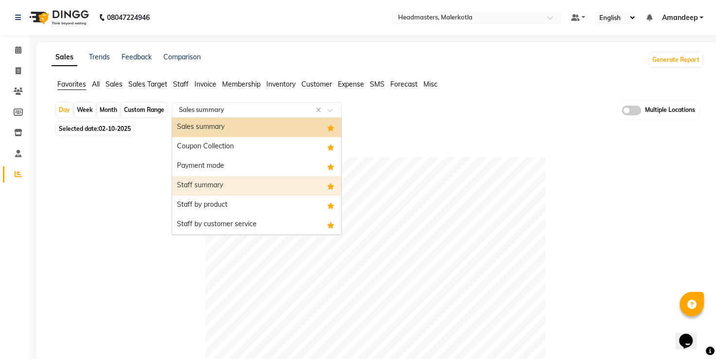
click at [235, 193] on div "Staff summary" at bounding box center [256, 185] width 169 height 19
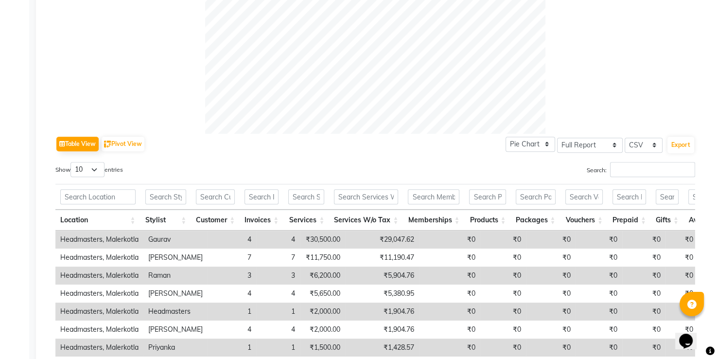
scroll to position [502, 0]
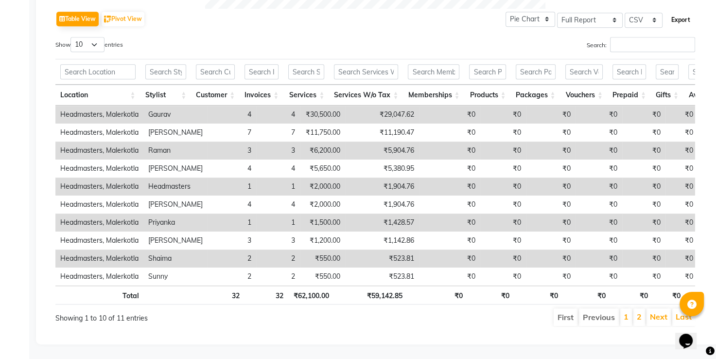
click at [681, 12] on button "Export" at bounding box center [681, 20] width 27 height 17
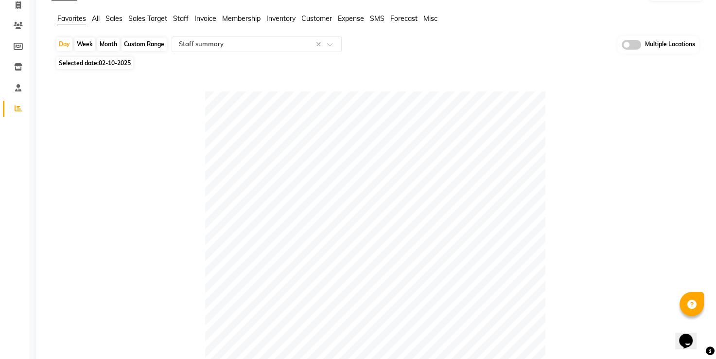
scroll to position [64, 0]
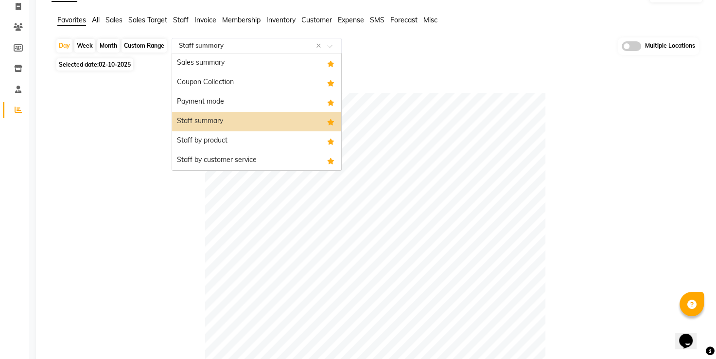
click at [268, 46] on input "text" at bounding box center [247, 46] width 140 height 10
click at [255, 155] on div "Staff by customer service" at bounding box center [256, 160] width 169 height 19
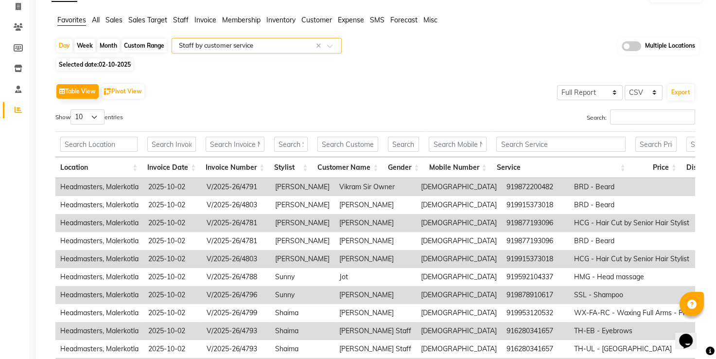
scroll to position [0, 0]
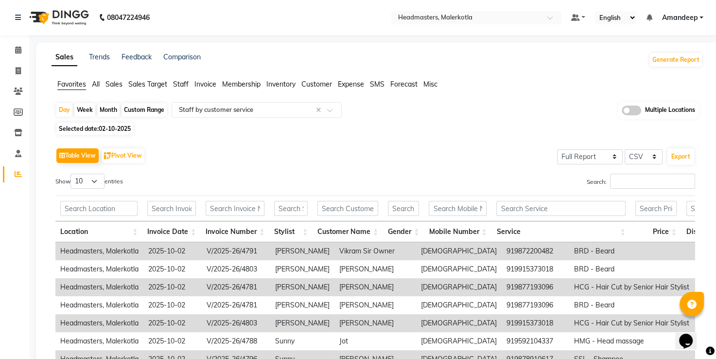
click at [423, 146] on div "Table View Pivot View Select Full Report Filtered Report Select CSV PDF Export" at bounding box center [375, 155] width 640 height 20
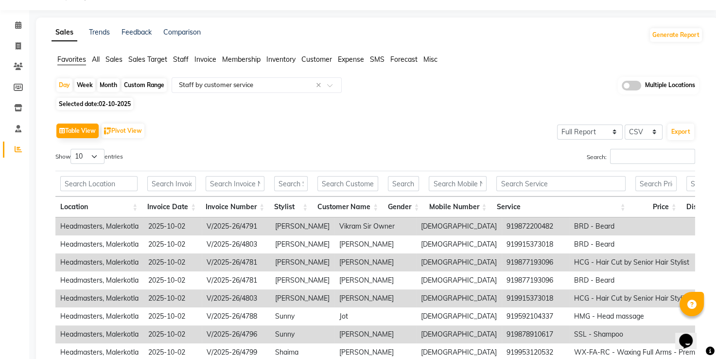
scroll to position [25, 0]
click at [676, 132] on button "Export" at bounding box center [681, 131] width 27 height 17
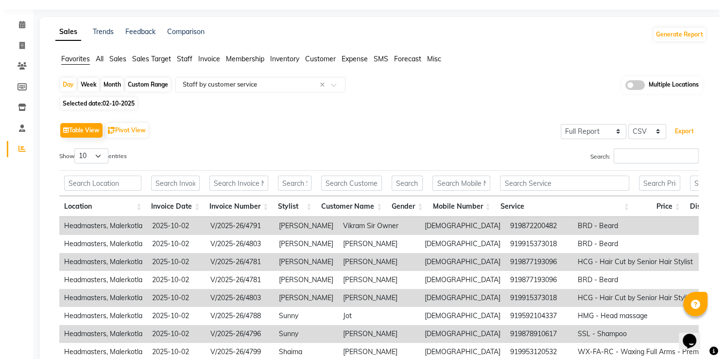
scroll to position [0, 0]
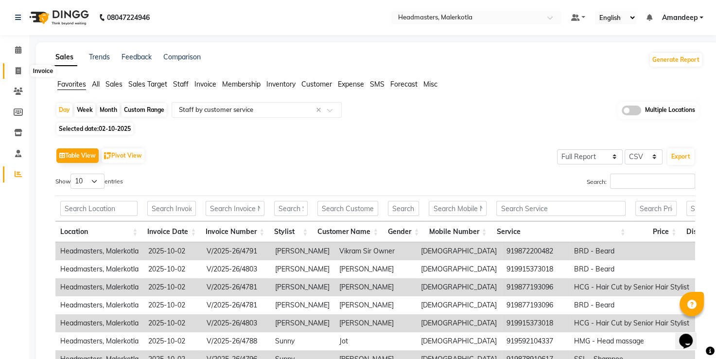
click at [19, 67] on icon at bounding box center [18, 70] width 5 height 7
select select "service"
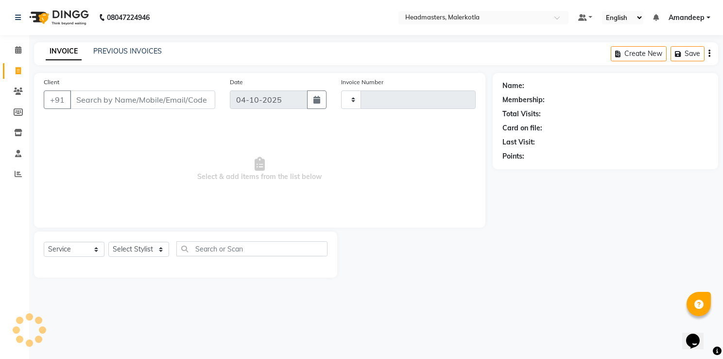
type input "4845"
select select "7368"
click at [19, 87] on span at bounding box center [18, 91] width 17 height 11
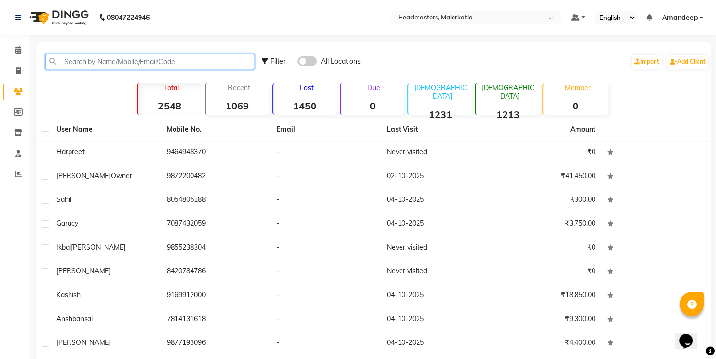
click at [141, 55] on input "text" at bounding box center [149, 61] width 209 height 15
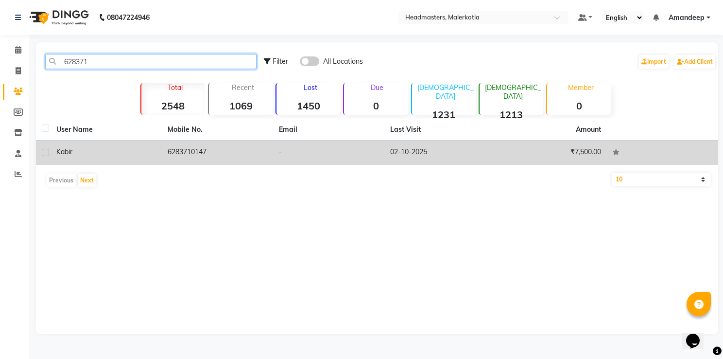
type input "628371"
click at [196, 158] on td "6283710147" at bounding box center [217, 153] width 111 height 24
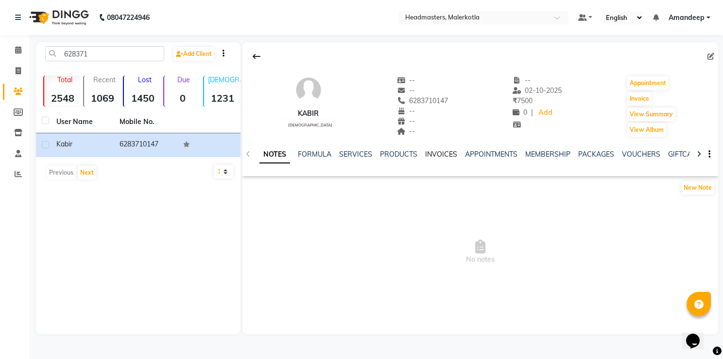
click at [426, 157] on link "INVOICES" at bounding box center [441, 154] width 32 height 9
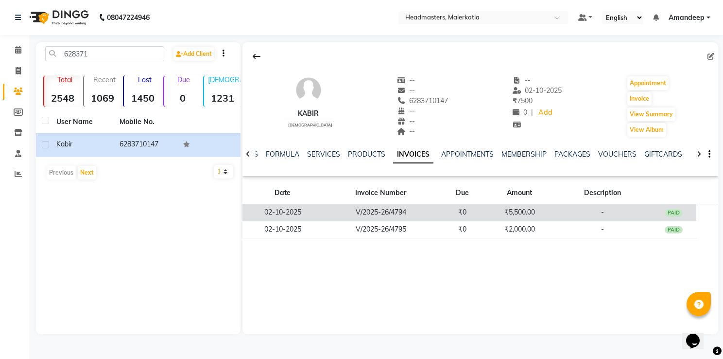
click at [389, 215] on td "V/2025-26/4794" at bounding box center [381, 212] width 117 height 17
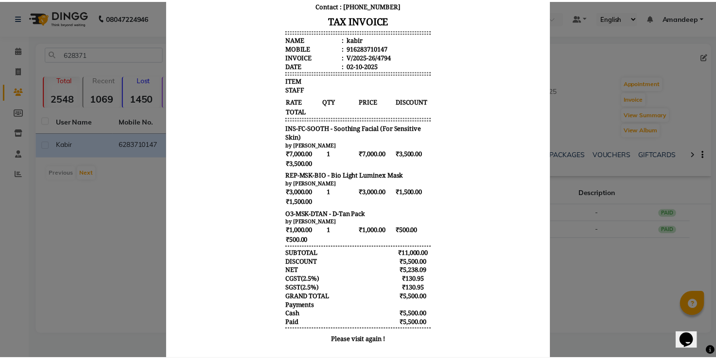
scroll to position [144, 0]
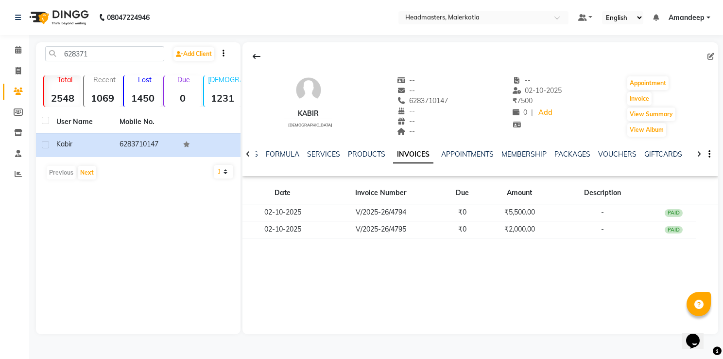
click at [298, 36] on div "08047224946 Select Location × Headmasters, Malerkotla Default Panel My Panel En…" at bounding box center [361, 179] width 723 height 359
click at [316, 23] on nav "08047224946 Select Location × Headmasters, Malerkotla Default Panel My Panel En…" at bounding box center [361, 17] width 723 height 35
click at [16, 172] on icon at bounding box center [18, 173] width 7 height 7
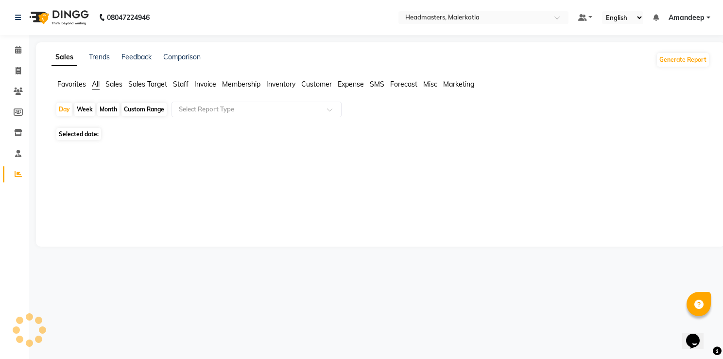
click at [70, 81] on span "Favorites" at bounding box center [71, 84] width 29 height 9
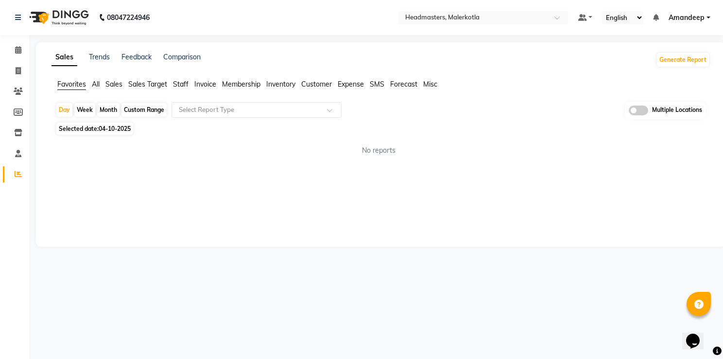
click at [105, 130] on span "04-10-2025" at bounding box center [115, 128] width 32 height 7
select select "10"
select select "2025"
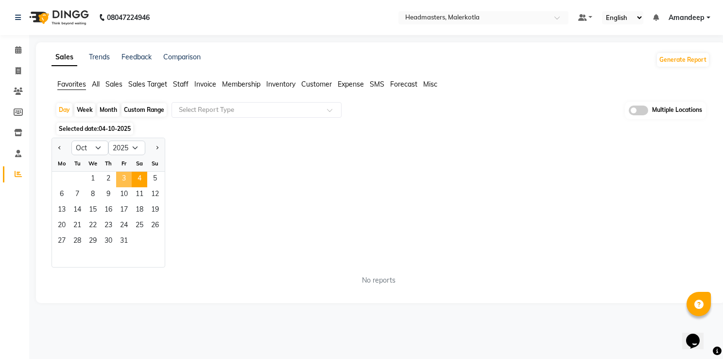
click at [130, 174] on span "3" at bounding box center [124, 180] width 16 height 16
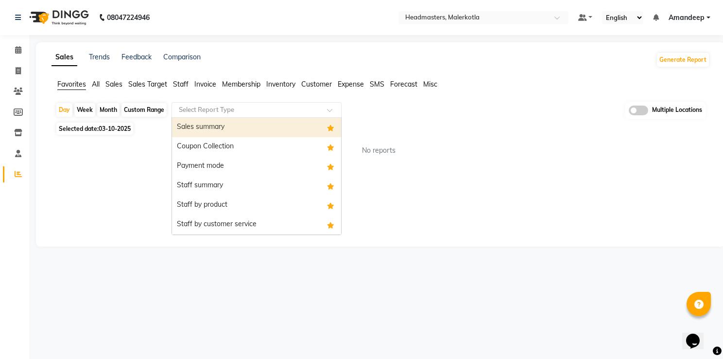
click at [228, 110] on input "text" at bounding box center [247, 110] width 140 height 10
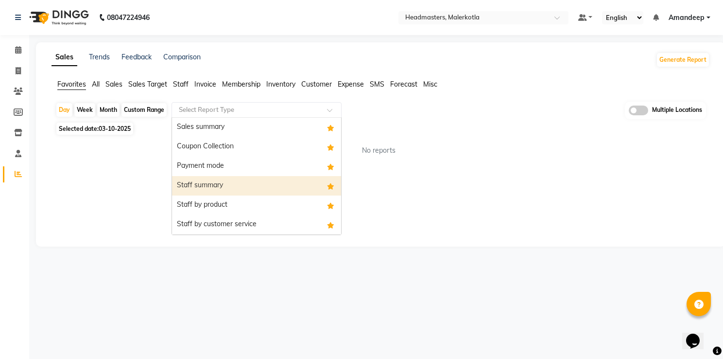
click at [241, 190] on div "Staff summary" at bounding box center [256, 185] width 169 height 19
select select "full_report"
select select "csv"
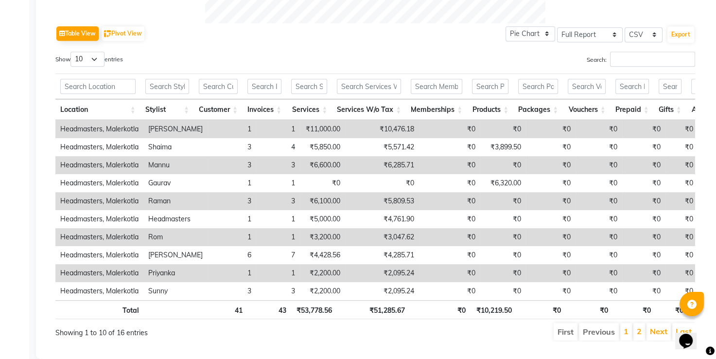
scroll to position [478, 0]
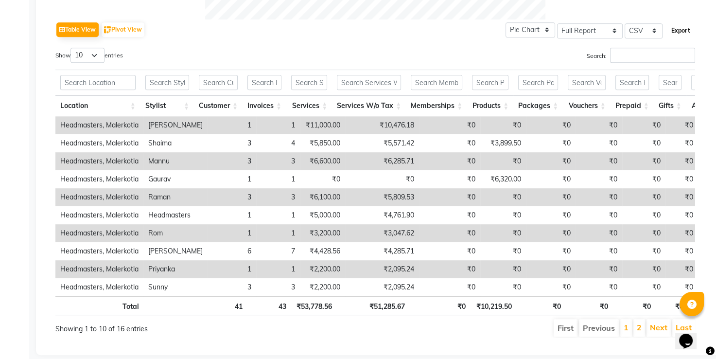
click at [687, 36] on button "Export" at bounding box center [681, 30] width 27 height 17
click at [288, 33] on div "Table View Pivot View Pie Chart Bar Chart Select Full Report Filtered Report Se…" at bounding box center [375, 29] width 640 height 20
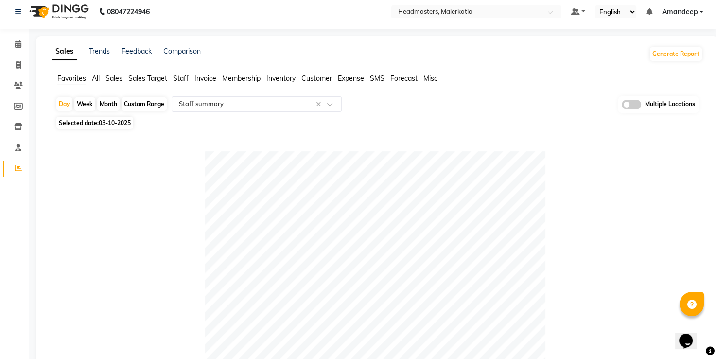
scroll to position [0, 0]
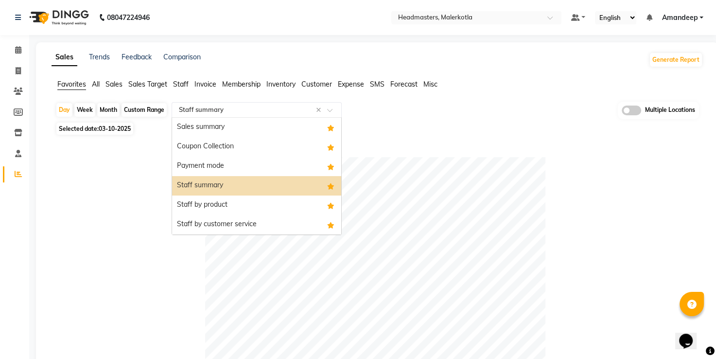
click at [230, 116] on ng-select "Select Report Type × Staff summary × Sales summary Coupon Collection Payment mo…" at bounding box center [257, 110] width 170 height 16
click at [229, 158] on div "Payment mode" at bounding box center [256, 166] width 169 height 19
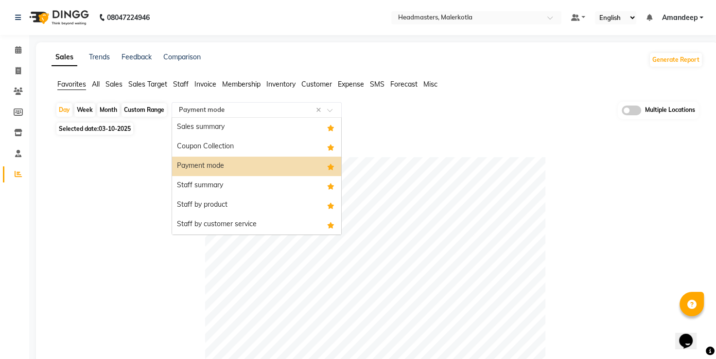
click at [253, 108] on input "text" at bounding box center [247, 110] width 140 height 10
click at [227, 204] on div "Staff by product" at bounding box center [256, 204] width 169 height 19
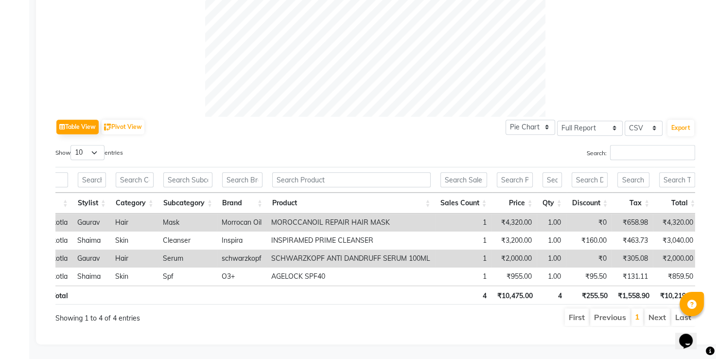
scroll to position [0, 76]
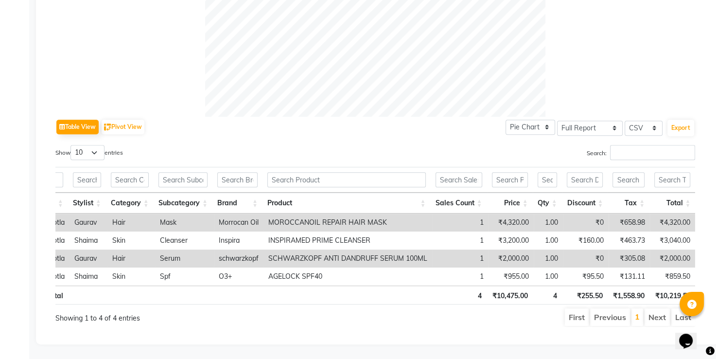
click at [317, 145] on div "Show 10 25 50 100 entries" at bounding box center [211, 154] width 313 height 19
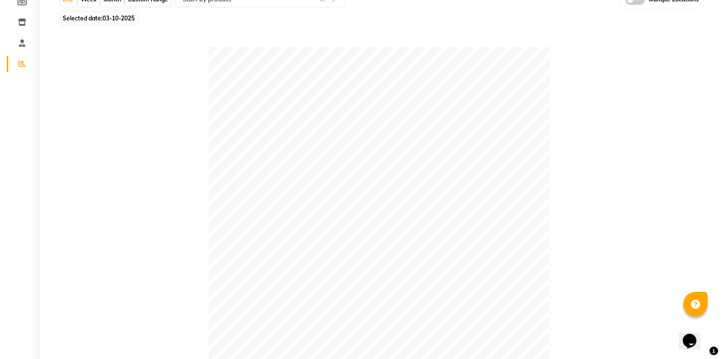
scroll to position [0, 0]
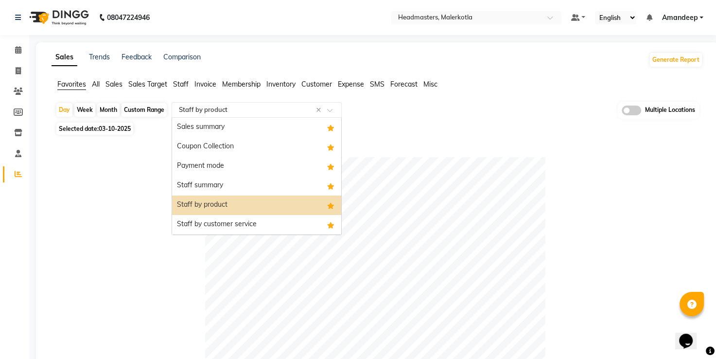
click at [230, 113] on input "text" at bounding box center [247, 110] width 140 height 10
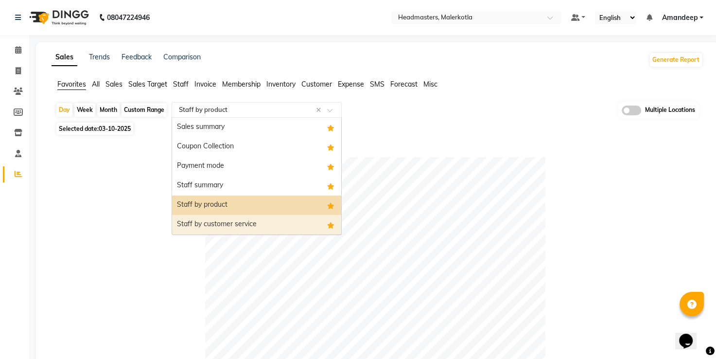
click at [225, 232] on div "Staff by customer service" at bounding box center [256, 224] width 169 height 19
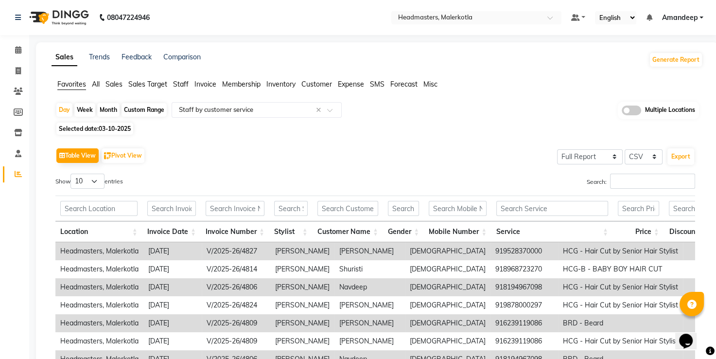
click at [476, 175] on div "Search:" at bounding box center [539, 183] width 313 height 19
click at [678, 160] on button "Export" at bounding box center [681, 156] width 27 height 17
click at [15, 88] on icon at bounding box center [18, 91] width 9 height 7
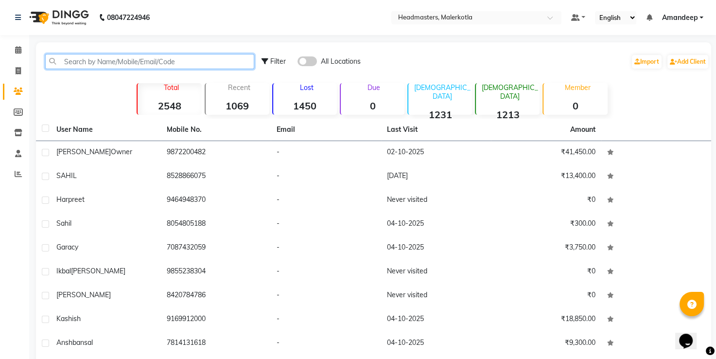
click at [131, 62] on input "text" at bounding box center [149, 61] width 209 height 15
paste input "6283124043"
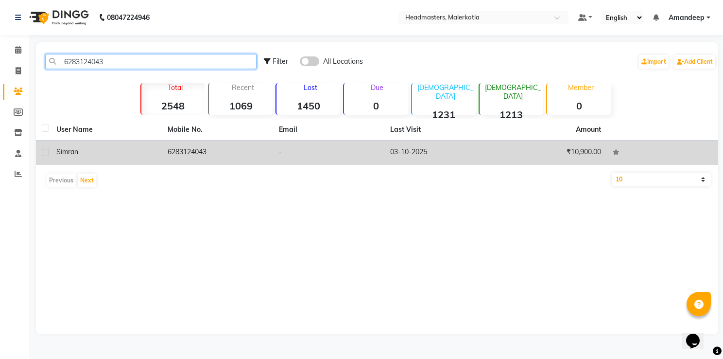
type input "6283124043"
click at [185, 153] on td "6283124043" at bounding box center [217, 153] width 111 height 24
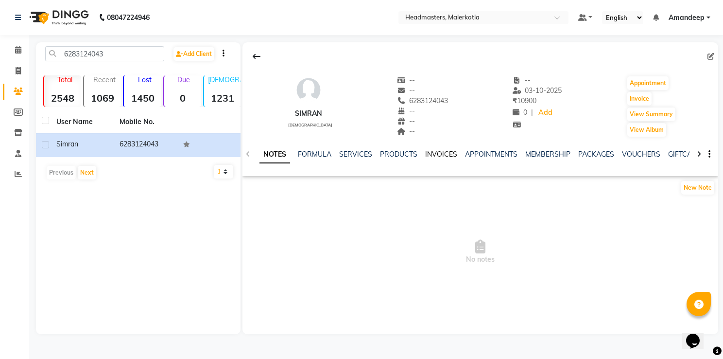
click at [447, 154] on link "INVOICES" at bounding box center [441, 154] width 32 height 9
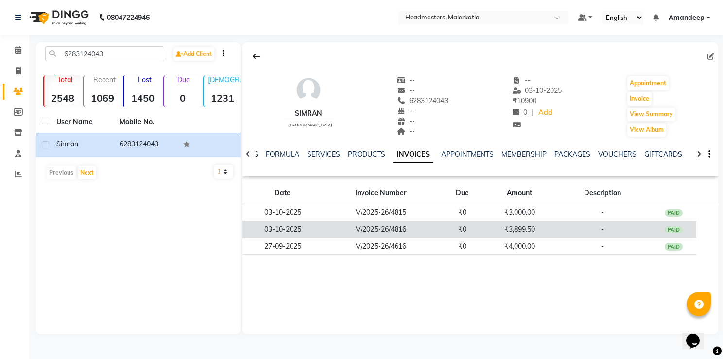
click at [442, 227] on td "₹0" at bounding box center [463, 229] width 46 height 17
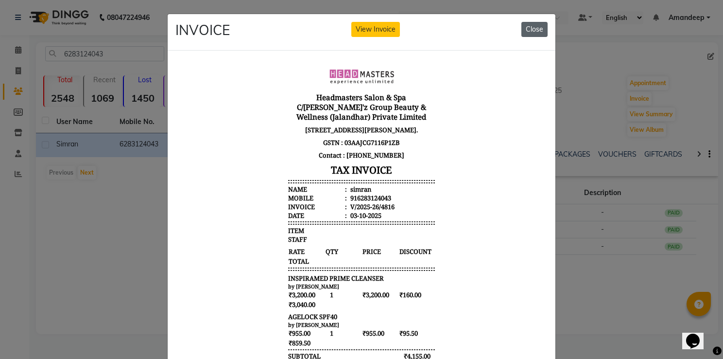
click at [530, 27] on button "Close" at bounding box center [535, 29] width 26 height 15
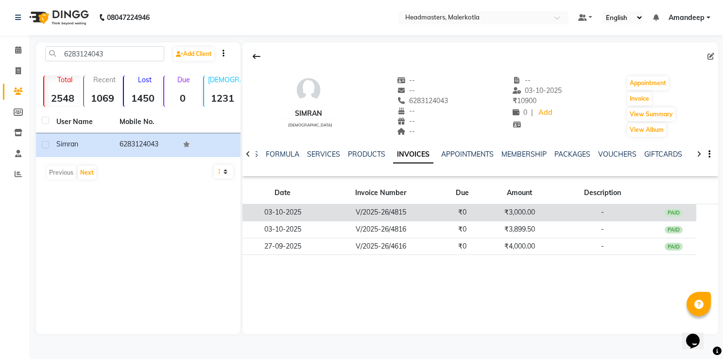
click at [426, 215] on td "V/2025-26/4815" at bounding box center [381, 212] width 117 height 17
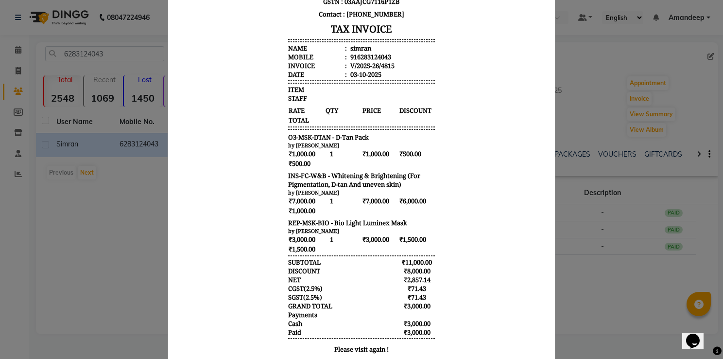
scroll to position [134, 0]
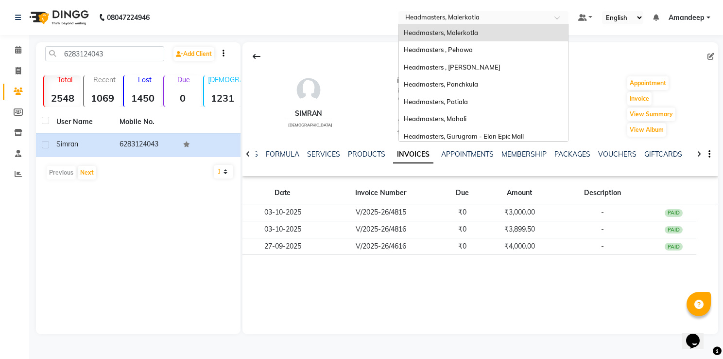
click at [465, 14] on input "text" at bounding box center [474, 19] width 141 height 10
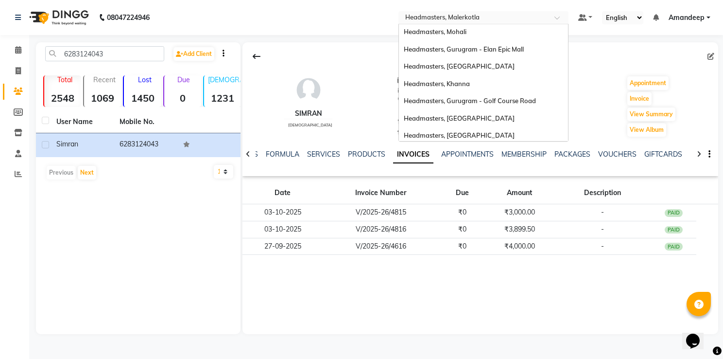
scroll to position [88, 0]
click at [463, 119] on span "Headmasters, Batala" at bounding box center [459, 117] width 111 height 8
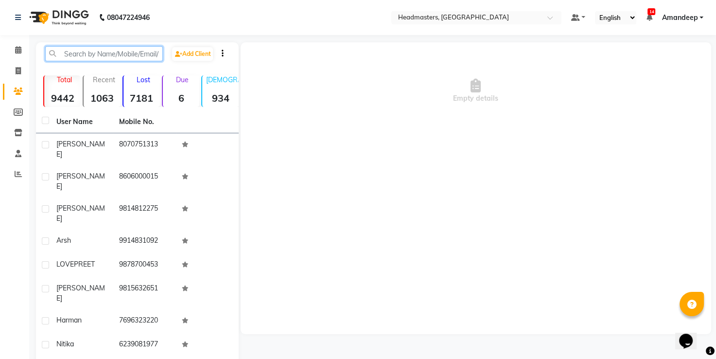
click at [66, 57] on input "text" at bounding box center [104, 53] width 118 height 15
paste input "9988083623"
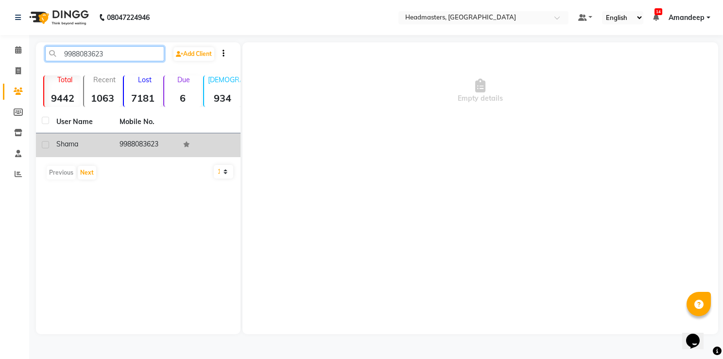
type input "9988083623"
click at [95, 139] on div "shama" at bounding box center [82, 144] width 52 height 10
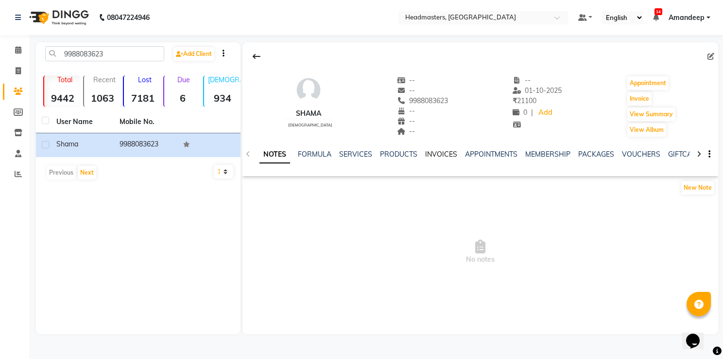
click at [439, 150] on link "INVOICES" at bounding box center [441, 154] width 32 height 9
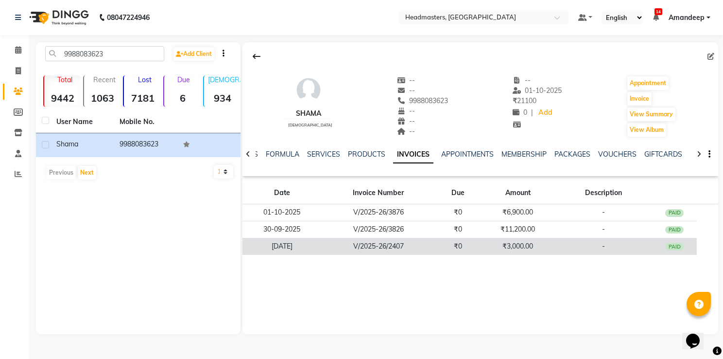
click at [383, 241] on td "V/2025-26/2407" at bounding box center [378, 246] width 114 height 17
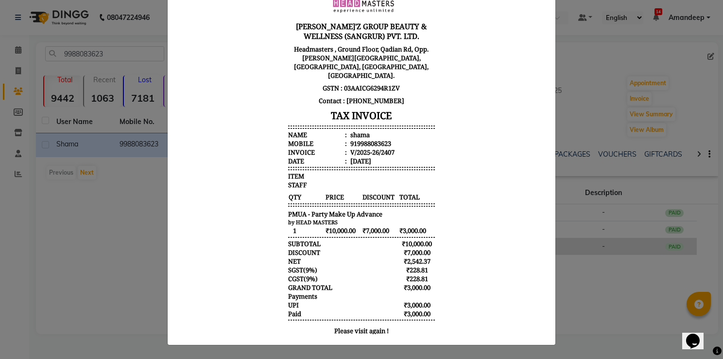
scroll to position [74, 0]
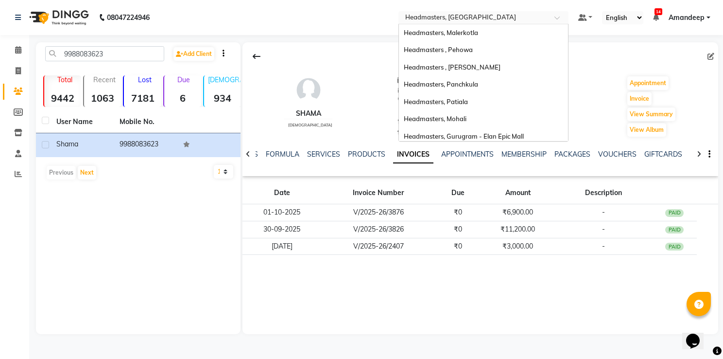
click at [483, 18] on input "text" at bounding box center [474, 19] width 141 height 10
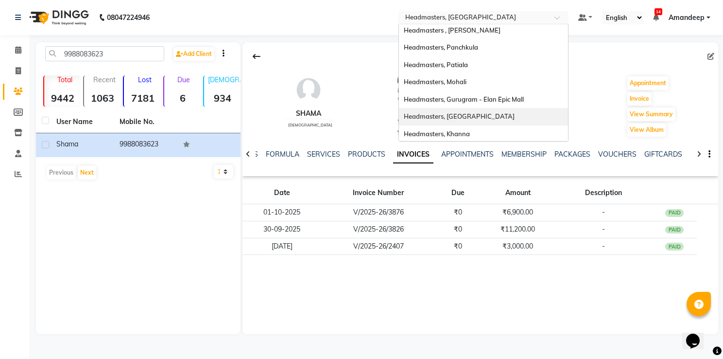
scroll to position [0, 0]
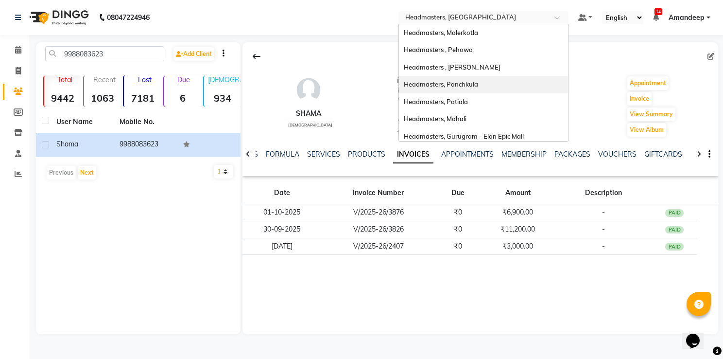
click at [464, 80] on div "Headmasters, Panchkula" at bounding box center [483, 85] width 169 height 18
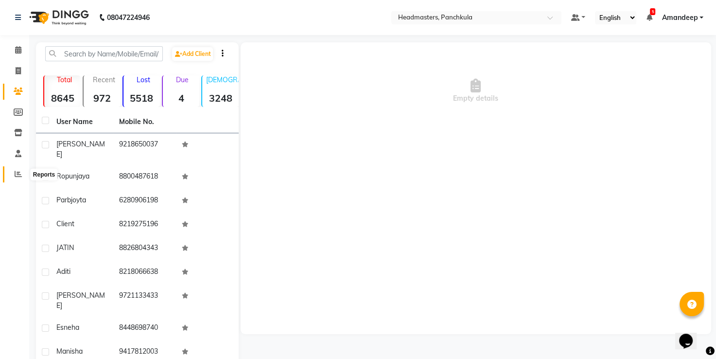
click at [16, 179] on span at bounding box center [18, 174] width 17 height 11
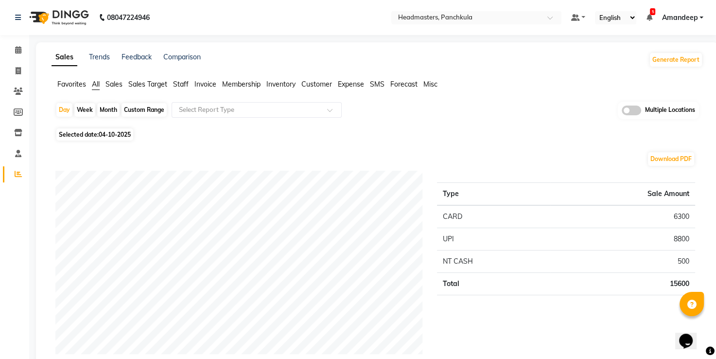
click at [79, 87] on span "Favorites" at bounding box center [71, 84] width 29 height 9
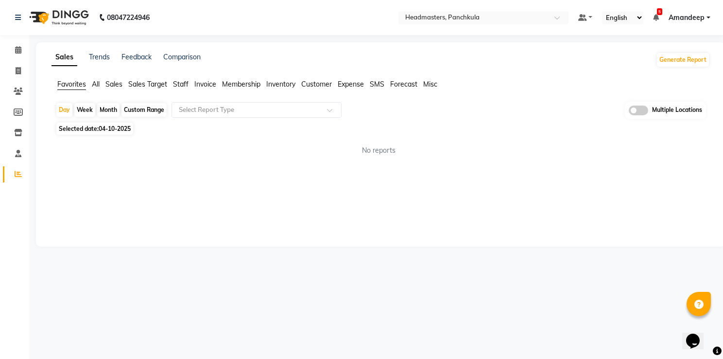
click at [106, 132] on span "04-10-2025" at bounding box center [115, 128] width 32 height 7
select select "10"
select select "2025"
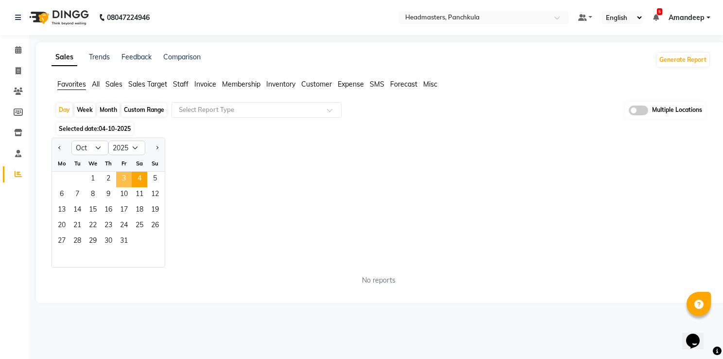
click at [126, 181] on span "3" at bounding box center [124, 180] width 16 height 16
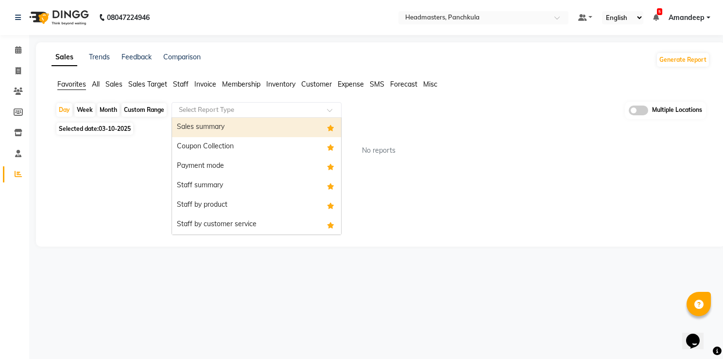
click at [221, 110] on input "text" at bounding box center [247, 110] width 140 height 10
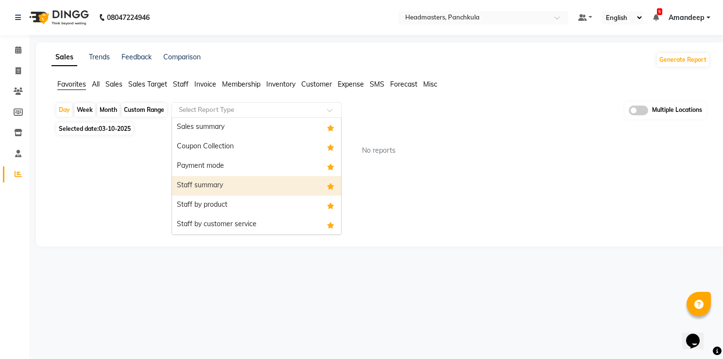
click at [218, 181] on div "Staff summary" at bounding box center [256, 185] width 169 height 19
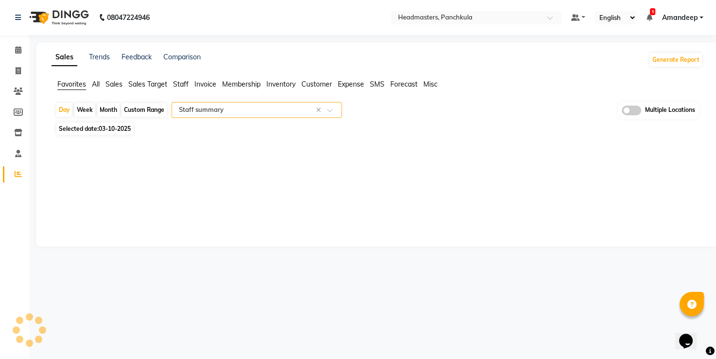
select select "full_report"
select select "csv"
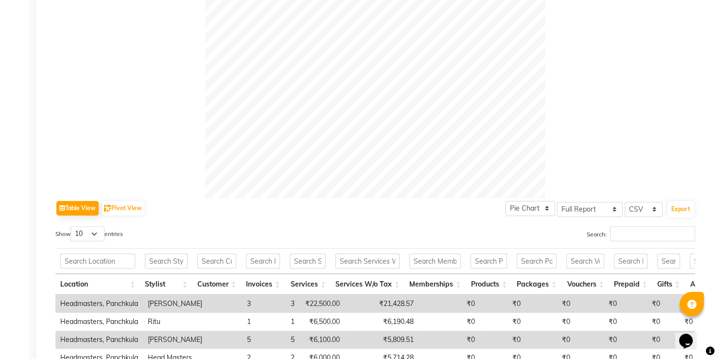
scroll to position [301, 0]
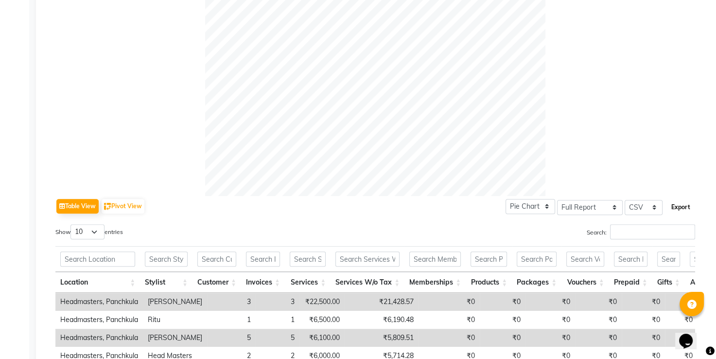
click at [679, 212] on button "Export" at bounding box center [681, 207] width 27 height 17
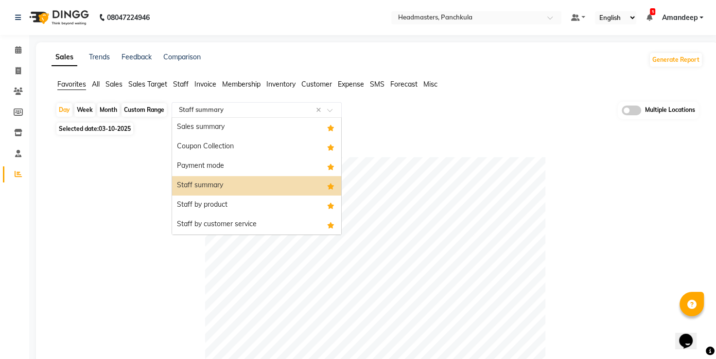
click at [234, 114] on input "text" at bounding box center [247, 110] width 140 height 10
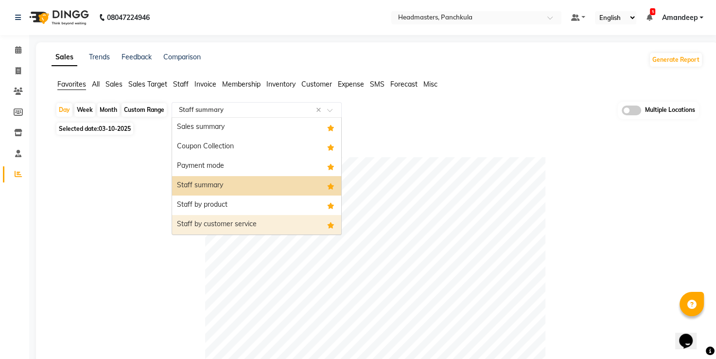
click at [228, 223] on div "Staff by customer service" at bounding box center [256, 224] width 169 height 19
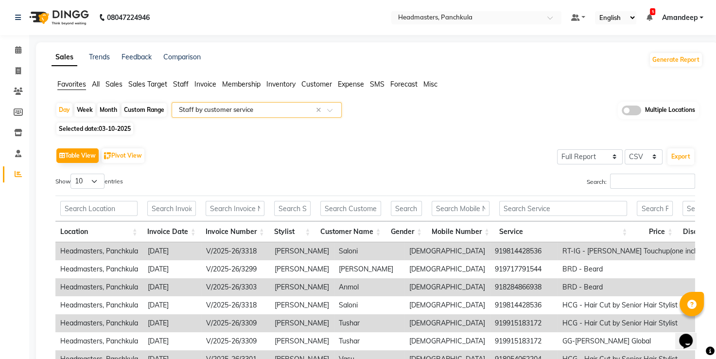
scroll to position [150, 0]
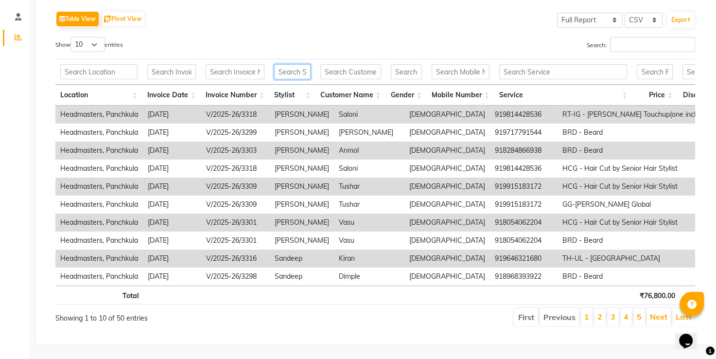
click at [285, 64] on input "text" at bounding box center [292, 71] width 36 height 15
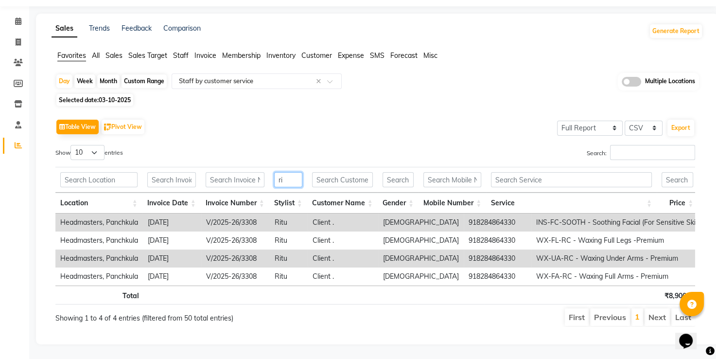
scroll to position [42, 0]
type input "ritu"
click at [290, 117] on div "Table View Pivot View Select Full Report Filtered Report Select CSV PDF Export" at bounding box center [375, 127] width 640 height 20
click at [340, 117] on div "Table View Pivot View Select Full Report Filtered Report Select CSV PDF Export" at bounding box center [375, 127] width 640 height 20
